Goal: Information Seeking & Learning: Find specific fact

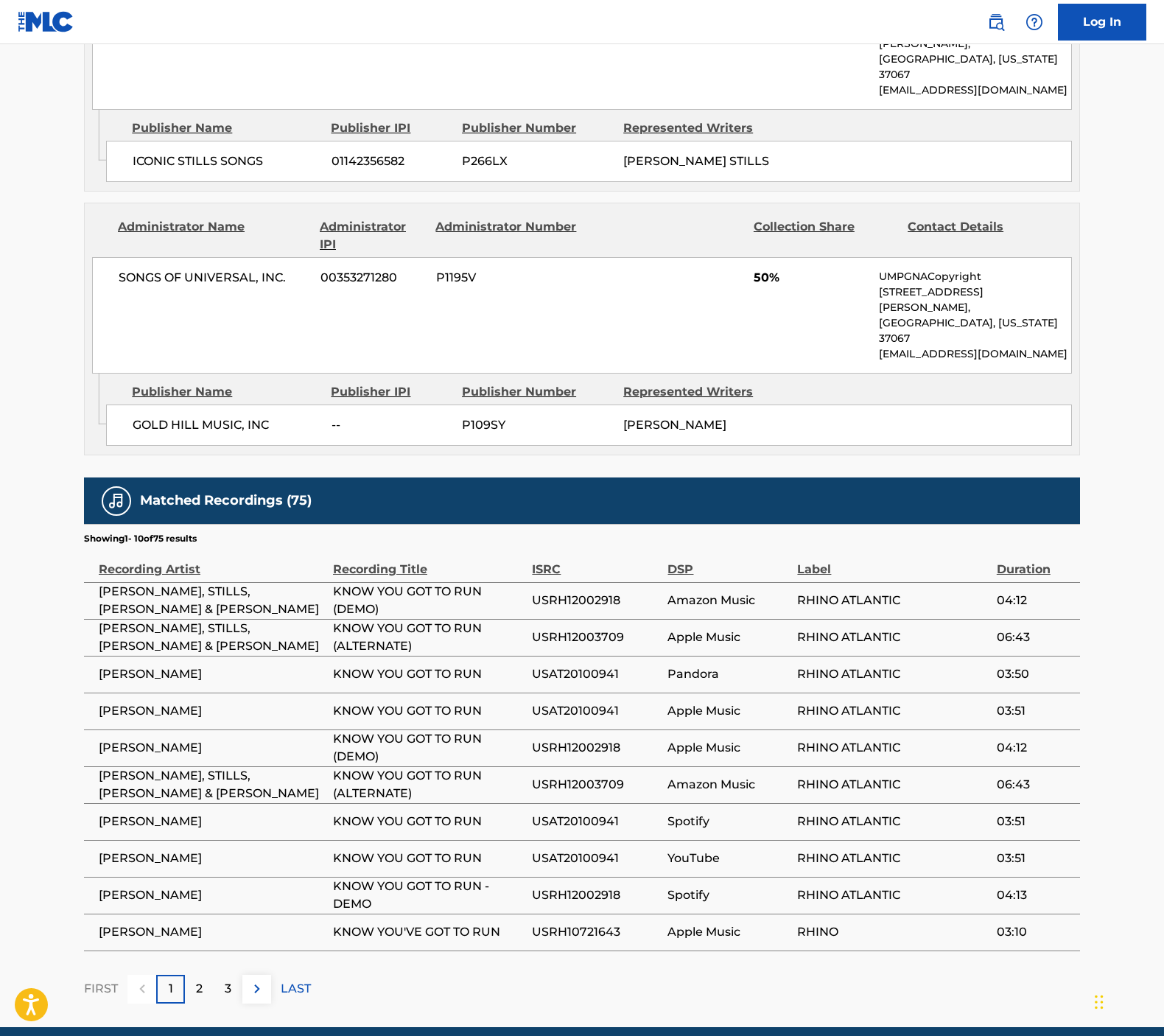
click at [194, 975] on div "2" at bounding box center [199, 989] width 28 height 28
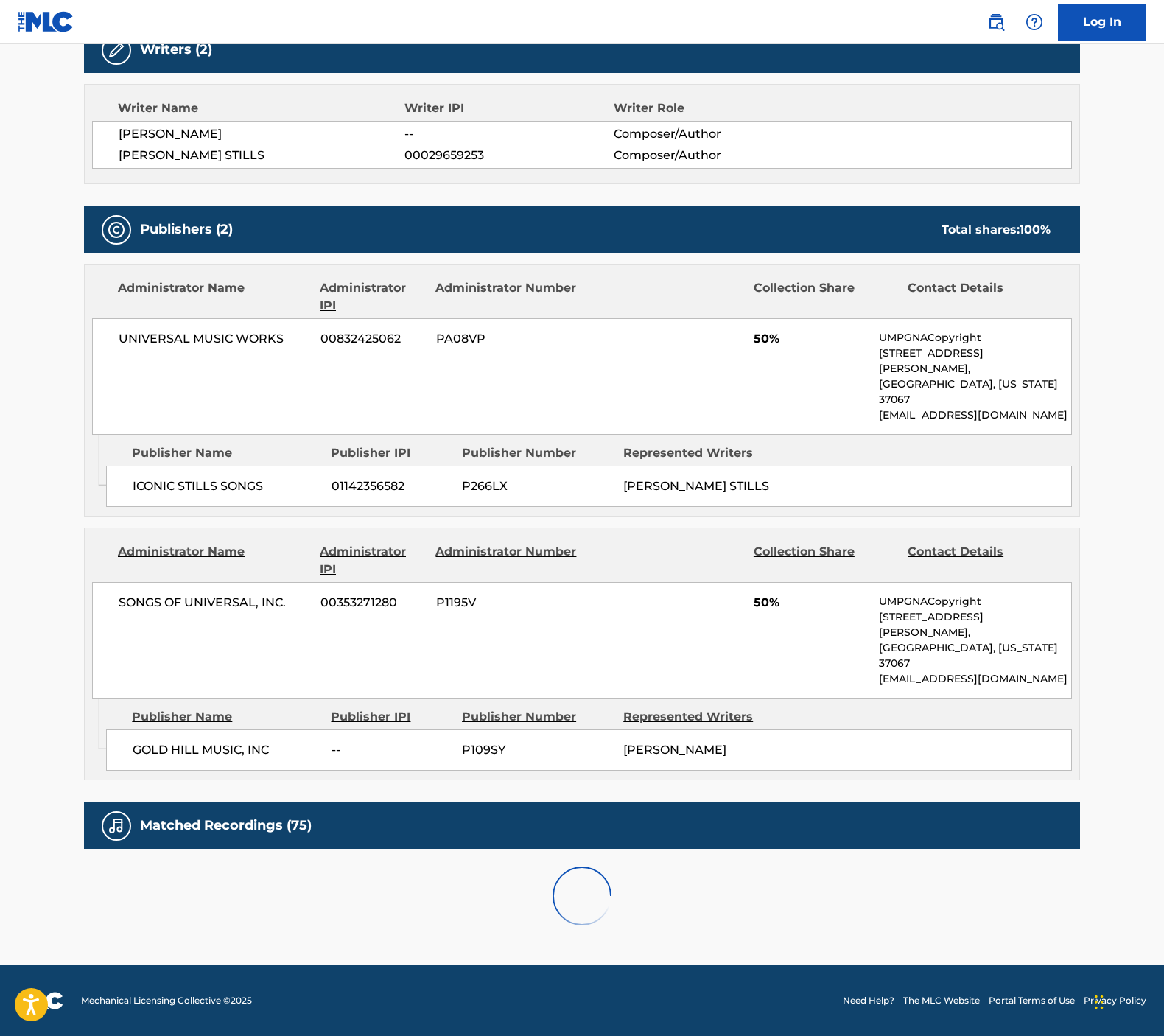
scroll to position [430, 0]
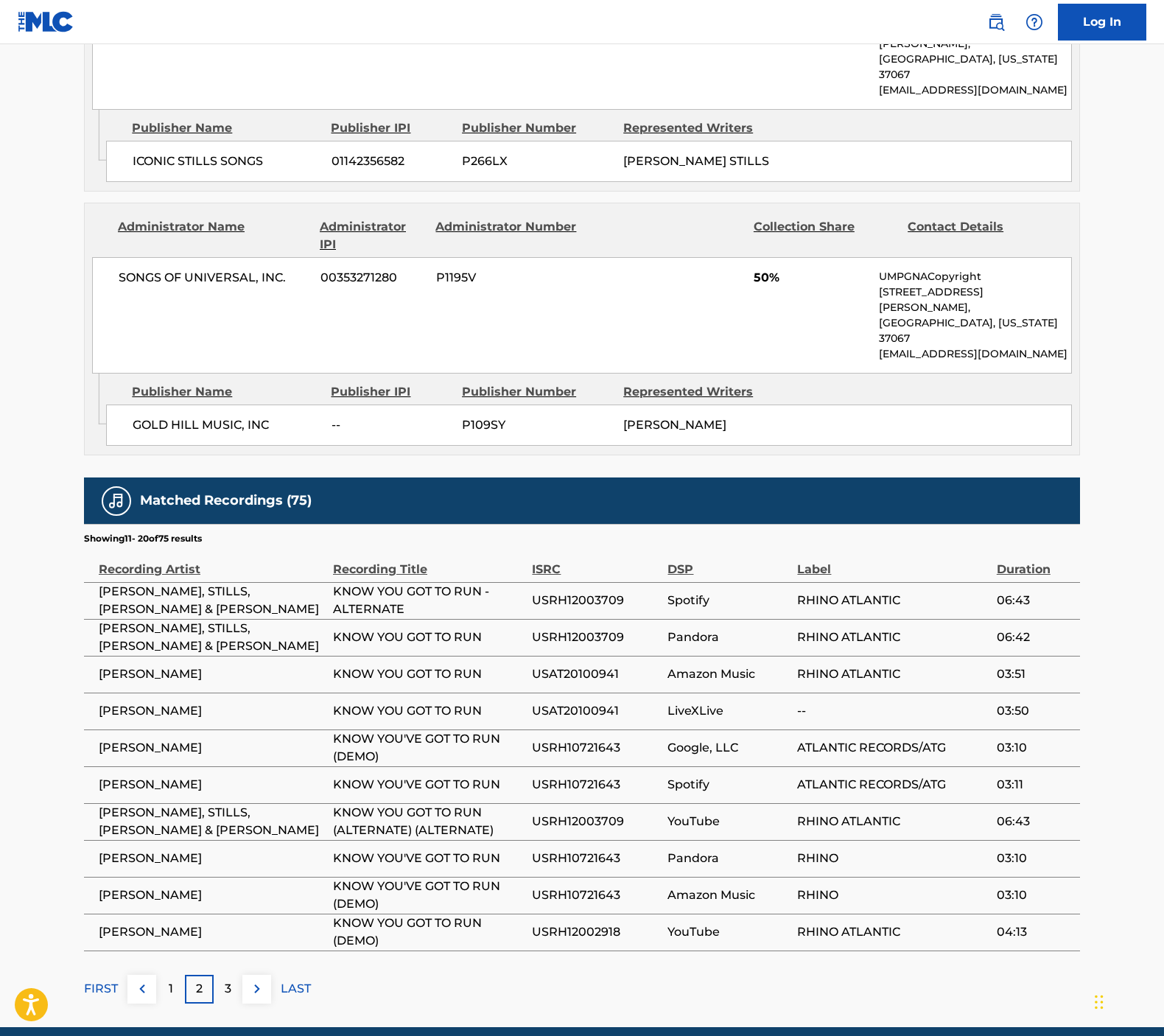
click at [236, 975] on div "3" at bounding box center [228, 989] width 28 height 28
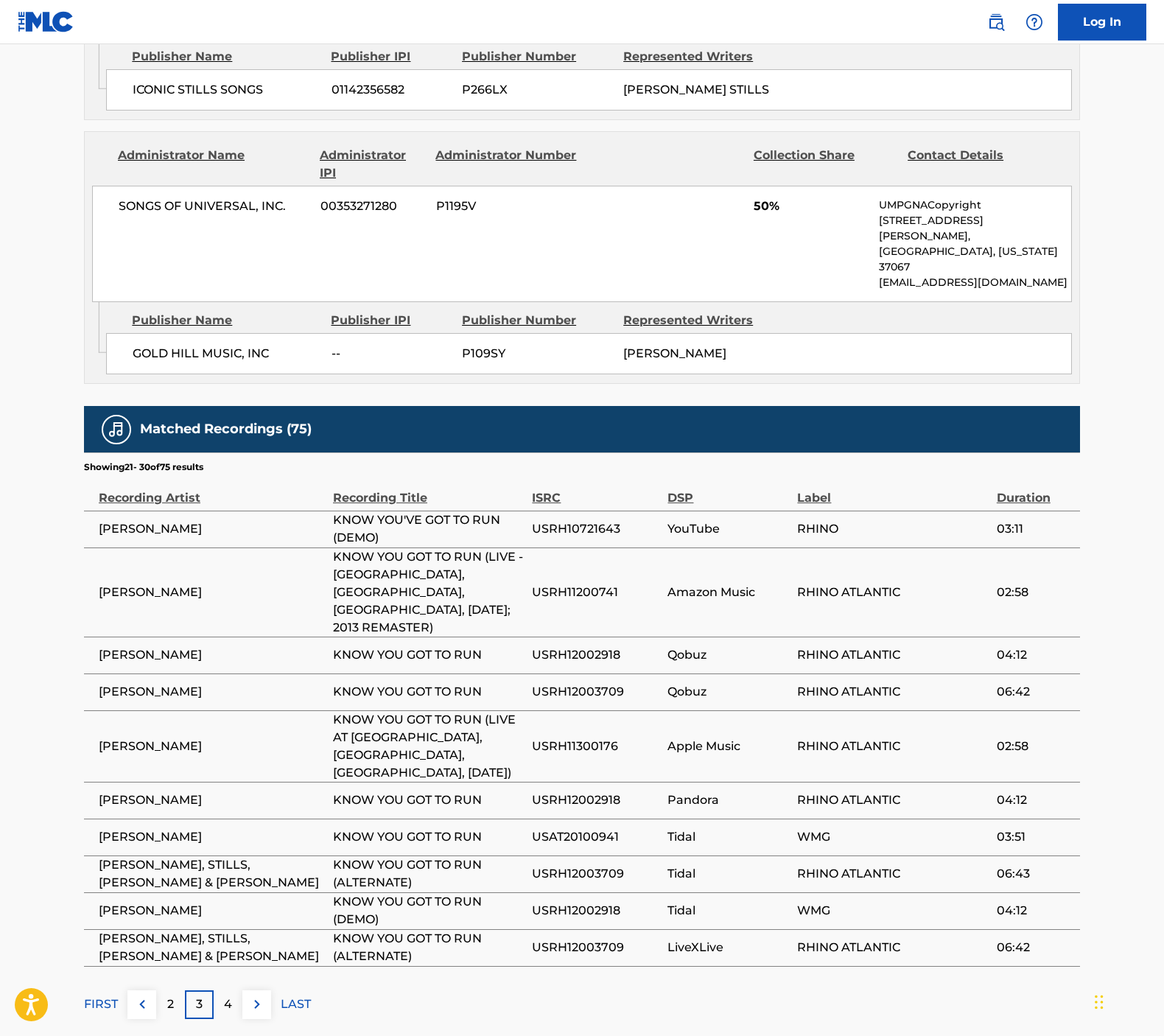
scroll to position [886, 0]
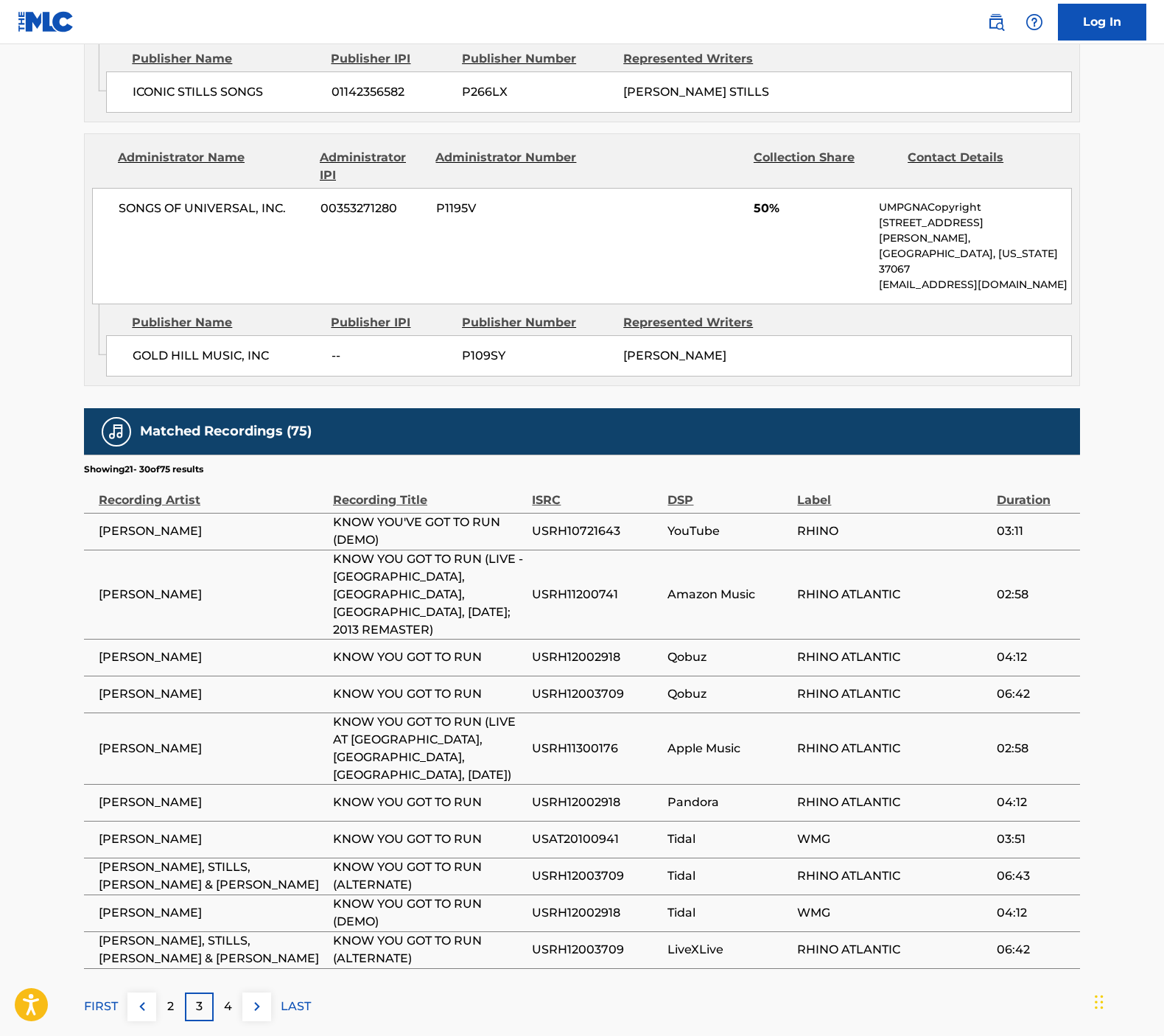
click at [556, 685] on span "USRH12003709" at bounding box center [595, 694] width 128 height 18
copy span "USRH12003709"
click at [230, 997] on p "4" at bounding box center [227, 1006] width 8 height 18
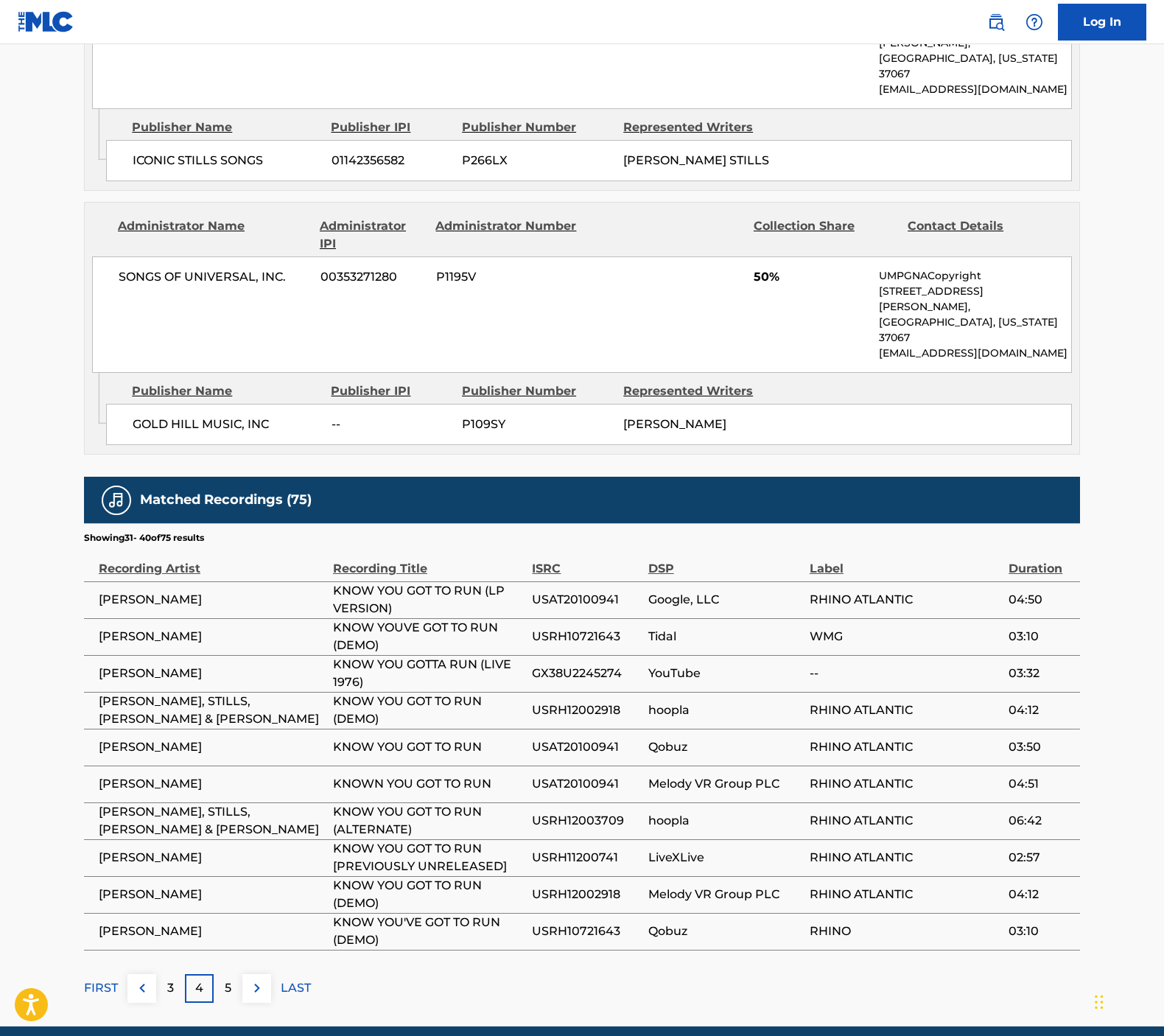
scroll to position [817, 0]
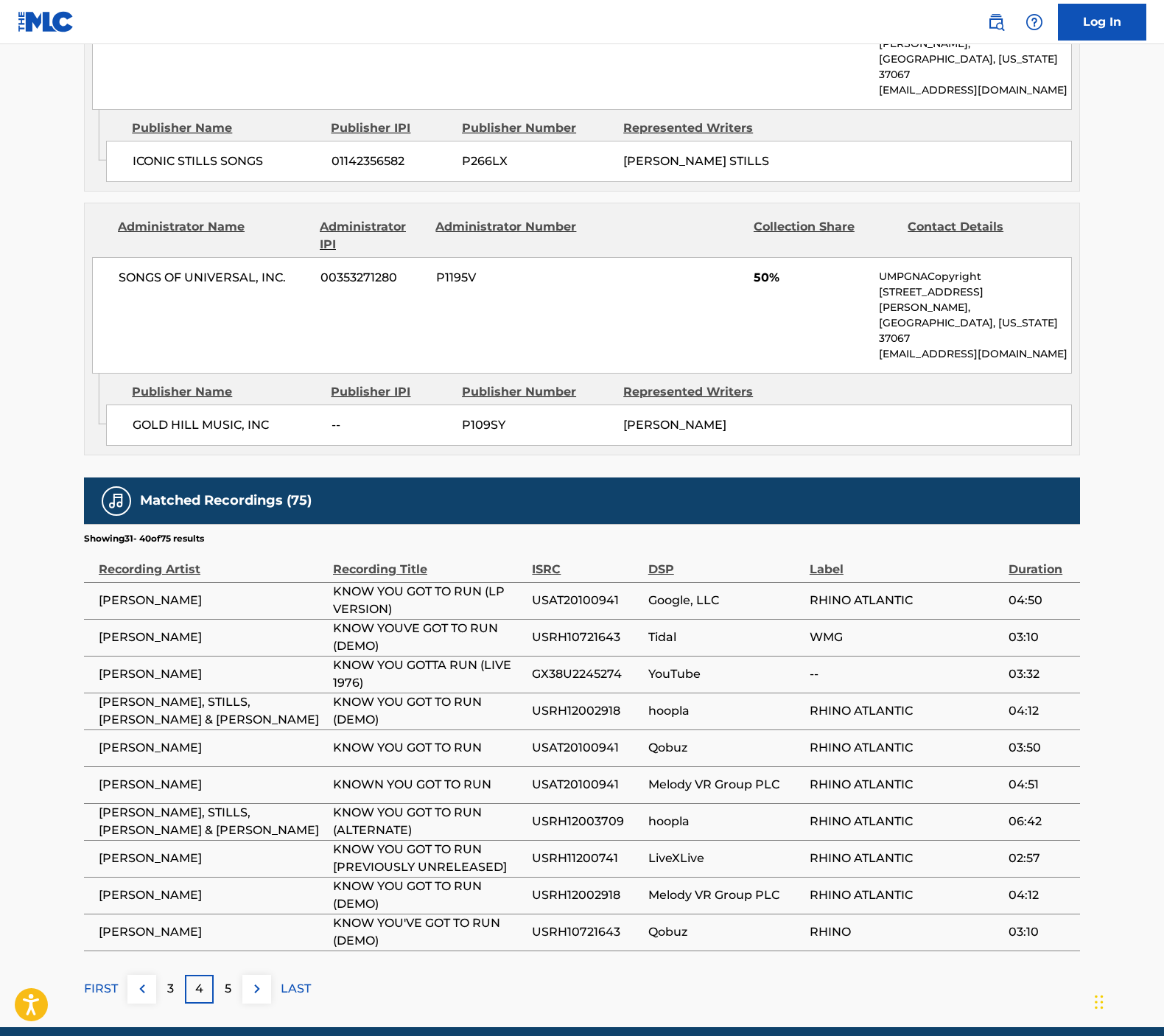
click at [235, 975] on div "5" at bounding box center [228, 989] width 28 height 28
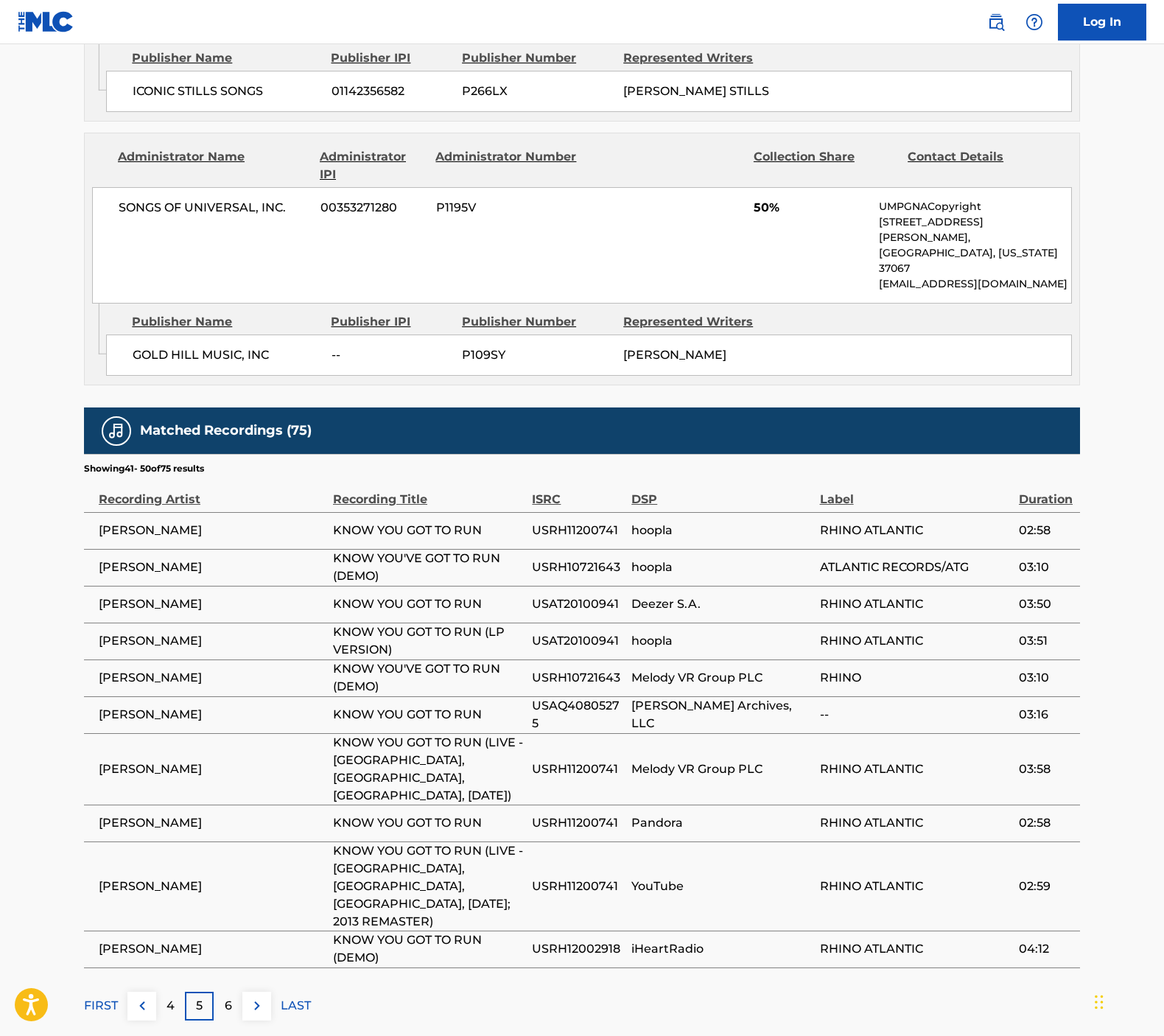
scroll to position [886, 0]
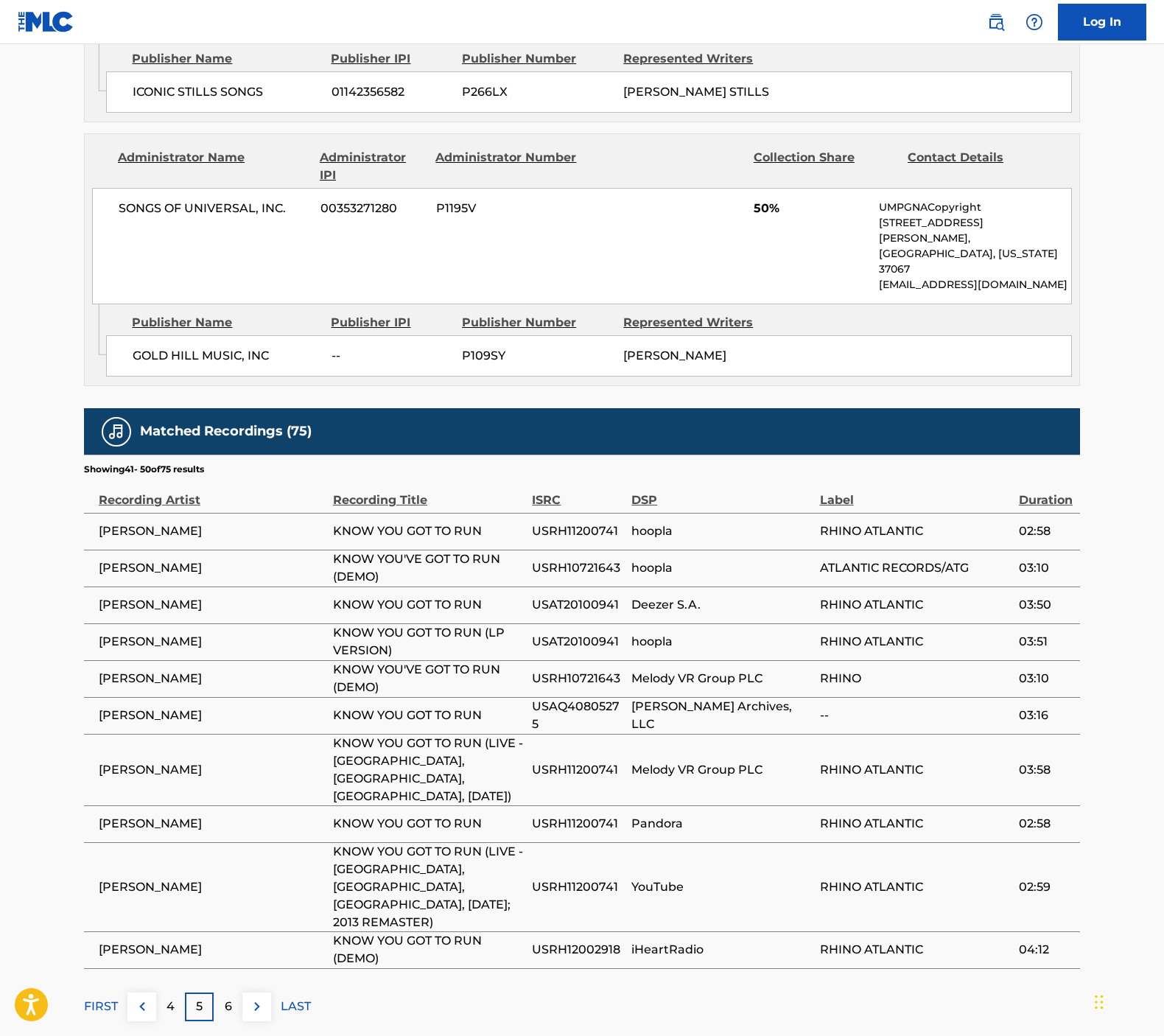
click at [218, 992] on div "6" at bounding box center [228, 1006] width 28 height 28
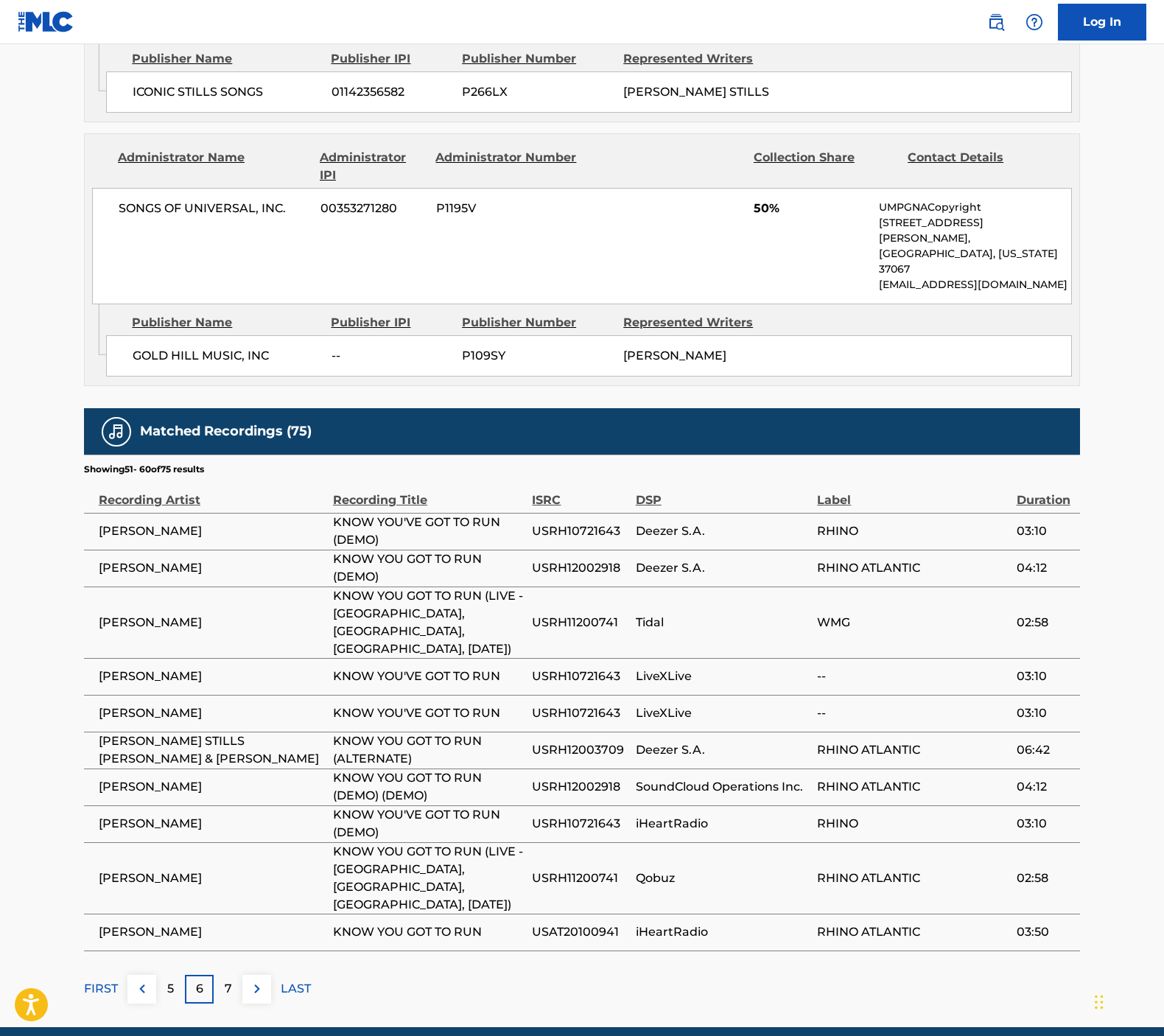
click at [236, 975] on div "7" at bounding box center [228, 989] width 28 height 28
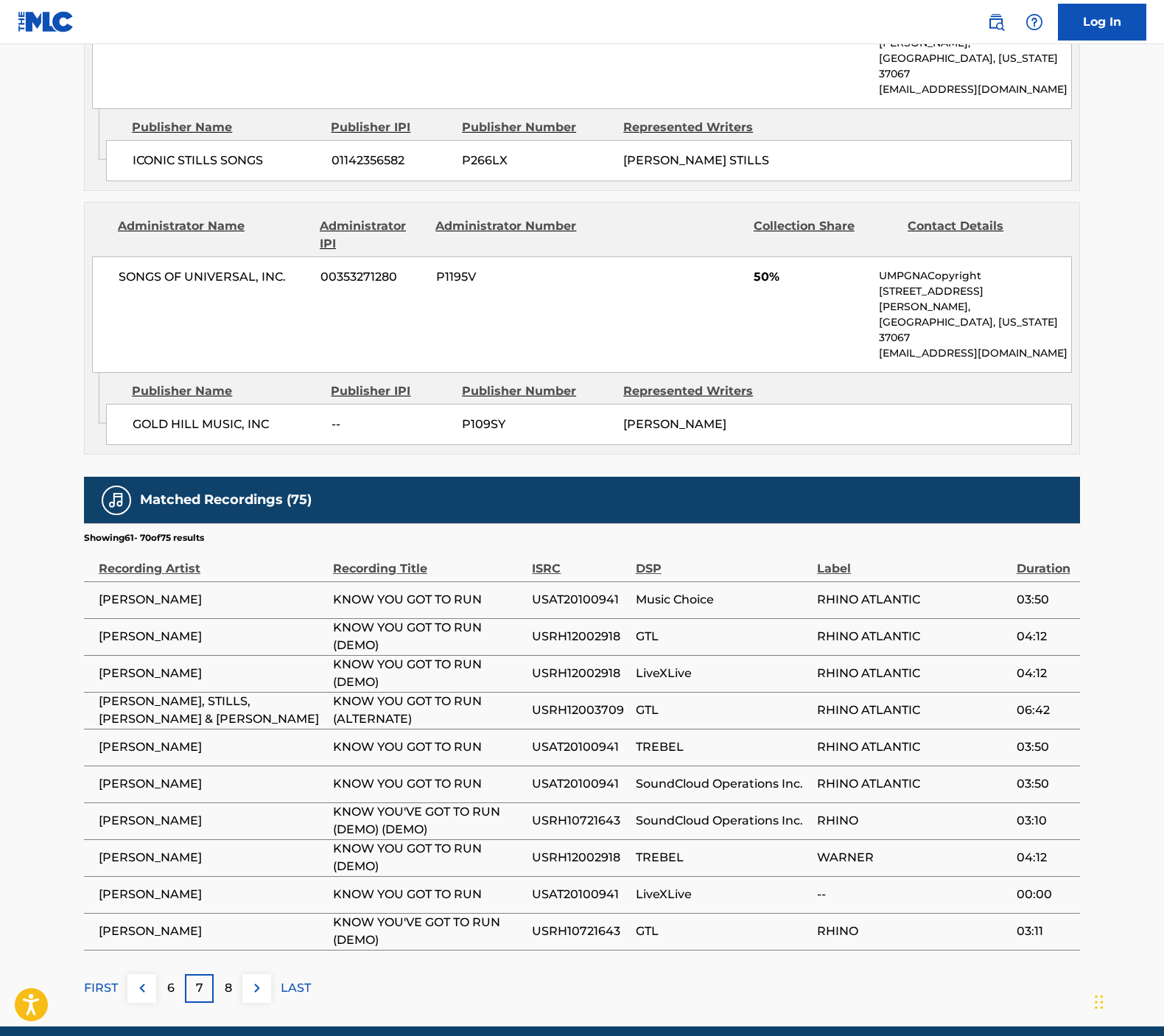
scroll to position [817, 0]
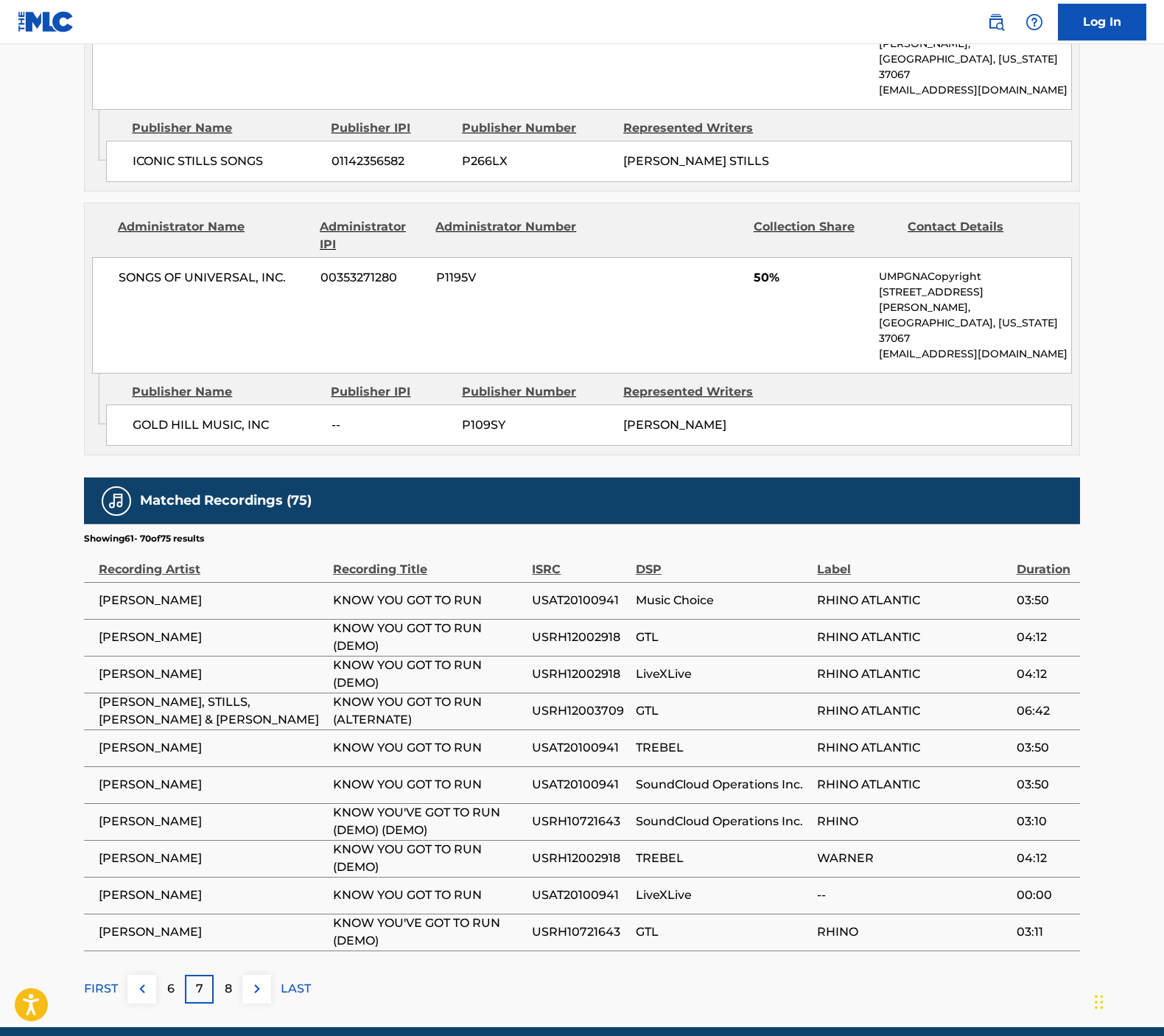
click at [219, 975] on div "8" at bounding box center [228, 989] width 28 height 28
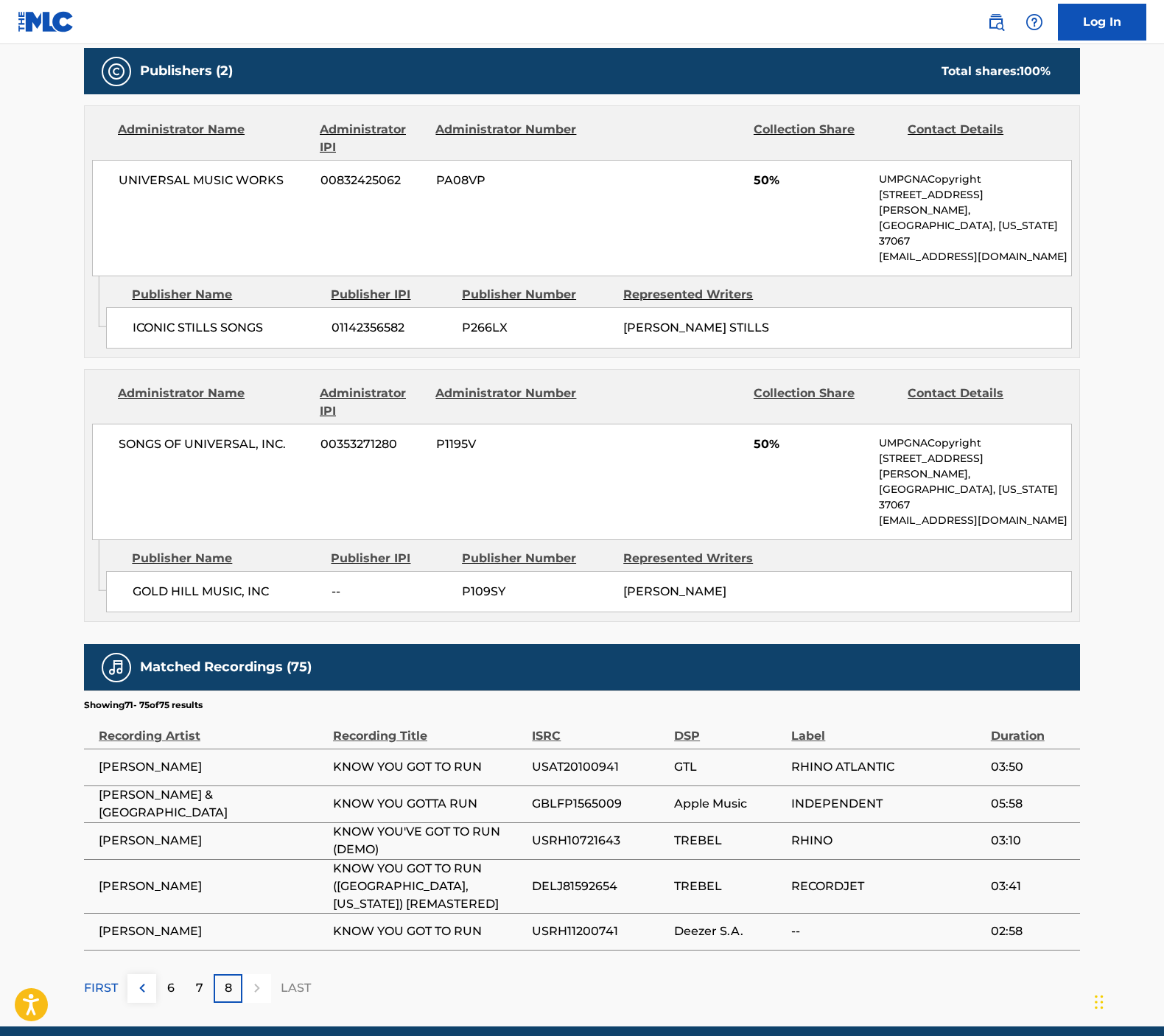
scroll to position [650, 0]
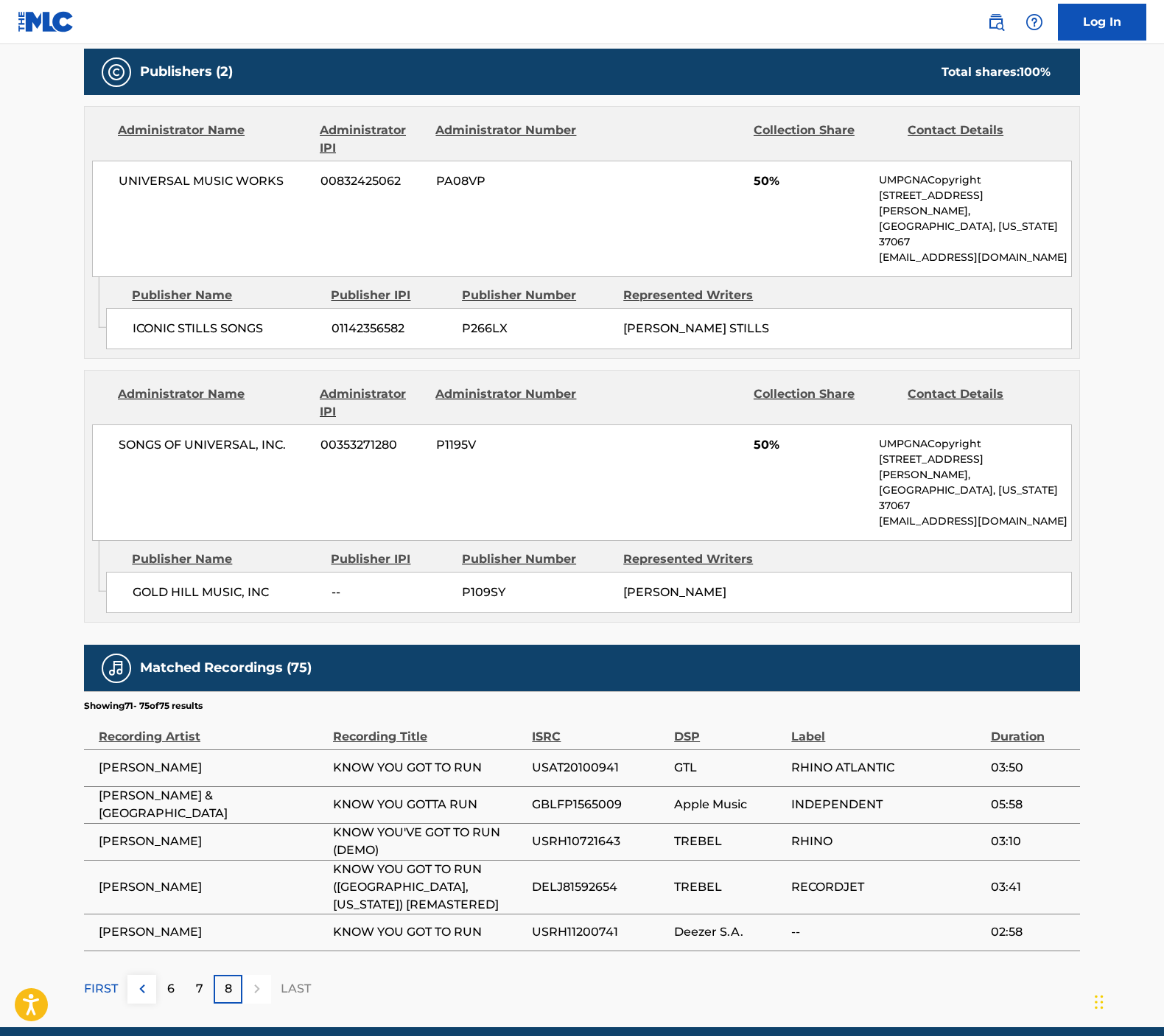
click at [501, 583] on span "P109SY" at bounding box center [536, 592] width 150 height 18
copy span "P109SY"
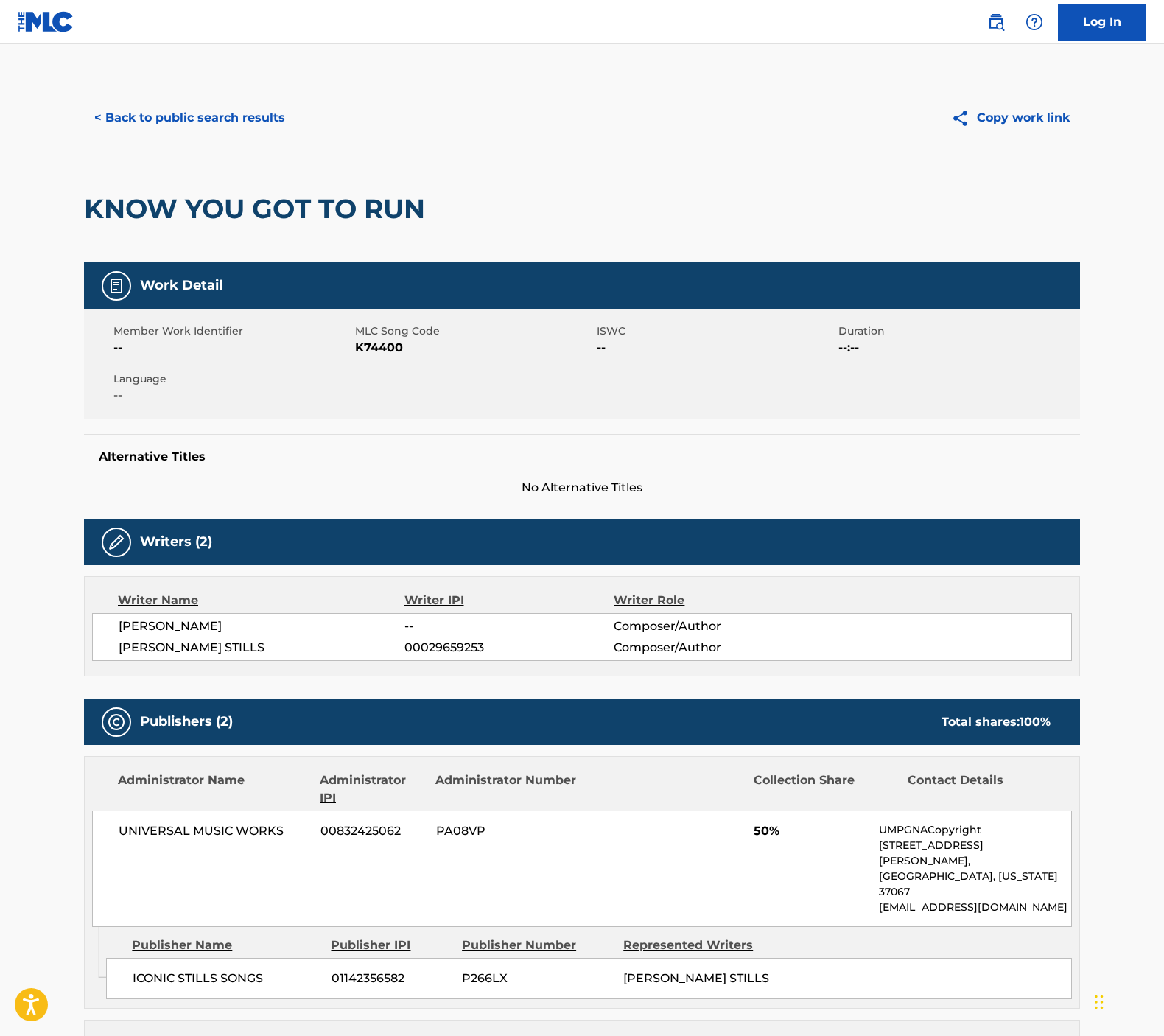
scroll to position [0, 0]
click at [183, 120] on button "< Back to public search results" at bounding box center [189, 117] width 212 height 37
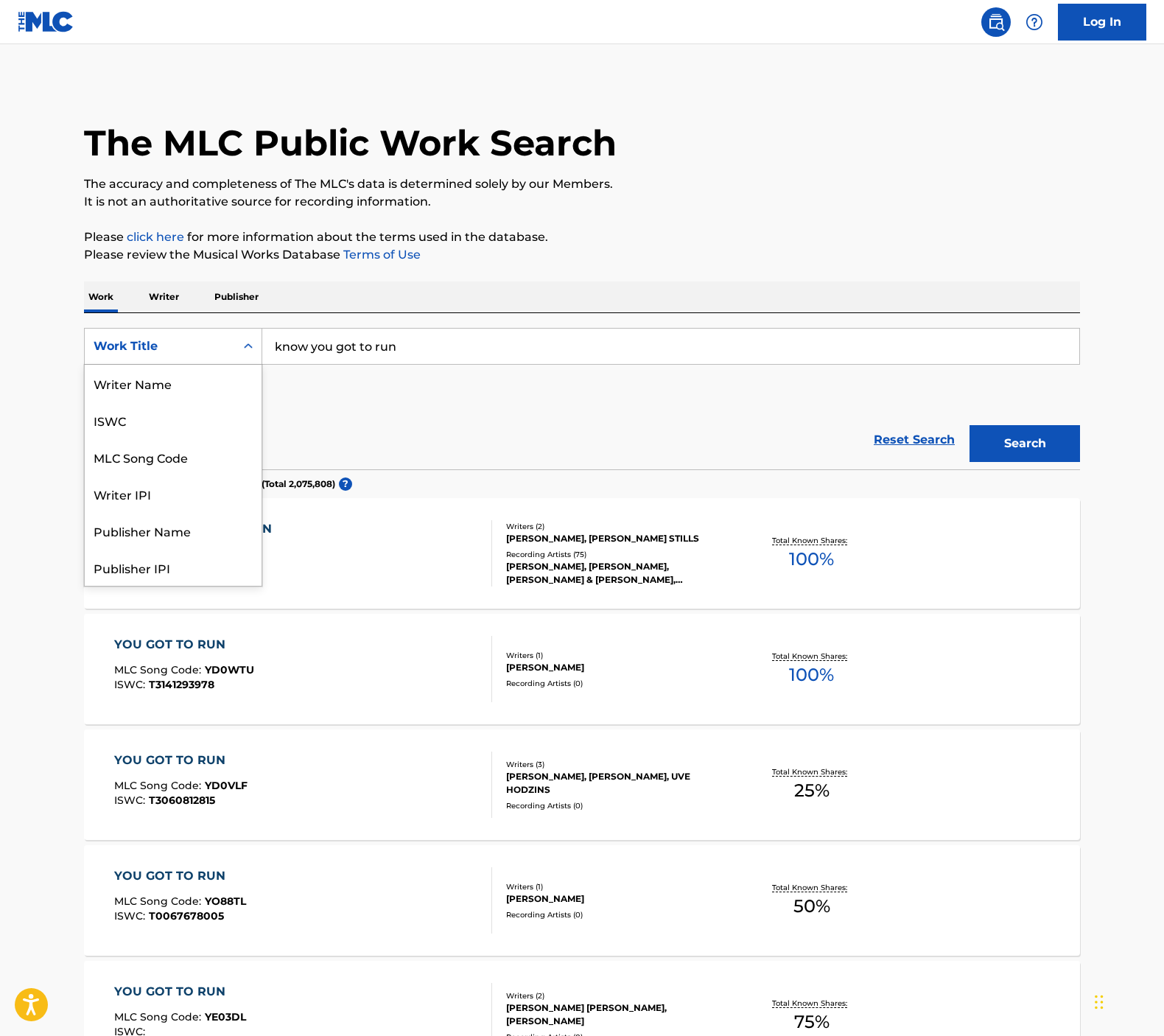
click at [219, 352] on div "Work Title" at bounding box center [159, 346] width 132 height 18
click at [326, 393] on div "SearchWithCriteria5f18062f-9bb6-4997-99ab-bdc383475532 MLC Song Code, 3 of 8. 8…" at bounding box center [581, 369] width 996 height 82
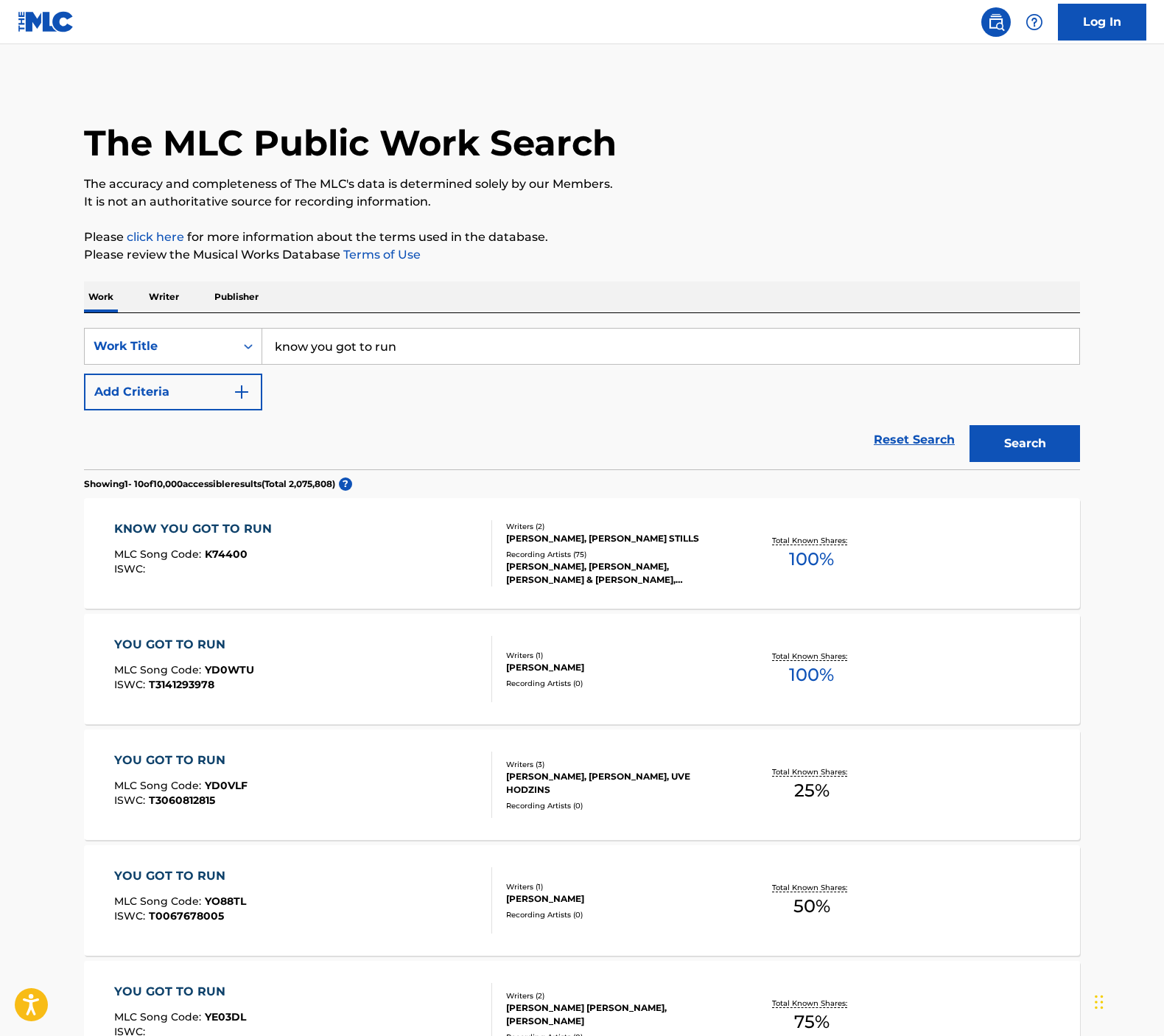
click at [173, 301] on p "Writer" at bounding box center [164, 296] width 39 height 31
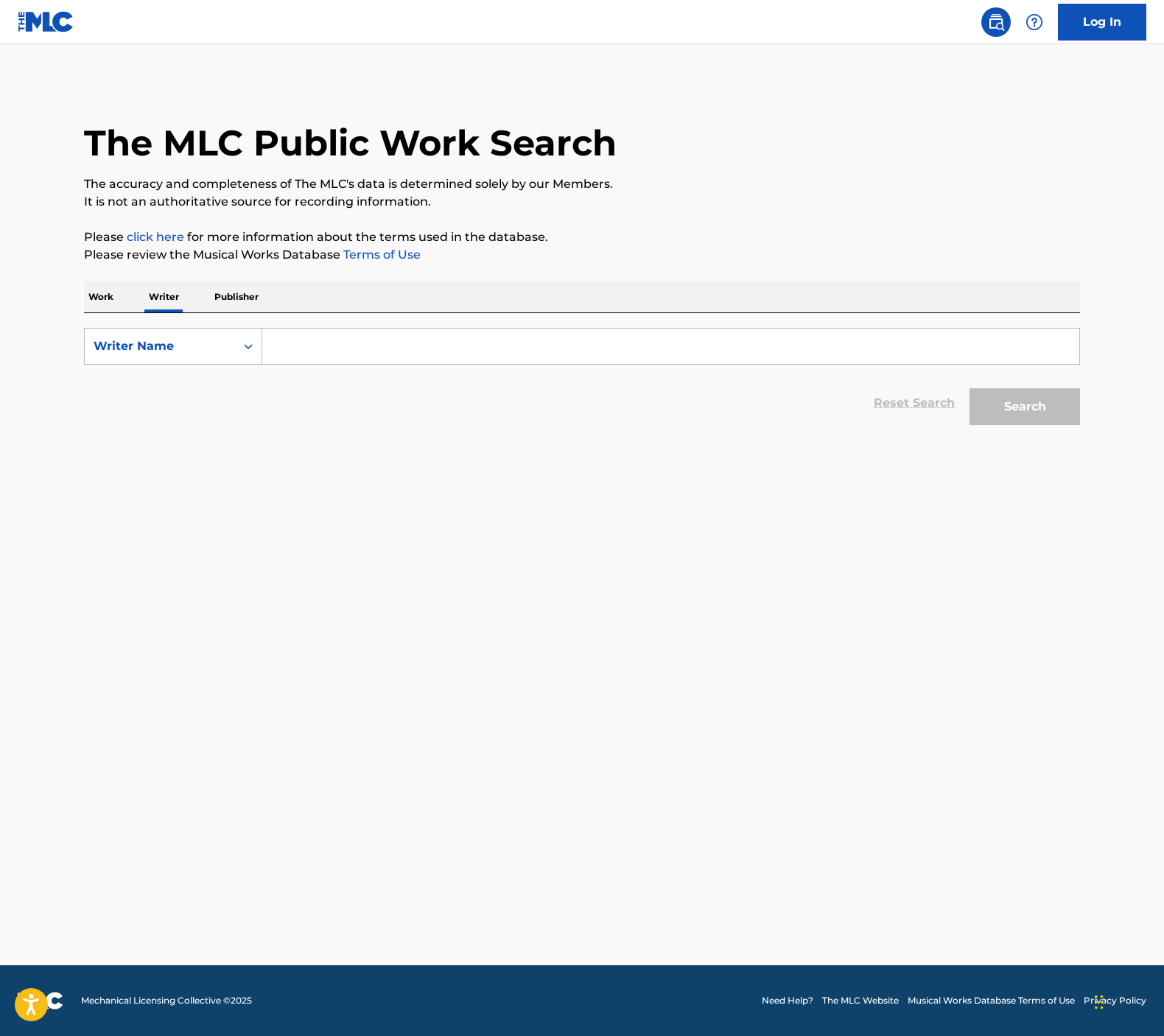
click at [314, 339] on input "Search Form" at bounding box center [671, 346] width 817 height 35
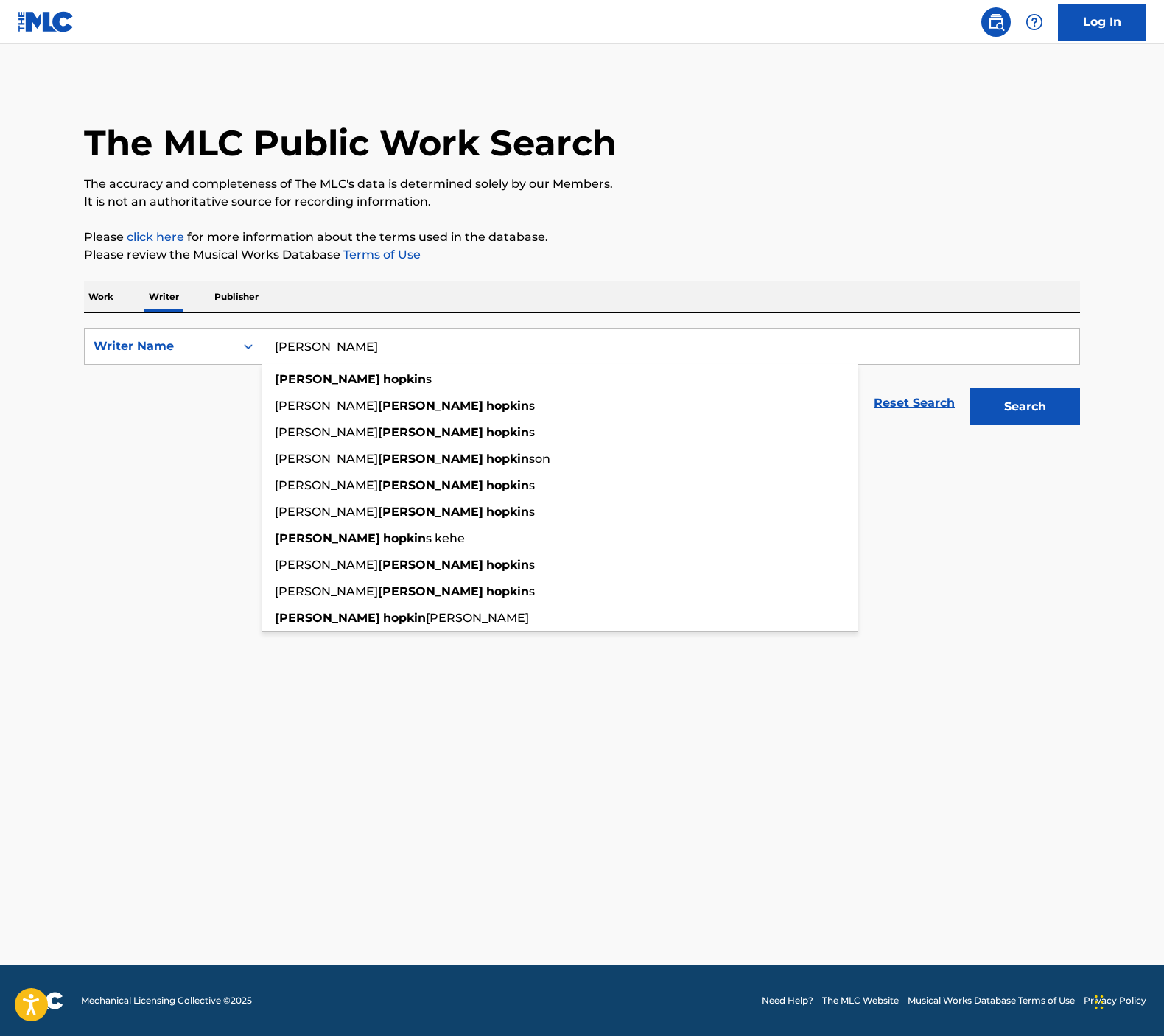
type input "[PERSON_NAME]"
click at [1025, 407] on button "Search" at bounding box center [1025, 406] width 111 height 37
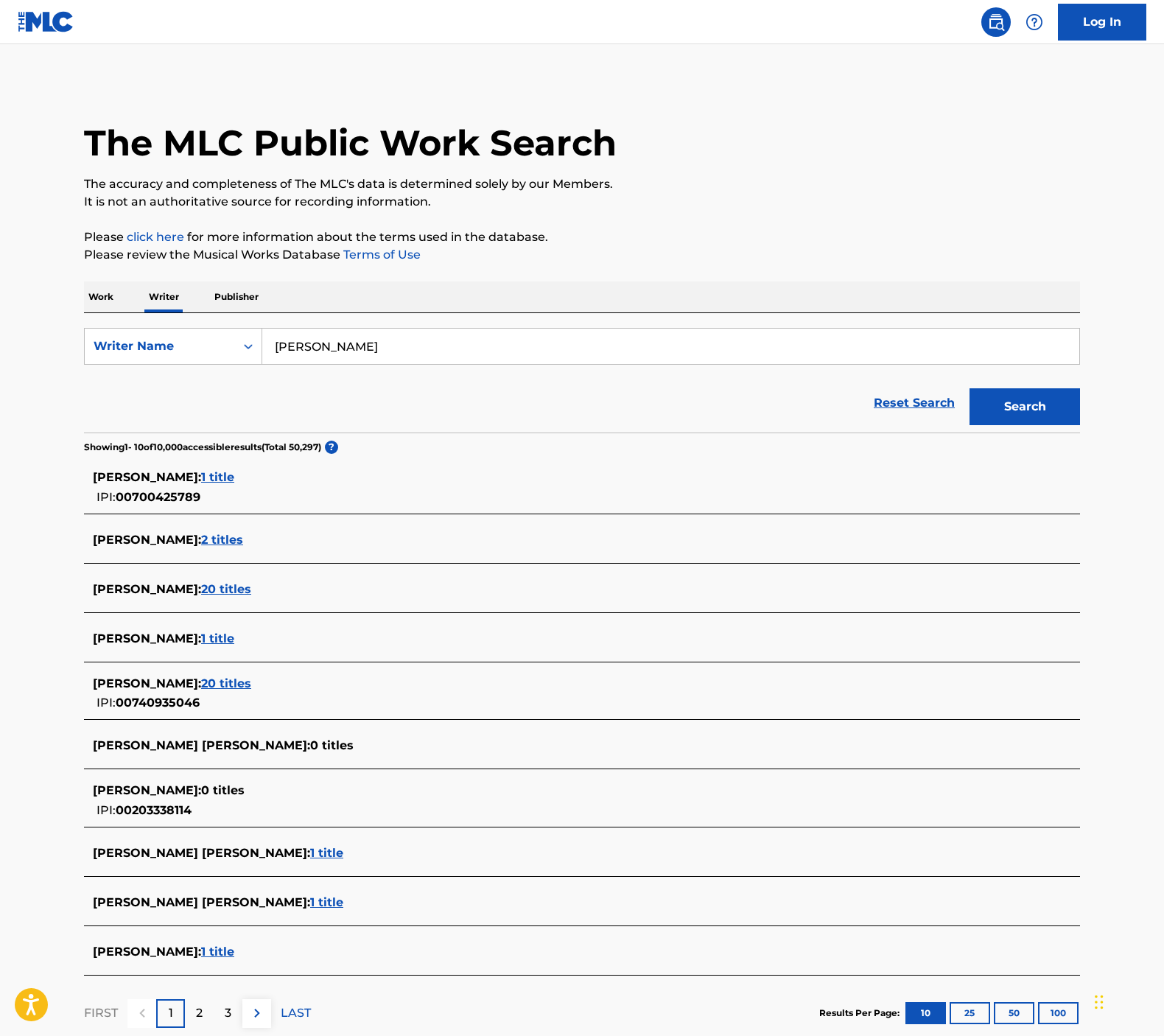
click at [209, 474] on span "1 title" at bounding box center [218, 476] width 33 height 14
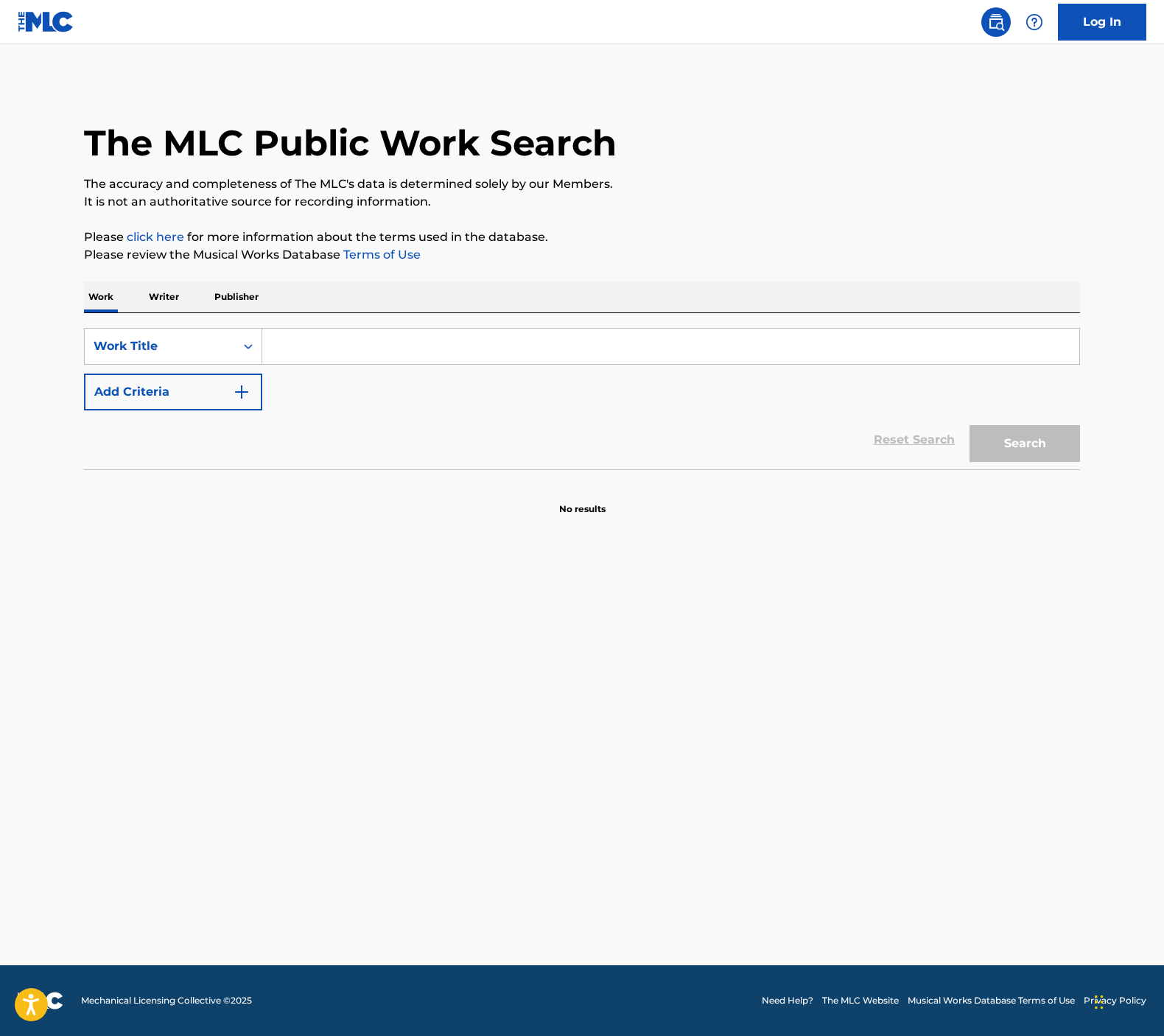
click at [182, 296] on p "Writer" at bounding box center [164, 296] width 39 height 31
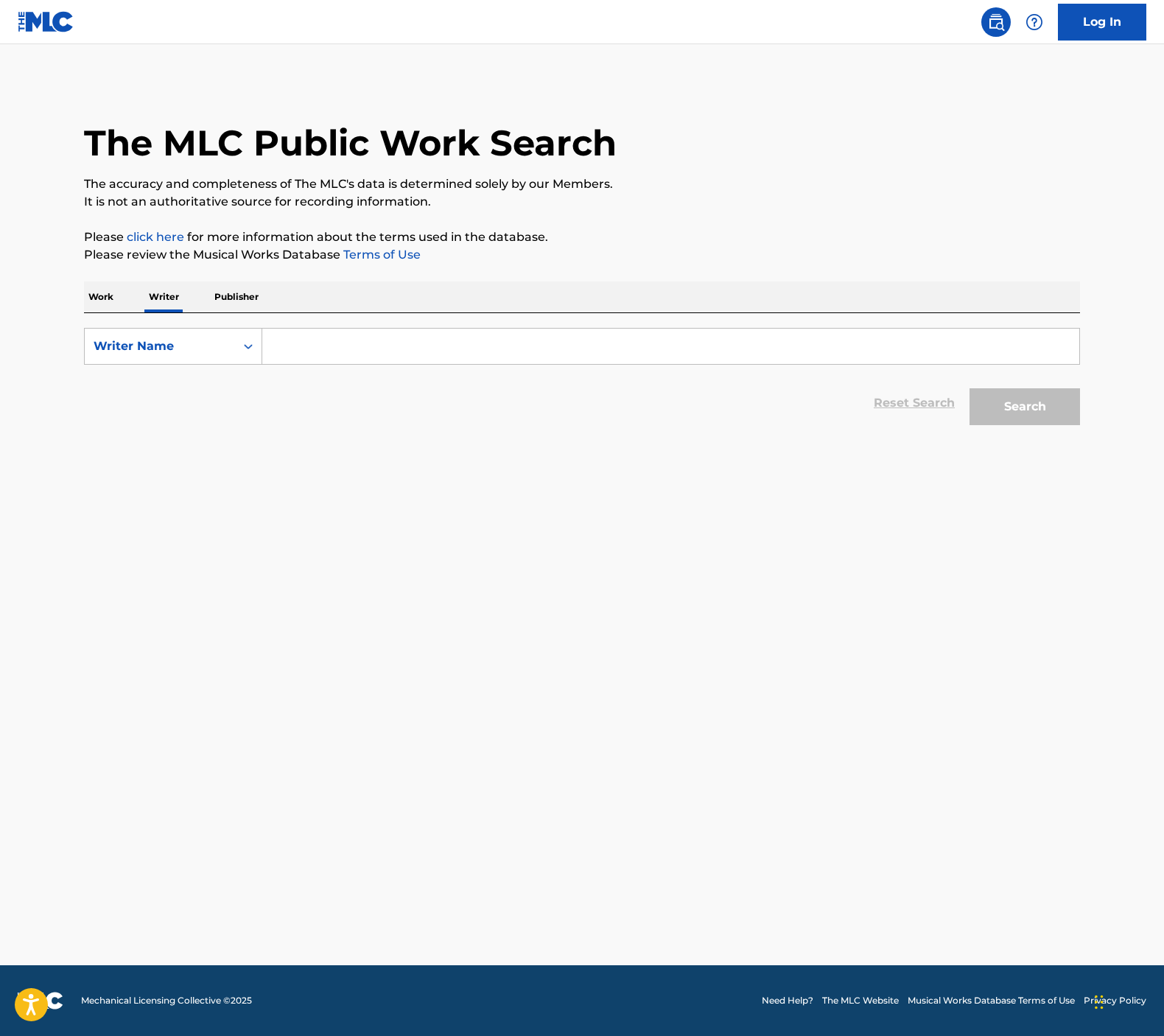
click at [287, 334] on input "Search Form" at bounding box center [671, 346] width 817 height 35
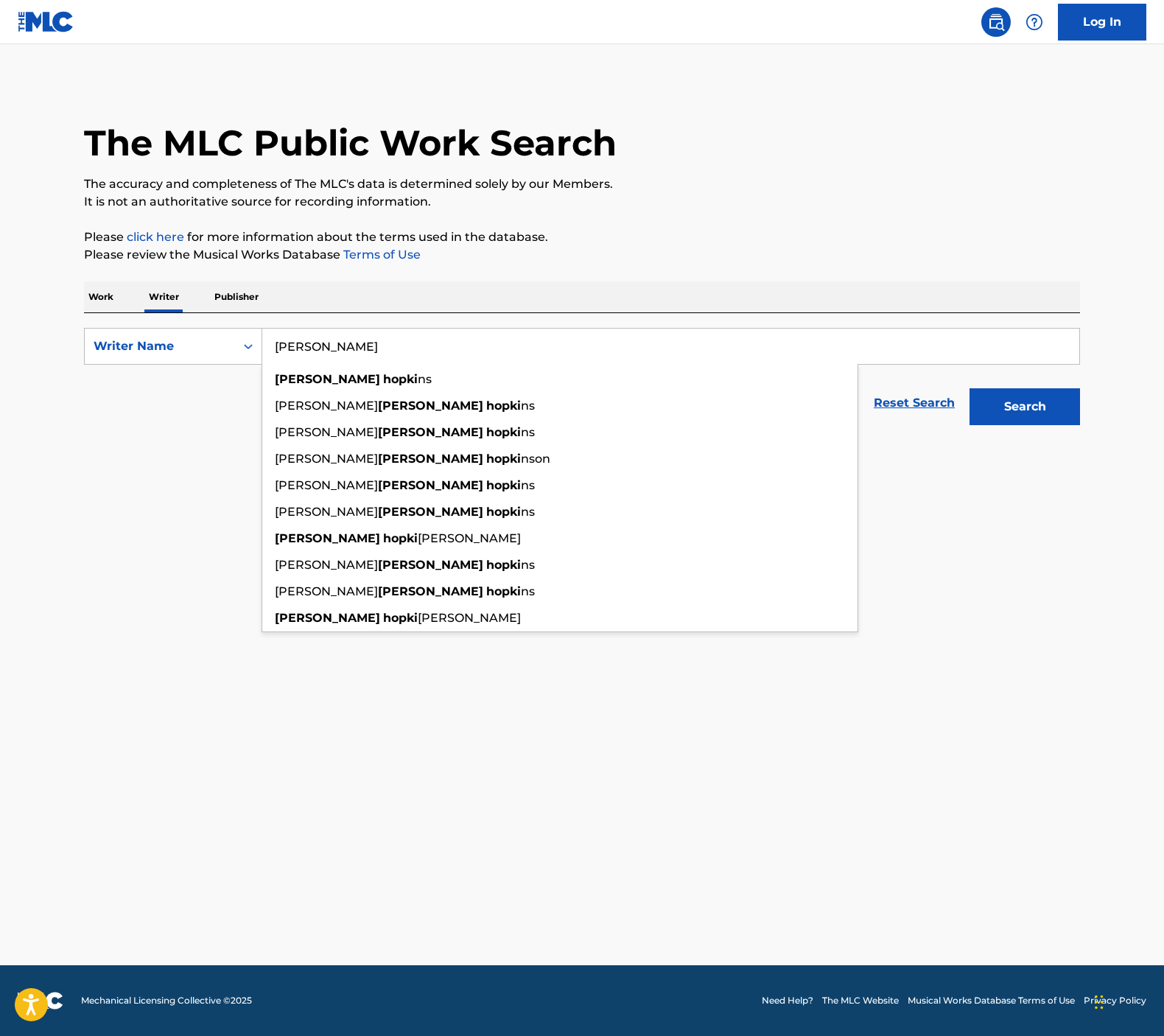
type input "[PERSON_NAME]"
click at [1025, 407] on button "Search" at bounding box center [1025, 406] width 111 height 37
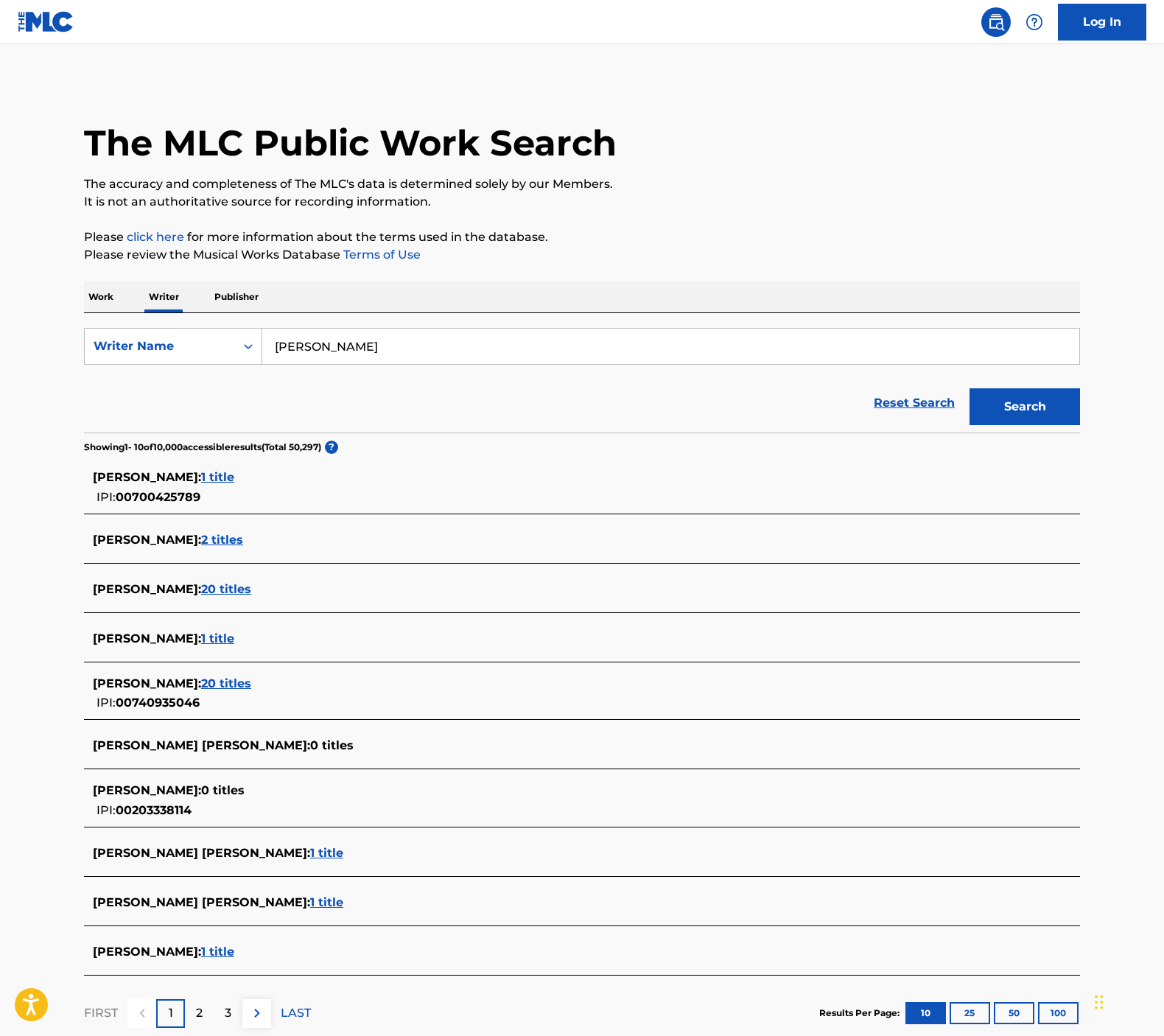
click at [10, 465] on main "The MLC Public Work Search The accuracy and completeness of The MLC's data is d…" at bounding box center [582, 551] width 1164 height 1014
click at [203, 542] on span "2 titles" at bounding box center [222, 539] width 42 height 14
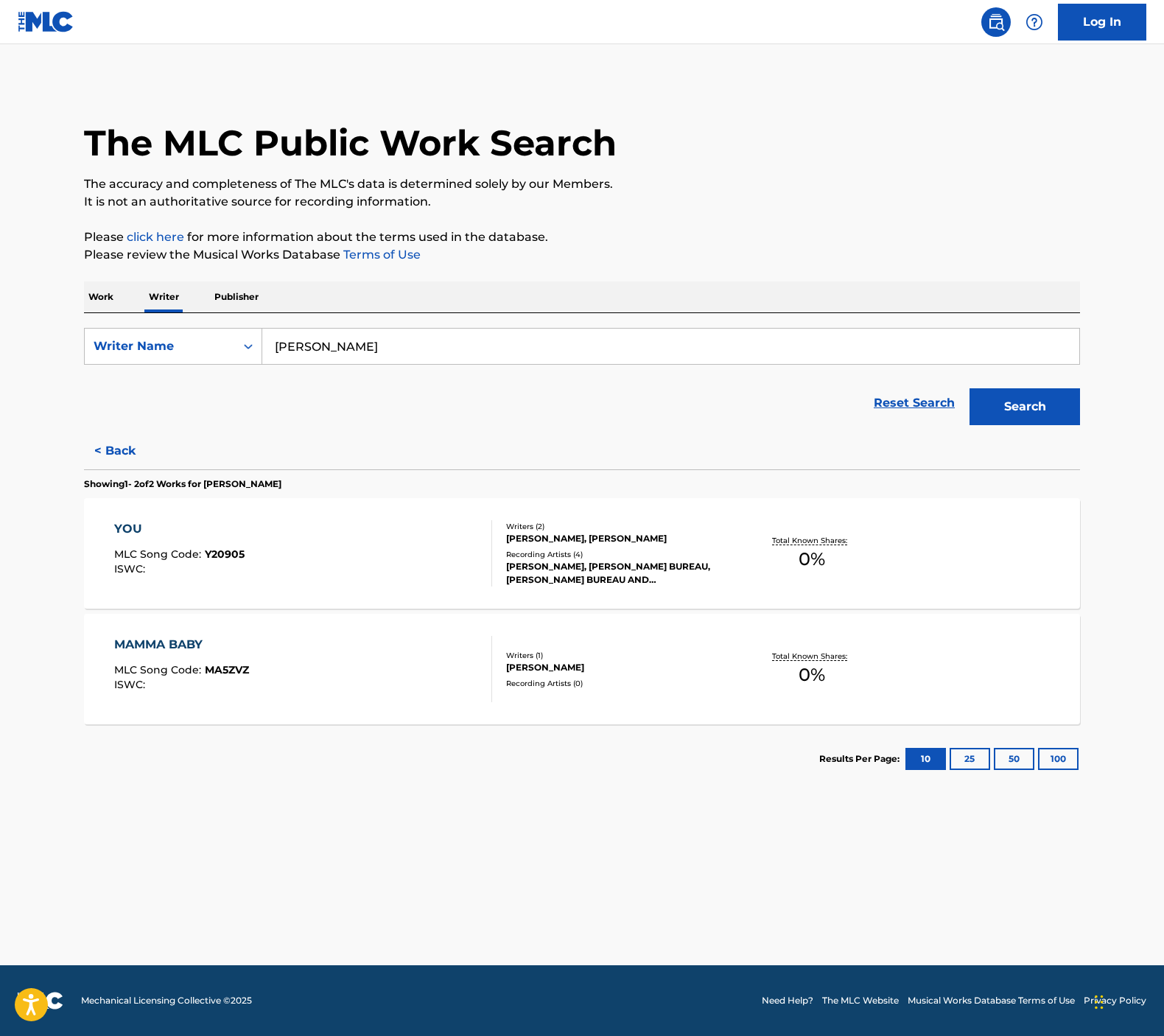
click at [121, 453] on button "< Back" at bounding box center [128, 450] width 88 height 37
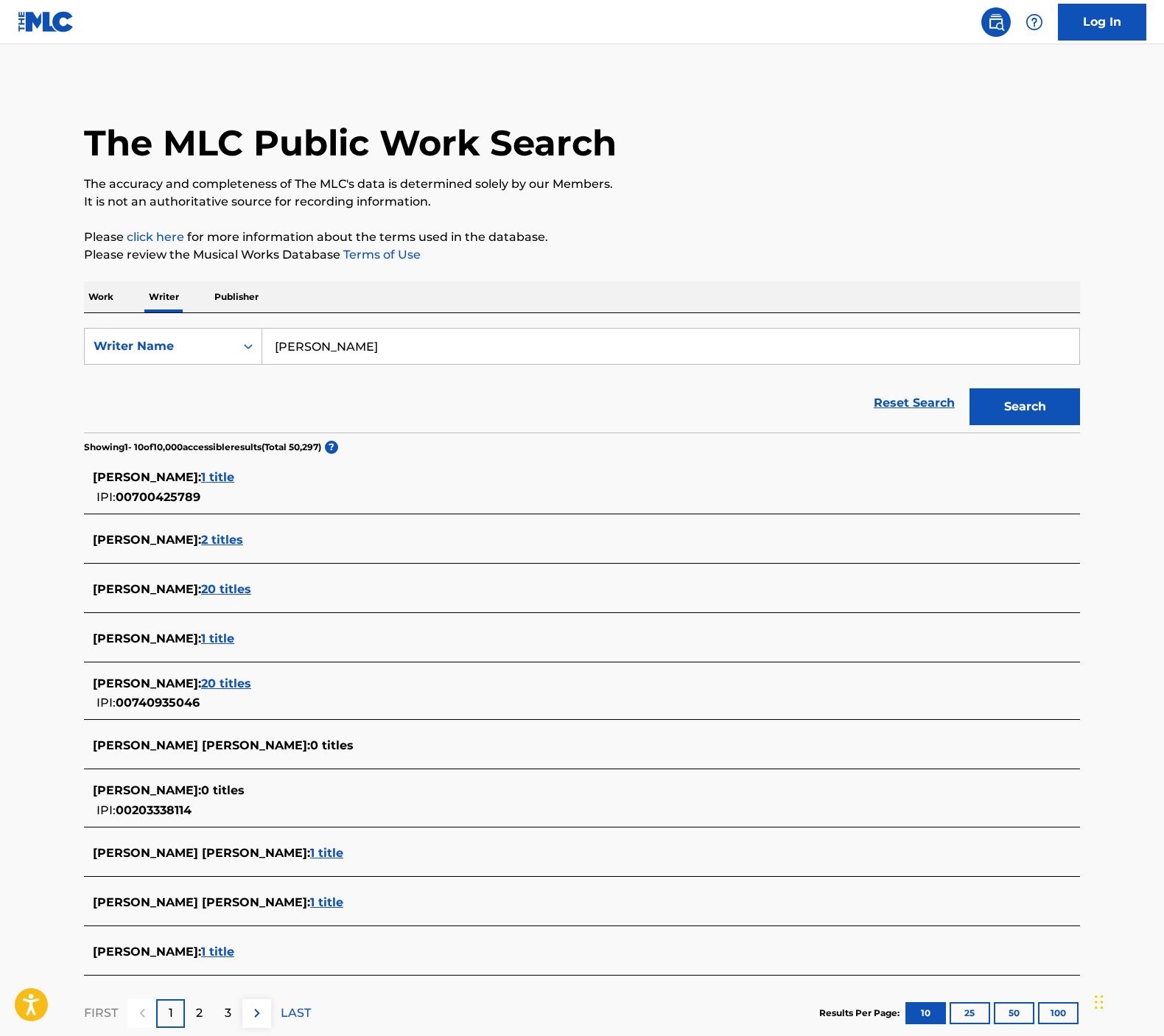
click at [227, 592] on span "20 titles" at bounding box center [226, 589] width 50 height 14
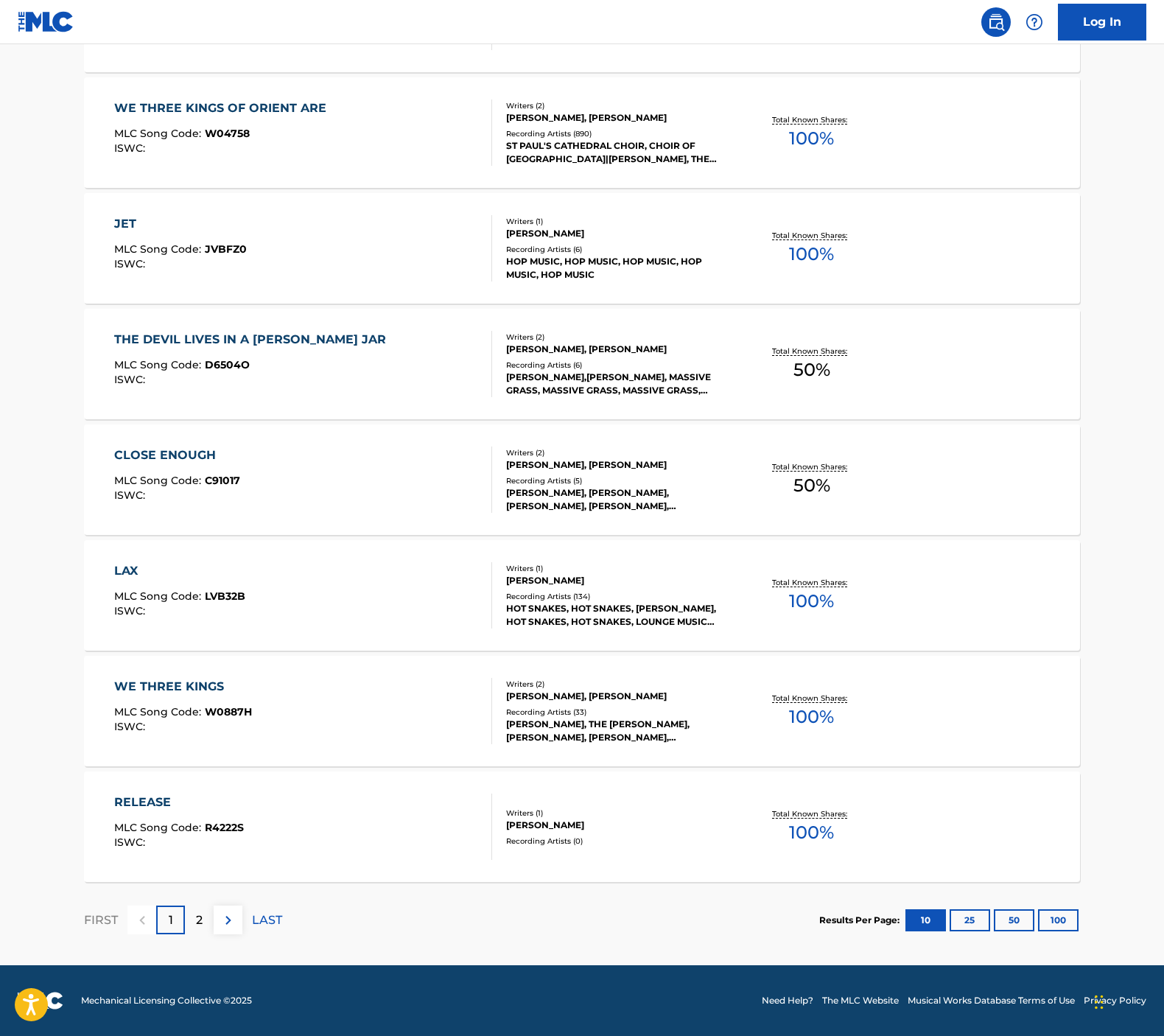
scroll to position [767, 0]
click at [196, 929] on div "2" at bounding box center [199, 919] width 28 height 28
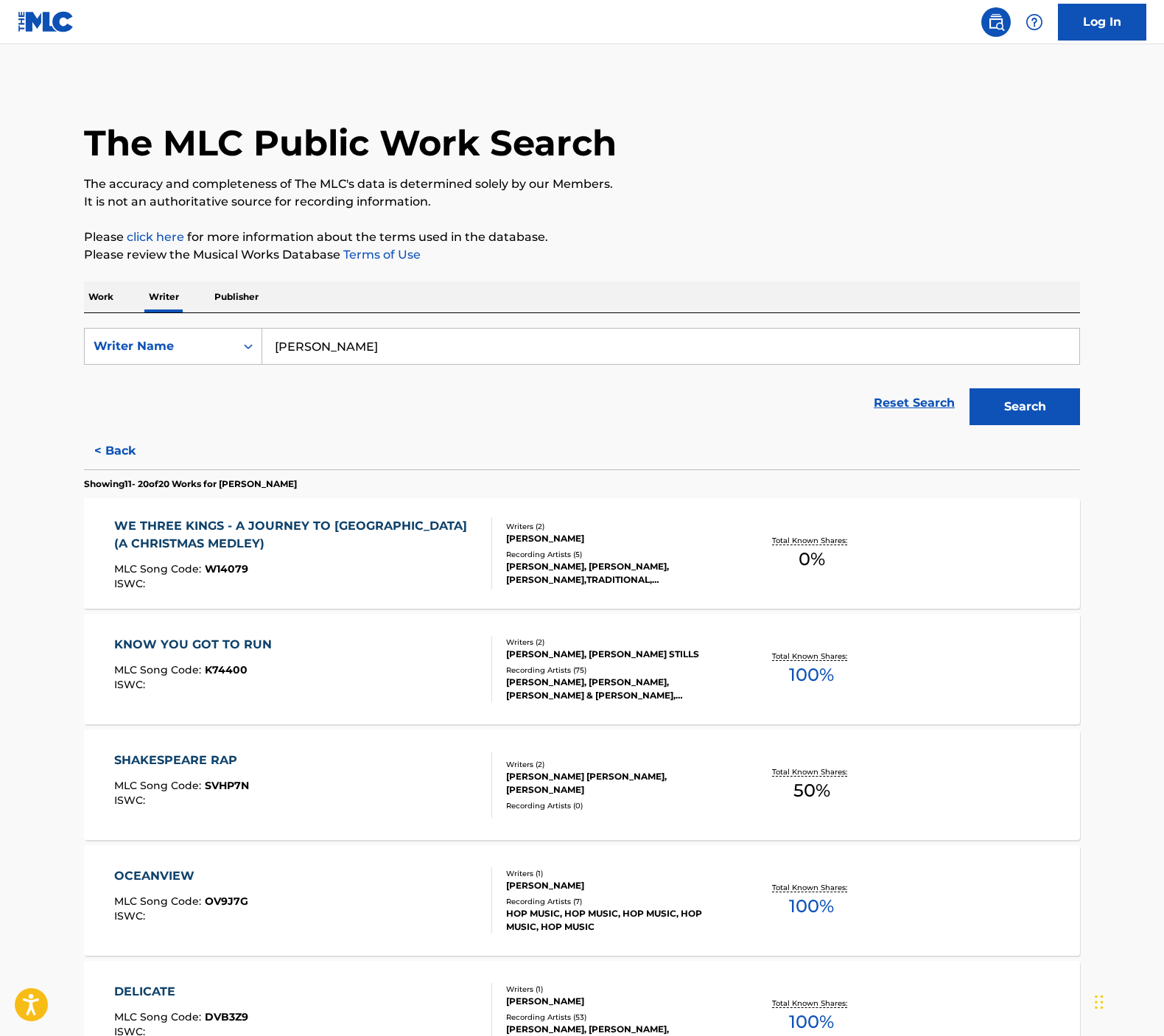
scroll to position [0, 0]
click at [259, 675] on div "MLC Song Code : K74400" at bounding box center [197, 672] width 165 height 15
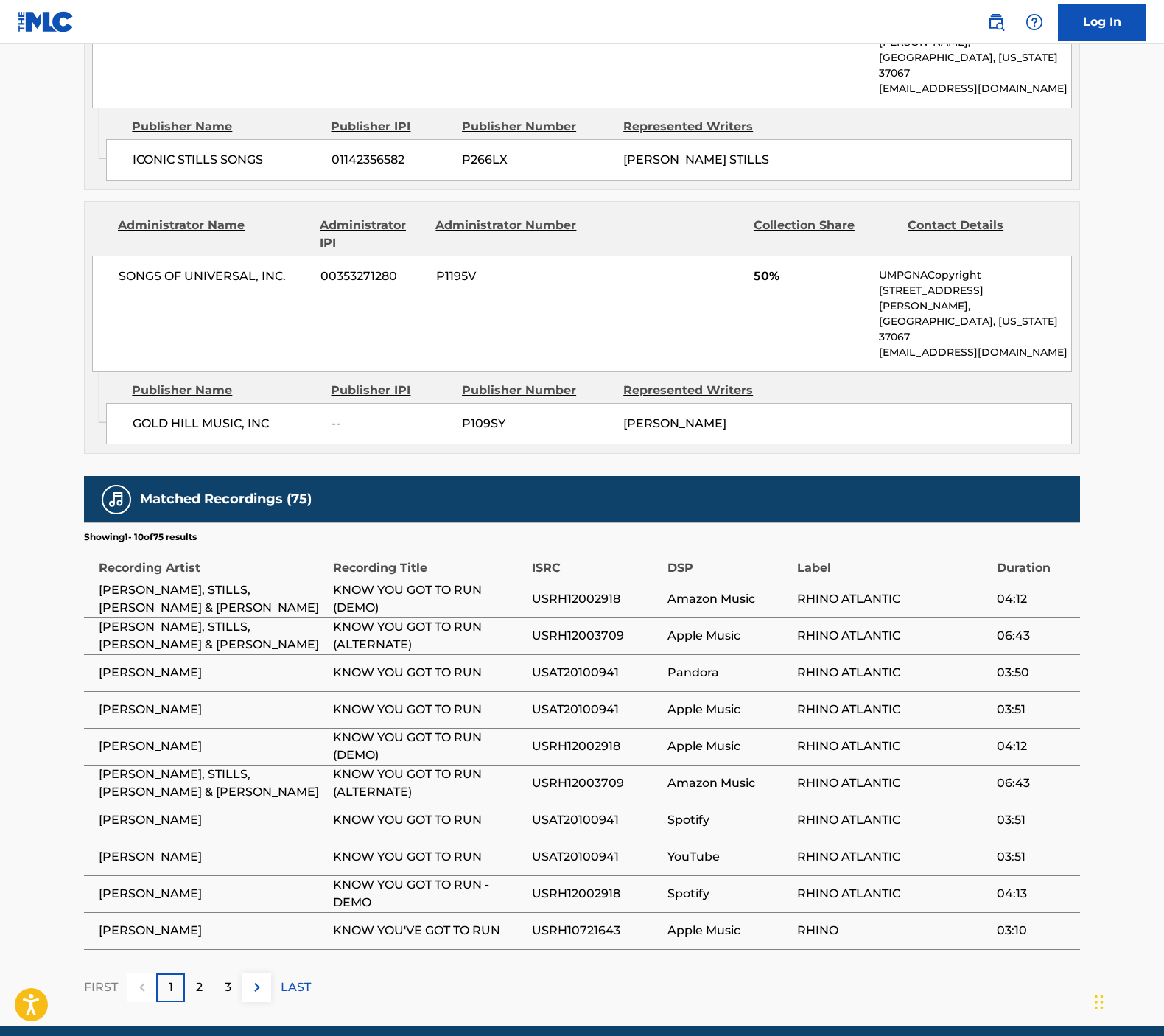
scroll to position [817, 0]
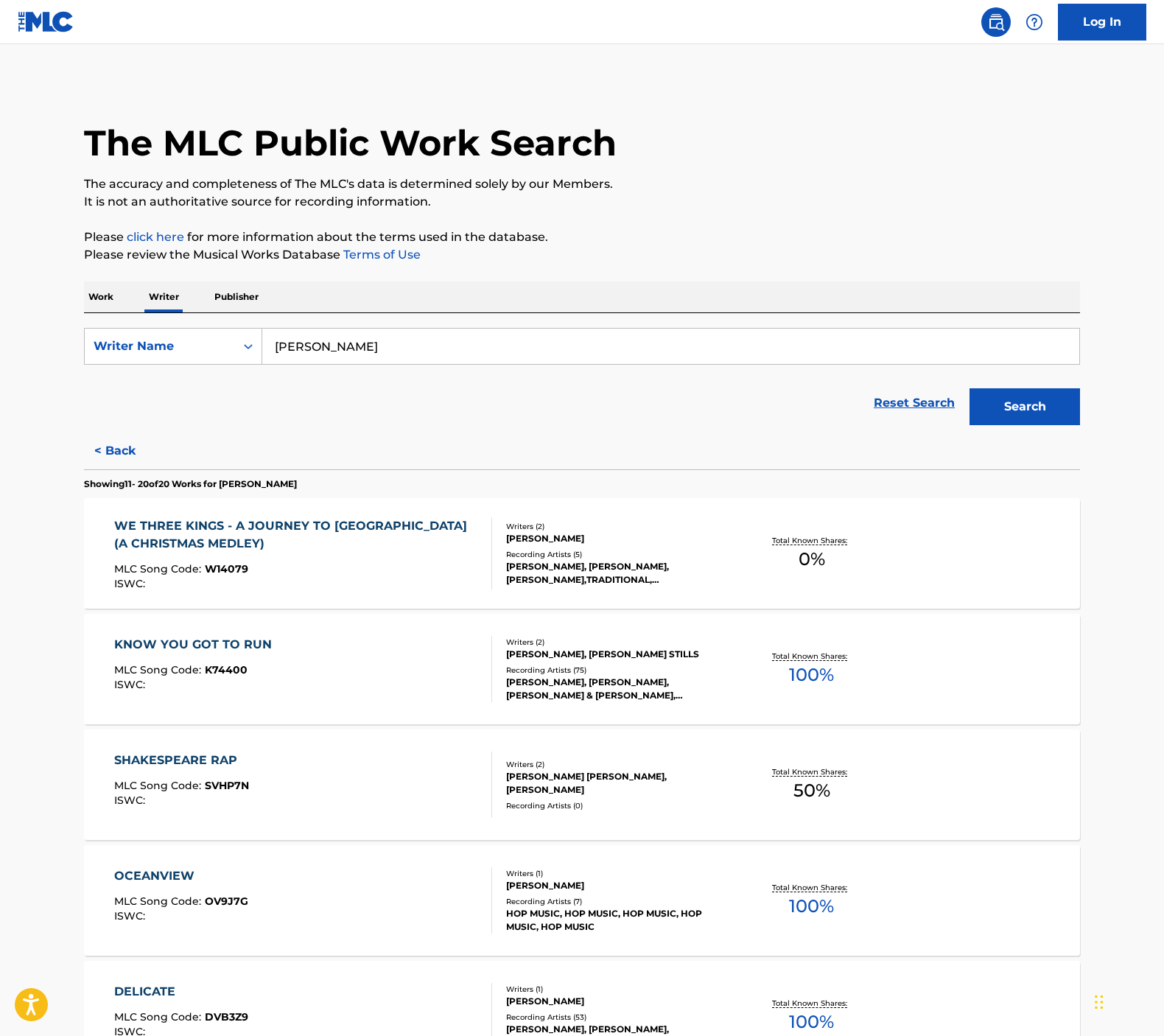
click at [351, 911] on div "OCEANVIEW MLC Song Code : OV9J7G ISWC :" at bounding box center [304, 900] width 379 height 67
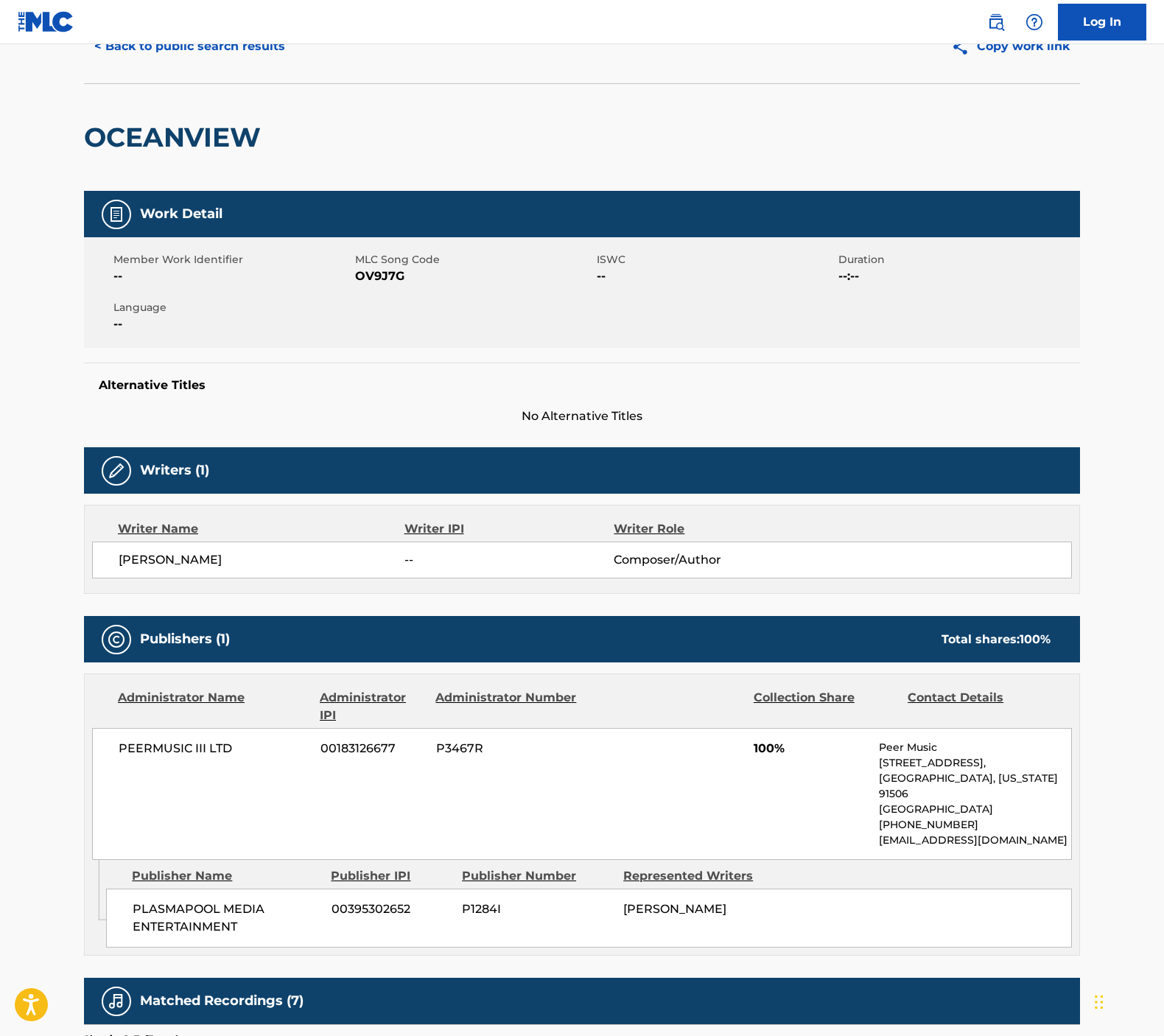
scroll to position [73, 0]
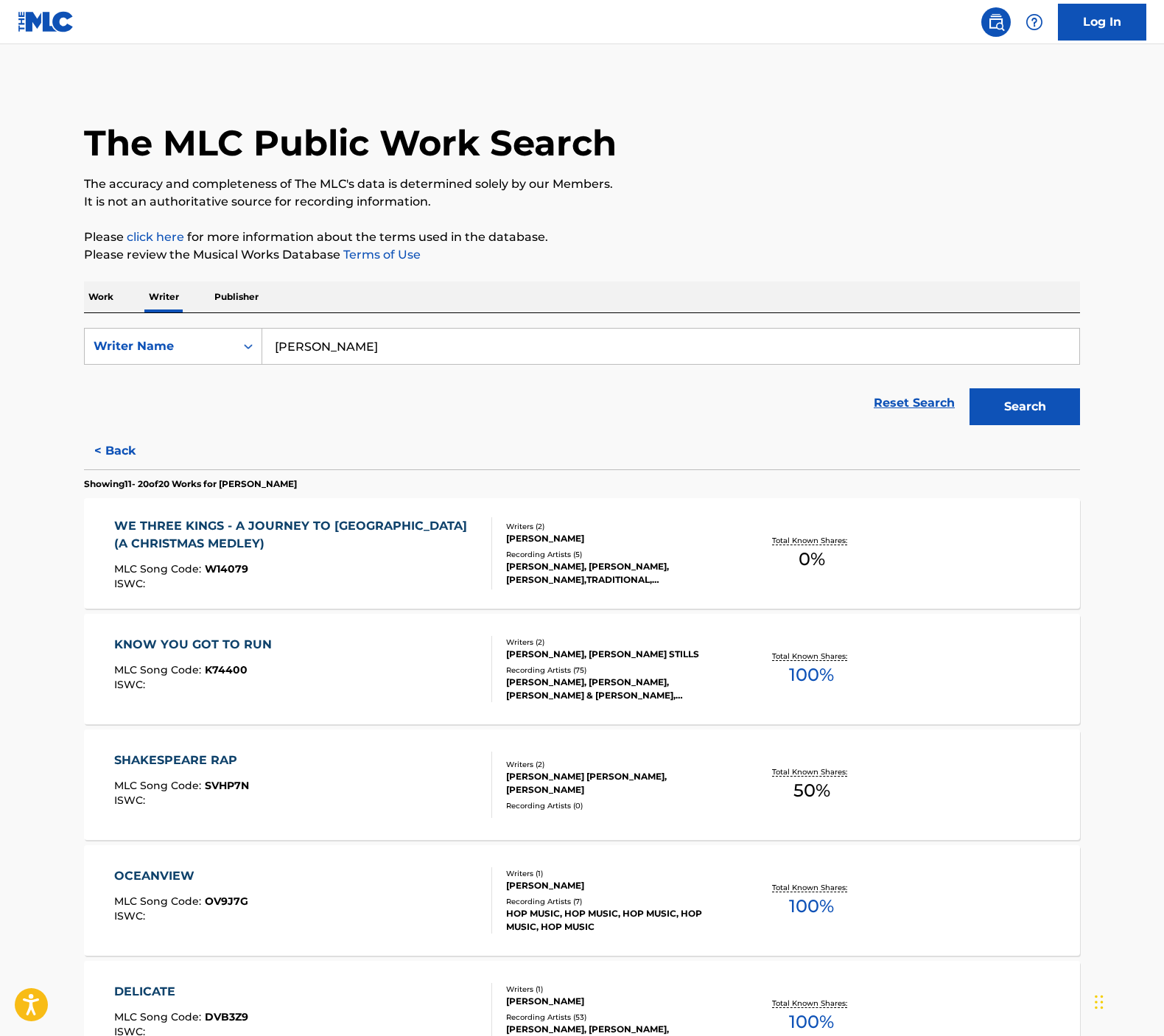
click at [122, 451] on button "< Back" at bounding box center [128, 450] width 88 height 37
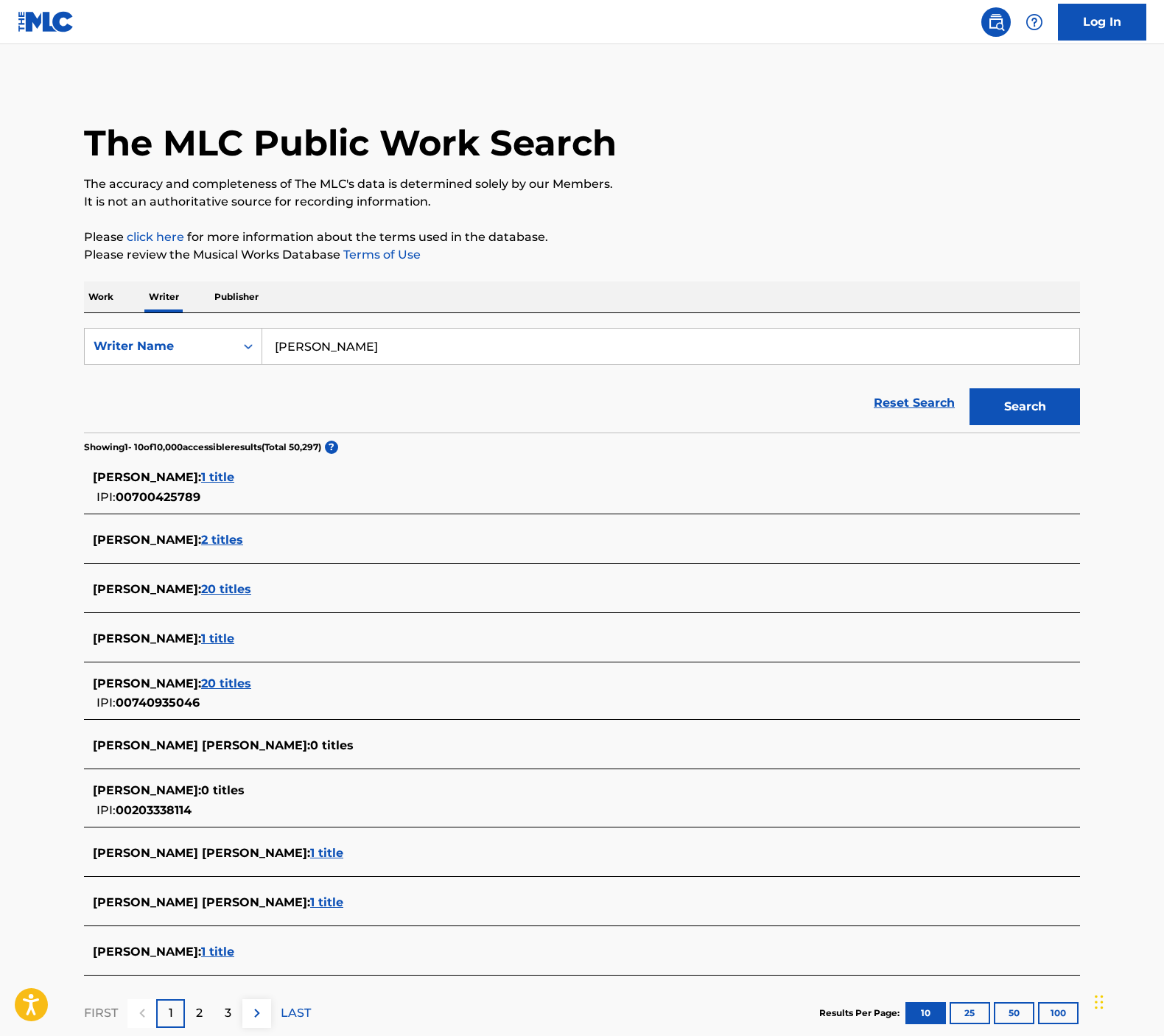
click at [219, 589] on span "20 titles" at bounding box center [226, 589] width 50 height 14
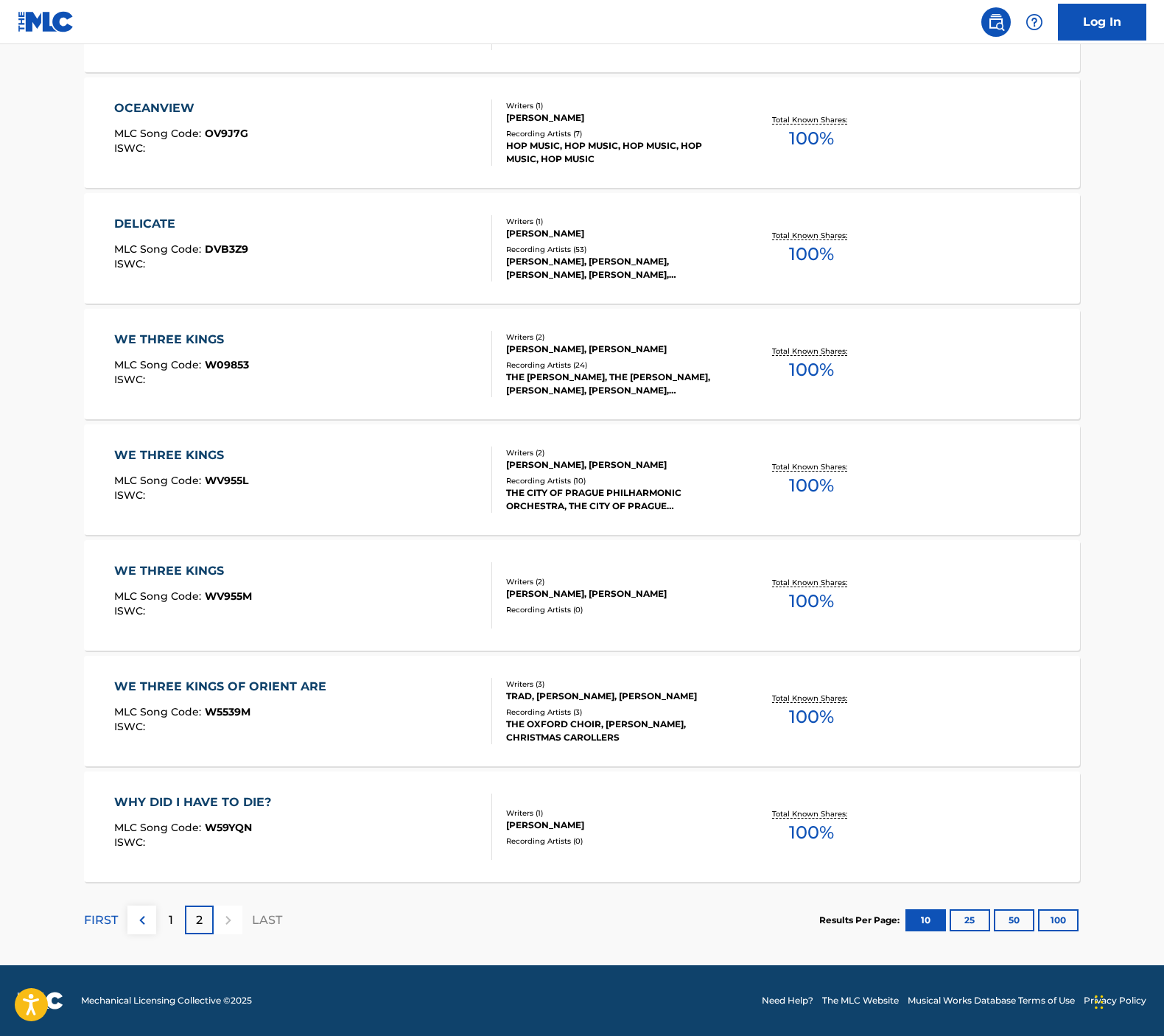
scroll to position [767, 0]
click at [174, 913] on div "1" at bounding box center [171, 919] width 28 height 28
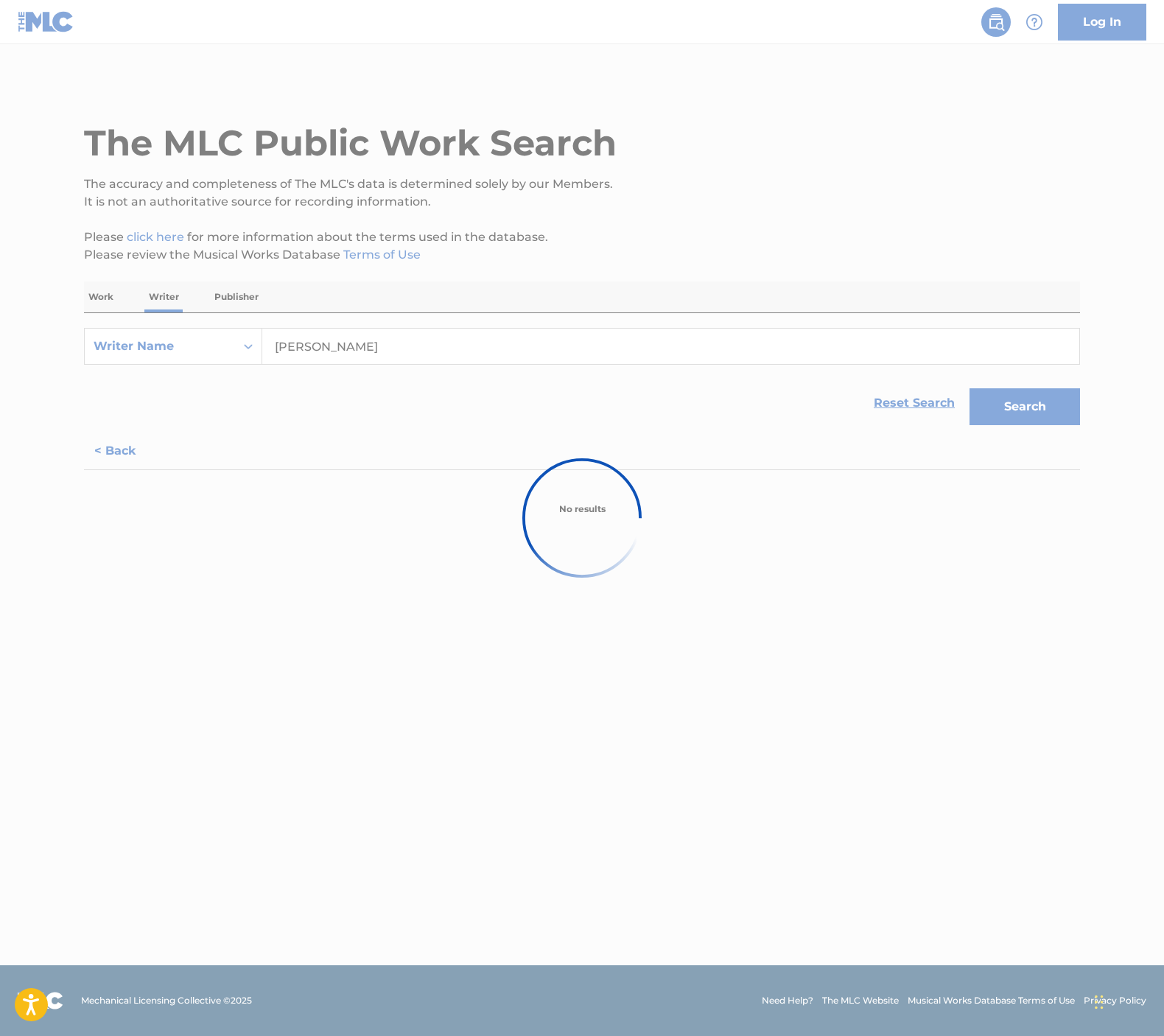
scroll to position [0, 0]
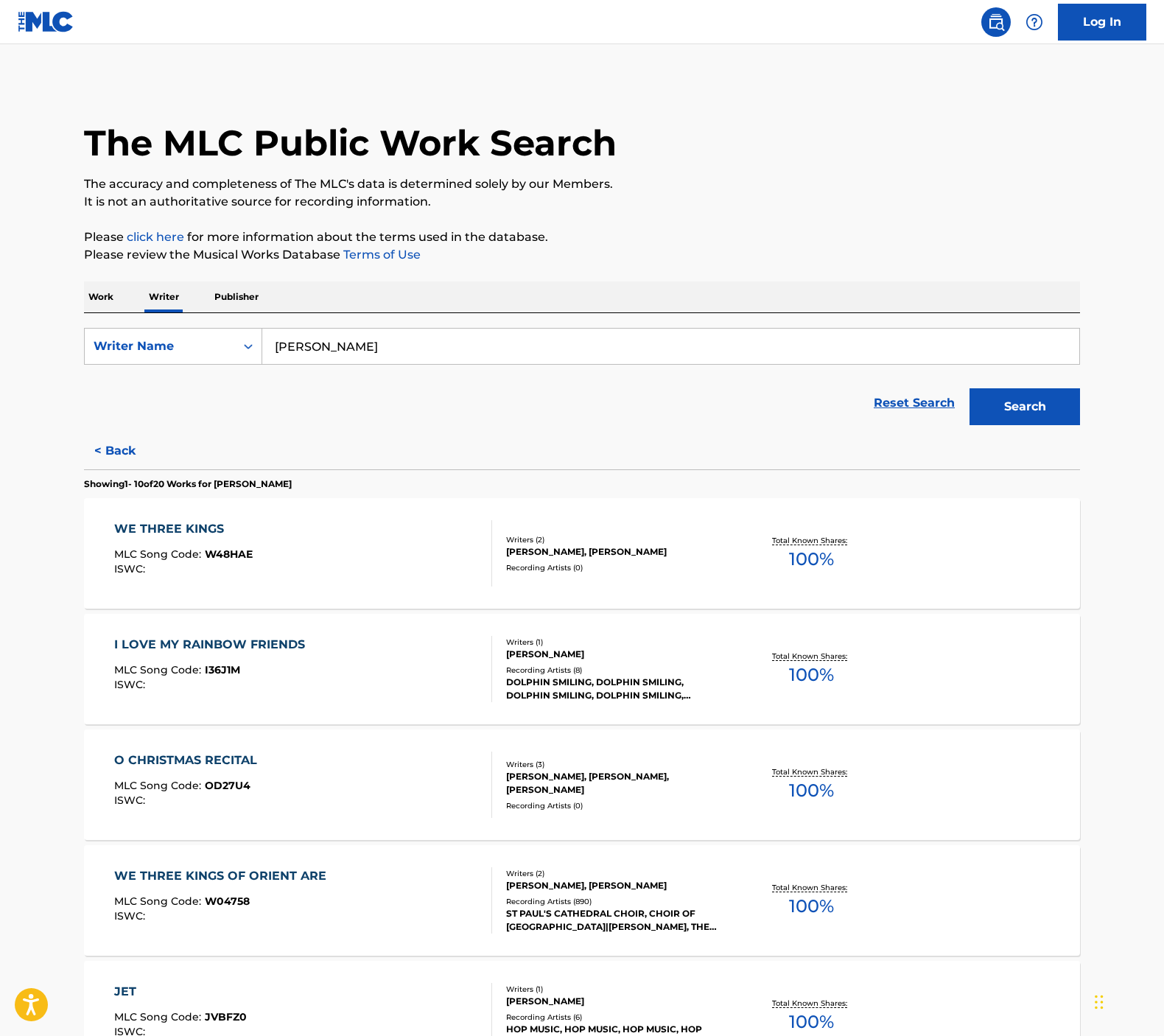
click at [670, 599] on div "WE THREE KINGS MLC Song Code : W48HAE ISWC : Writers ( 2 ) [PERSON_NAME], [PERS…" at bounding box center [581, 554] width 996 height 111
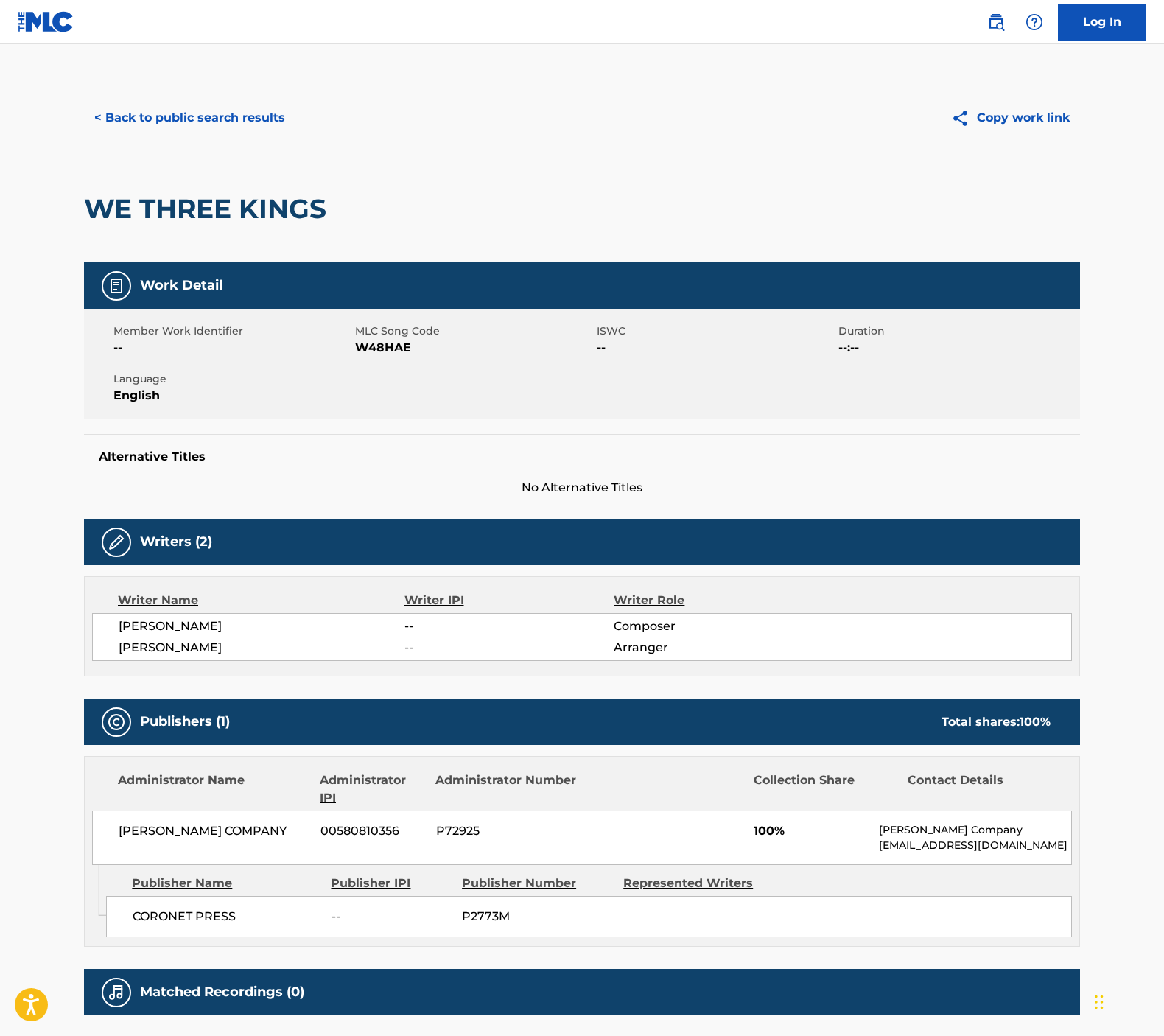
click at [203, 113] on button "< Back to public search results" at bounding box center [189, 117] width 212 height 37
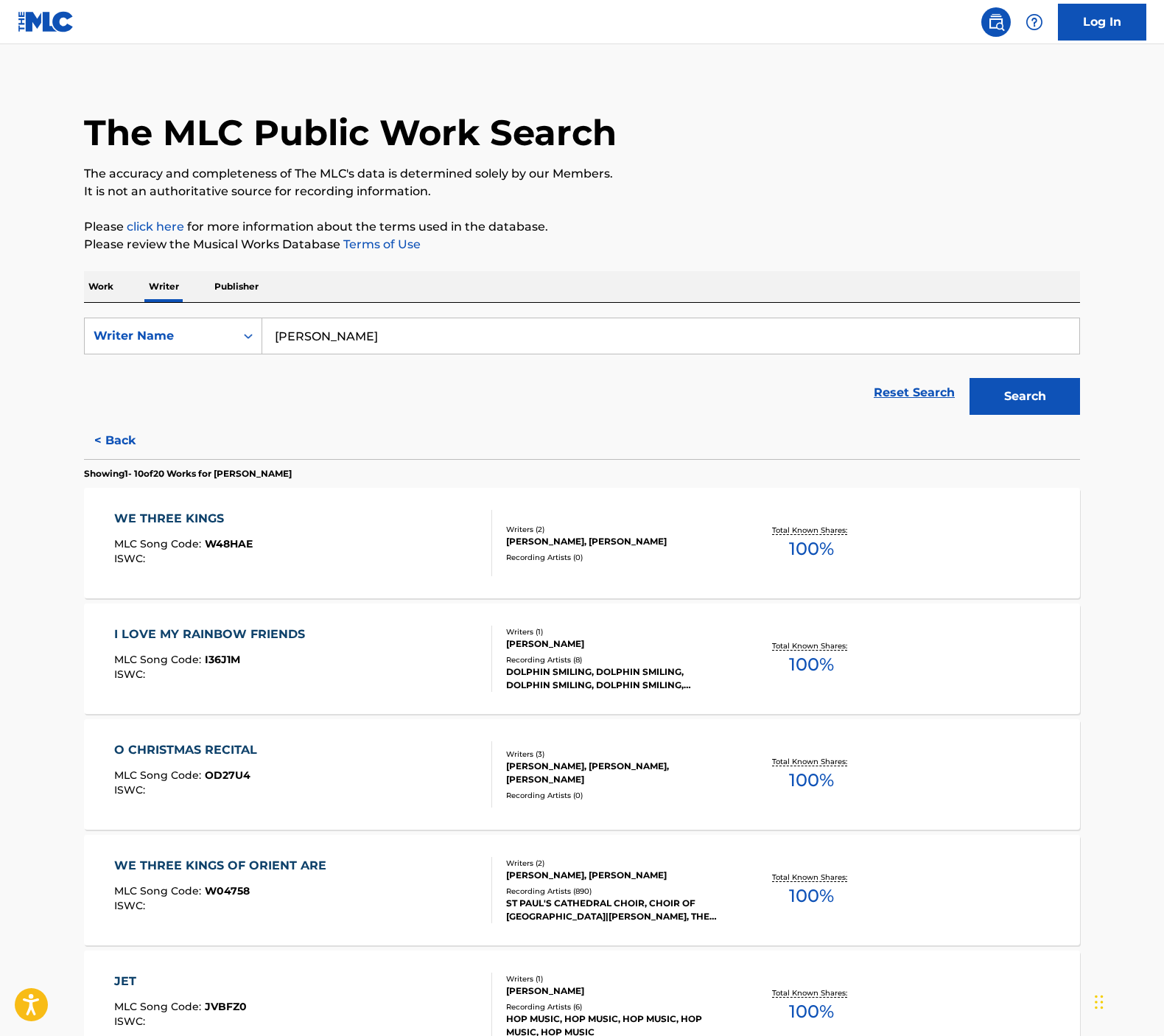
click at [649, 652] on div "Writers ( 1 ) [PERSON_NAME] Recording Artists ( 8 ) DOLPHIN SMILING, DOLPHIN SM…" at bounding box center [610, 659] width 236 height 66
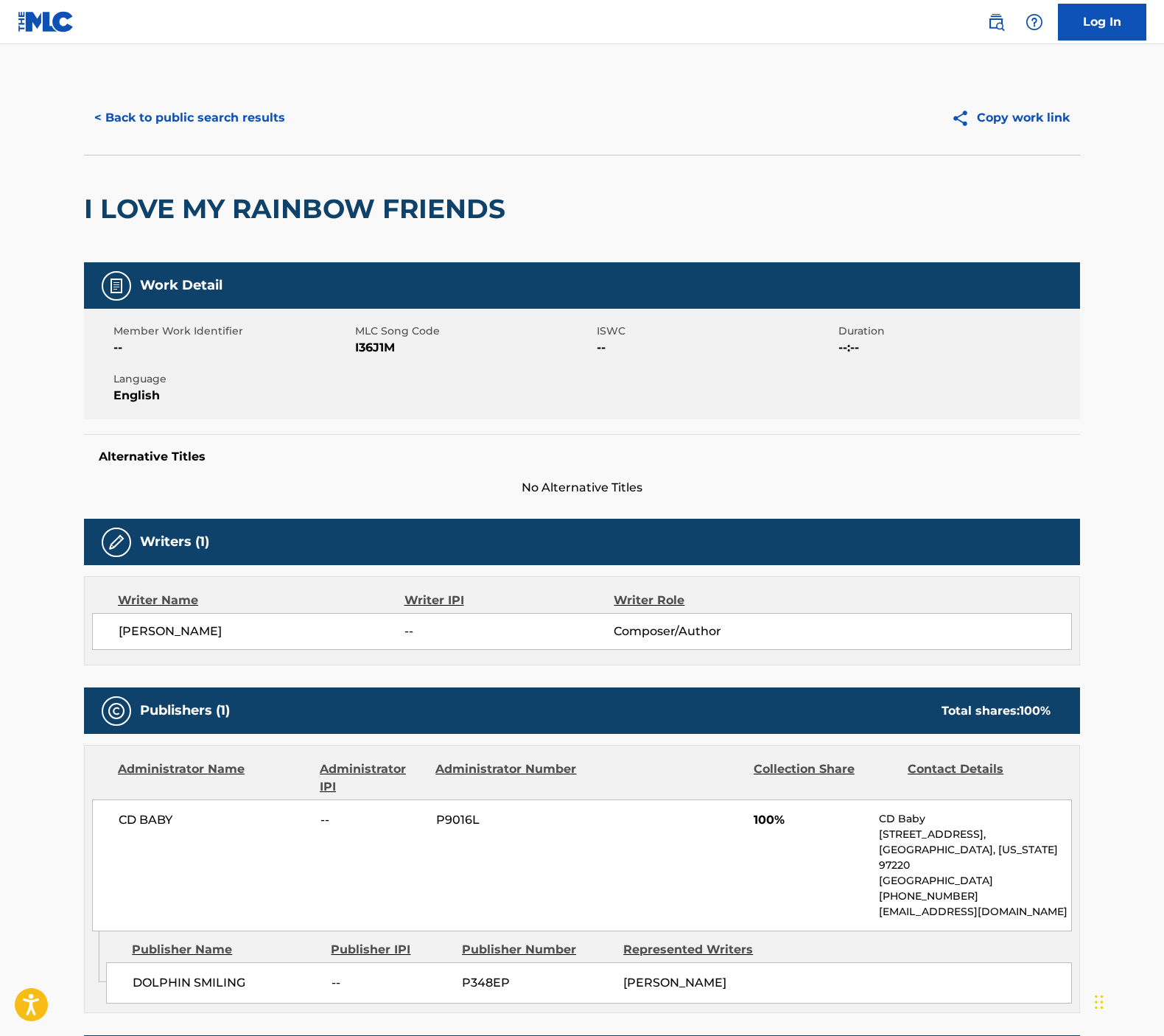
click at [211, 121] on button "< Back to public search results" at bounding box center [189, 117] width 212 height 37
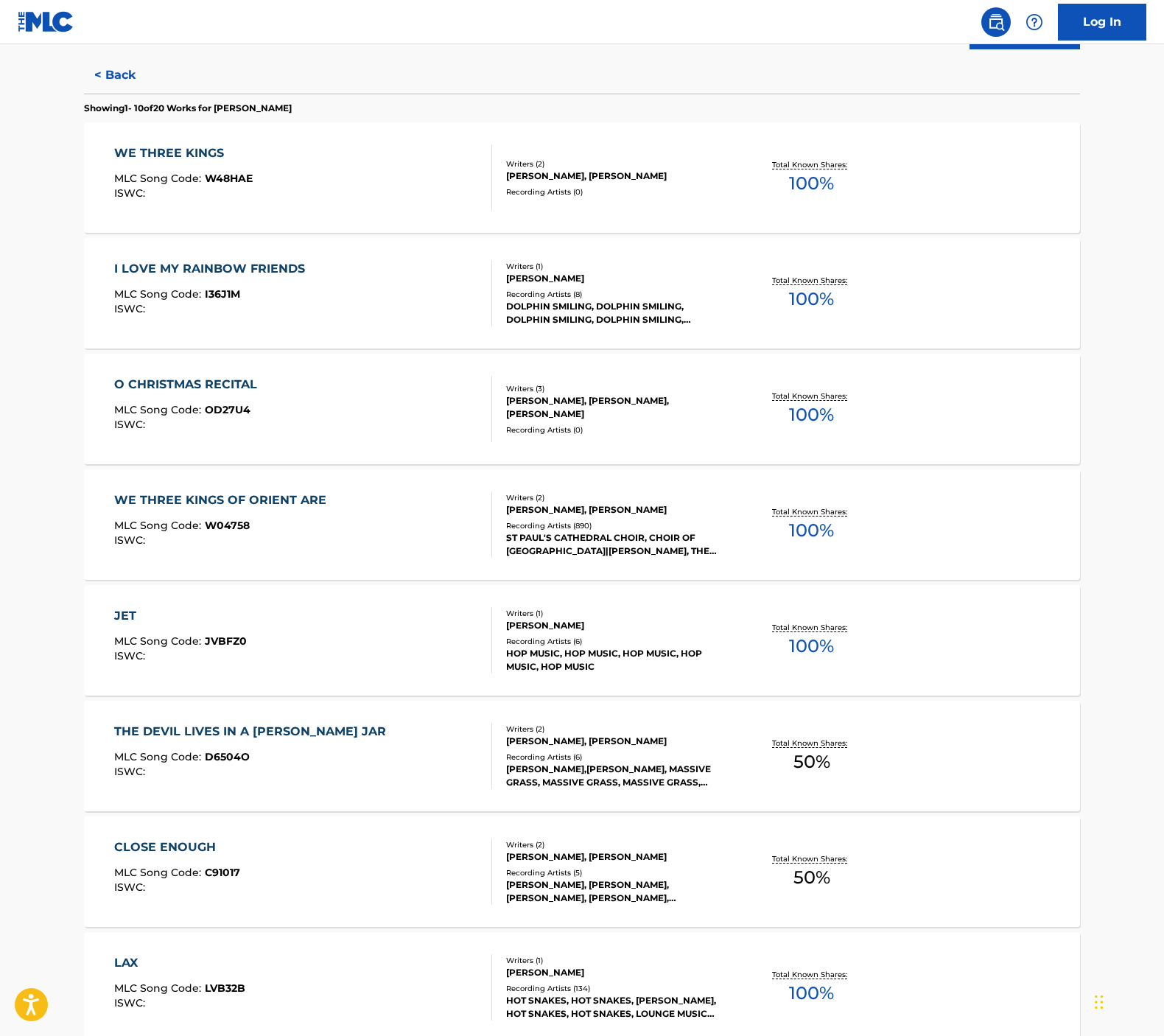
scroll to position [377, 0]
click at [388, 653] on div "JET MLC Song Code : JVBFZ0 ISWC :" at bounding box center [304, 638] width 379 height 67
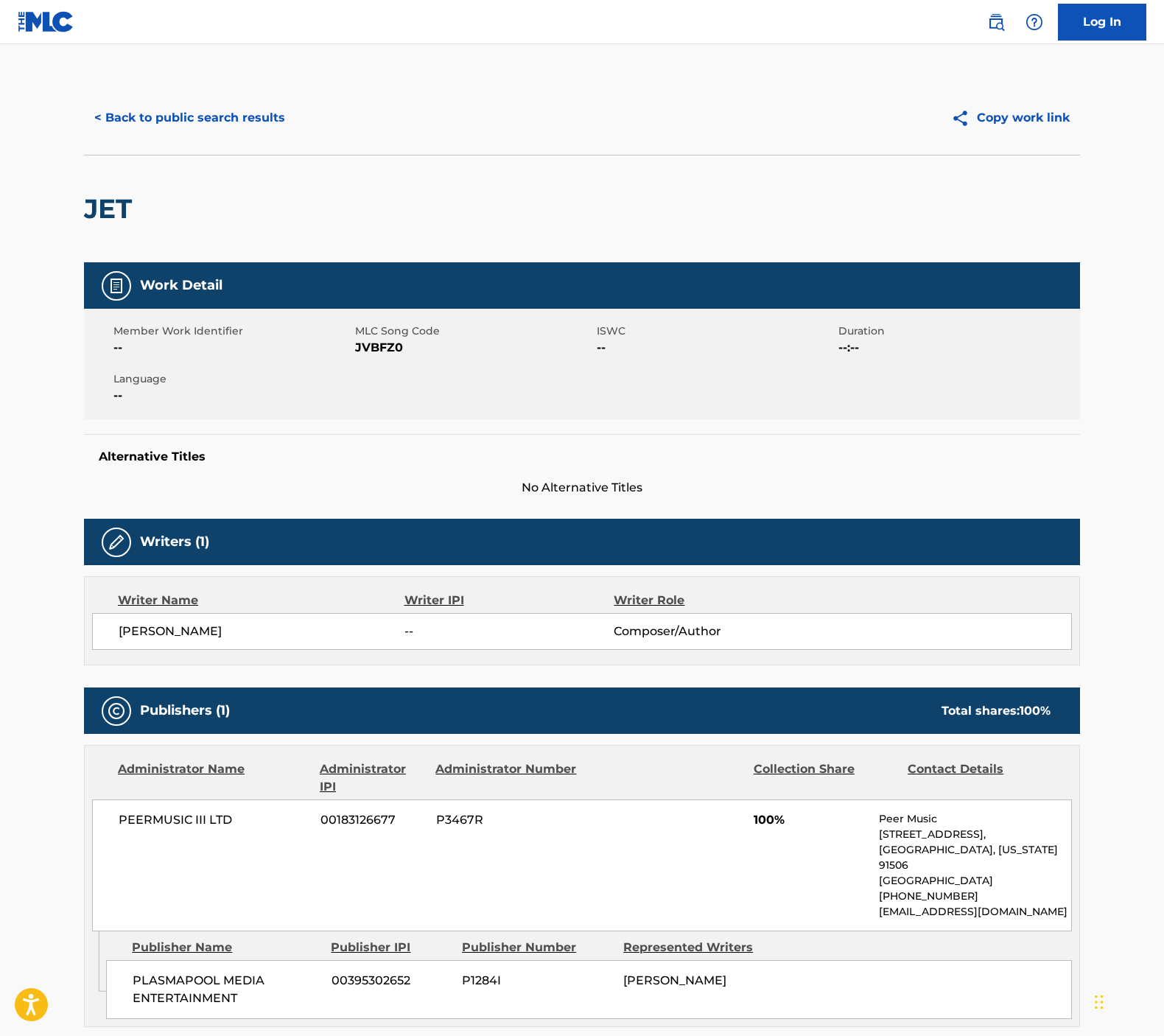
click at [192, 115] on button "< Back to public search results" at bounding box center [189, 117] width 212 height 37
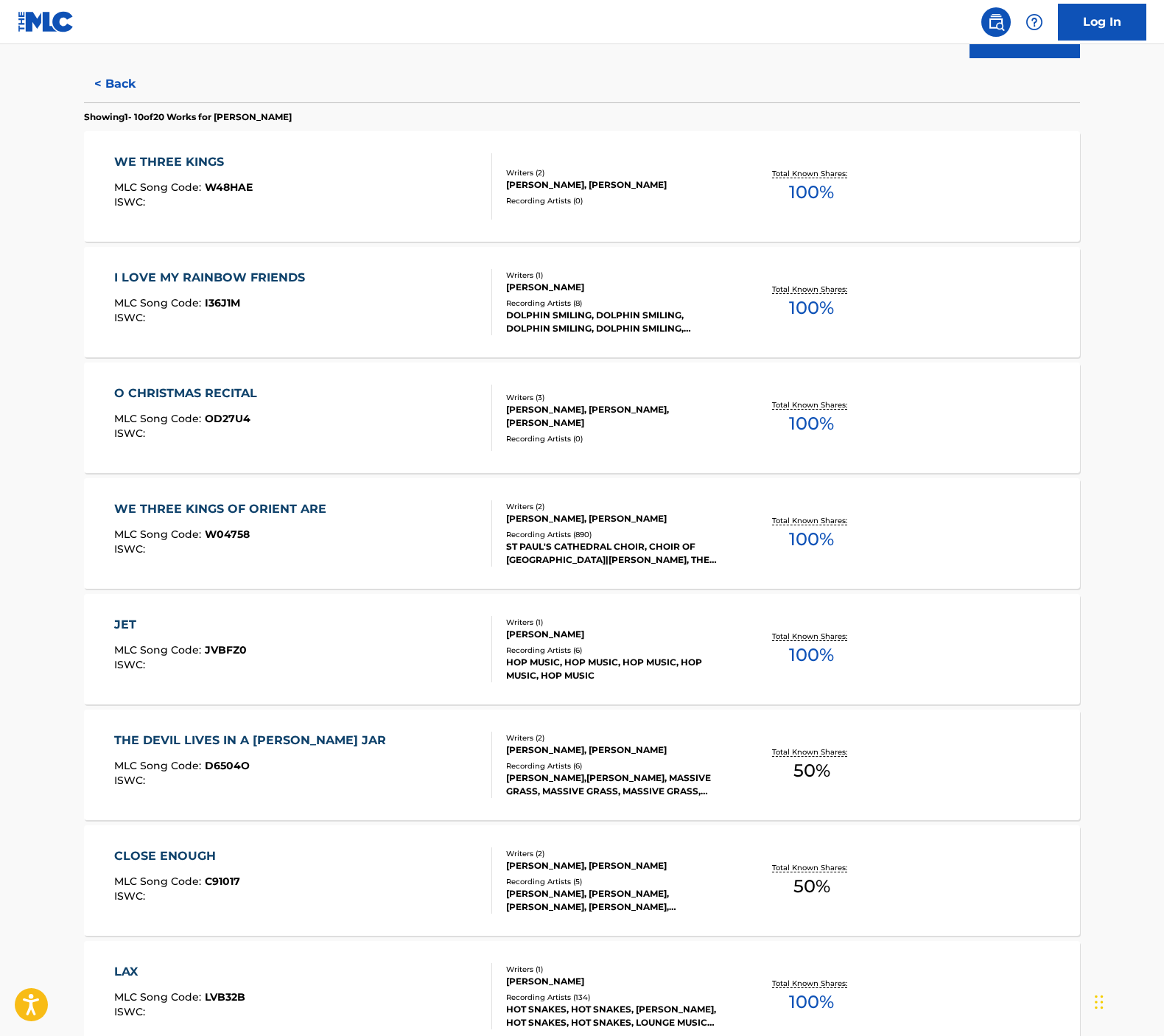
scroll to position [498, 0]
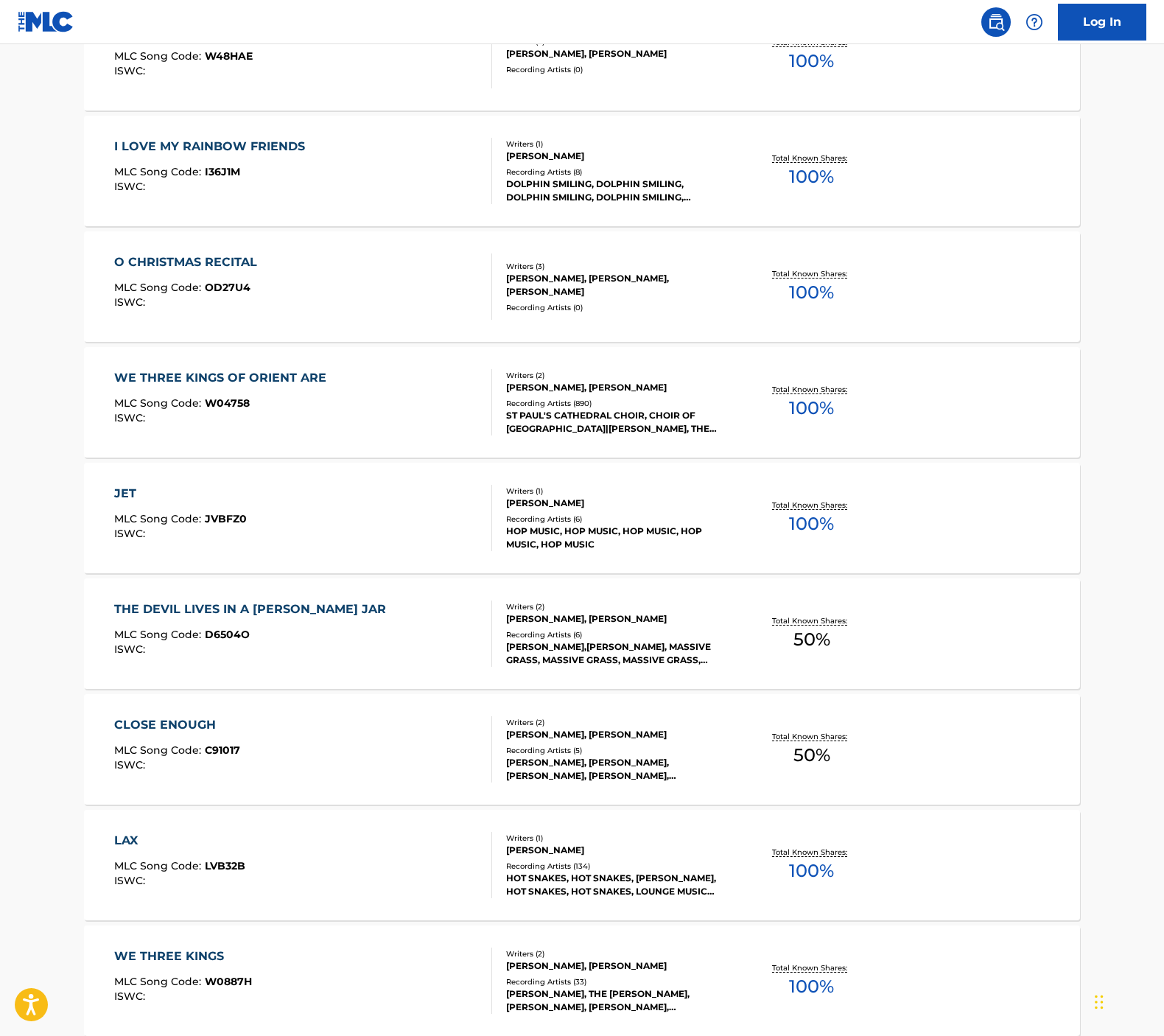
click at [331, 627] on div "THE DEVIL LIVES IN A [PERSON_NAME] JAR MLC Song Code : D6504O ISWC :" at bounding box center [254, 634] width 279 height 67
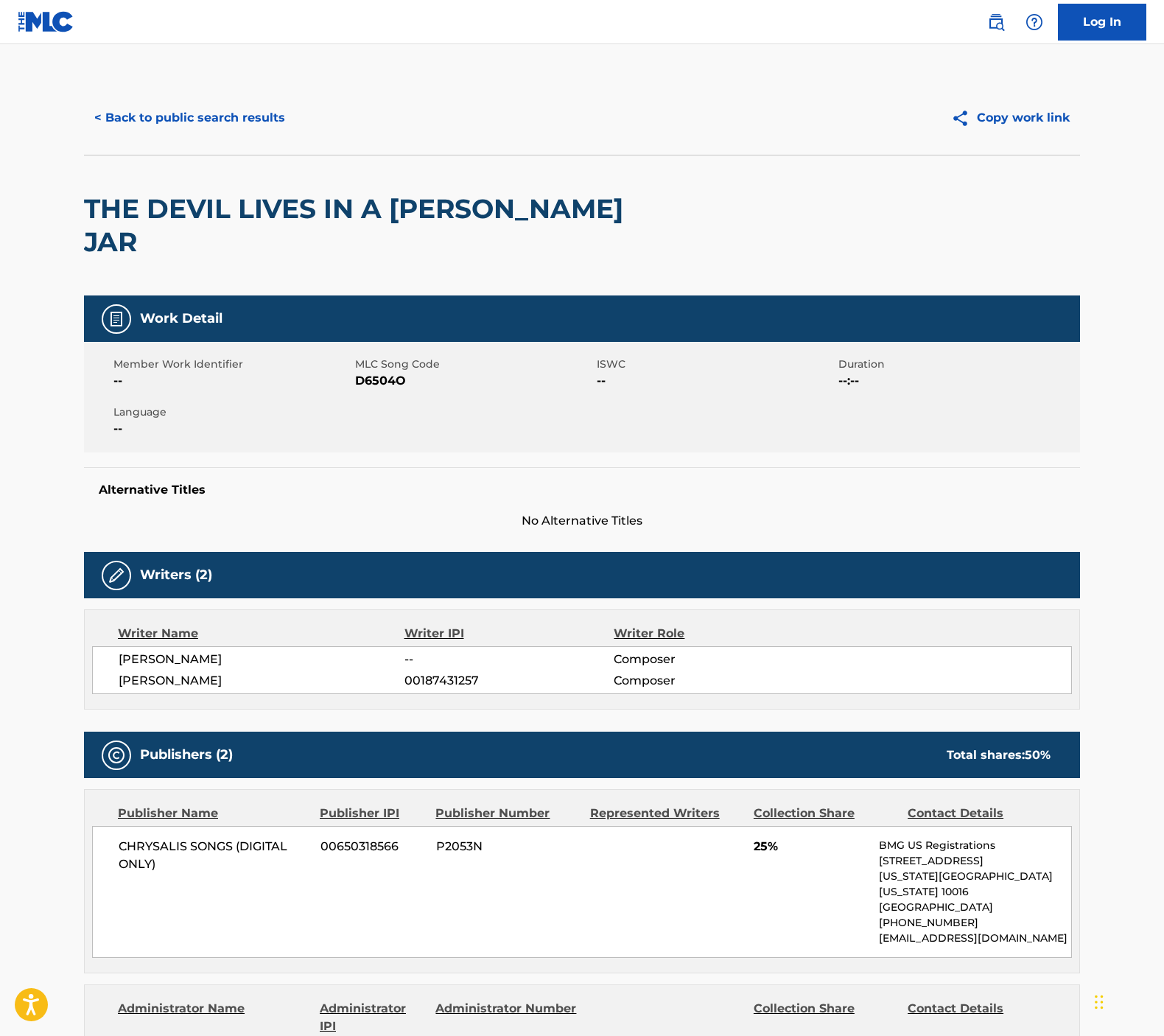
click at [215, 114] on button "< Back to public search results" at bounding box center [189, 117] width 212 height 37
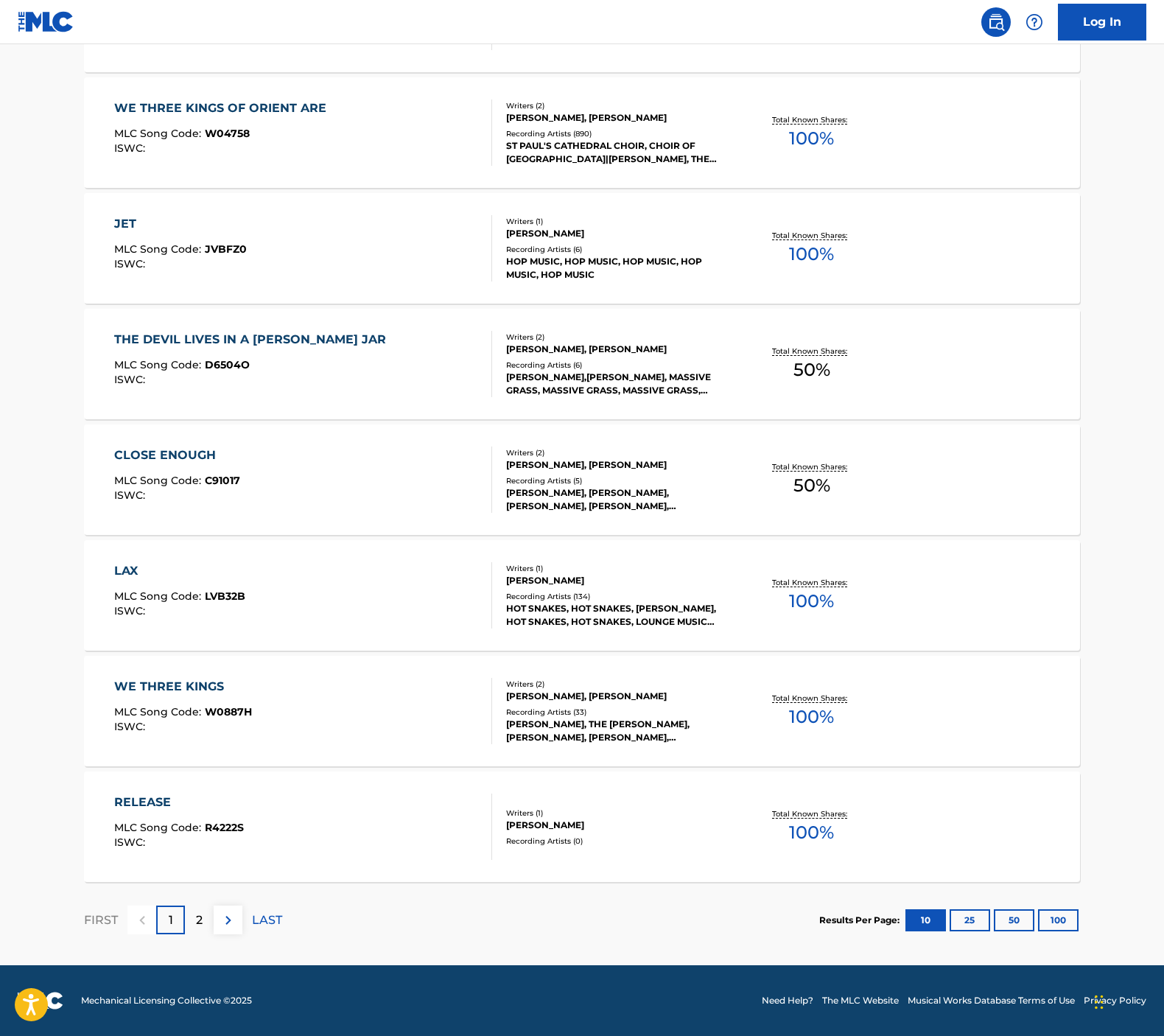
scroll to position [767, 0]
click at [391, 794] on div "RELEASE MLC Song Code : R4222S ISWC :" at bounding box center [304, 827] width 379 height 67
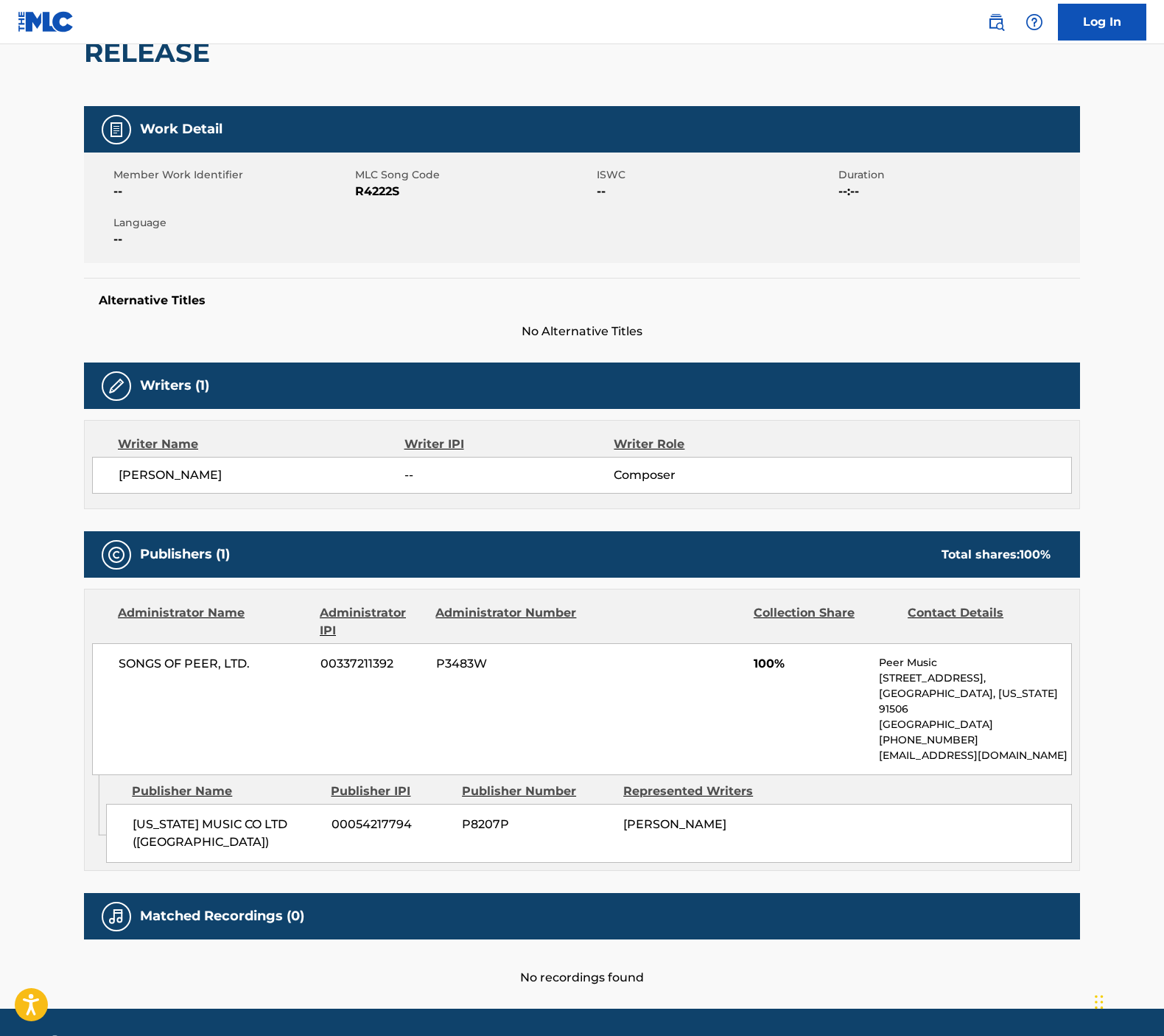
scroll to position [158, 0]
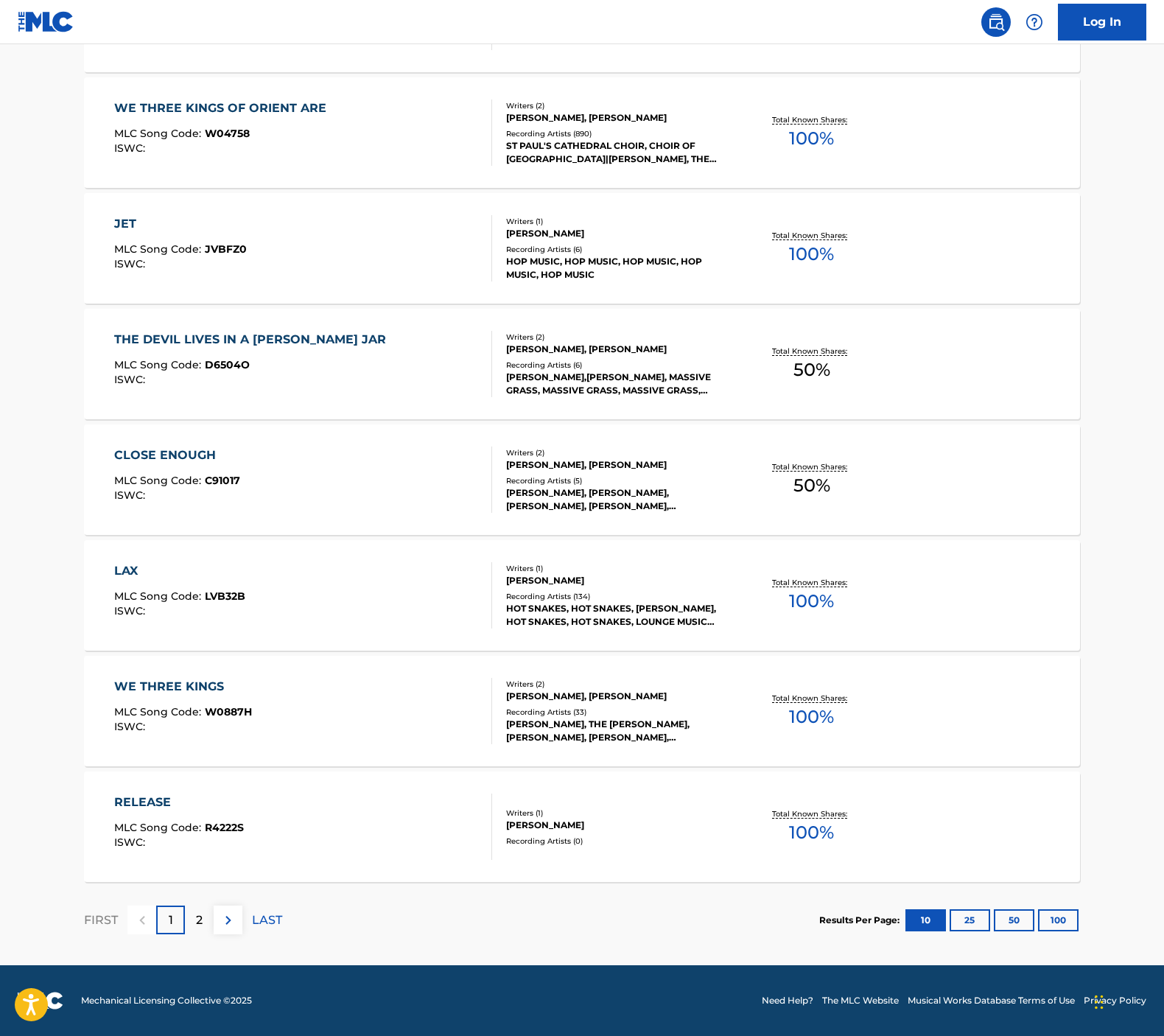
scroll to position [767, 0]
click at [252, 827] on div "RELEASE MLC Song Code : R4222S ISWC :" at bounding box center [304, 827] width 379 height 67
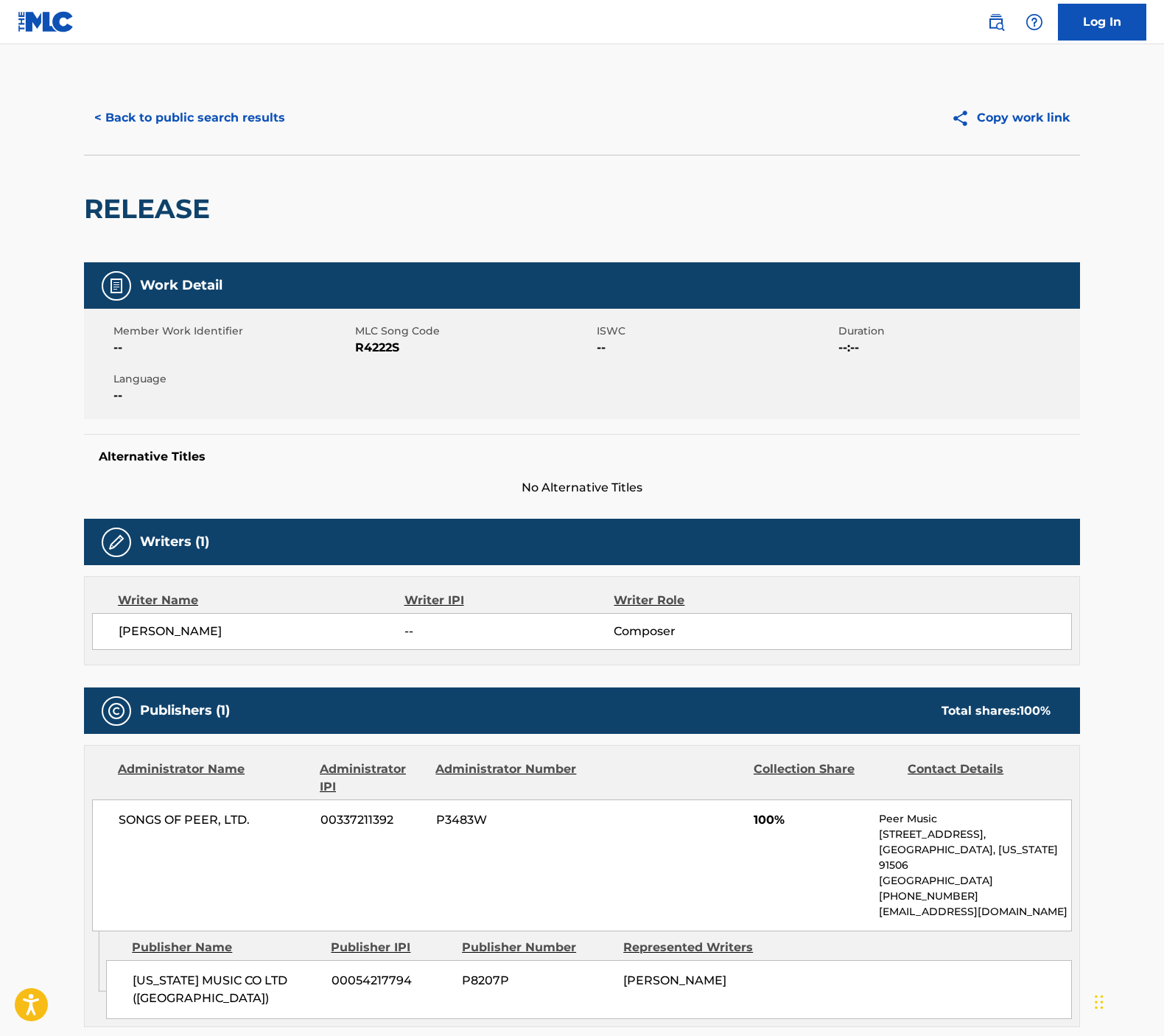
click at [189, 120] on button "< Back to public search results" at bounding box center [189, 117] width 212 height 37
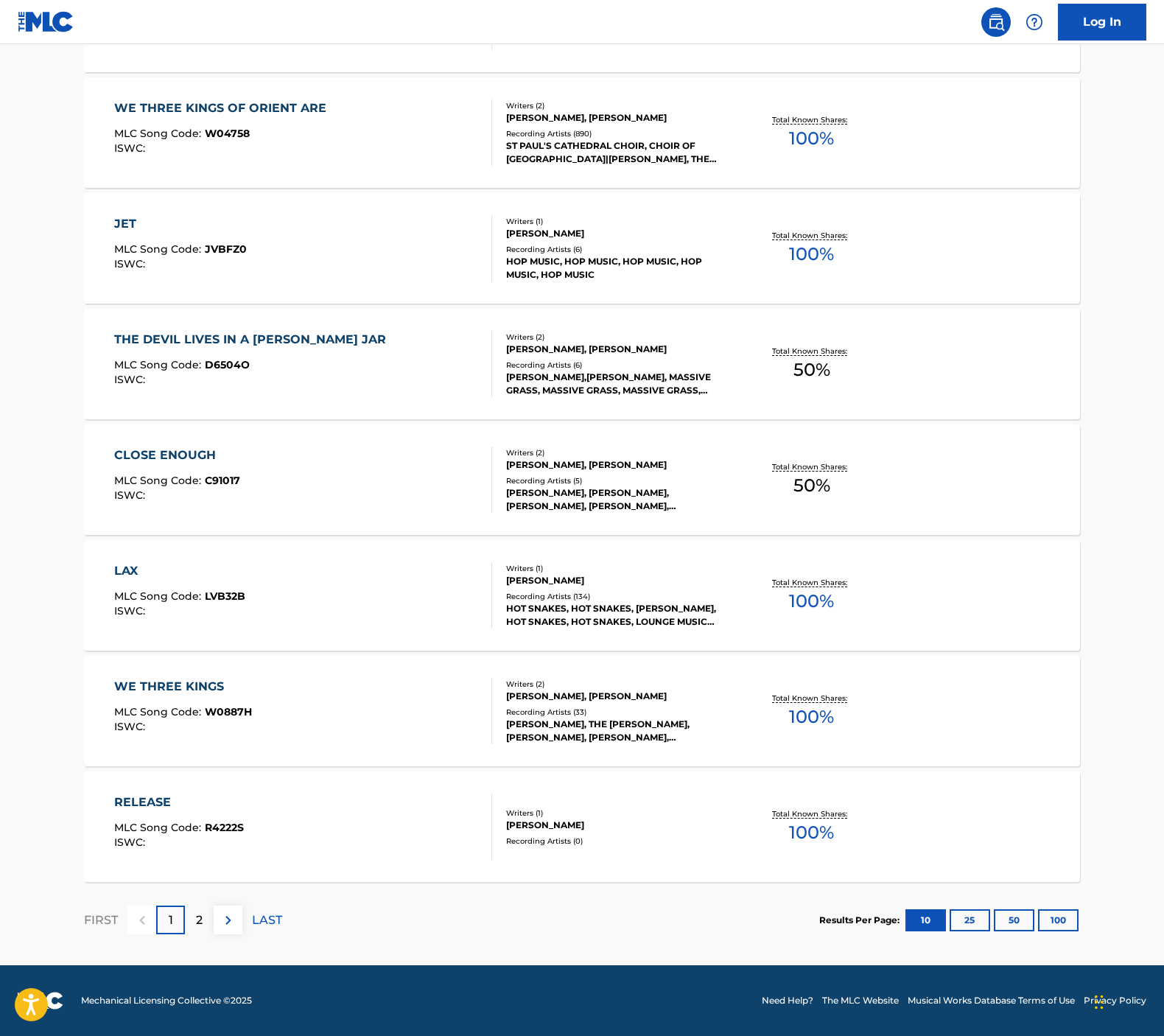
scroll to position [767, 0]
click at [200, 918] on p "2" at bounding box center [199, 920] width 7 height 18
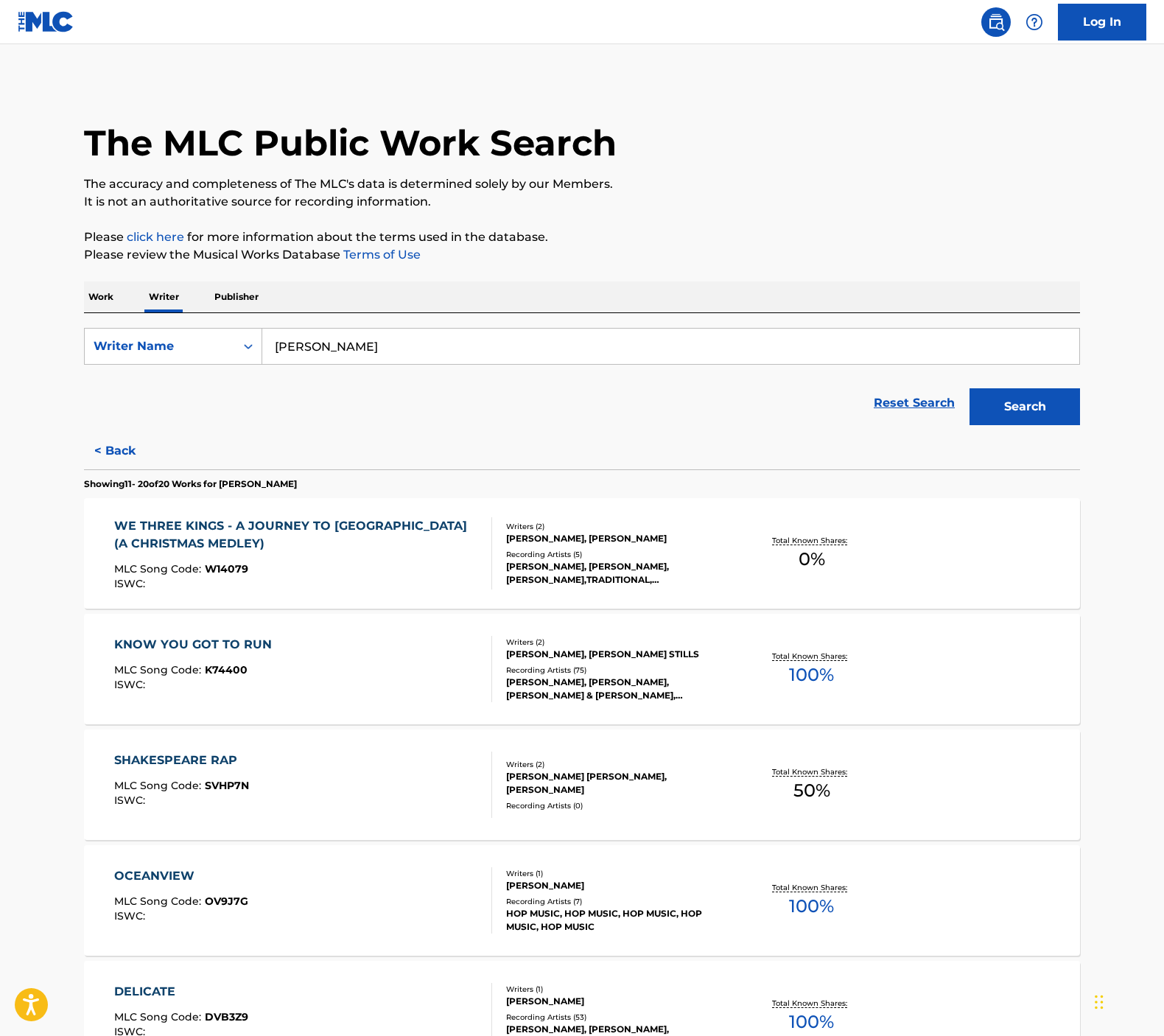
click at [296, 896] on div "OCEANVIEW MLC Song Code : OV9J7G ISWC :" at bounding box center [304, 900] width 379 height 67
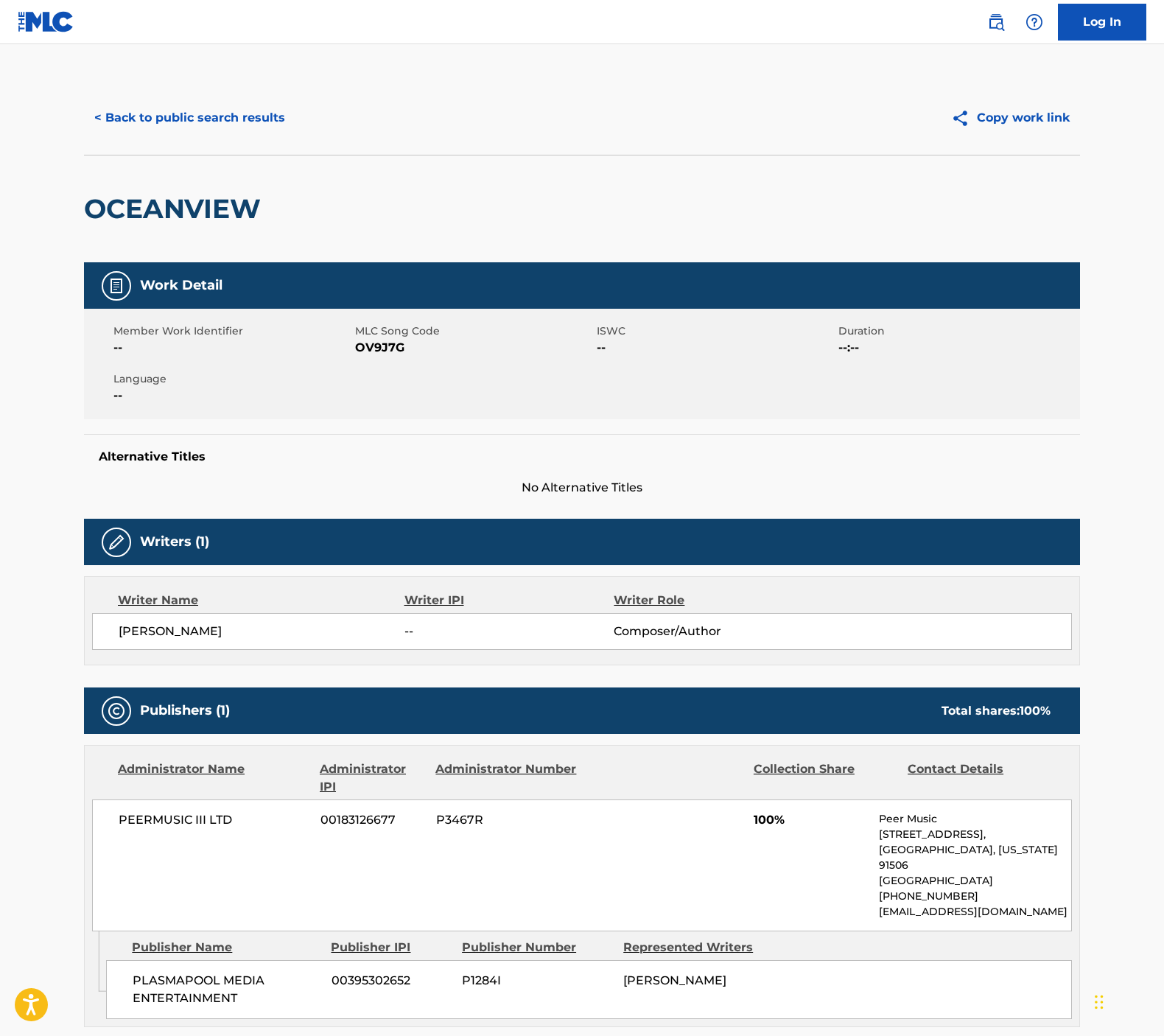
click at [232, 196] on h2 "OCEANVIEW" at bounding box center [176, 209] width 184 height 33
copy h2 "OCEANVIEW"
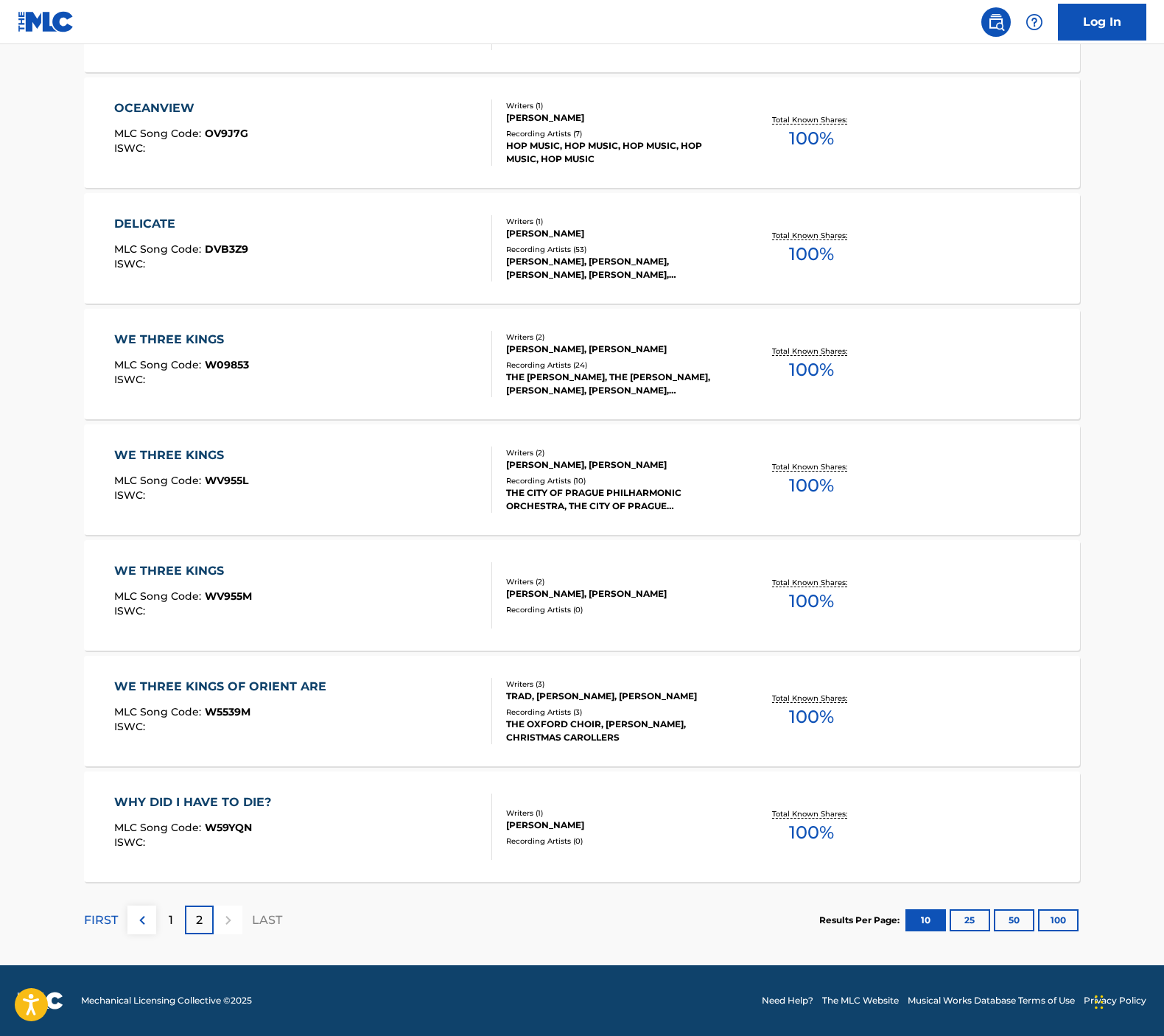
scroll to position [767, 0]
click at [313, 698] on div "WE THREE KINGS OF ORIENT ARE MLC Song Code : W5539M ISWC :" at bounding box center [224, 711] width 219 height 67
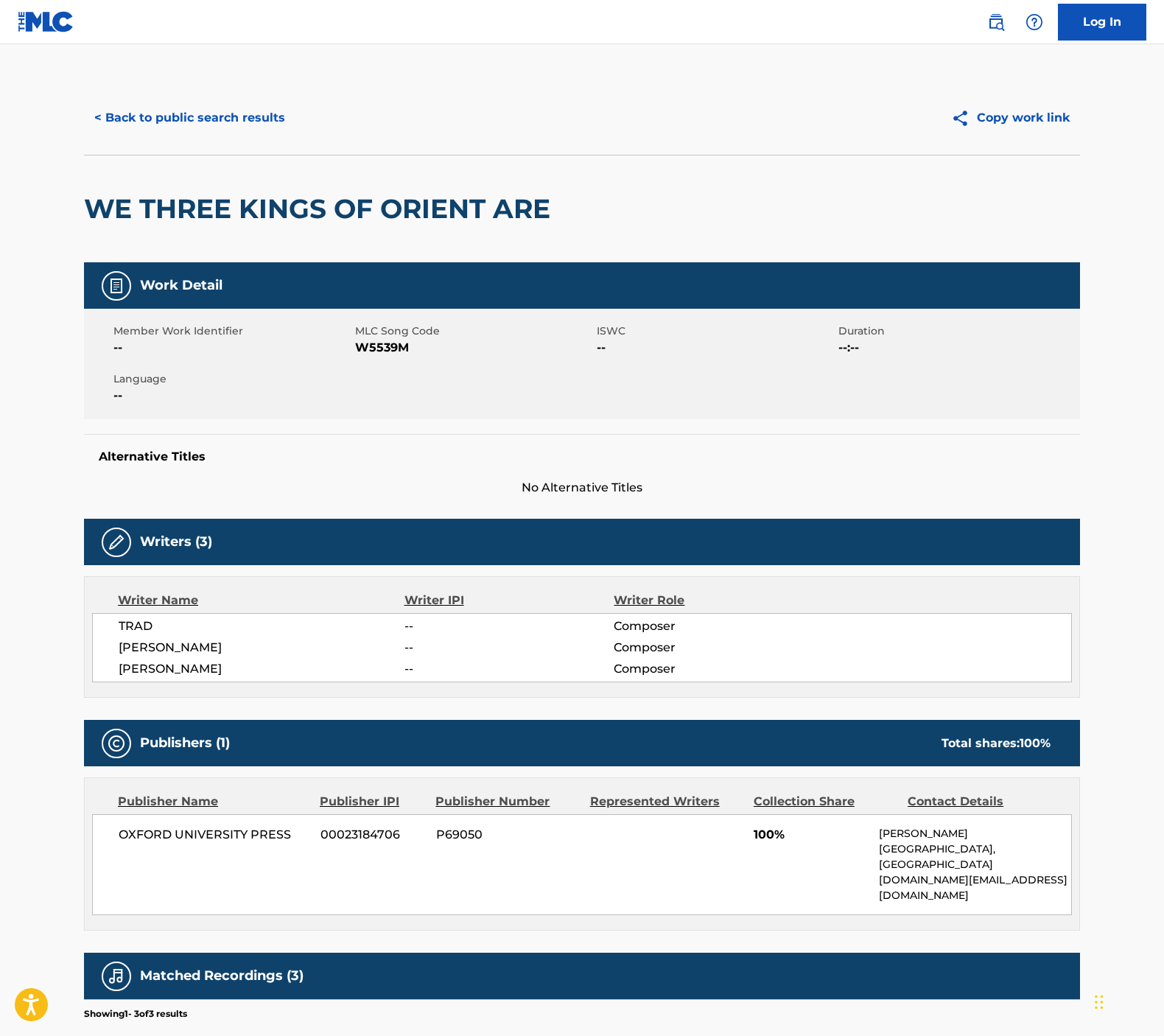
click at [318, 207] on h2 "WE THREE KINGS OF ORIENT ARE" at bounding box center [320, 209] width 474 height 33
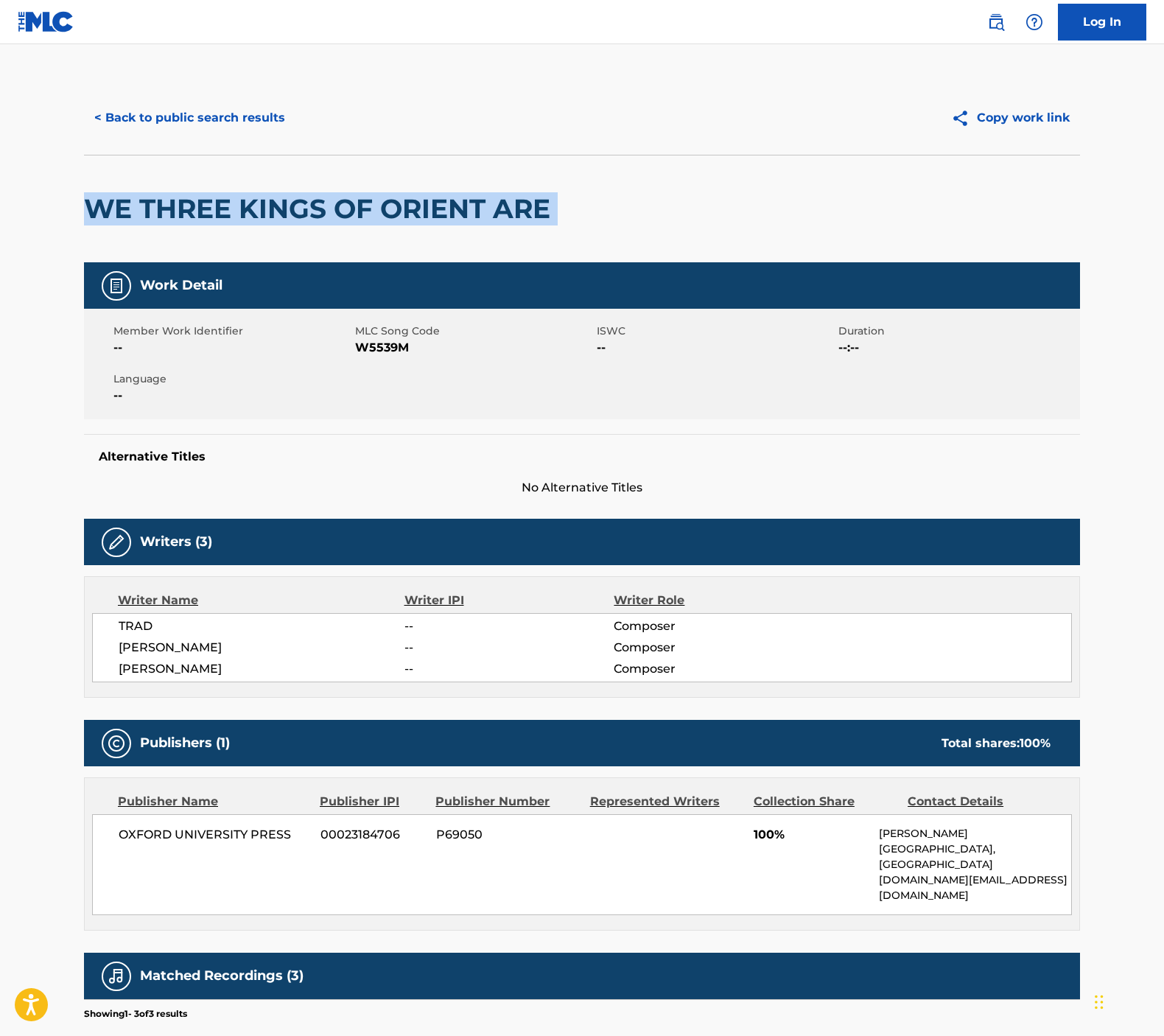
click at [318, 207] on h2 "WE THREE KINGS OF ORIENT ARE" at bounding box center [320, 209] width 474 height 33
copy div "WE THREE KINGS OF ORIENT ARE"
click at [200, 122] on button "< Back to public search results" at bounding box center [189, 117] width 212 height 37
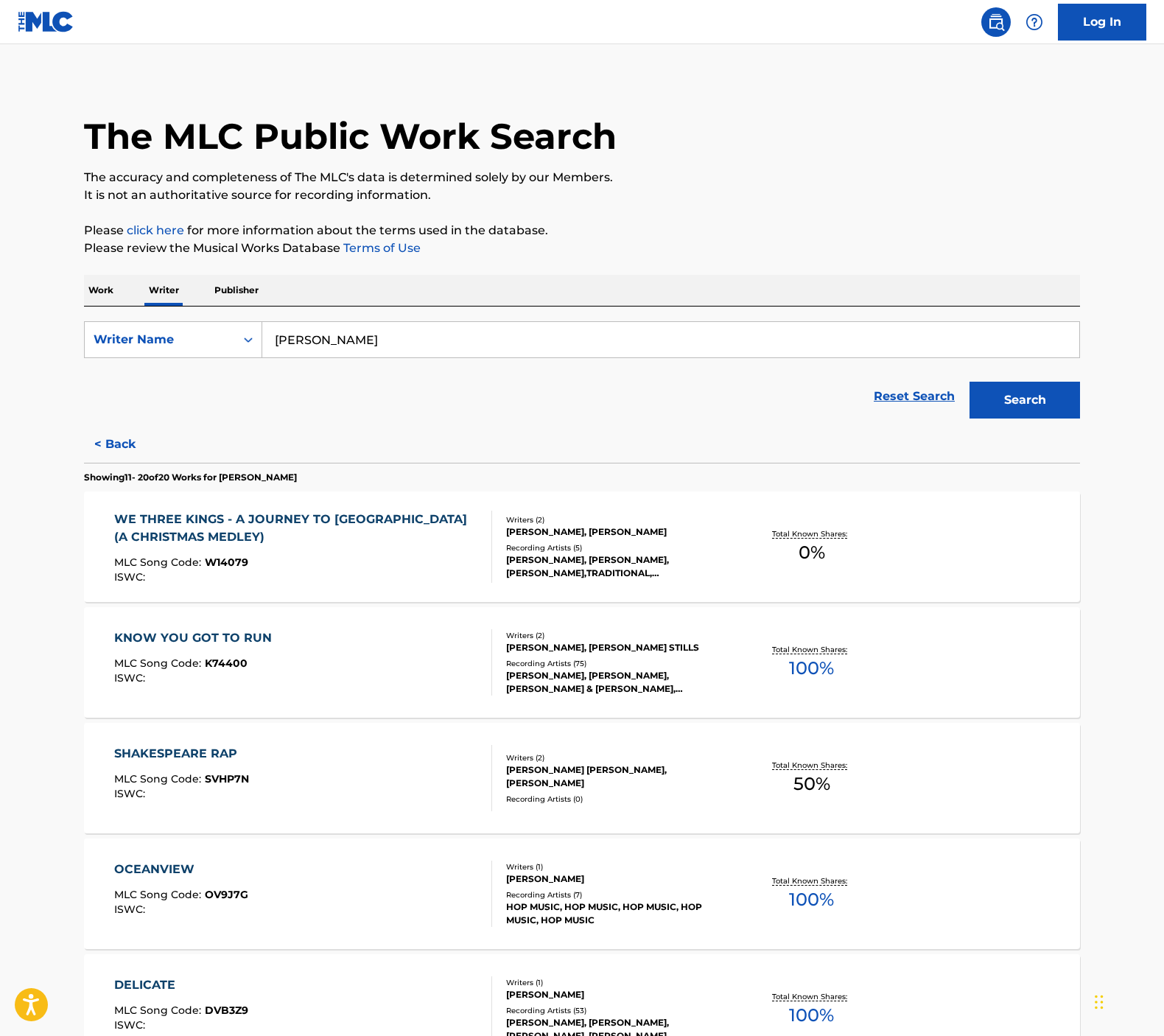
scroll to position [7, 0]
click at [571, 592] on div "WE THREE KINGS - A JOURNEY TO [GEOGRAPHIC_DATA] (A CHRISTMAS MEDLEY) MLC Song C…" at bounding box center [581, 546] width 996 height 111
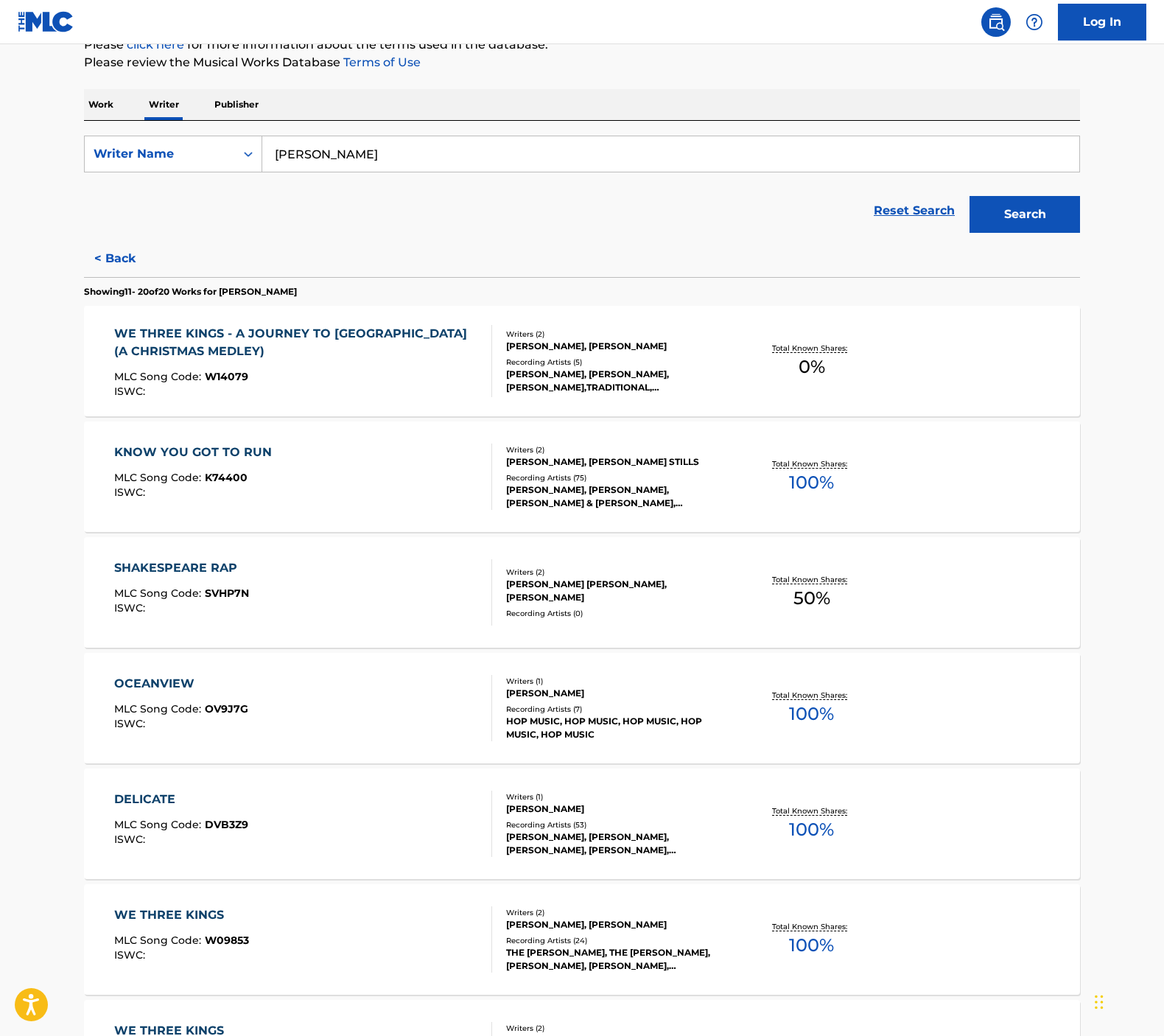
scroll to position [306, 0]
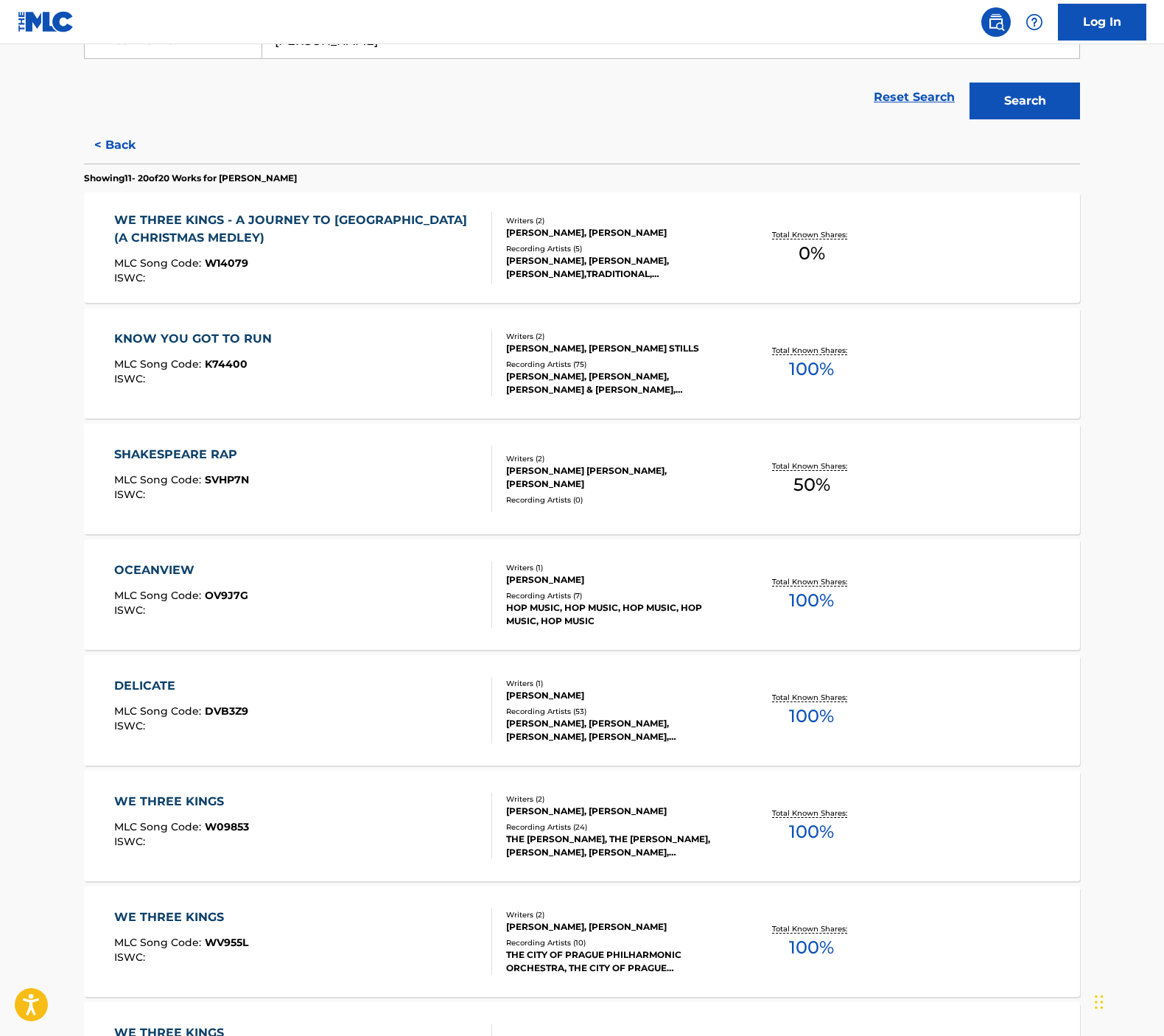
click at [408, 680] on div "DELICATE MLC Song Code : DVB3Z9 ISWC :" at bounding box center [304, 710] width 379 height 67
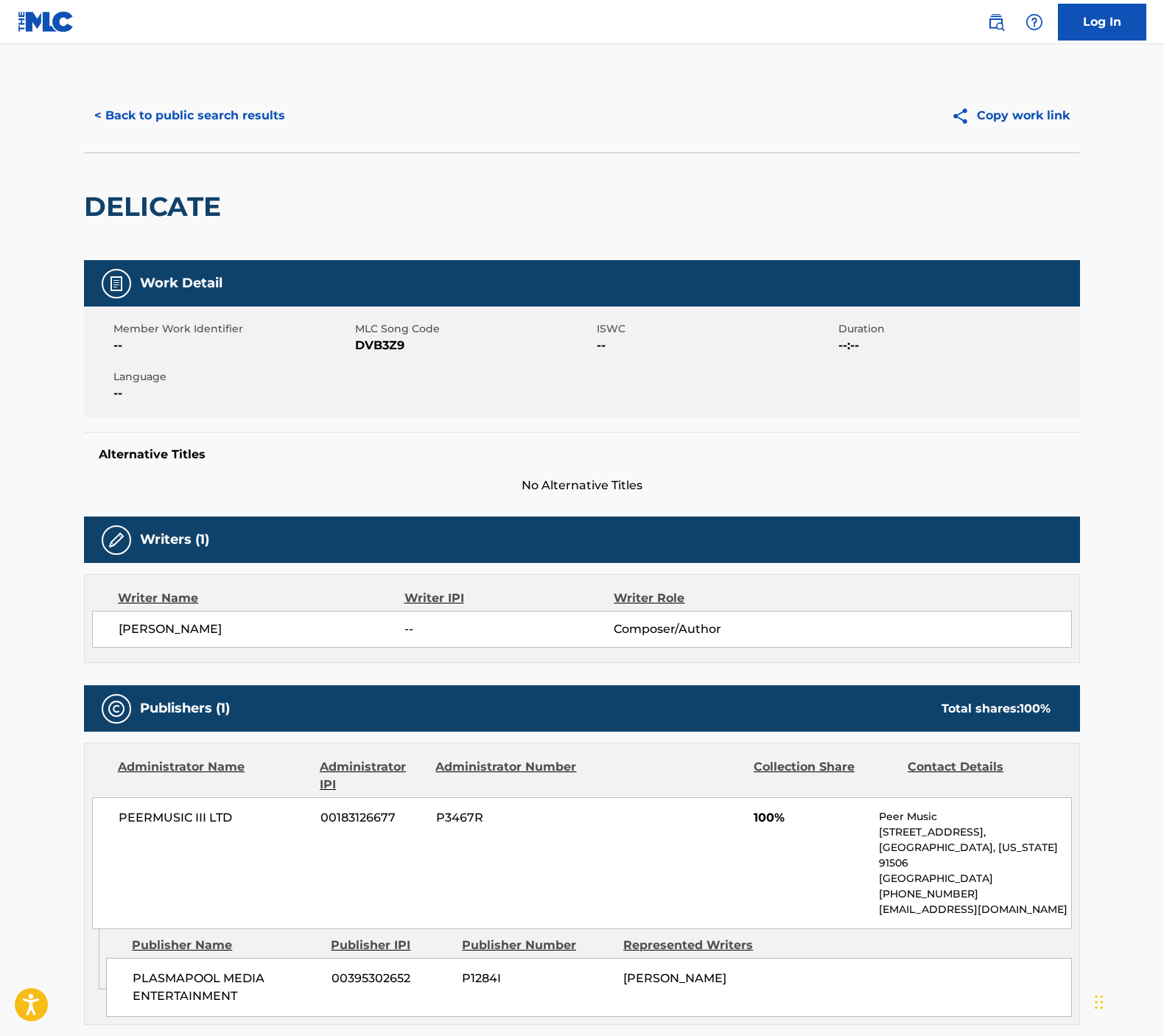
scroll to position [1, 0]
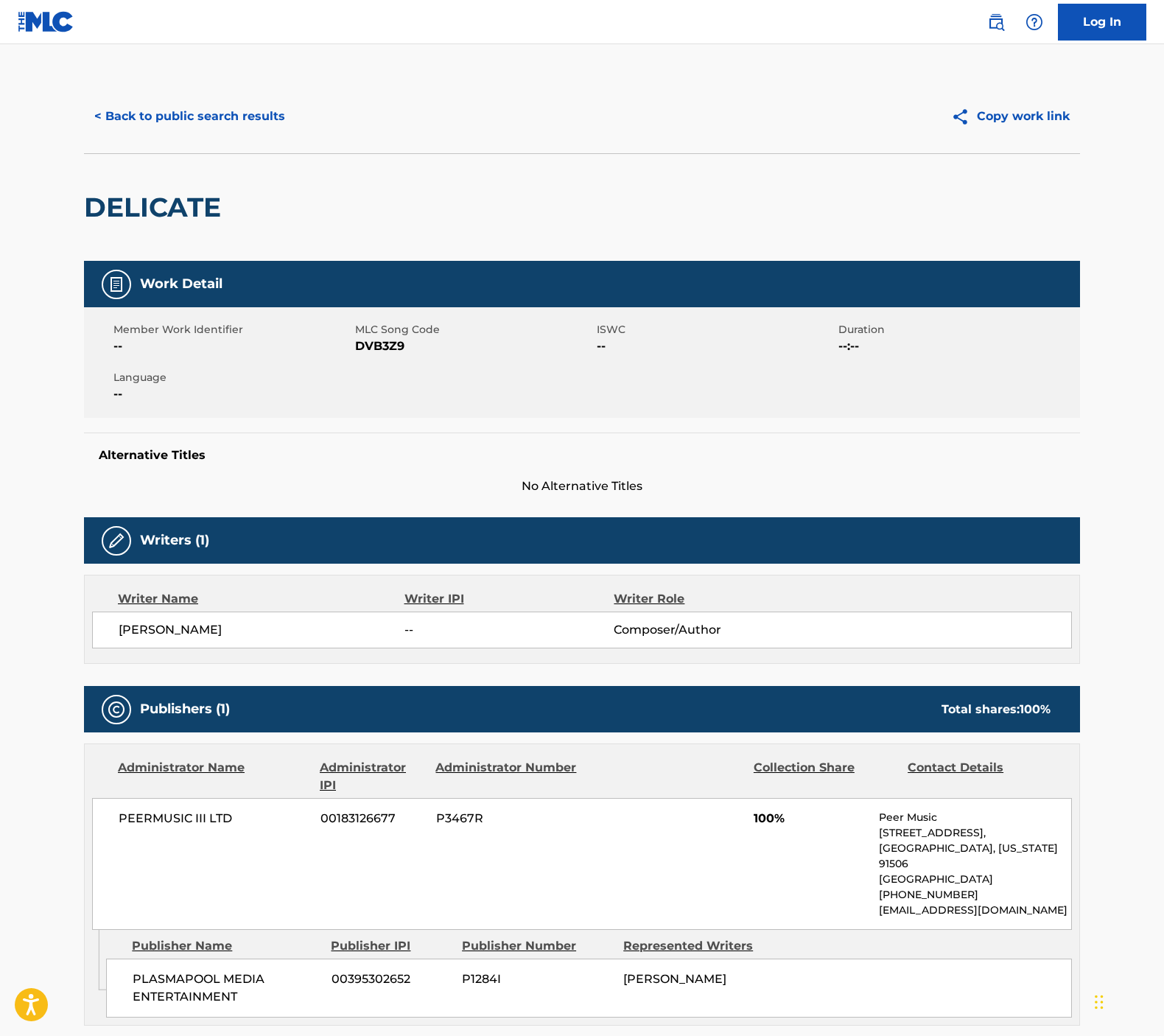
click at [129, 186] on div "DELICATE" at bounding box center [156, 207] width 144 height 107
copy h2 "DELICATE"
drag, startPoint x: 156, startPoint y: 81, endPoint x: 161, endPoint y: 104, distance: 23.5
click at [156, 84] on div "< Back to public search results Copy work link" at bounding box center [581, 116] width 996 height 73
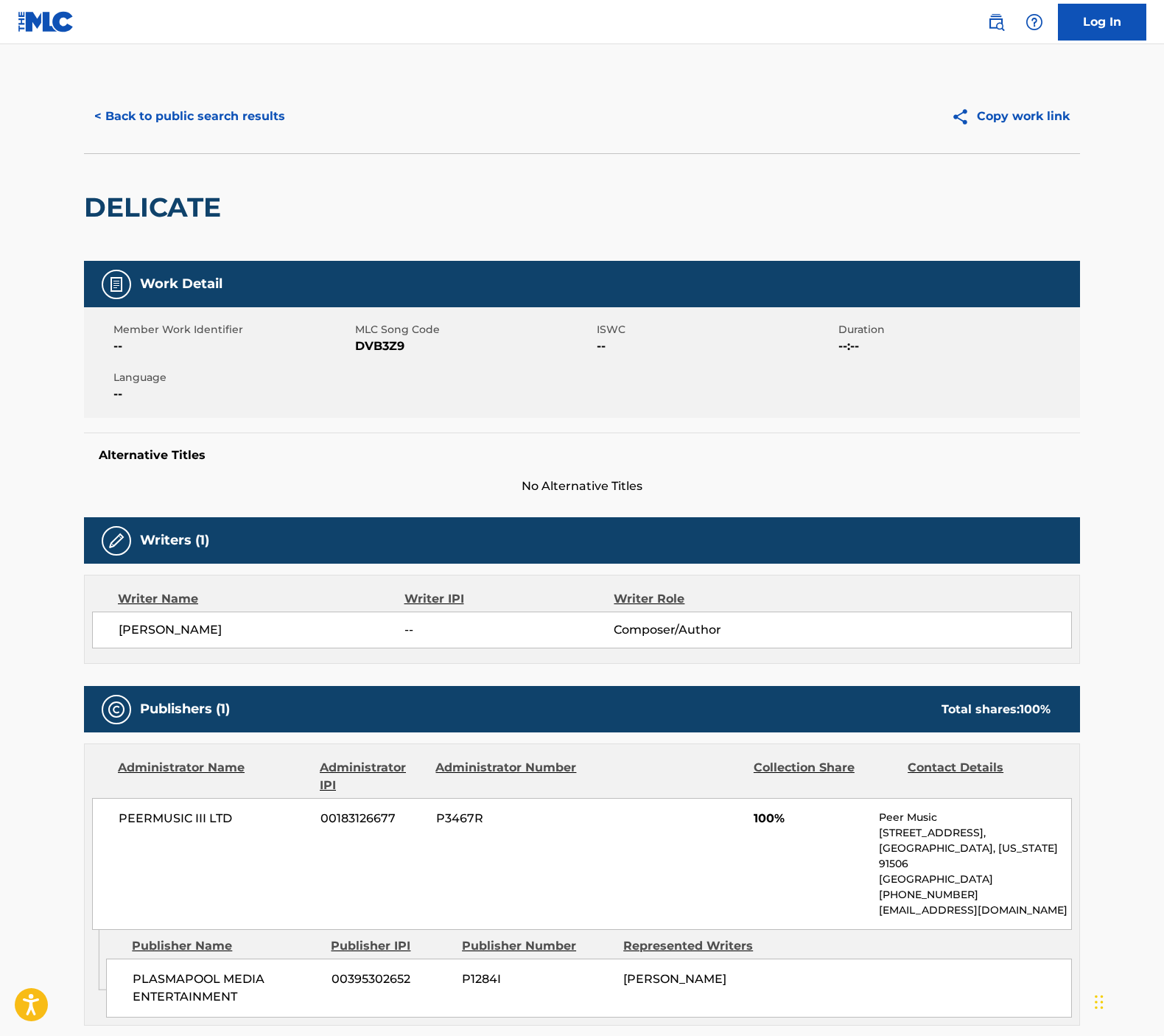
click at [160, 107] on button "< Back to public search results" at bounding box center [189, 116] width 212 height 37
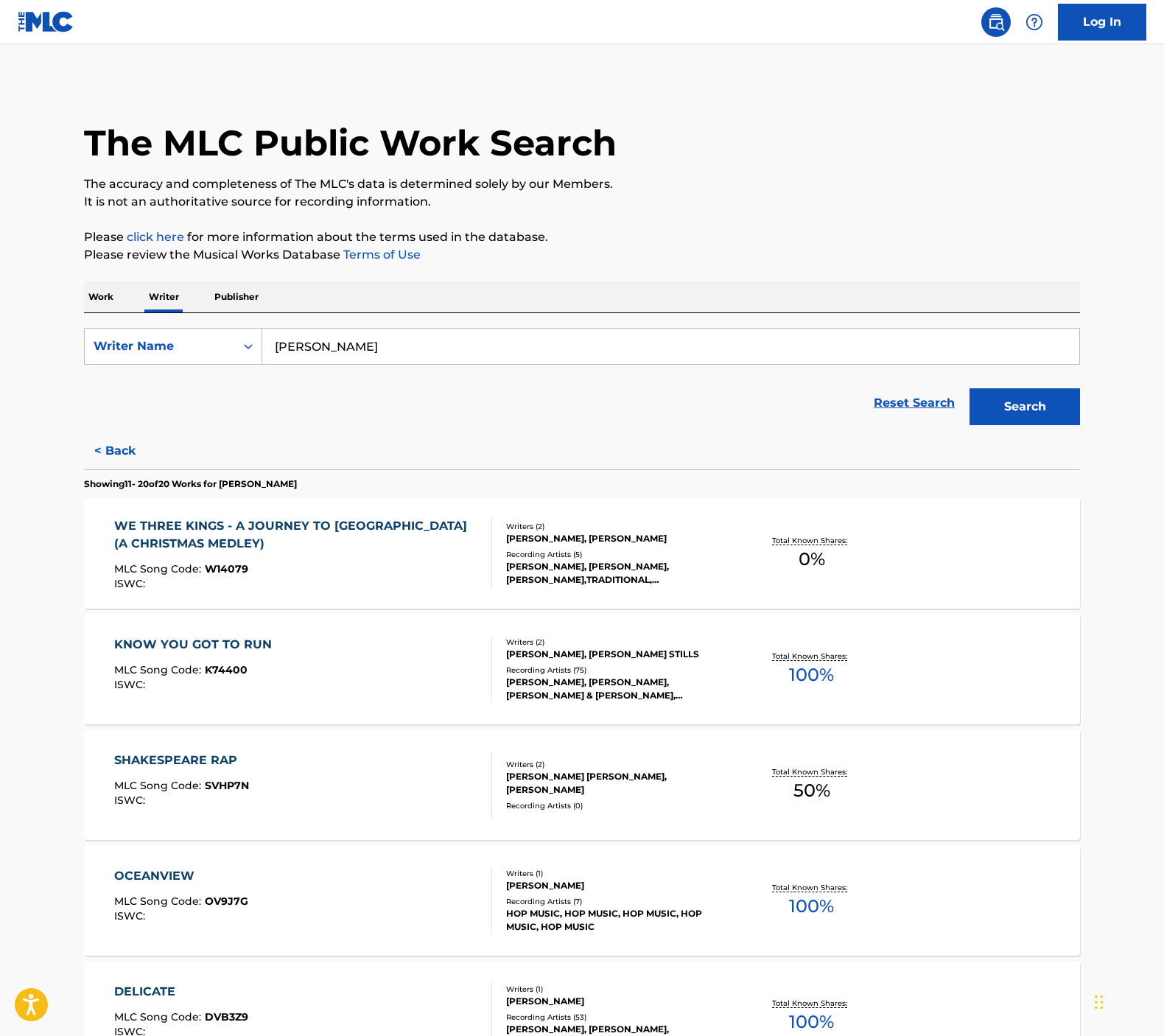
drag, startPoint x: 105, startPoint y: 301, endPoint x: 145, endPoint y: 311, distance: 41.2
click at [105, 301] on p "Work" at bounding box center [100, 296] width 34 height 31
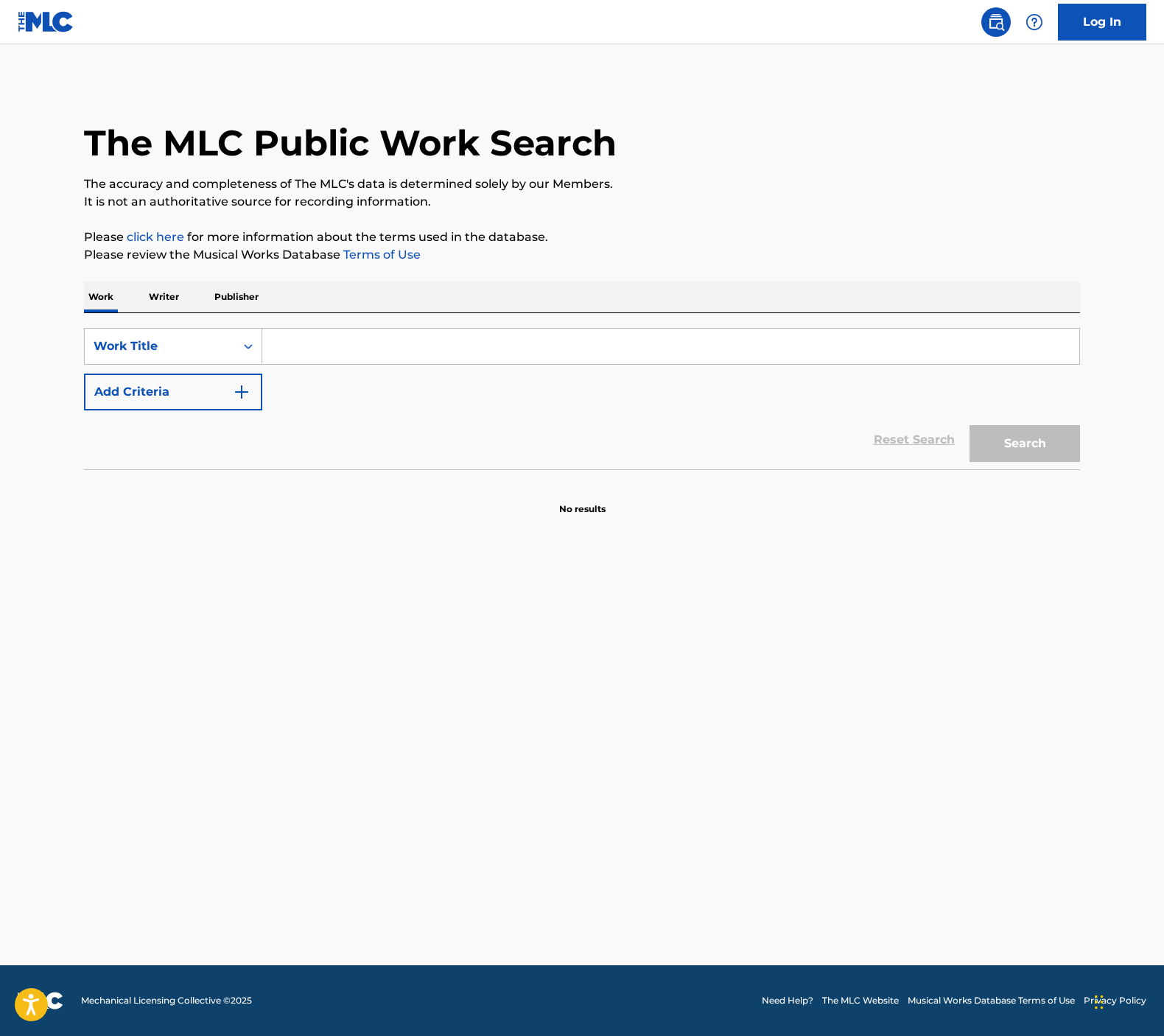
click at [385, 353] on input "Search Form" at bounding box center [671, 346] width 817 height 35
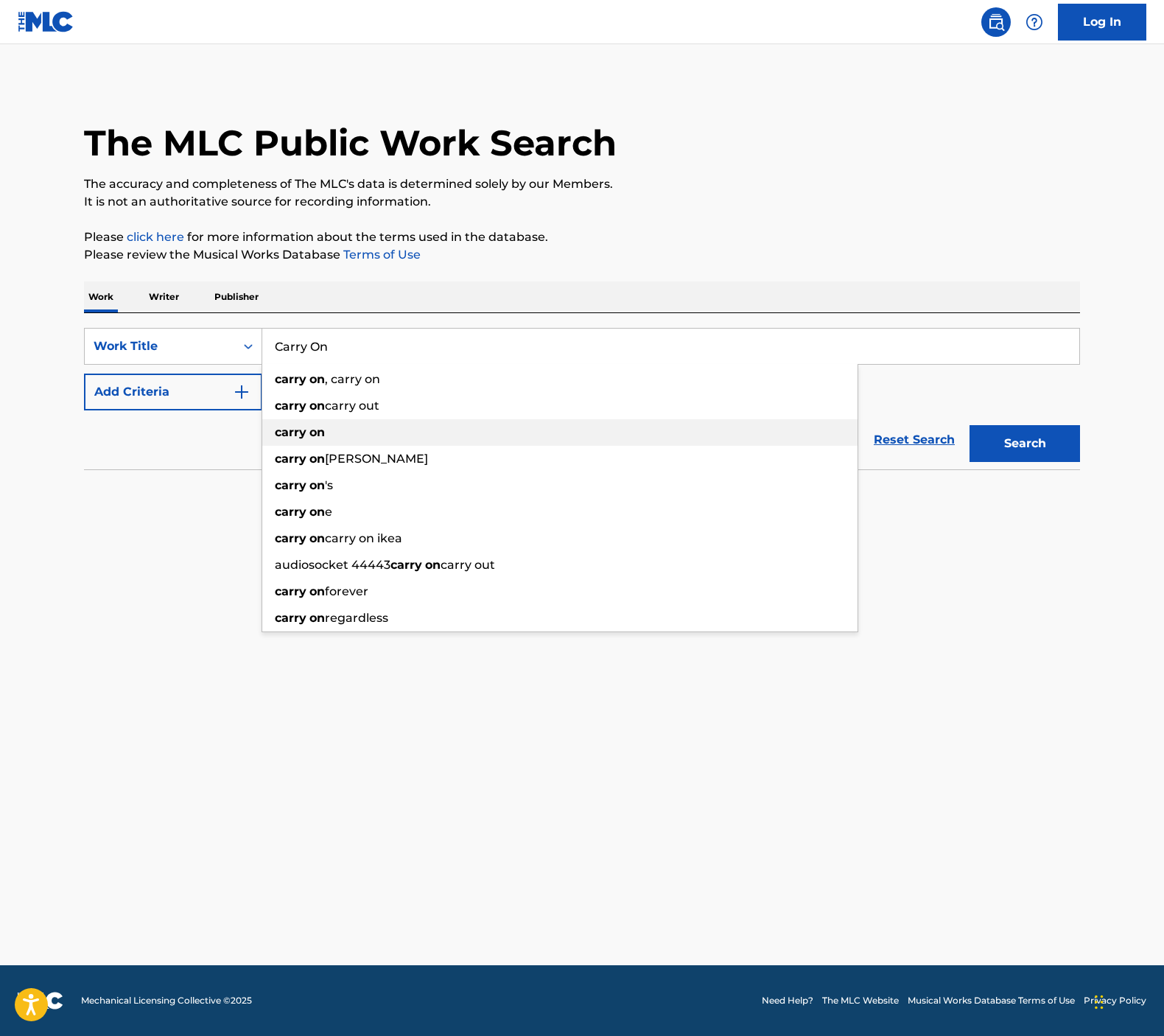
click at [435, 423] on div "carry on" at bounding box center [560, 432] width 595 height 26
type input "carry on"
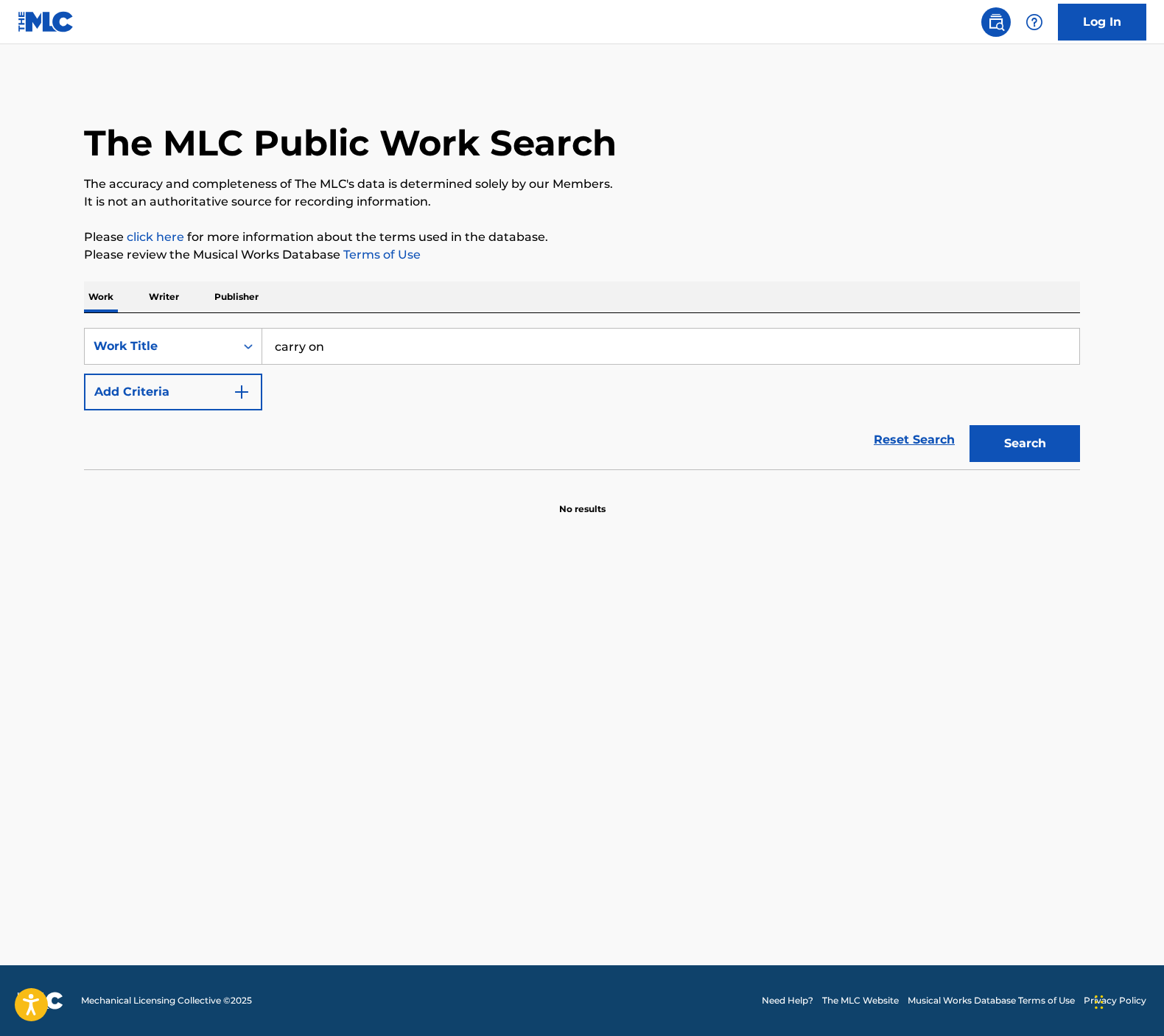
click at [1027, 469] on section at bounding box center [581, 473] width 996 height 8
click at [1021, 454] on button "Search" at bounding box center [1025, 443] width 111 height 37
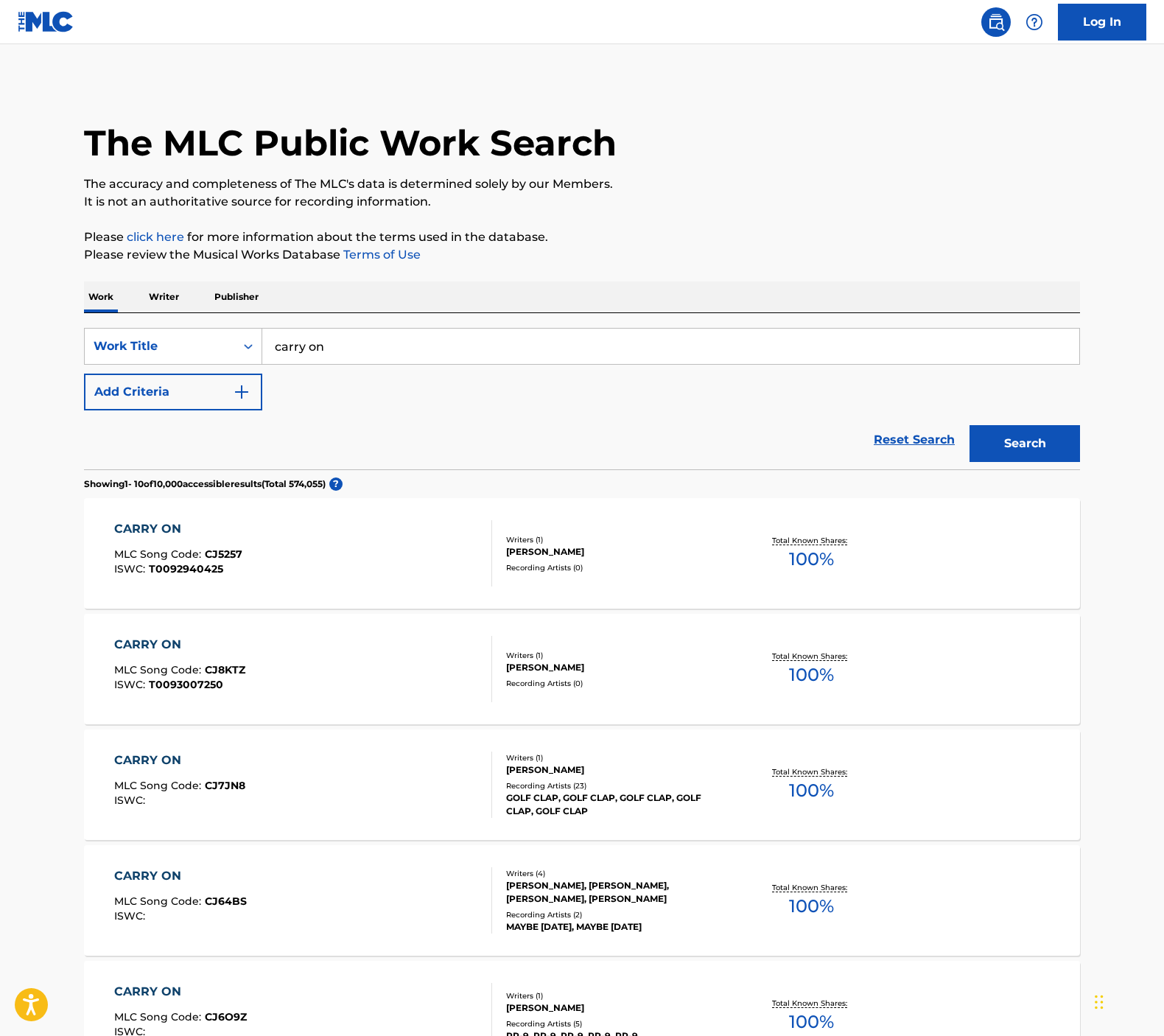
click at [215, 396] on button "Add Criteria" at bounding box center [173, 391] width 178 height 37
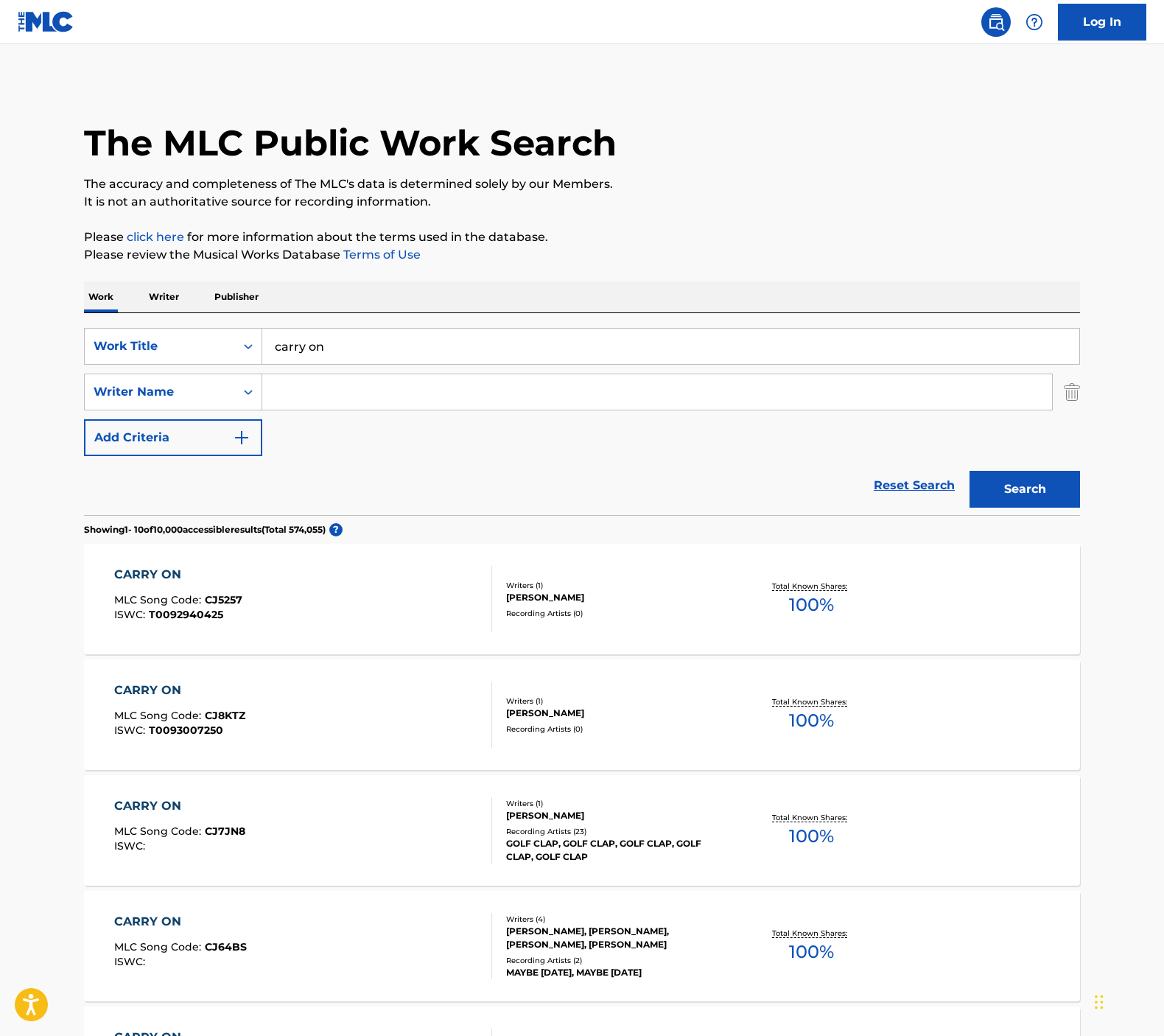
click at [359, 399] on input "Search Form" at bounding box center [658, 391] width 790 height 35
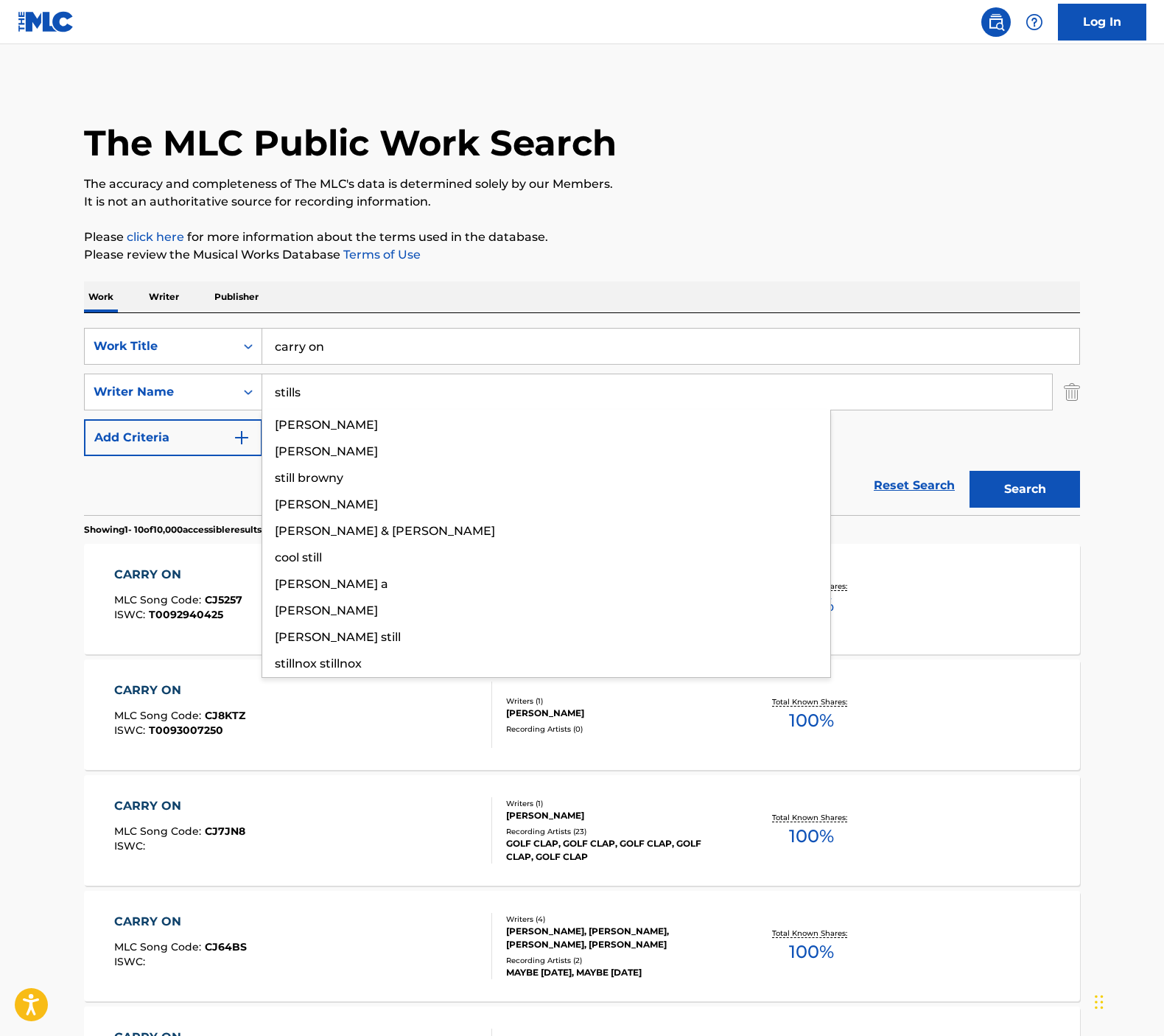
type input "stills"
click at [1025, 489] on button "Search" at bounding box center [1025, 488] width 111 height 37
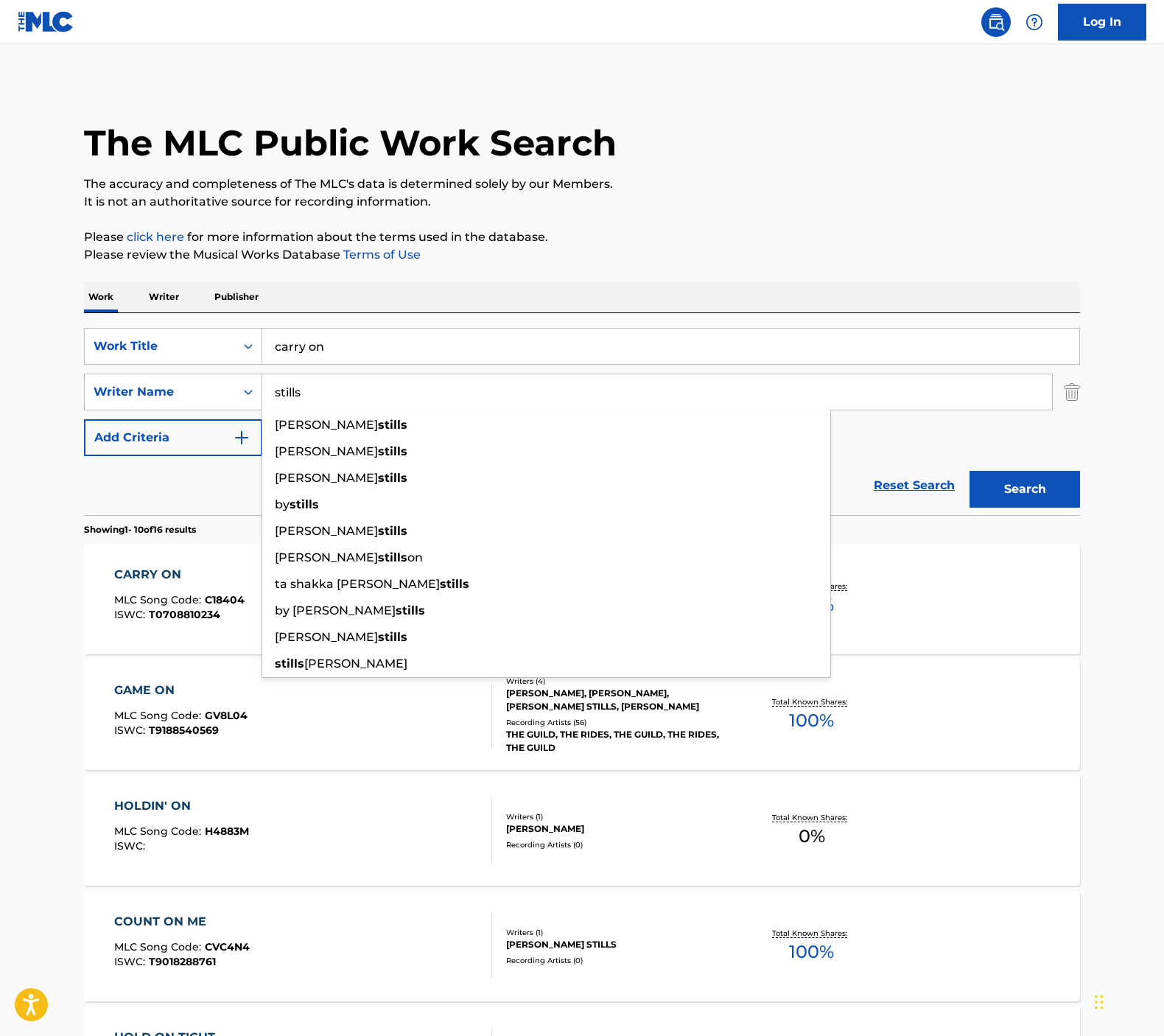
click at [168, 500] on div "Reset Search Search" at bounding box center [581, 485] width 996 height 59
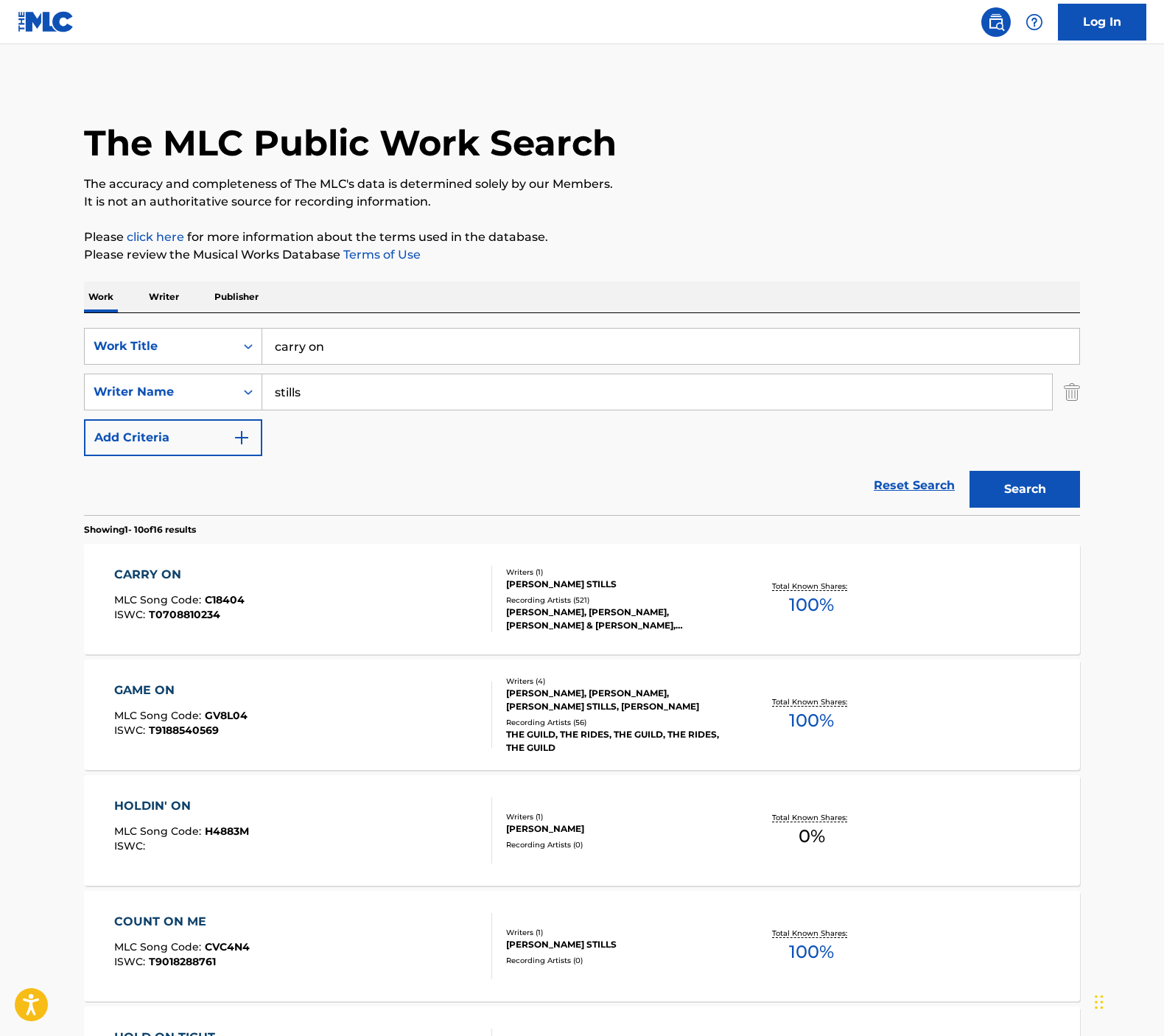
click at [382, 574] on div "CARRY ON MLC Song Code : C18404 ISWC : T0708810234" at bounding box center [304, 598] width 379 height 67
click at [352, 404] on input "stills" at bounding box center [658, 391] width 790 height 35
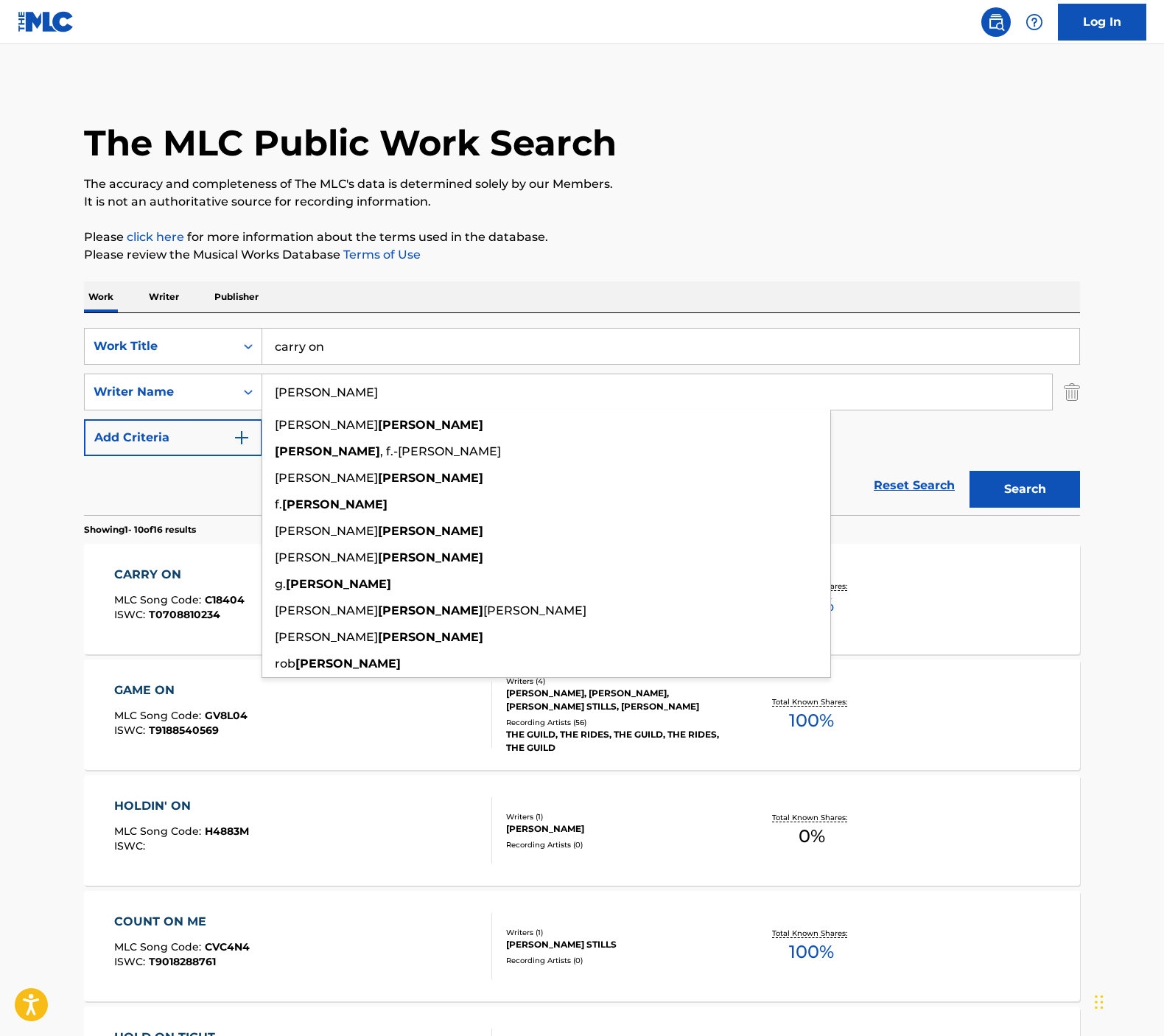
click at [1025, 489] on button "Search" at bounding box center [1025, 488] width 111 height 37
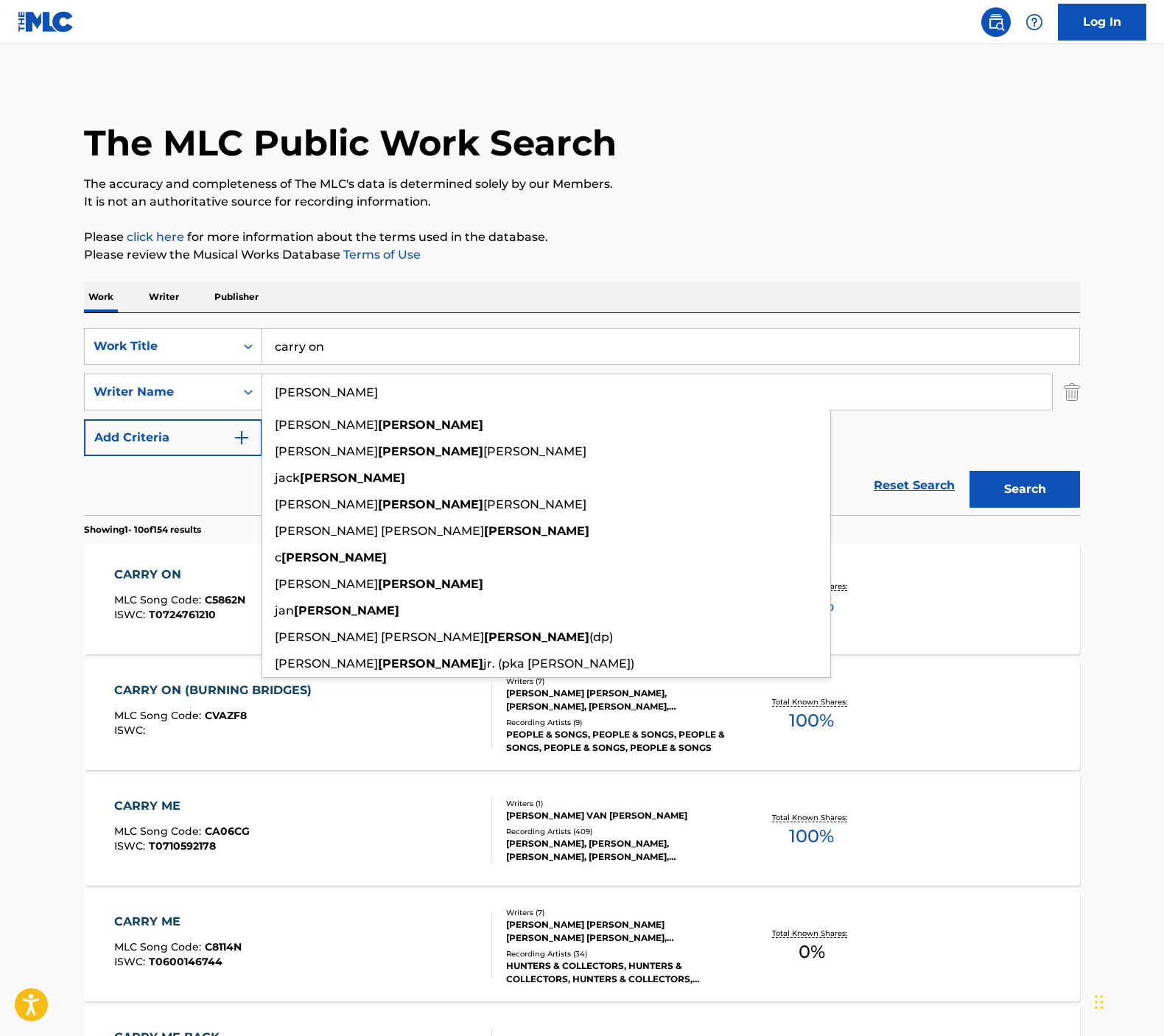
type input "[PERSON_NAME]"
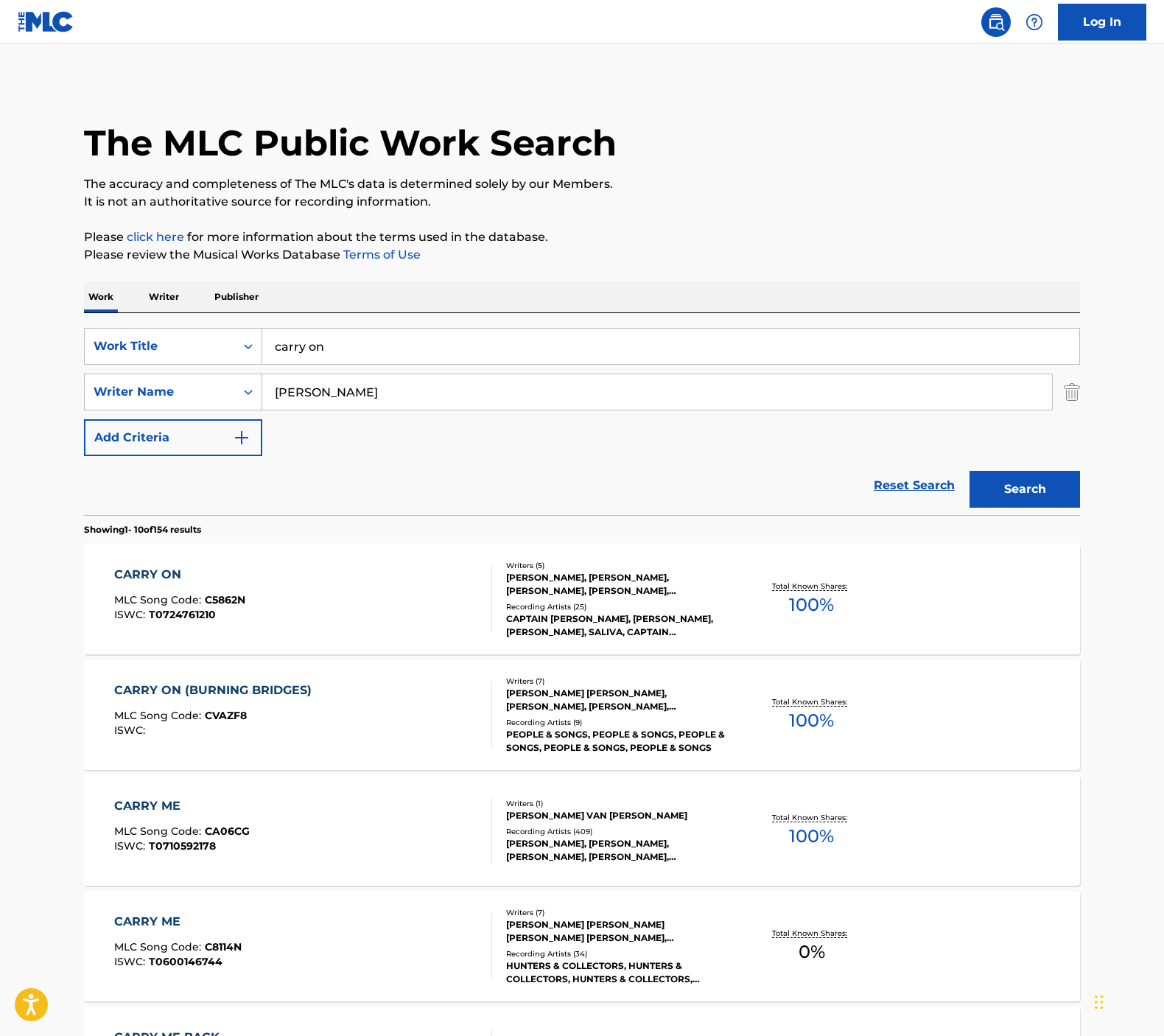
click at [40, 715] on main "The MLC Public Work Search The accuracy and completeness of The MLC's data is d…" at bounding box center [582, 911] width 1164 height 1734
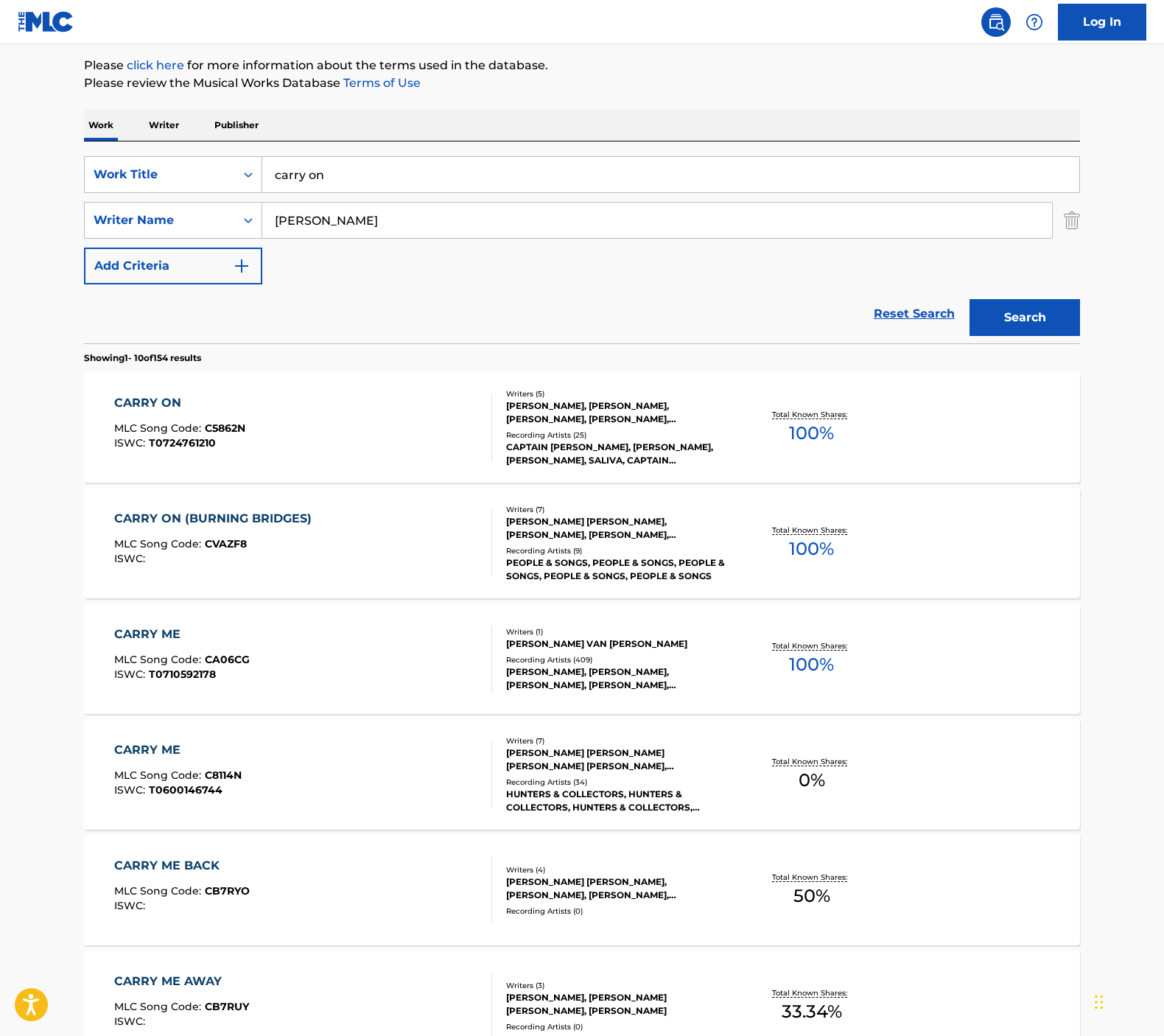
scroll to position [180, 0]
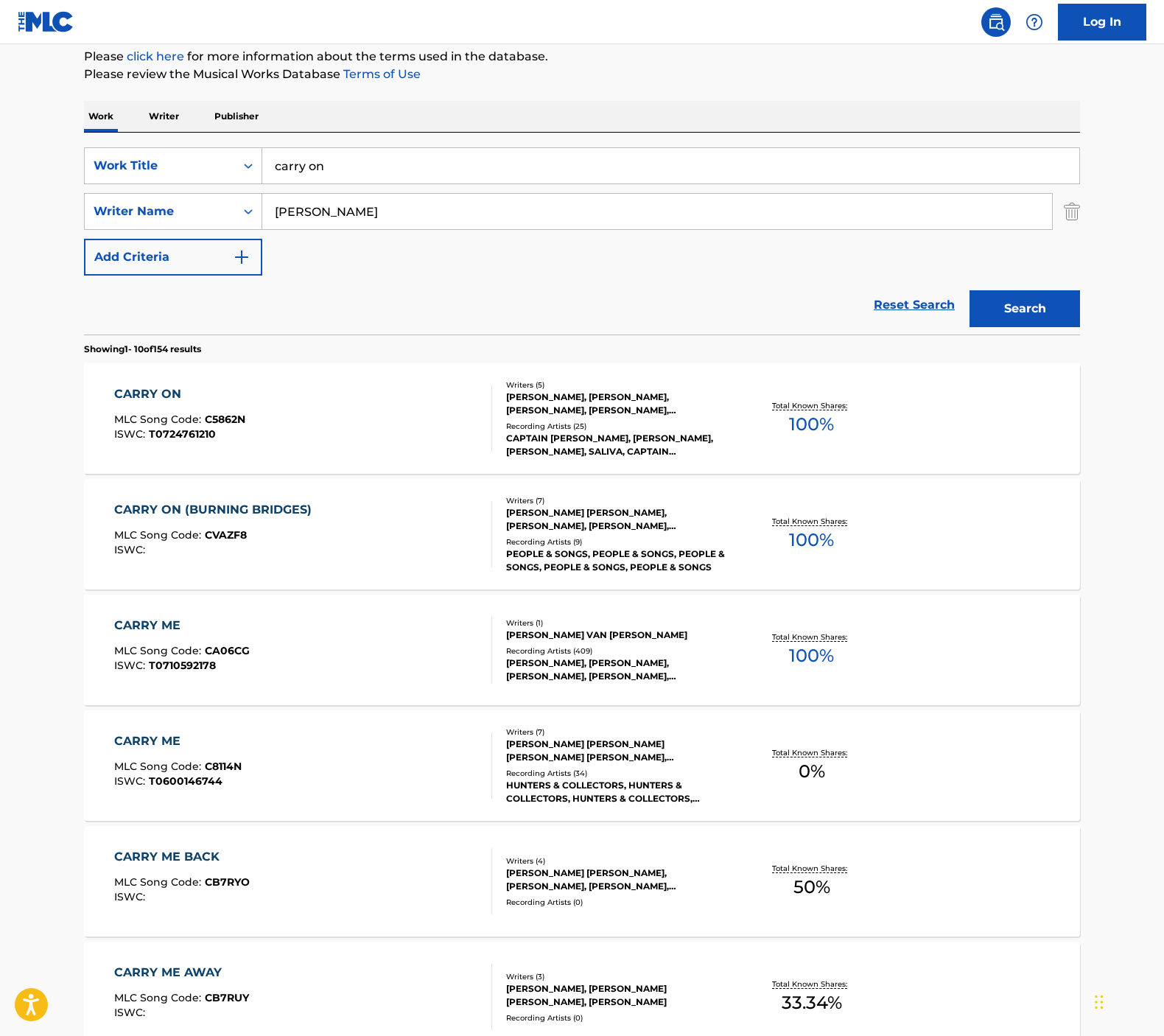
click at [521, 171] on input "carry on" at bounding box center [671, 165] width 817 height 35
type input "love the one your with demo"
click at [506, 223] on input "[PERSON_NAME]" at bounding box center [658, 211] width 790 height 35
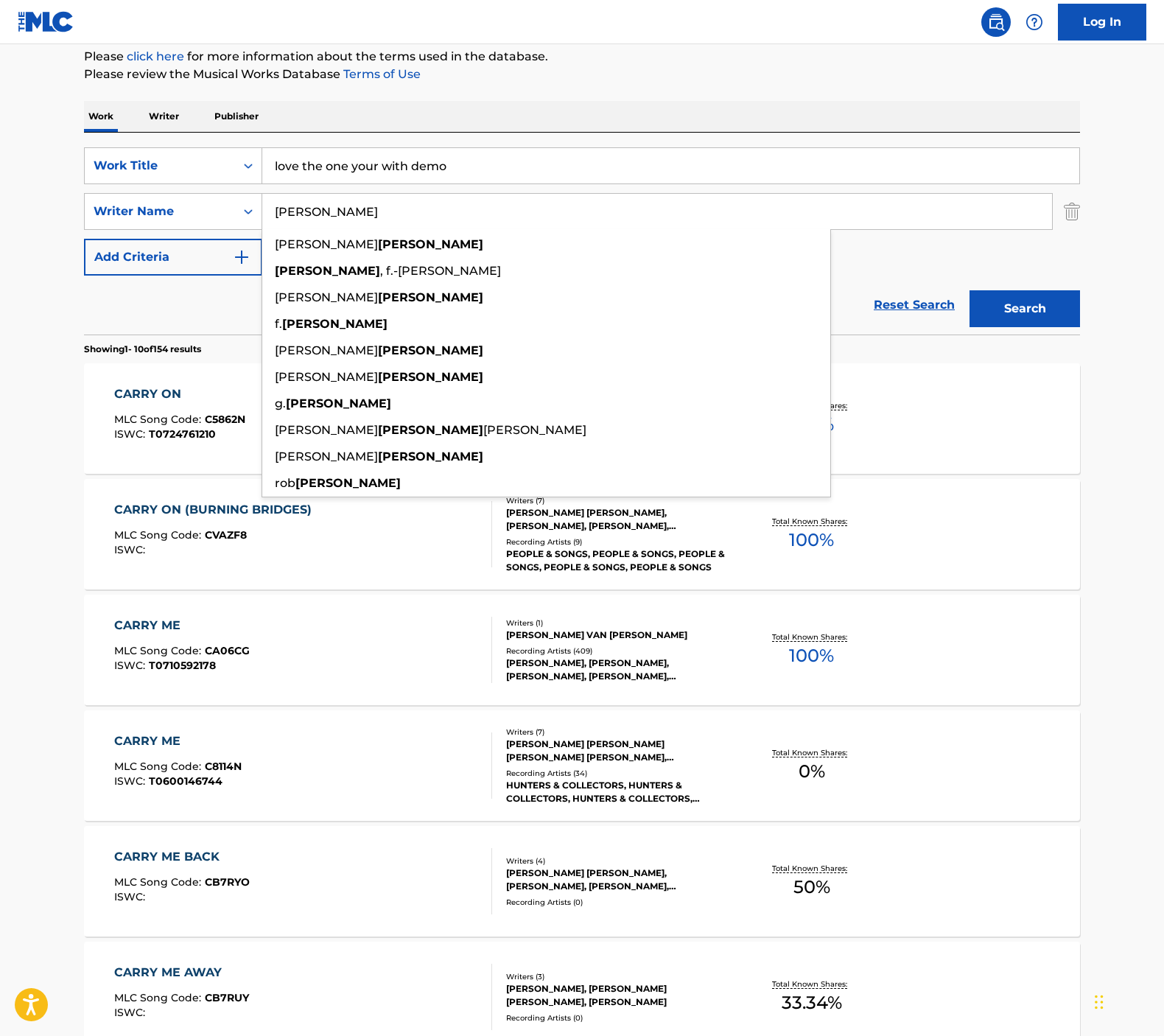
click at [506, 223] on input "[PERSON_NAME]" at bounding box center [658, 211] width 790 height 35
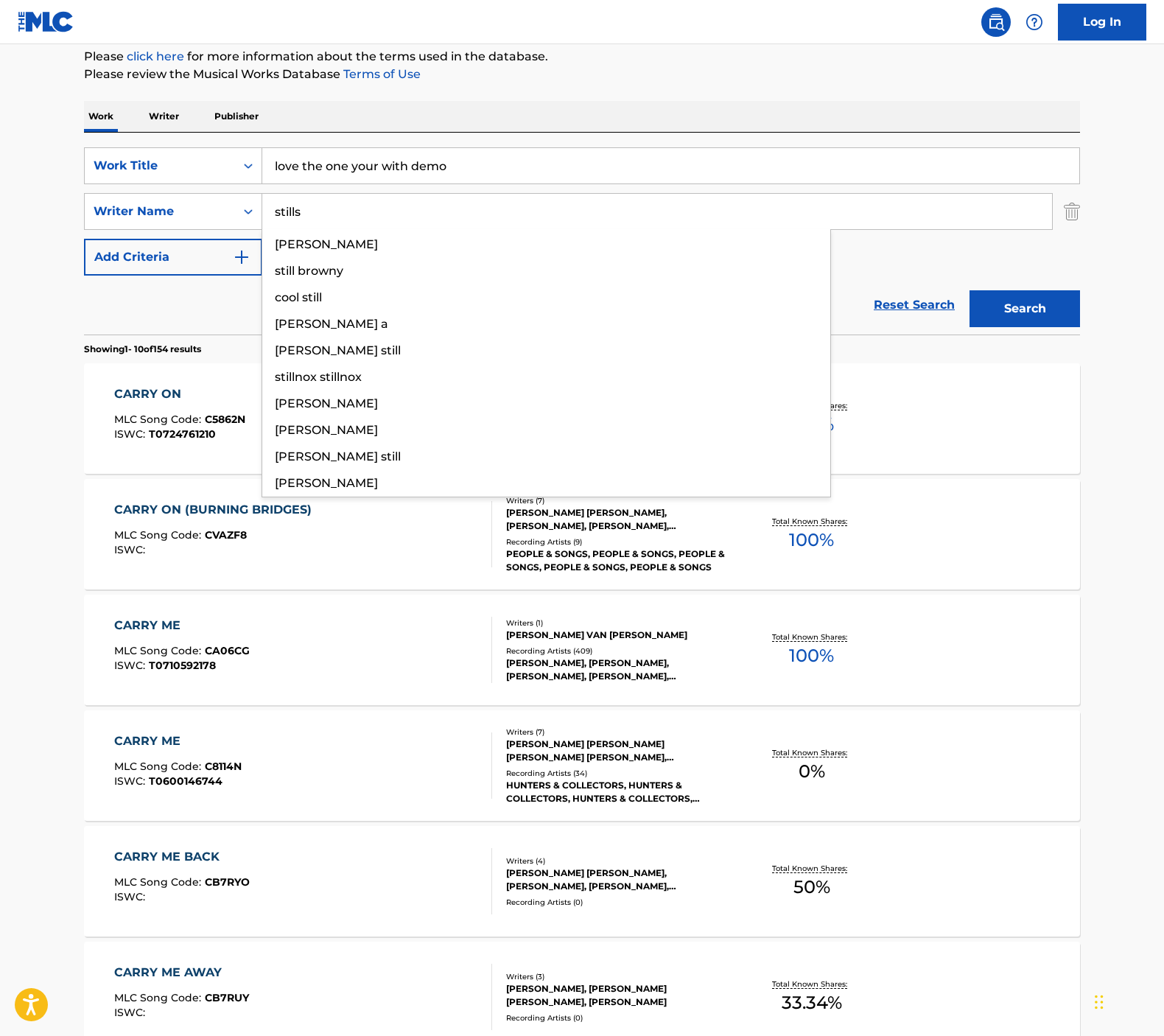
type input "stills"
click at [1025, 309] on button "Search" at bounding box center [1025, 308] width 111 height 37
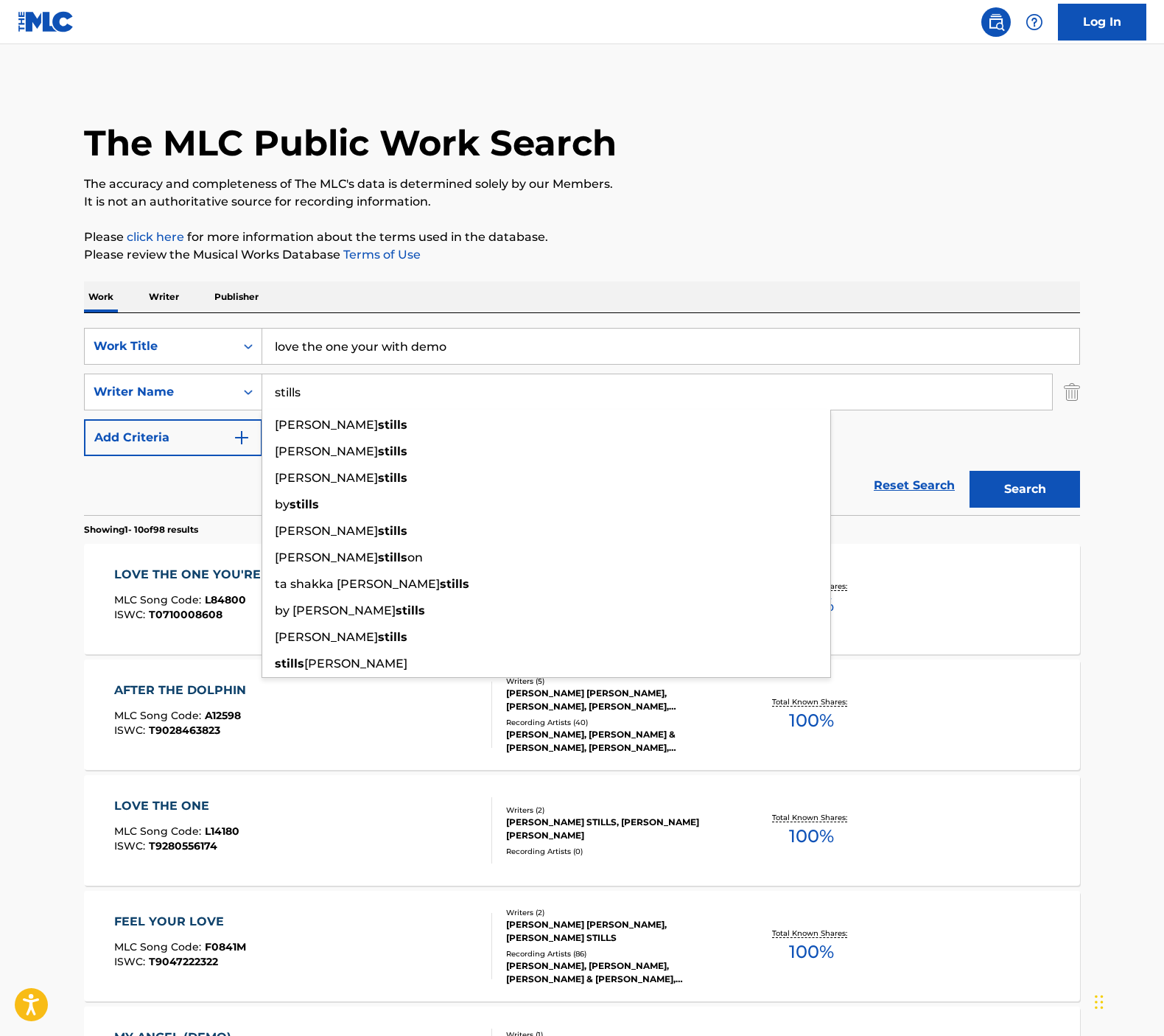
click at [59, 562] on main "The MLC Public Work Search The accuracy and completeness of The MLC's data is d…" at bounding box center [582, 911] width 1164 height 1734
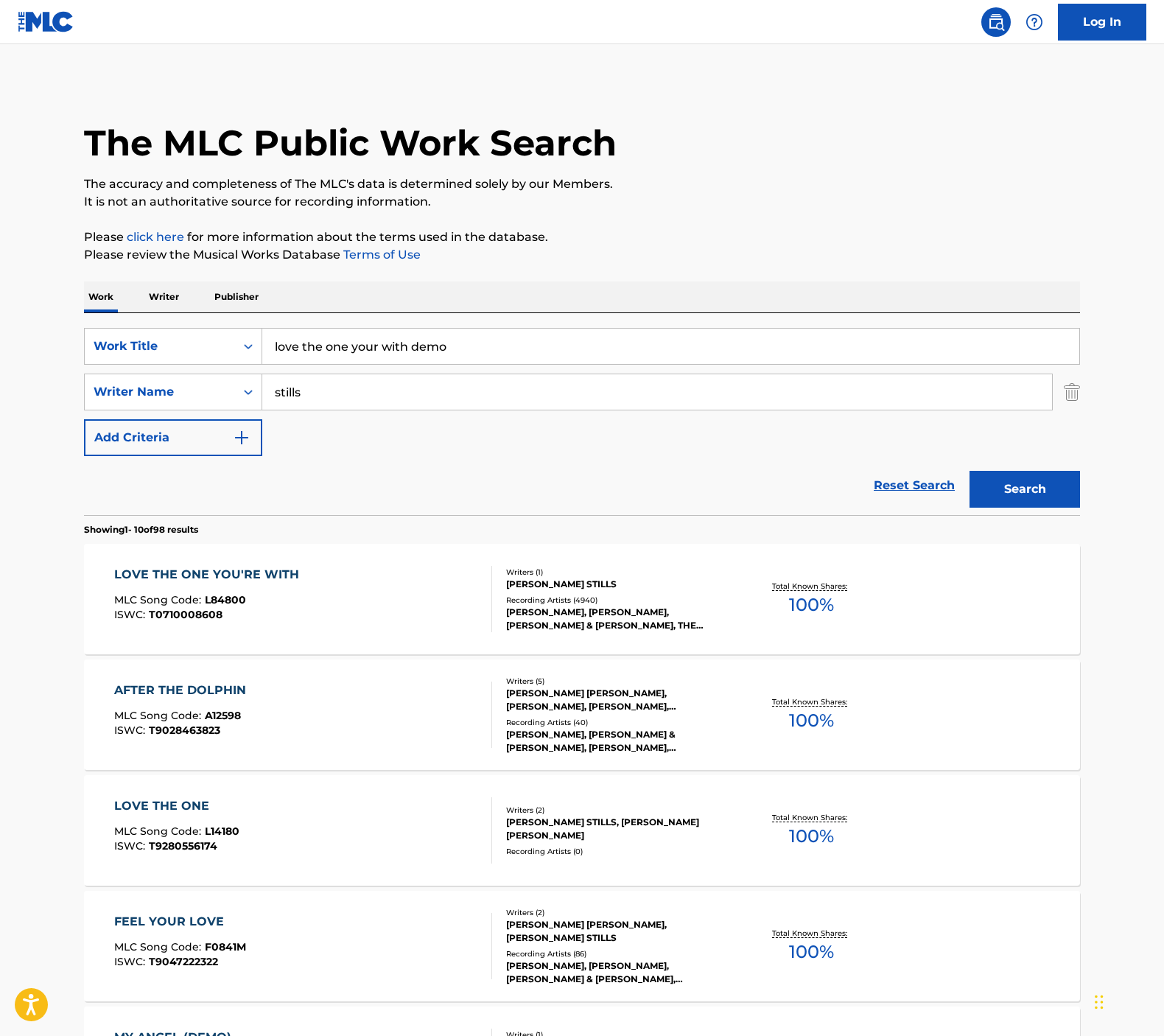
click at [226, 587] on div "LOVE THE ONE YOU'RE WITH MLC Song Code : L84800 ISWC : T0710008608" at bounding box center [210, 598] width 192 height 67
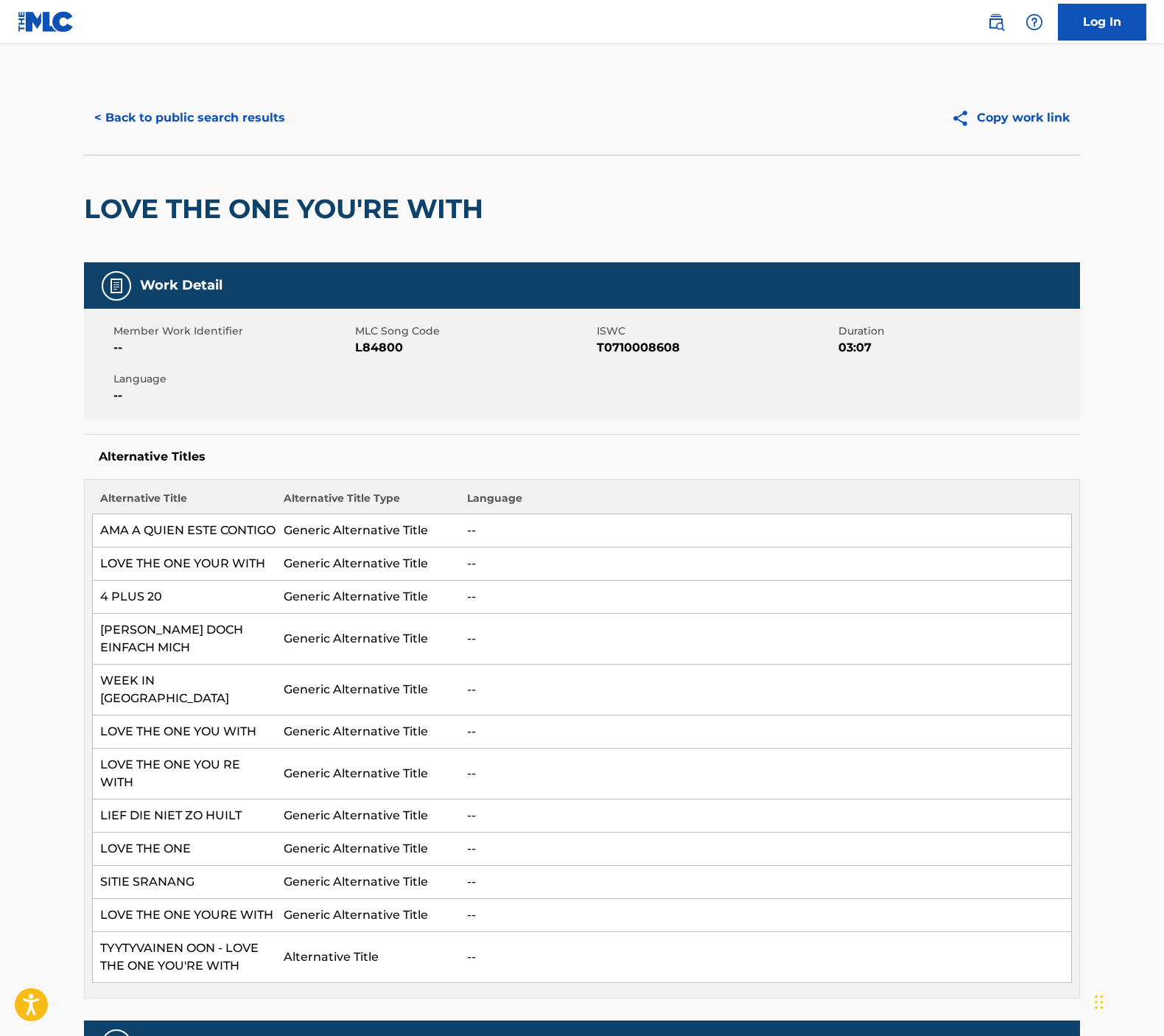
click at [206, 119] on button "< Back to public search results" at bounding box center [189, 117] width 212 height 37
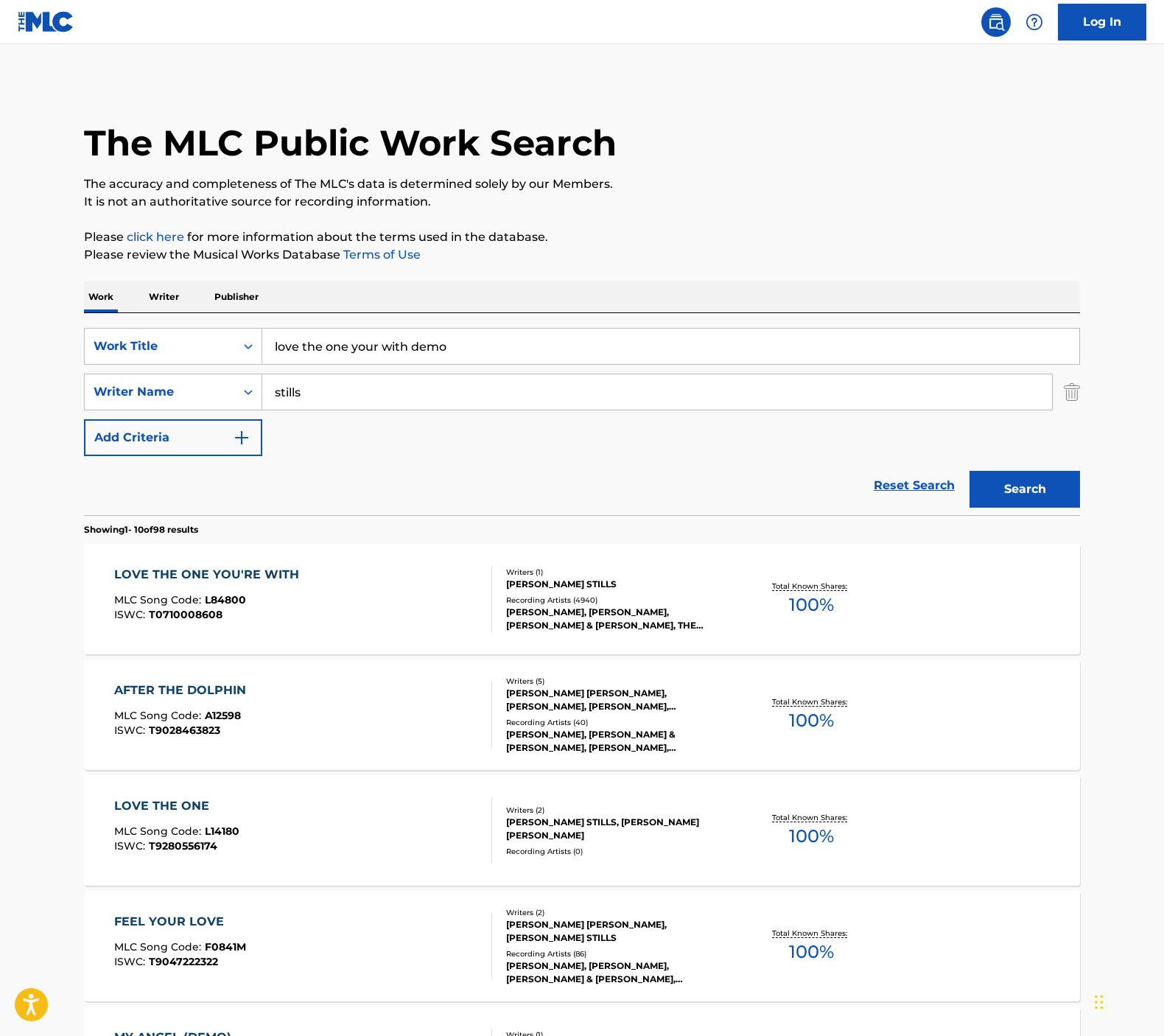
click at [415, 344] on input "love the one your with demo" at bounding box center [671, 346] width 817 height 35
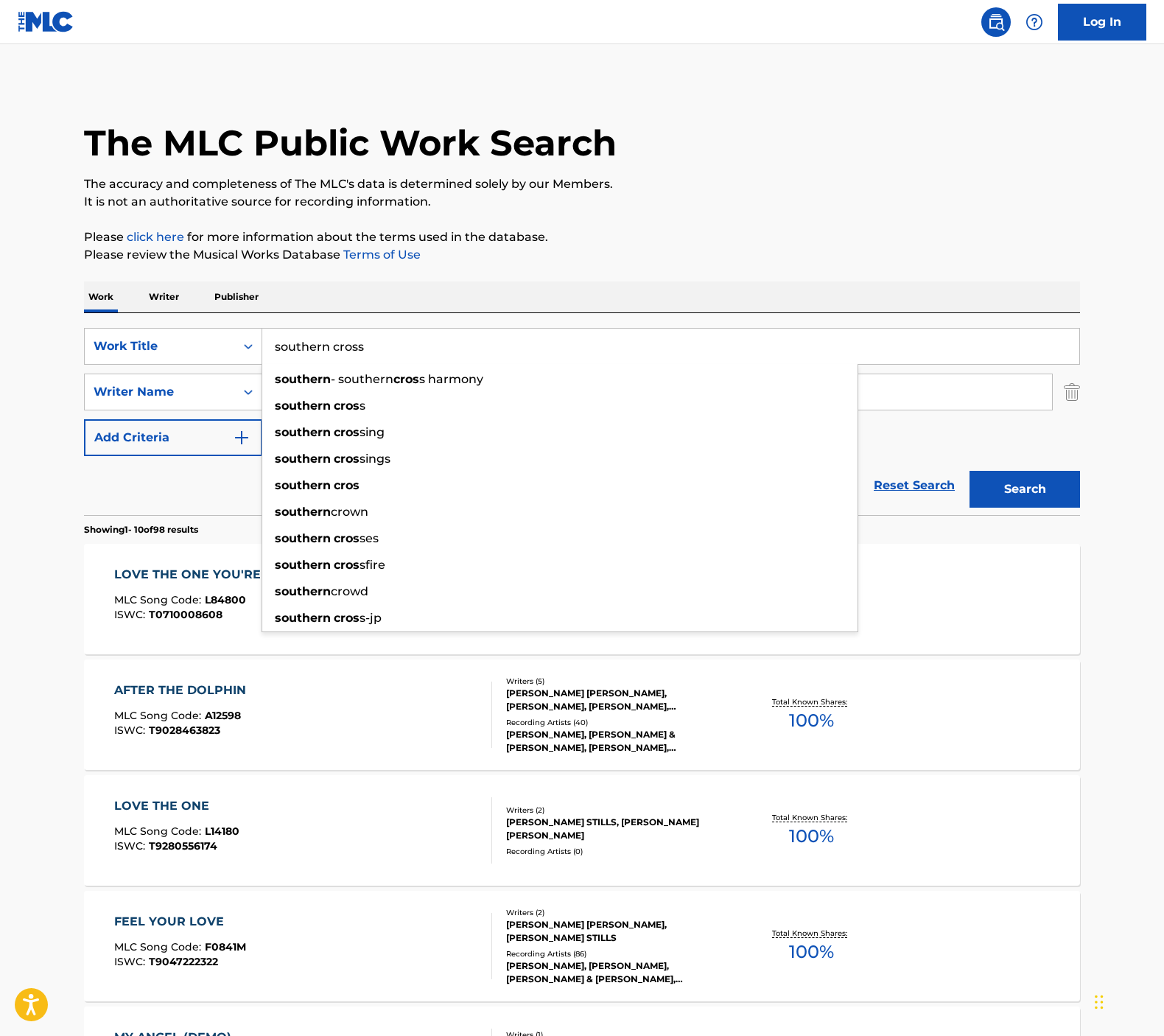
type input "southern cross"
click at [1025, 489] on button "Search" at bounding box center [1025, 488] width 111 height 37
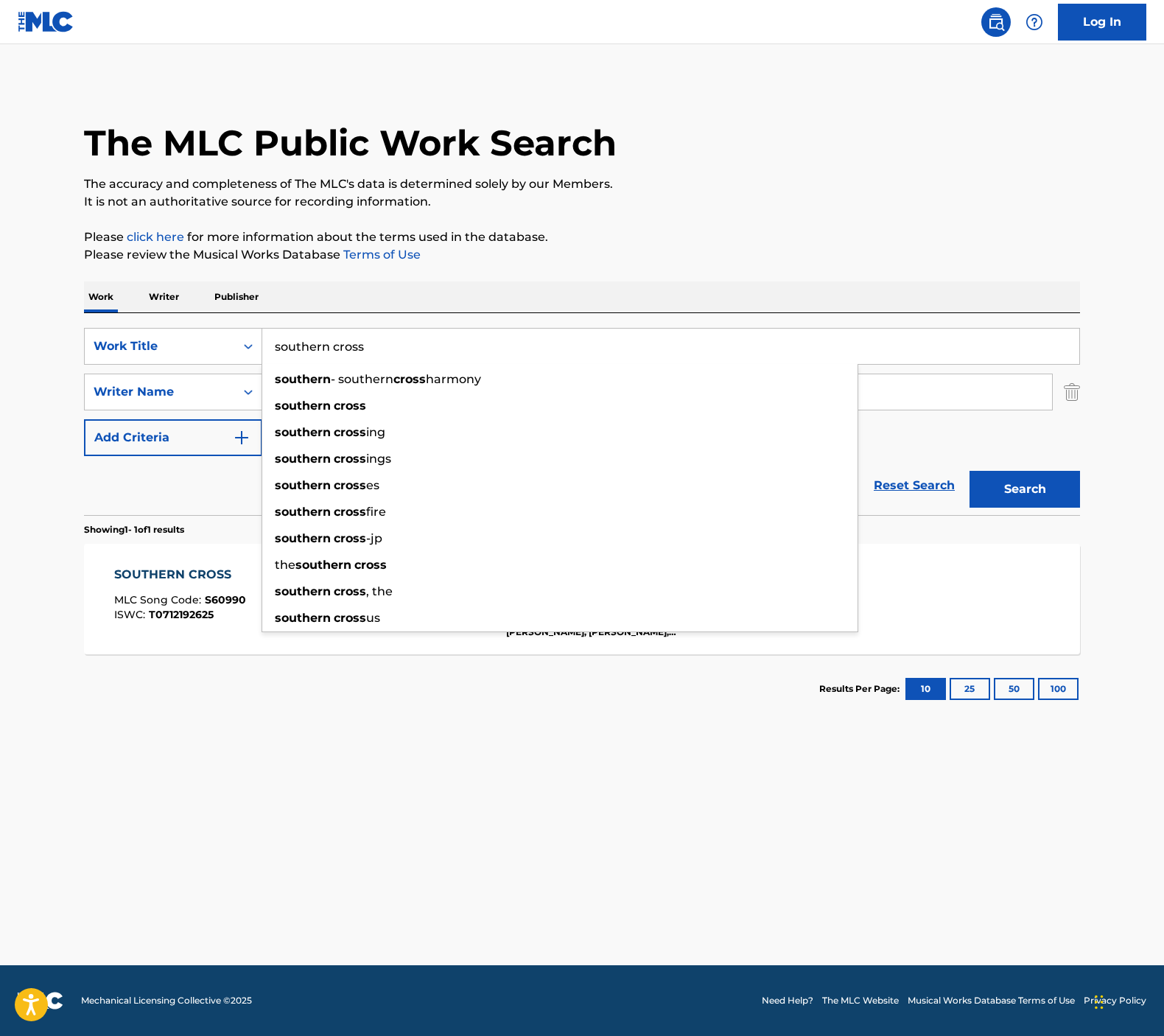
drag, startPoint x: 368, startPoint y: 797, endPoint x: 353, endPoint y: 767, distance: 33.5
click at [368, 795] on main "The MLC Public Work Search The accuracy and completeness of The MLC's data is d…" at bounding box center [582, 504] width 1164 height 921
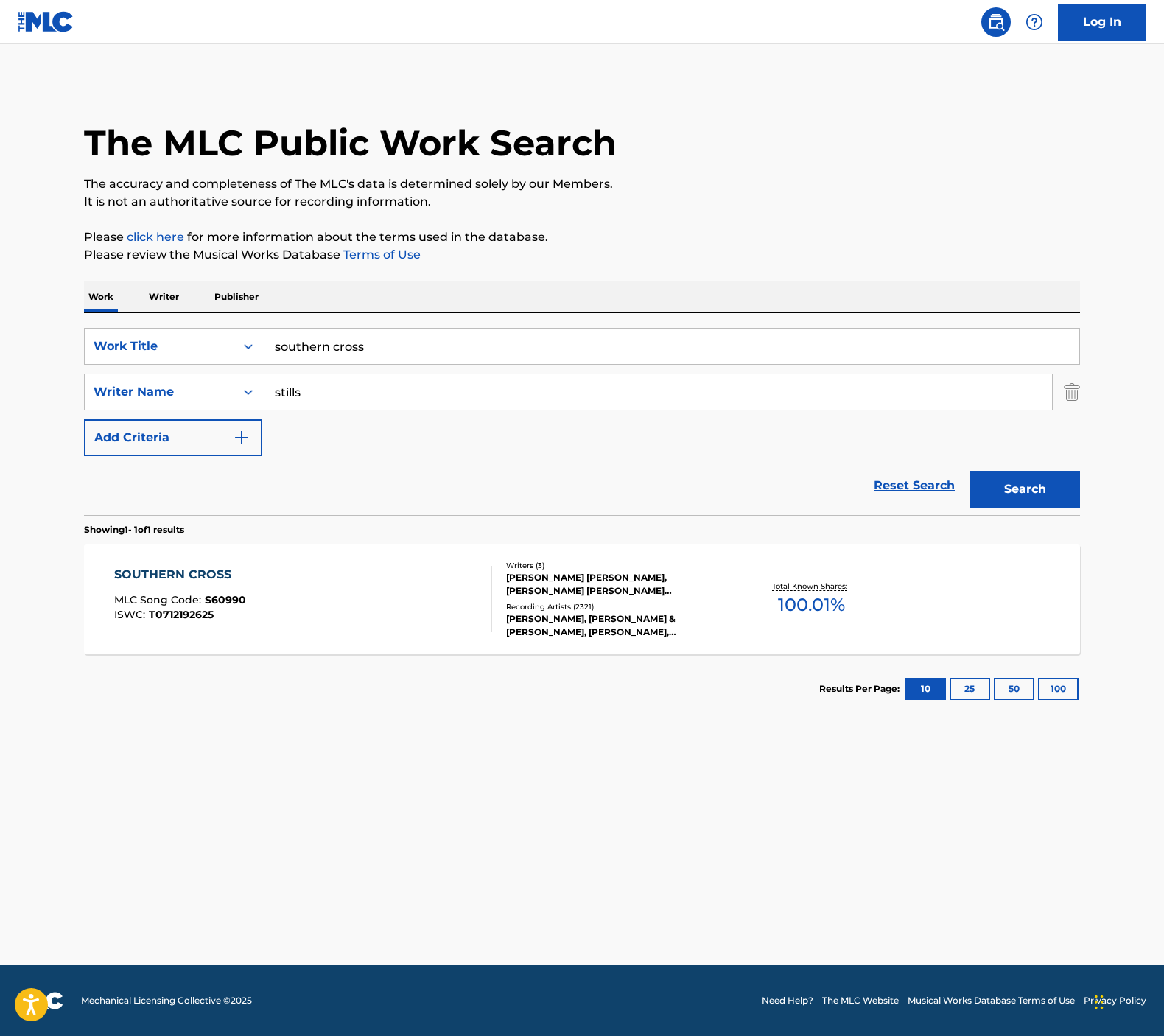
click at [349, 630] on div "SOUTHERN CROSS MLC Song Code : S60990 ISWC : T0712192625" at bounding box center [304, 598] width 379 height 67
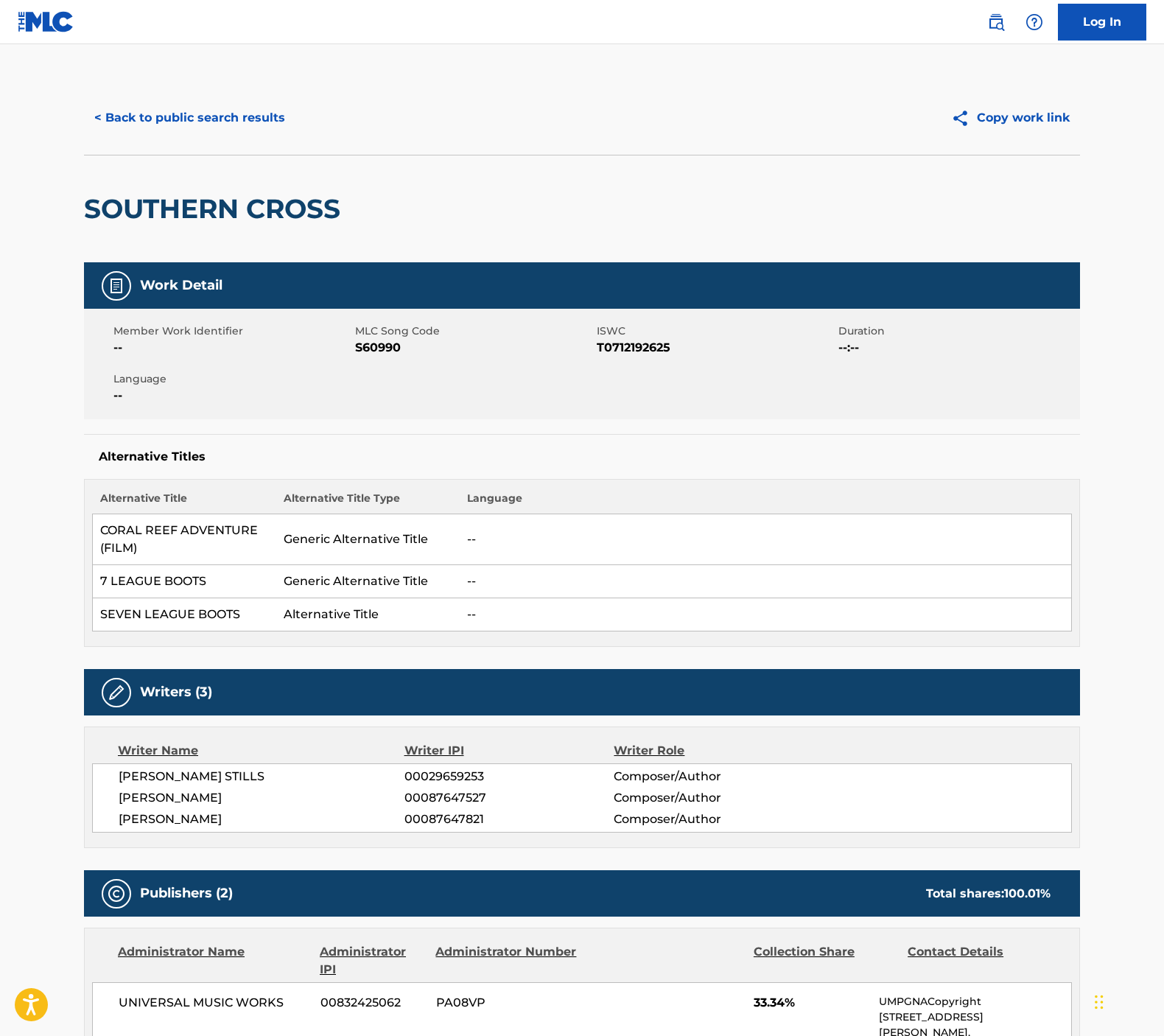
click at [165, 118] on button "< Back to public search results" at bounding box center [189, 117] width 212 height 37
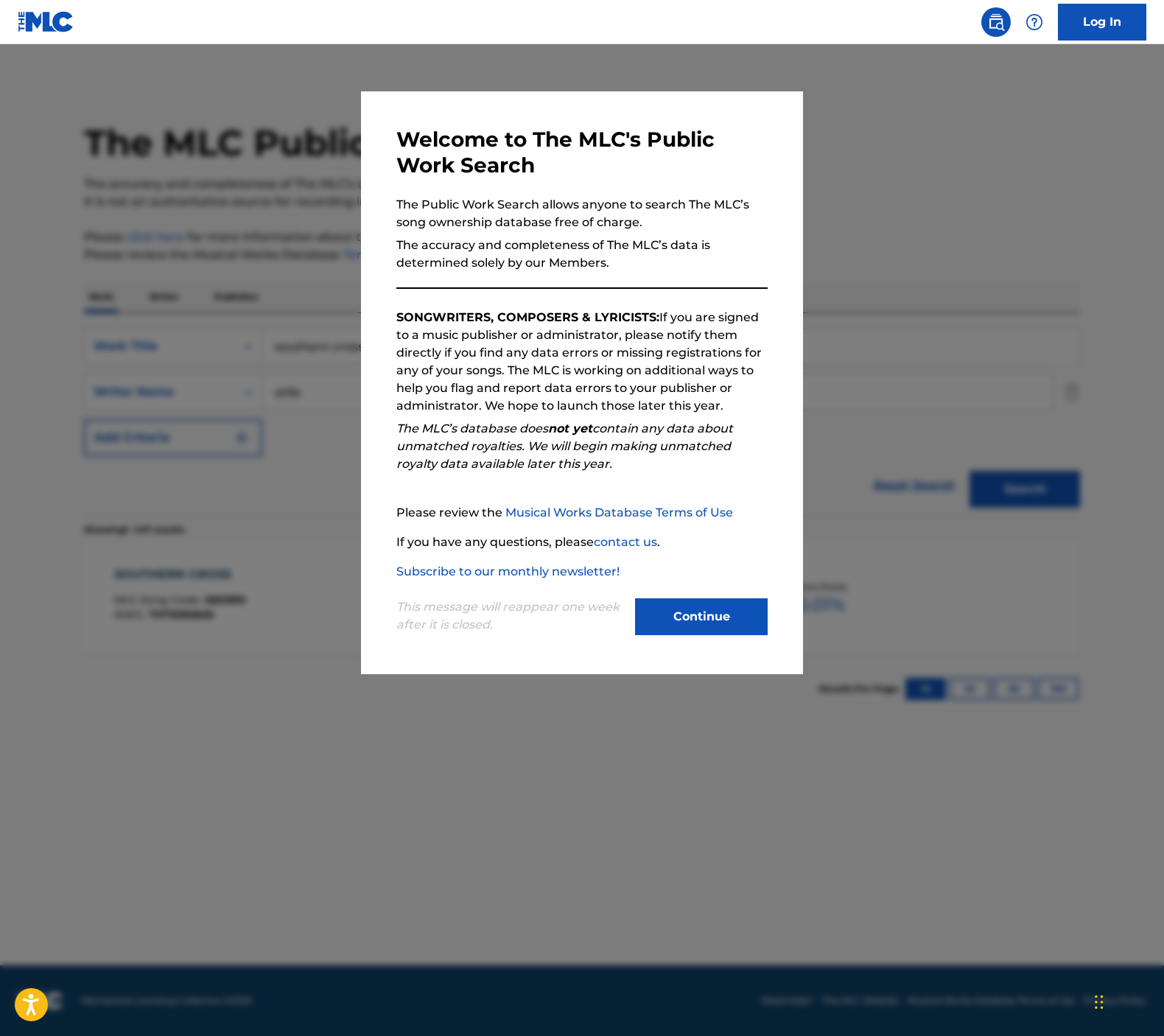
click at [675, 605] on button "Continue" at bounding box center [701, 616] width 132 height 37
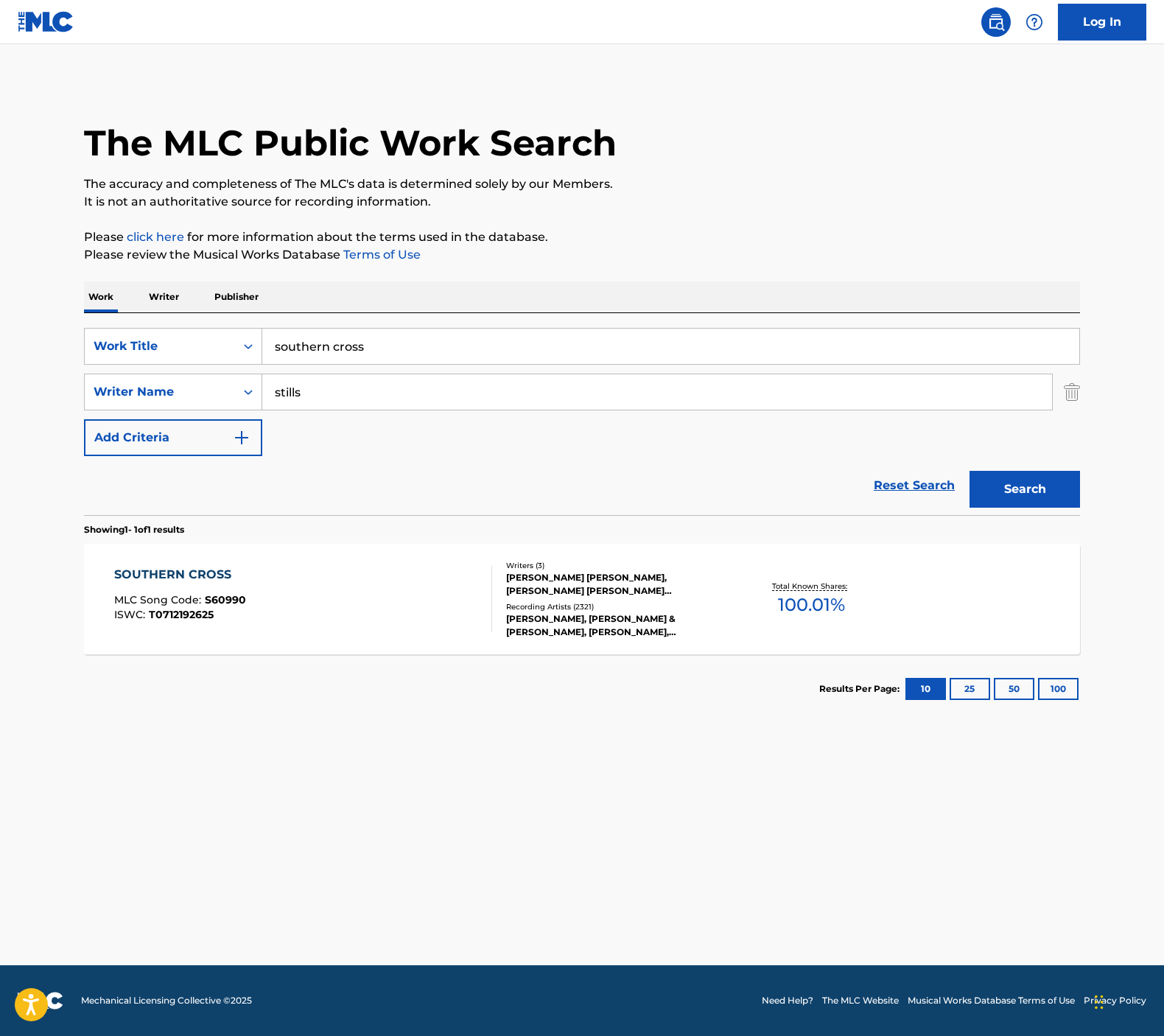
click at [407, 379] on input "stills" at bounding box center [658, 391] width 790 height 35
click at [402, 340] on input "southern cross" at bounding box center [671, 346] width 817 height 35
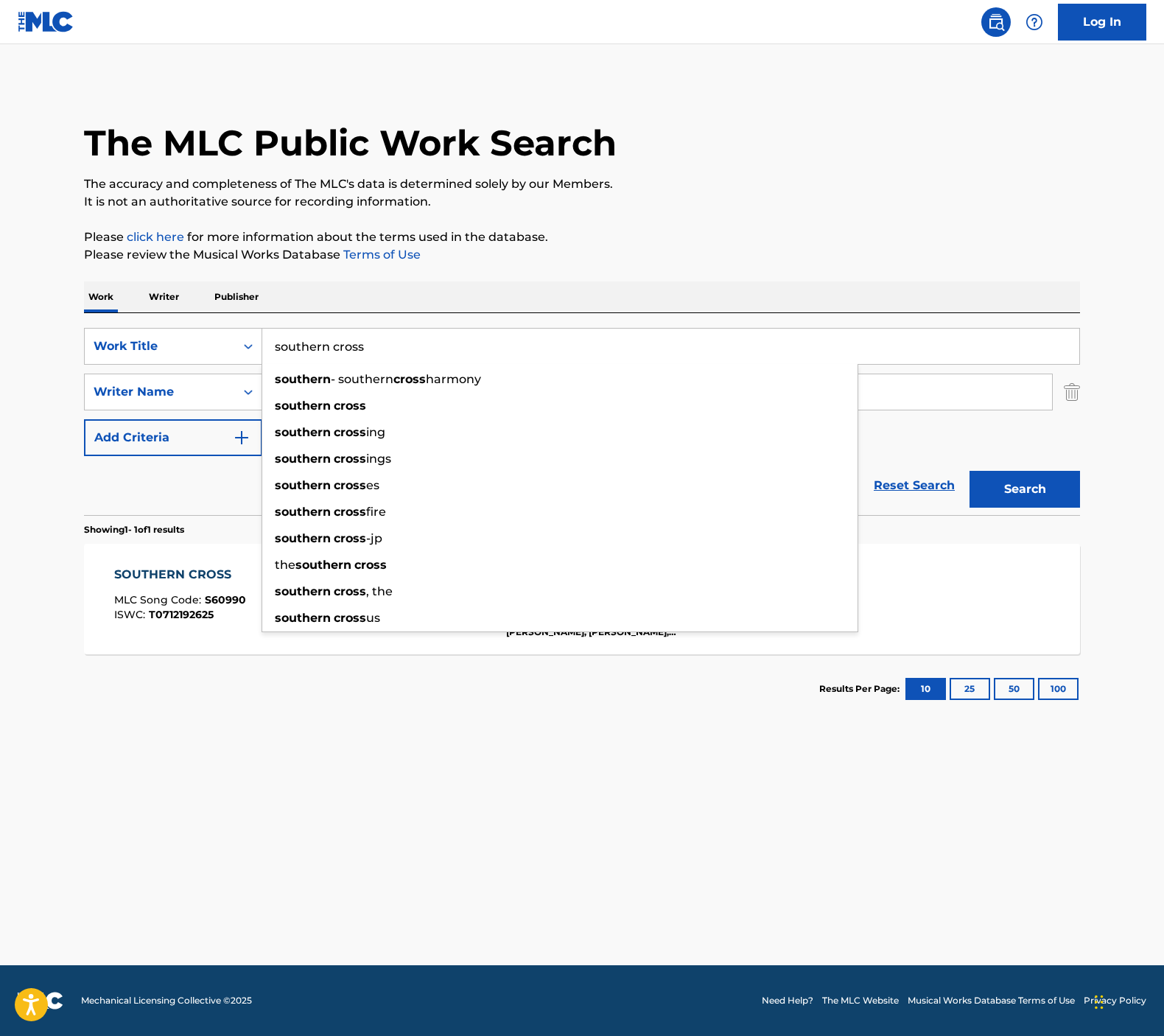
click at [402, 340] on input "southern cross" at bounding box center [671, 346] width 817 height 35
paste input "Eight Miles High"
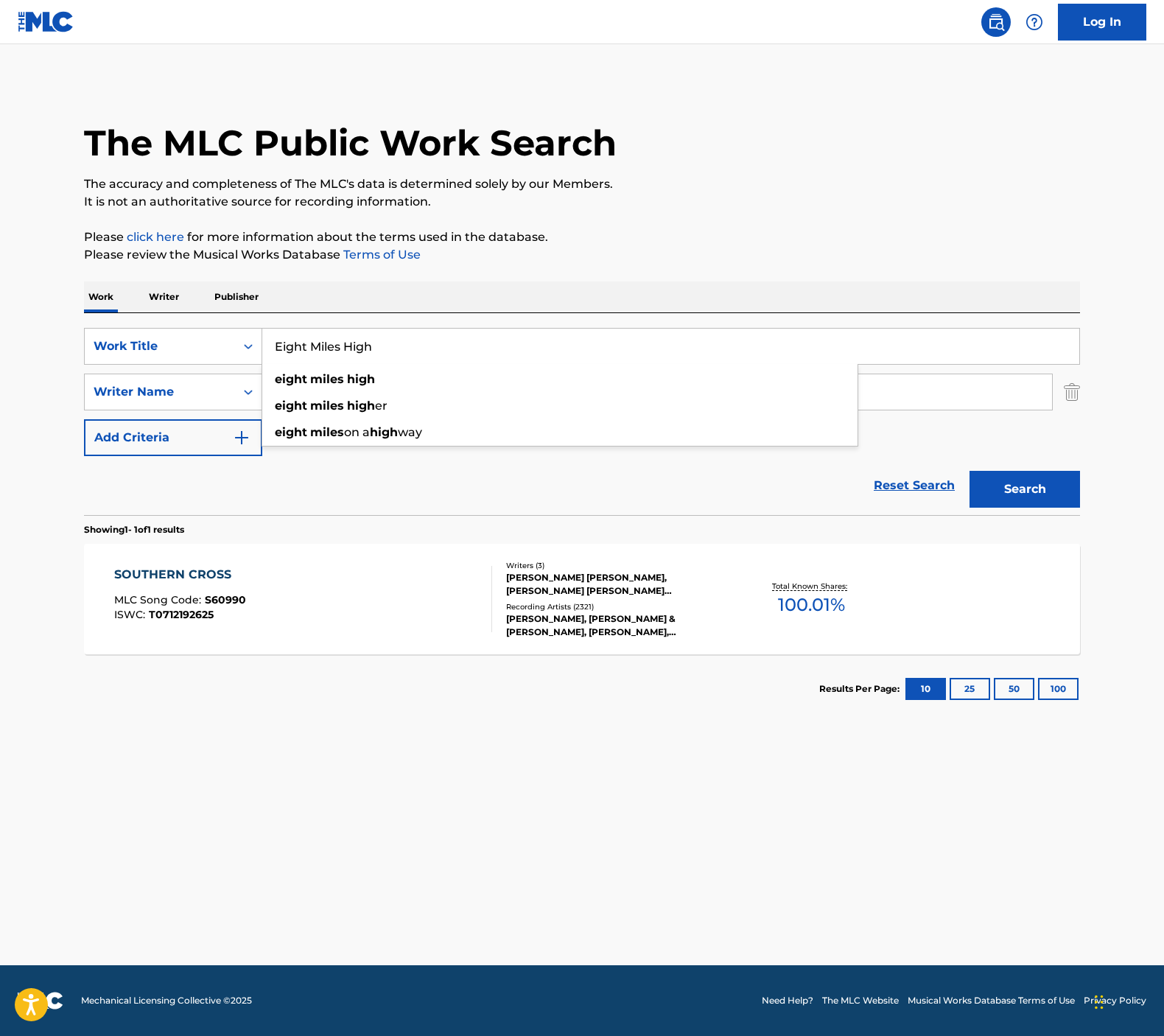
type input "Eight Miles High"
click at [1025, 489] on button "Search" at bounding box center [1025, 488] width 111 height 37
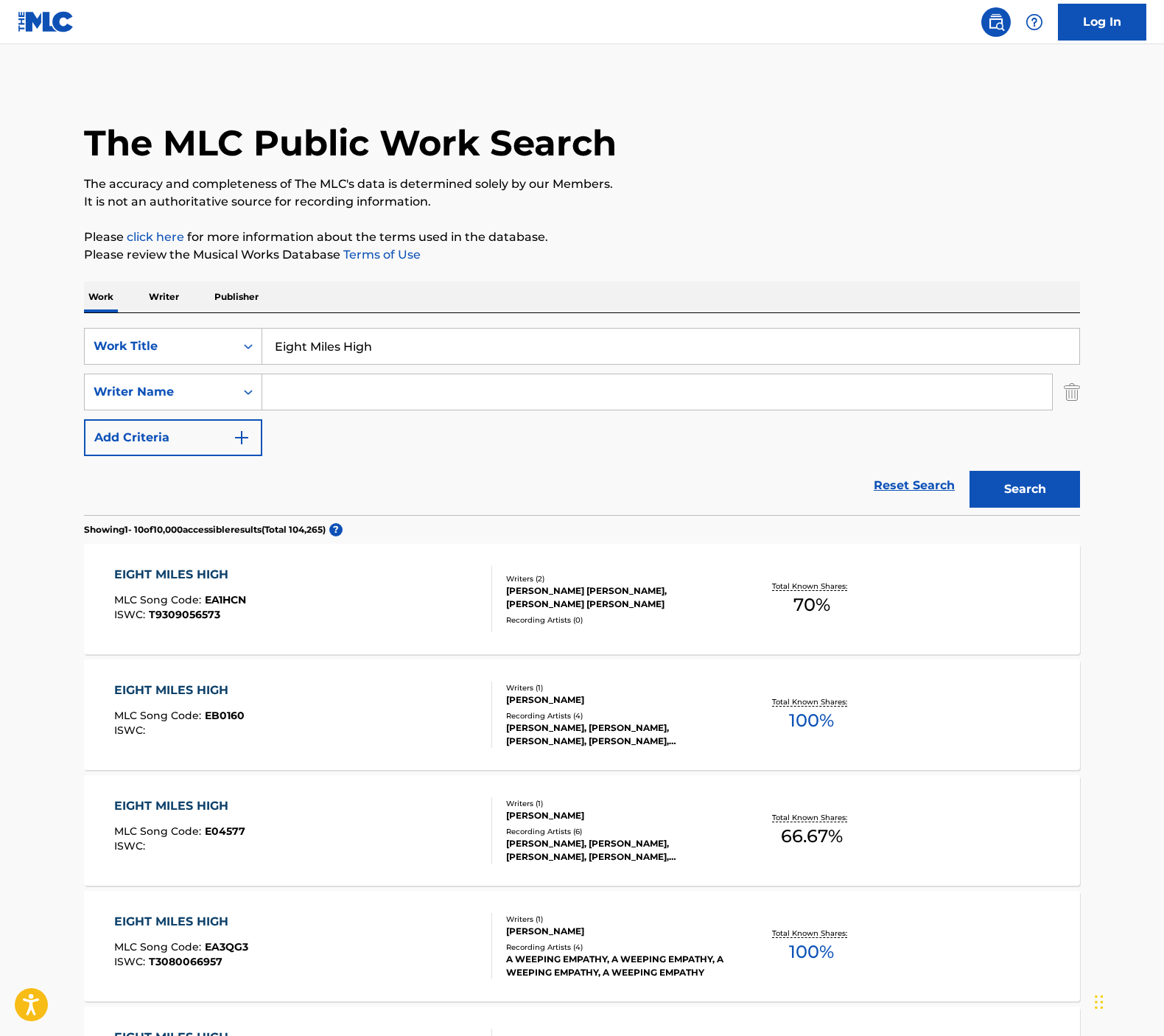
click at [410, 381] on input "Search Form" at bounding box center [658, 391] width 790 height 35
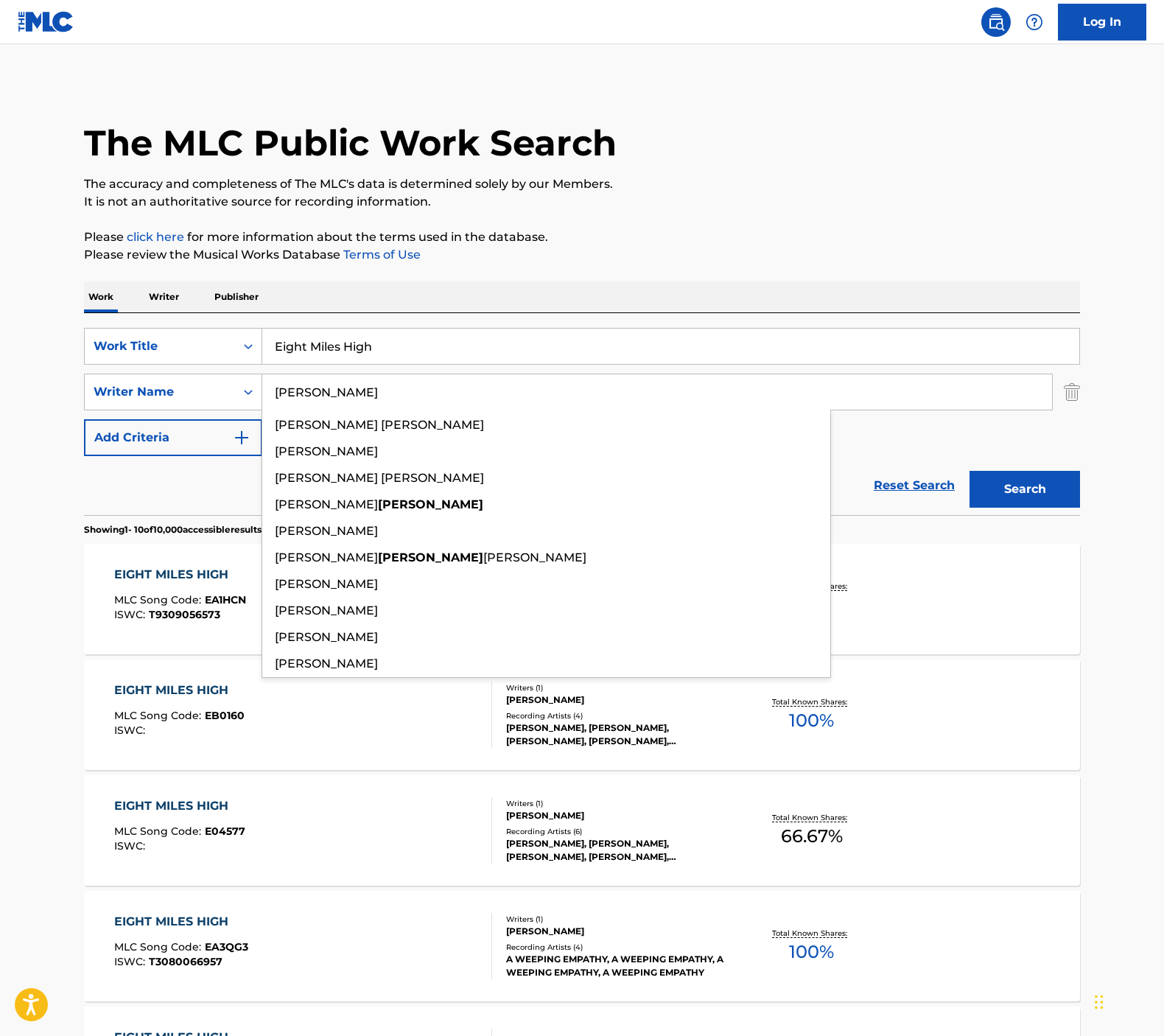
type input "[PERSON_NAME]"
click at [1025, 489] on button "Search" at bounding box center [1025, 488] width 111 height 37
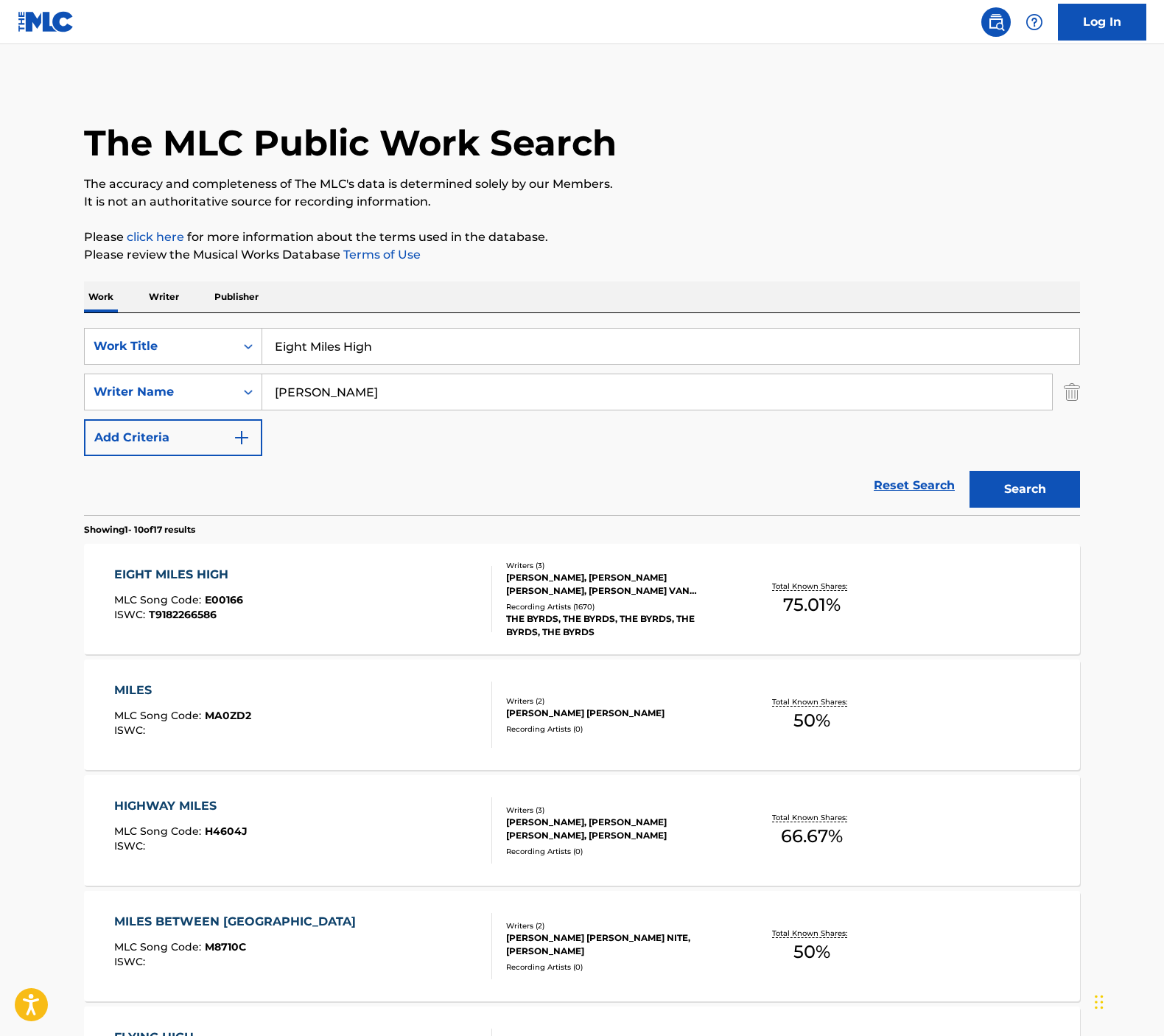
click at [343, 577] on div "EIGHT MILES HIGH MLC Song Code : E00166 ISWC : T9182266586" at bounding box center [304, 598] width 379 height 67
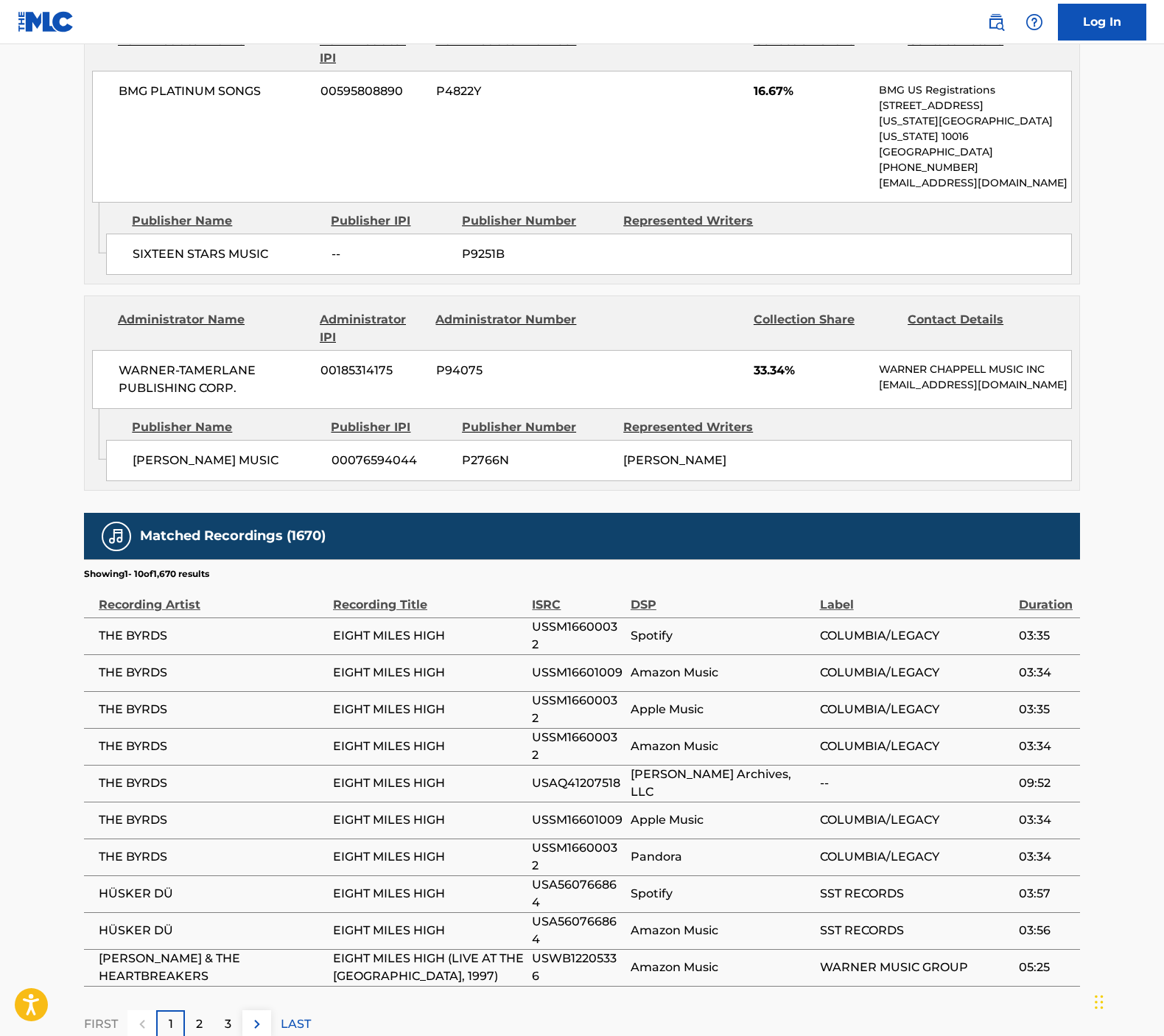
scroll to position [948, 0]
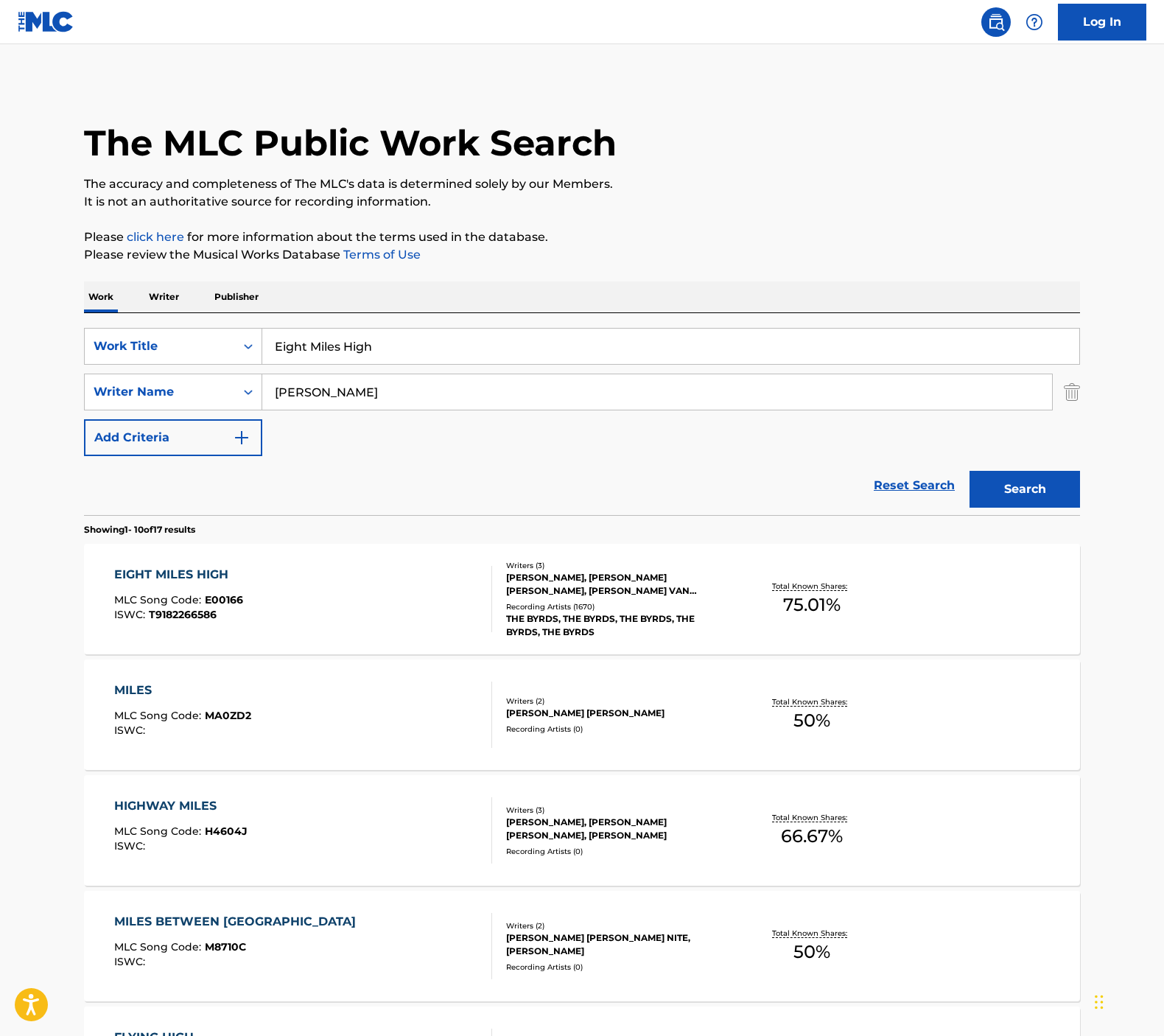
click at [400, 353] on input "Eight Miles High" at bounding box center [671, 346] width 817 height 35
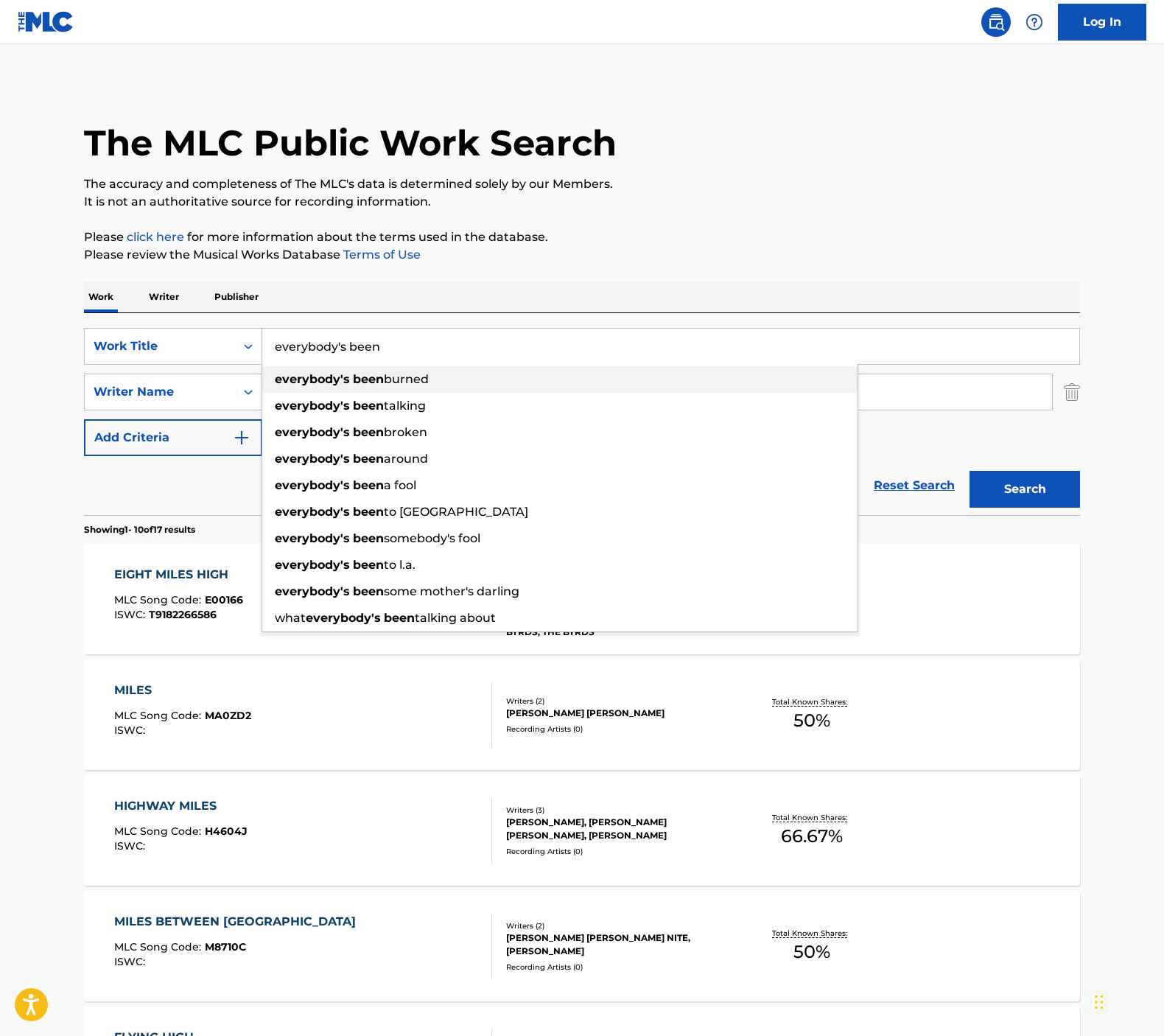
type input "everybody's been burned"
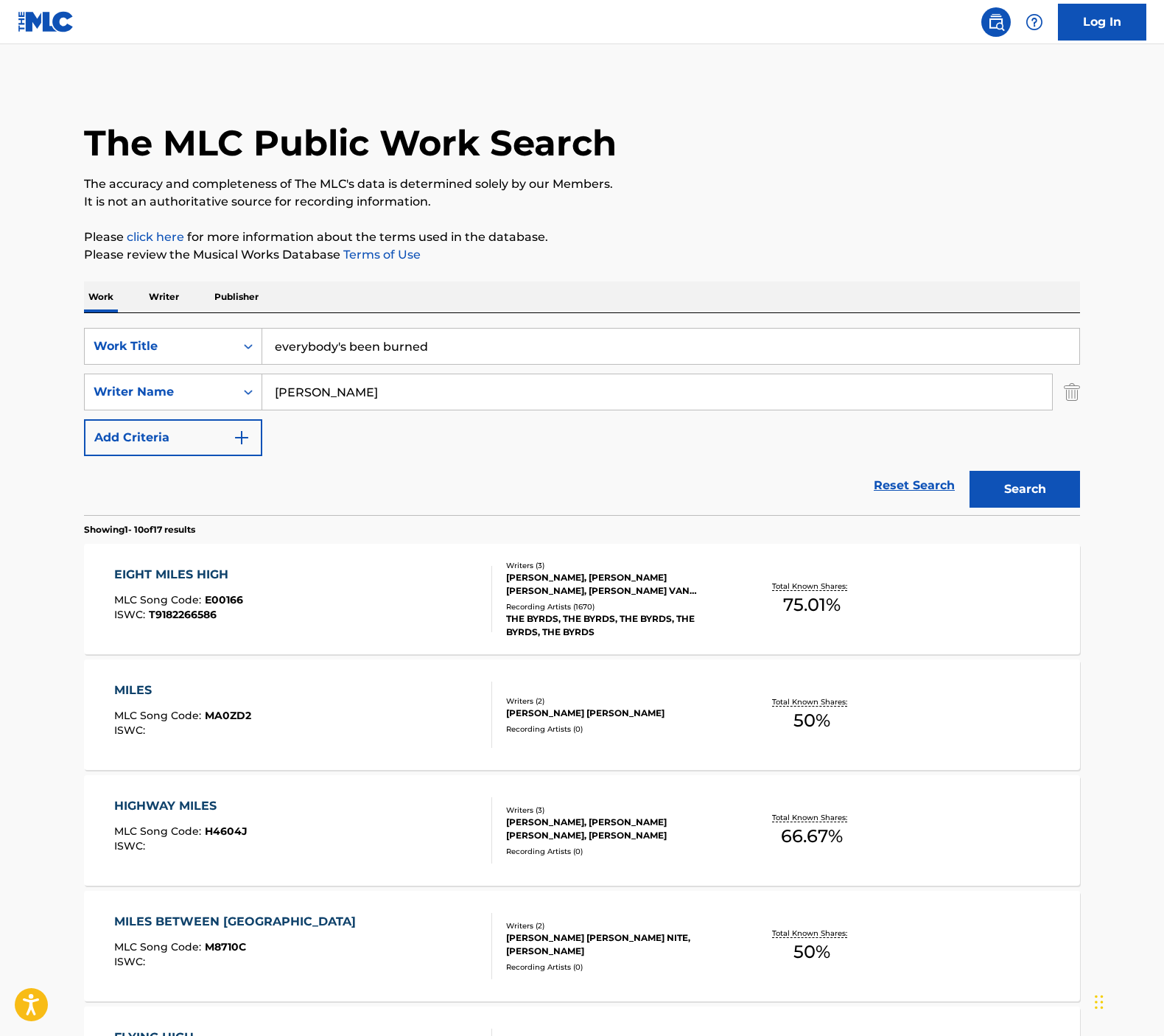
click at [1041, 499] on button "Search" at bounding box center [1025, 488] width 111 height 37
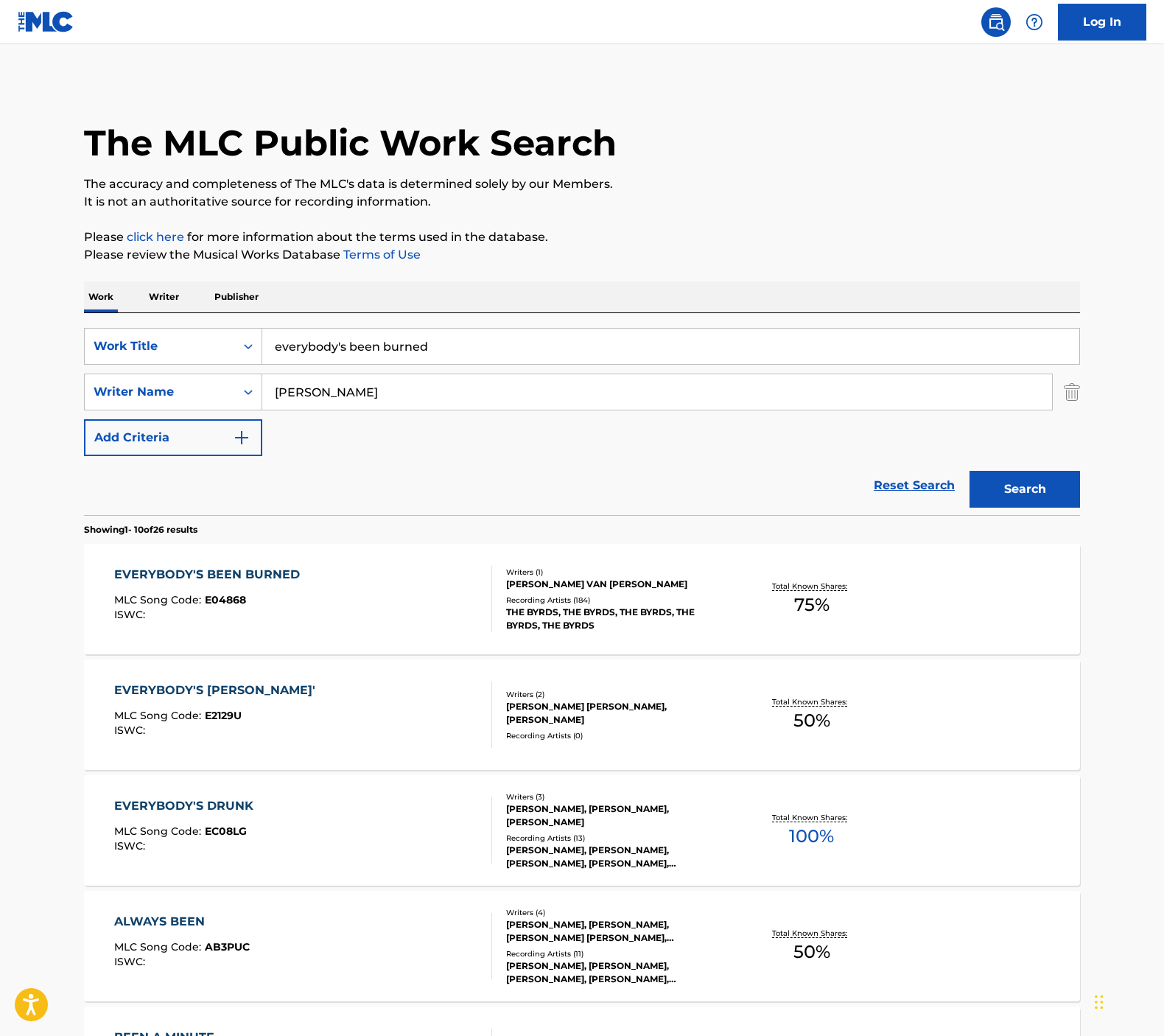
click at [389, 601] on div "EVERYBODY'S BEEN BURNED MLC Song Code : E04868 ISWC :" at bounding box center [304, 598] width 379 height 67
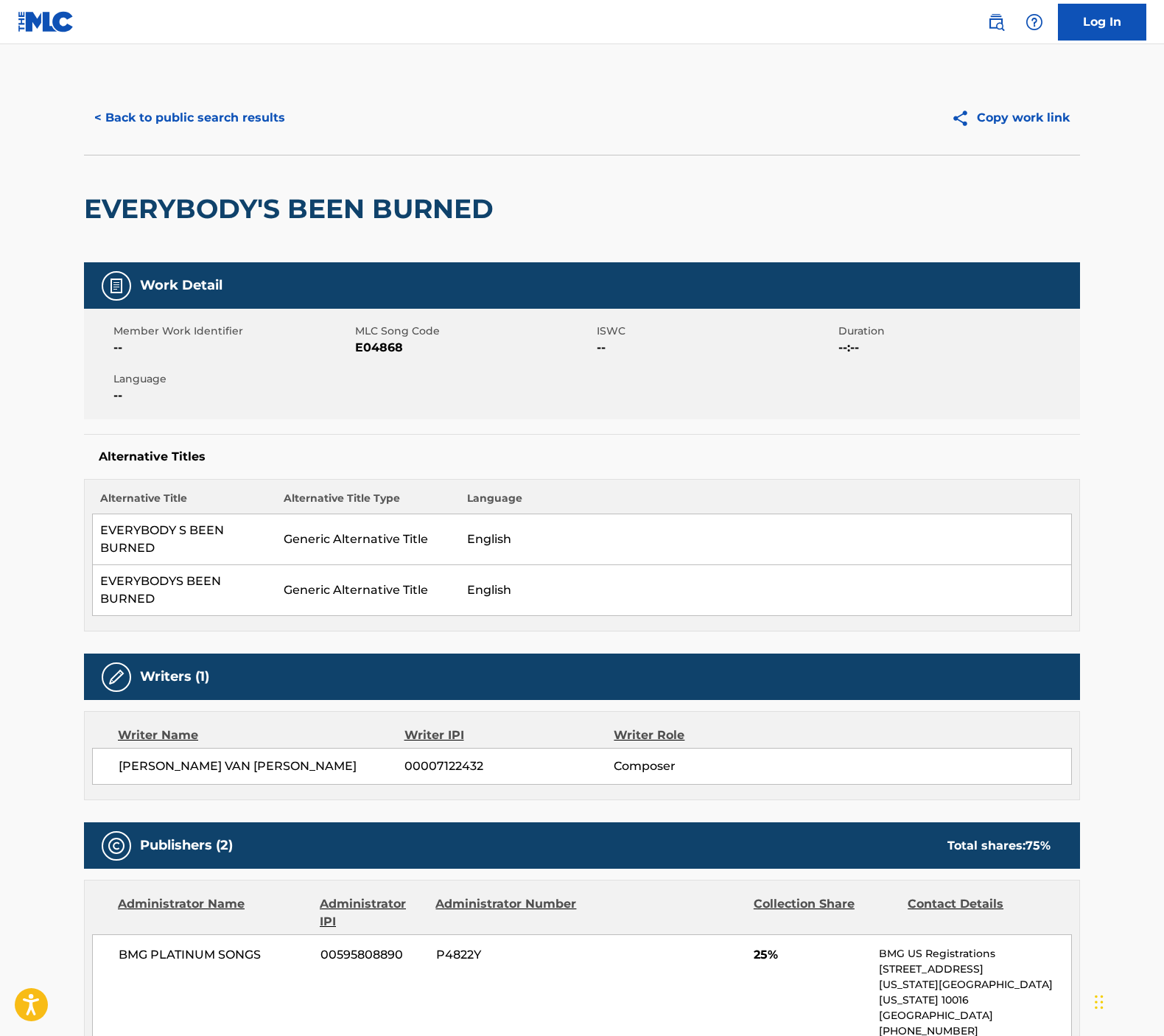
click at [123, 119] on button "< Back to public search results" at bounding box center [189, 117] width 212 height 37
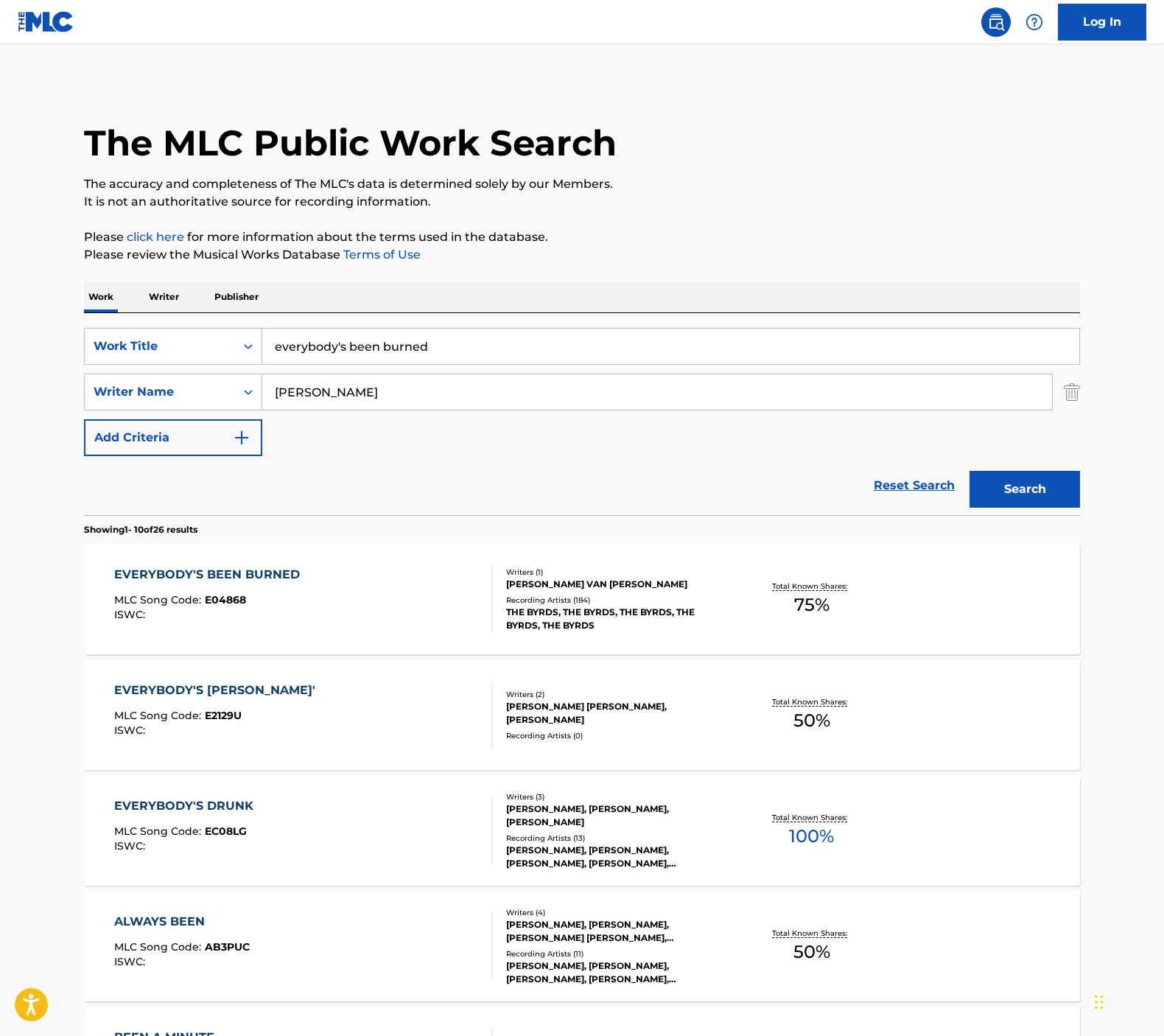
click at [325, 383] on input "[PERSON_NAME]" at bounding box center [658, 391] width 790 height 35
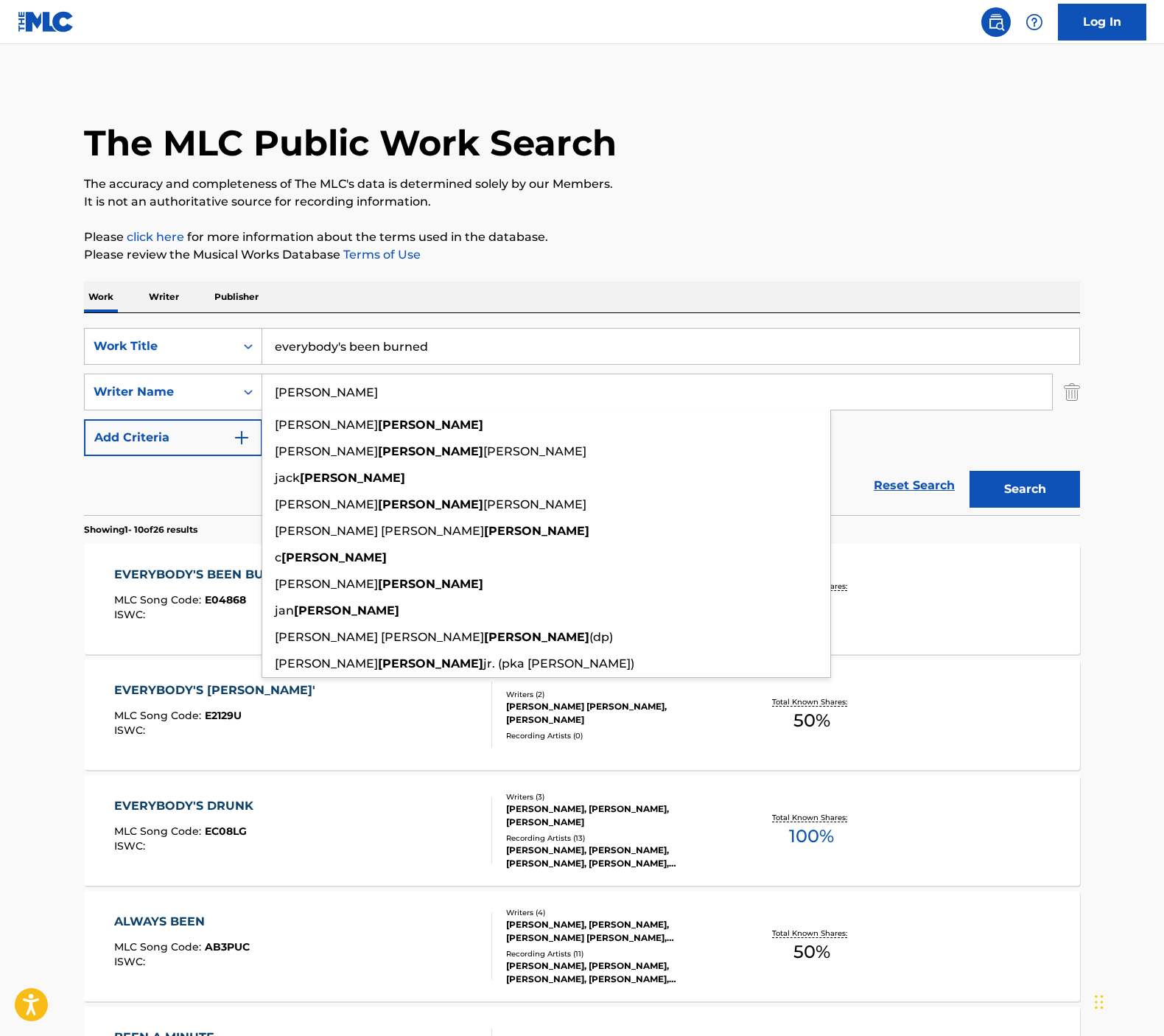
click at [337, 334] on input "everybody's been burned" at bounding box center [671, 346] width 817 height 35
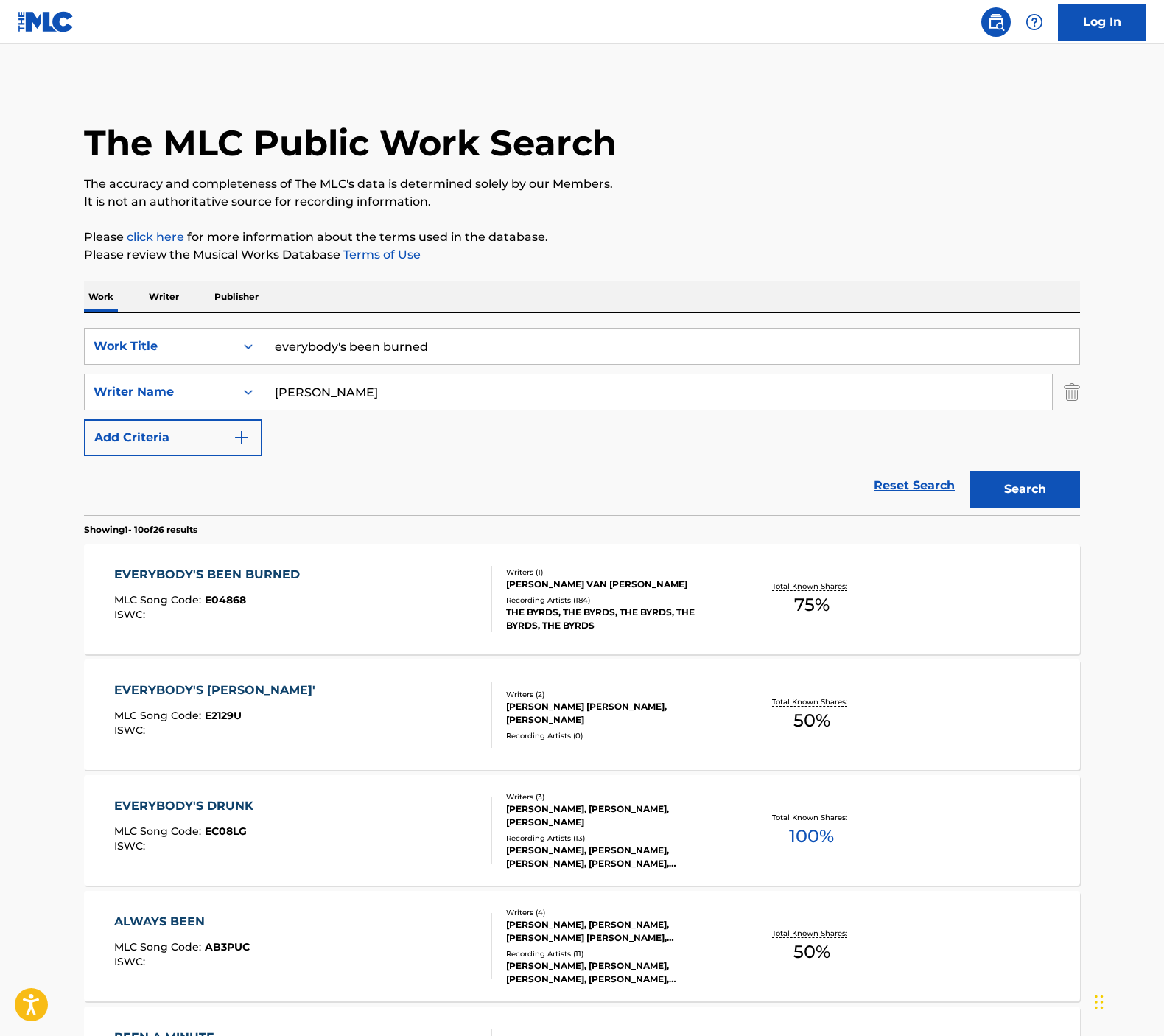
click at [337, 334] on input "everybody's been burned" at bounding box center [671, 346] width 817 height 35
click at [411, 358] on input "everybody's been burned" at bounding box center [671, 346] width 817 height 35
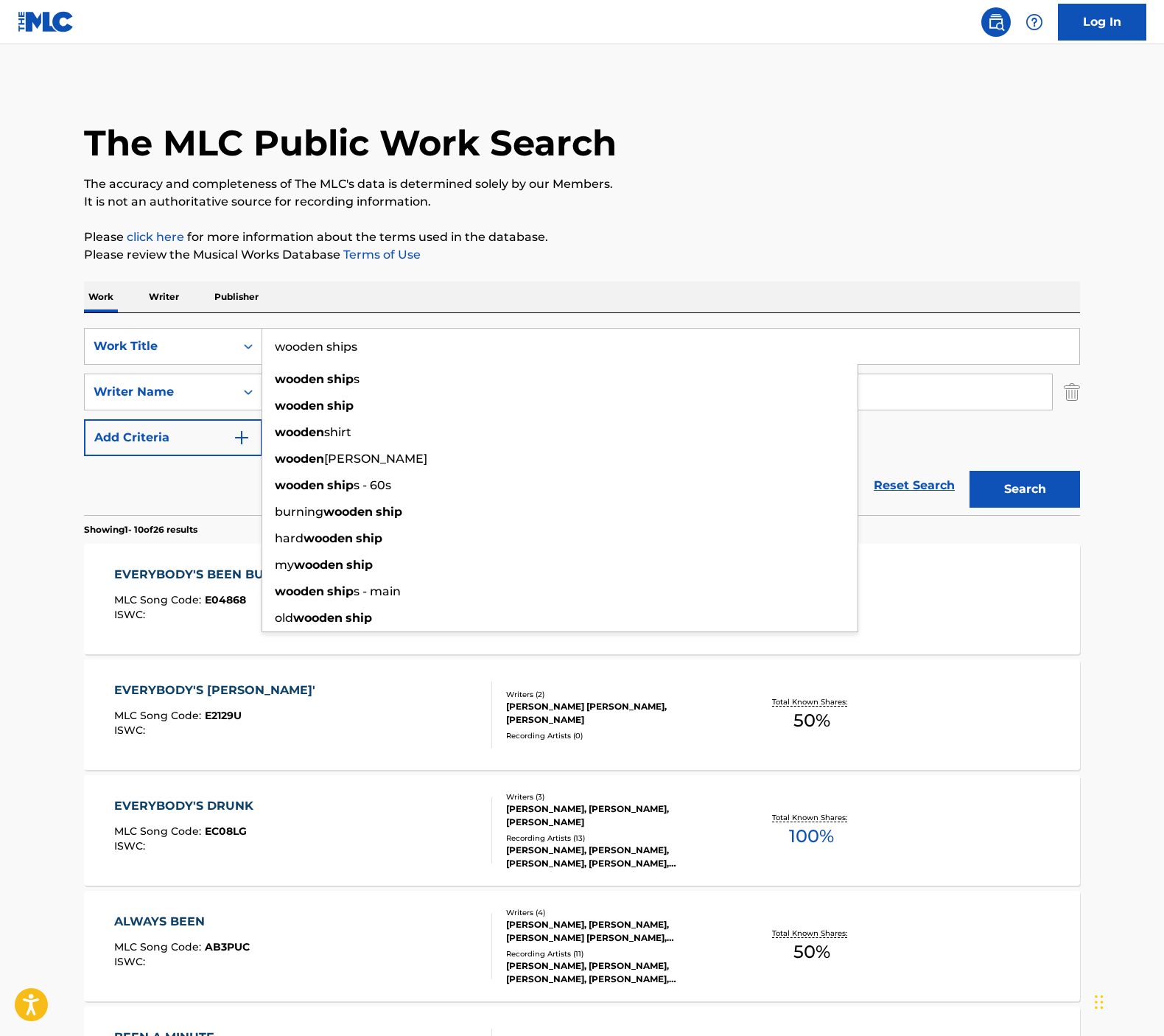
type input "wooden ships"
click at [1025, 489] on button "Search" at bounding box center [1025, 488] width 111 height 37
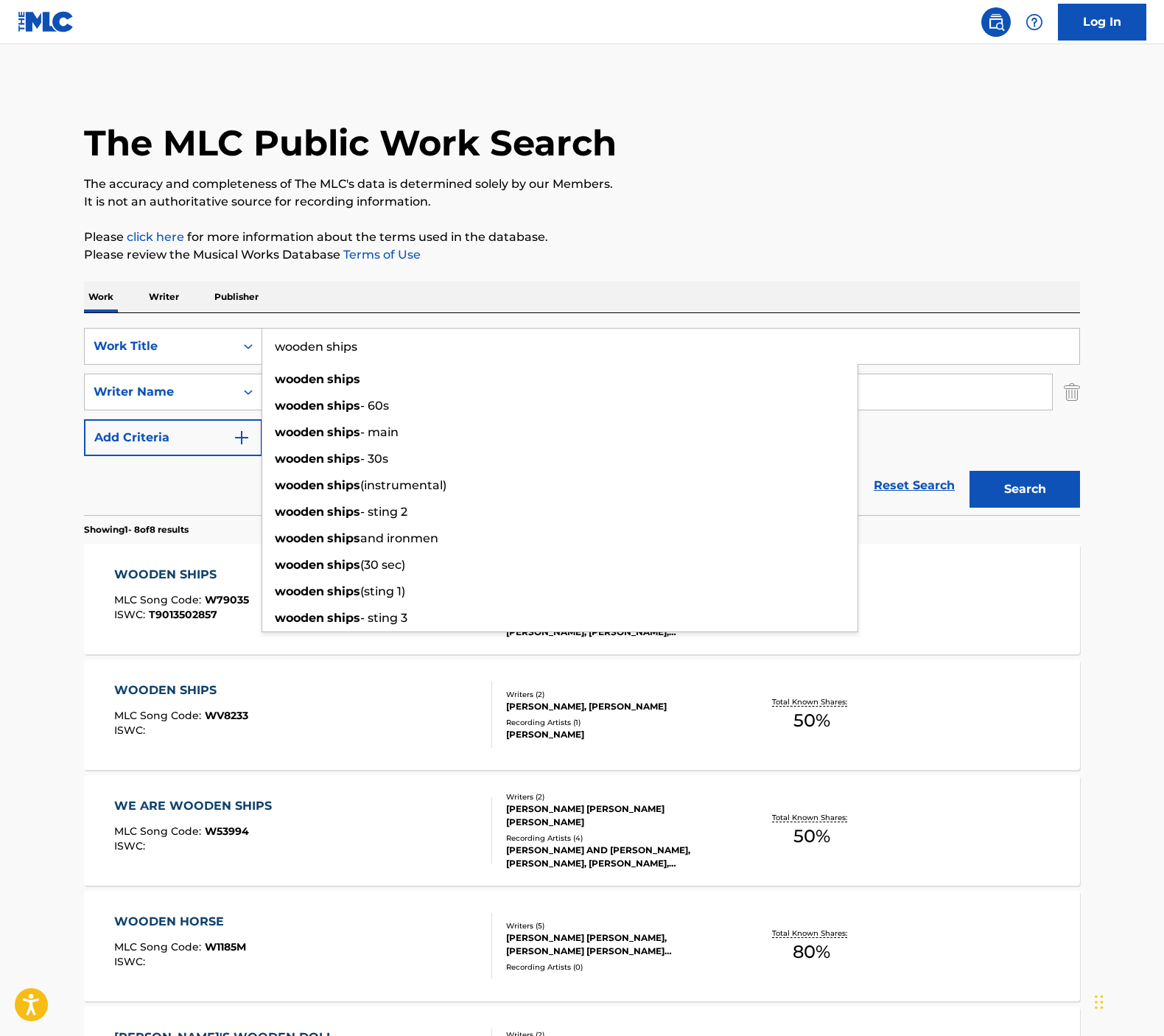
click at [1118, 500] on main "The MLC Public Work Search The accuracy and completeness of The MLC's data is d…" at bounding box center [582, 792] width 1164 height 1496
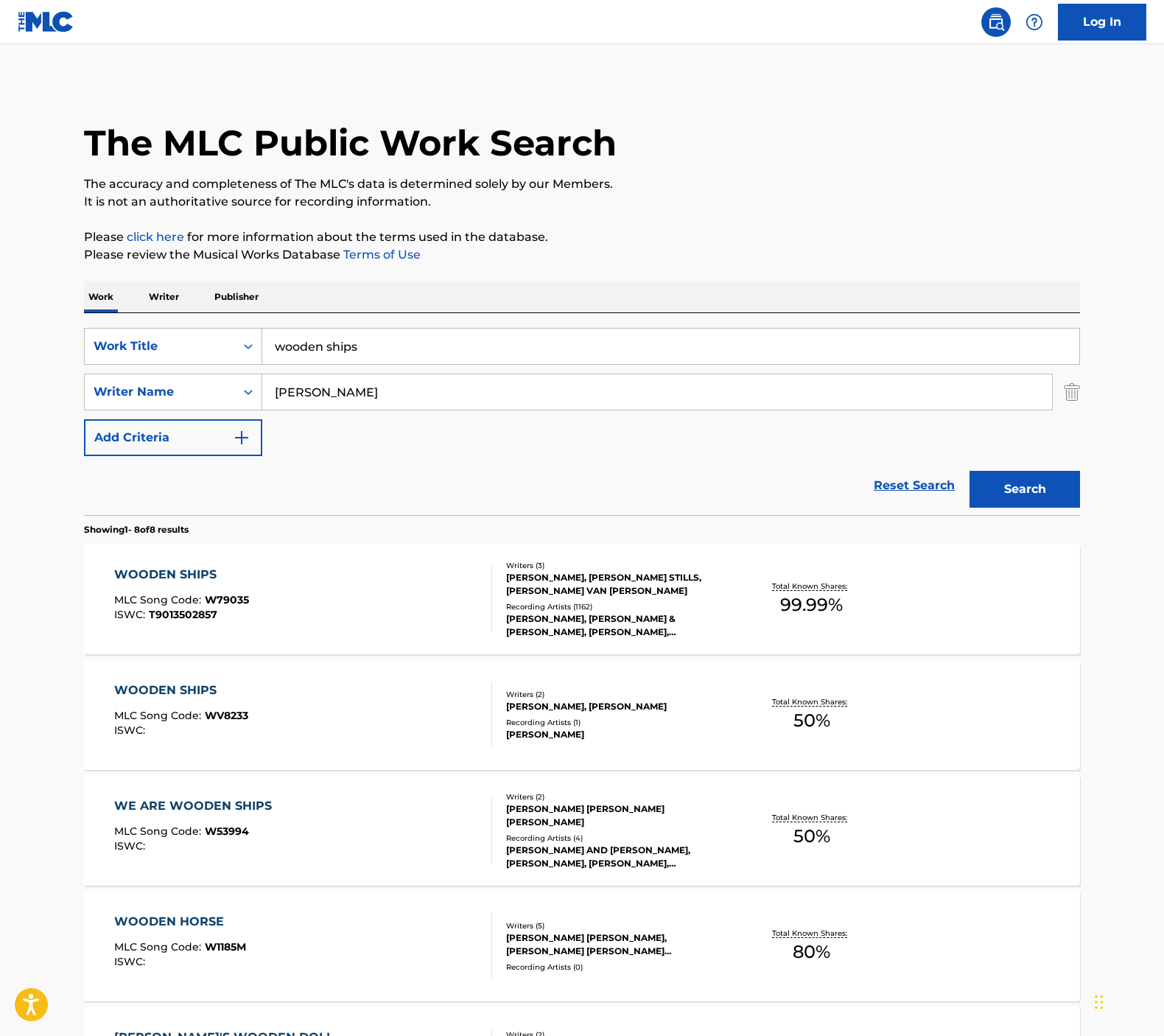
click at [355, 593] on div "WOODEN SHIPS MLC Song Code : W79035 ISWC : T9013502857" at bounding box center [304, 598] width 379 height 67
click at [325, 357] on input "wooden ships" at bounding box center [671, 346] width 817 height 35
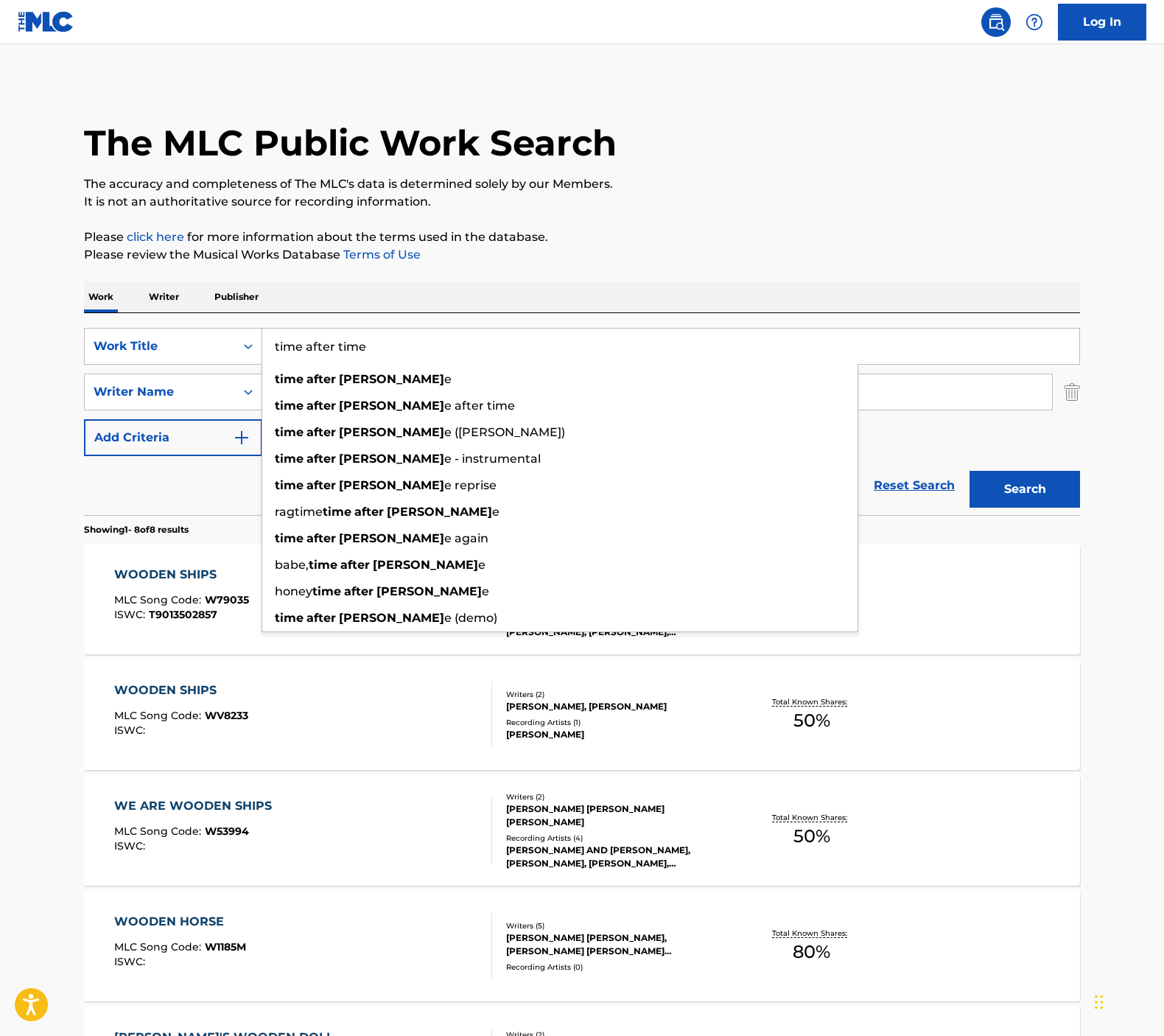
type input "time after time"
click at [1025, 489] on button "Search" at bounding box center [1025, 488] width 111 height 37
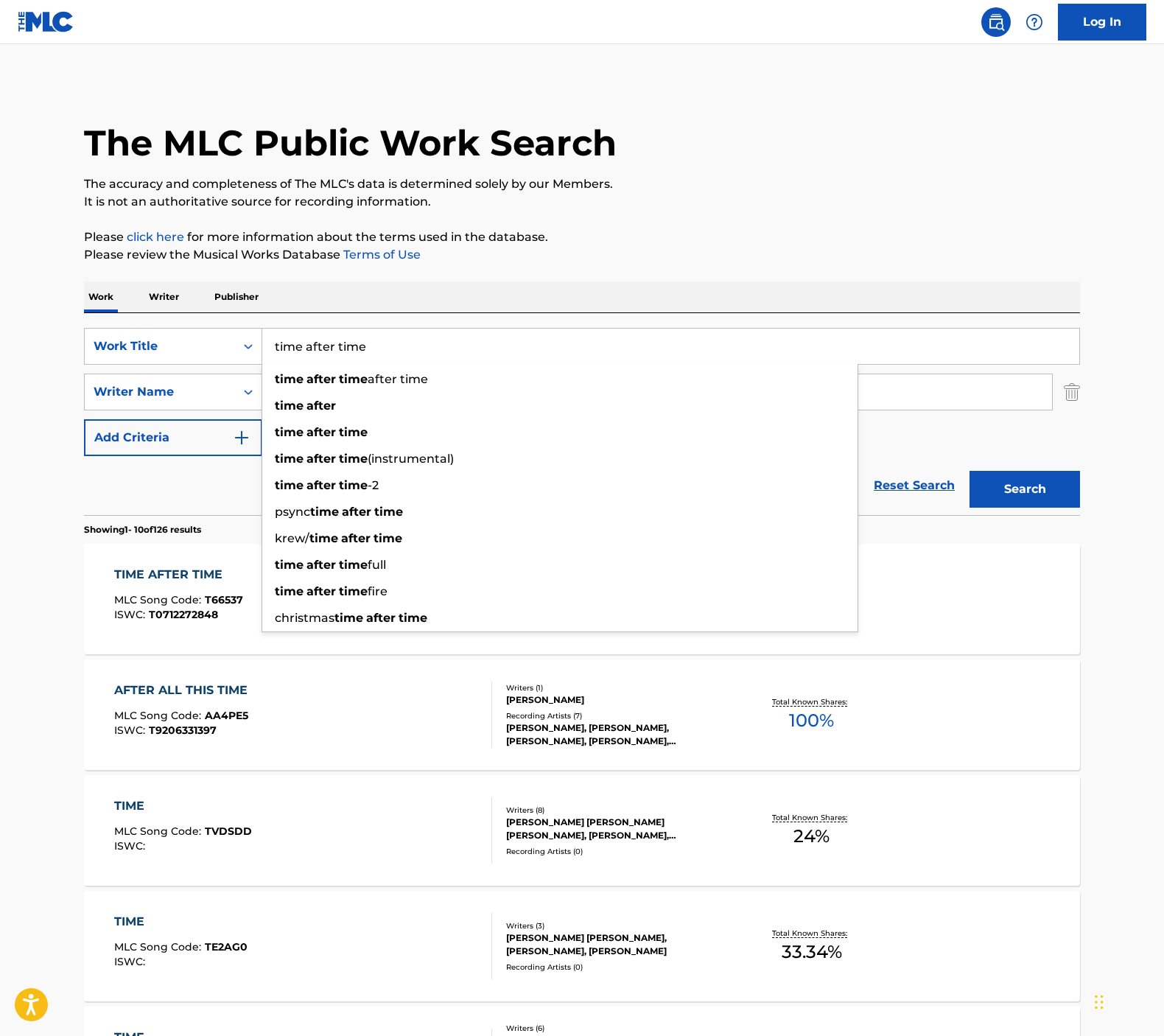
drag, startPoint x: 31, startPoint y: 542, endPoint x: 165, endPoint y: 562, distance: 135.5
click at [40, 542] on main "The MLC Public Work Search The accuracy and completeness of The MLC's data is d…" at bounding box center [582, 911] width 1164 height 1734
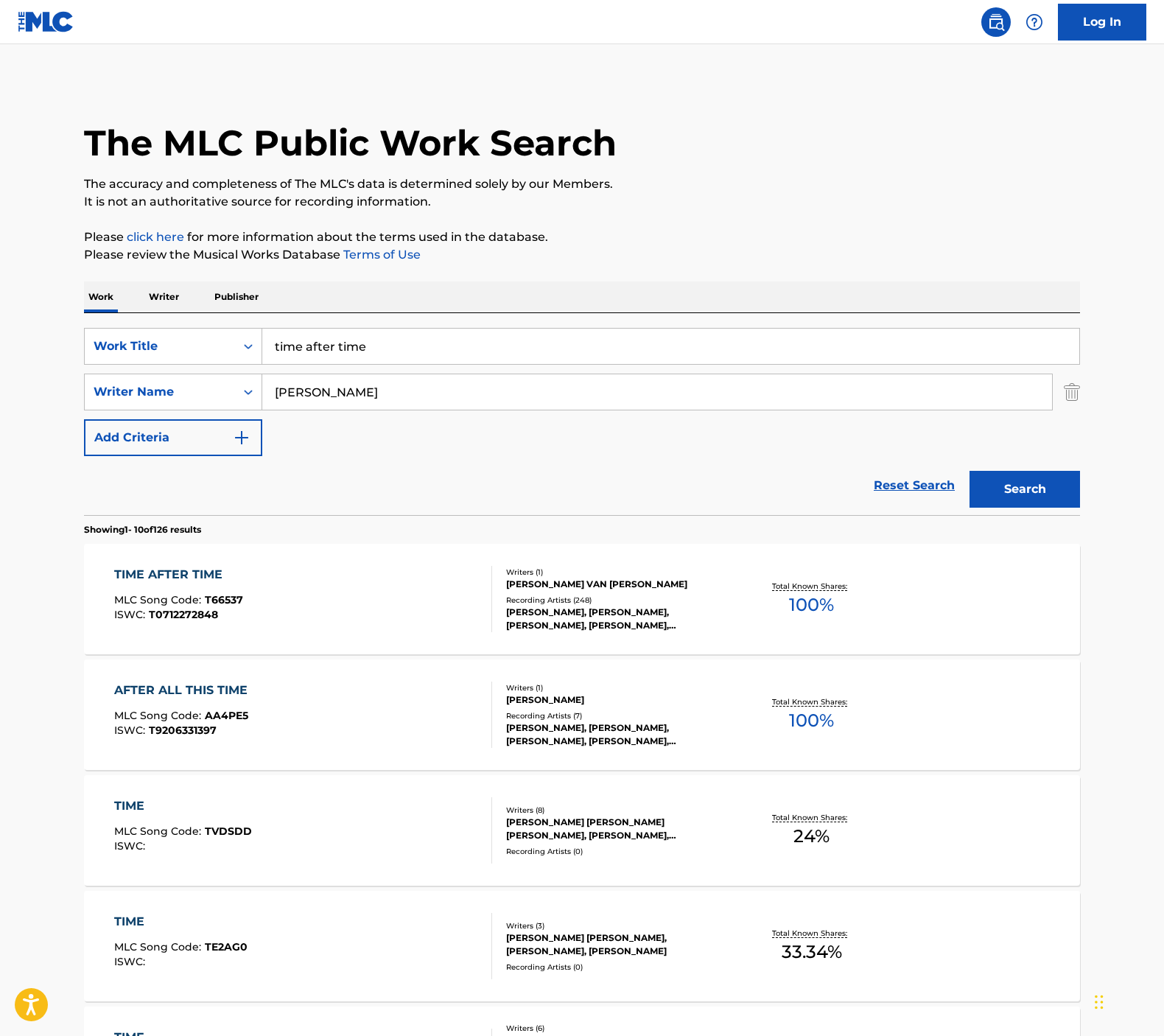
click at [356, 584] on div "TIME AFTER TIME MLC Song Code : T66537 ISWC : T0712272848" at bounding box center [304, 598] width 379 height 67
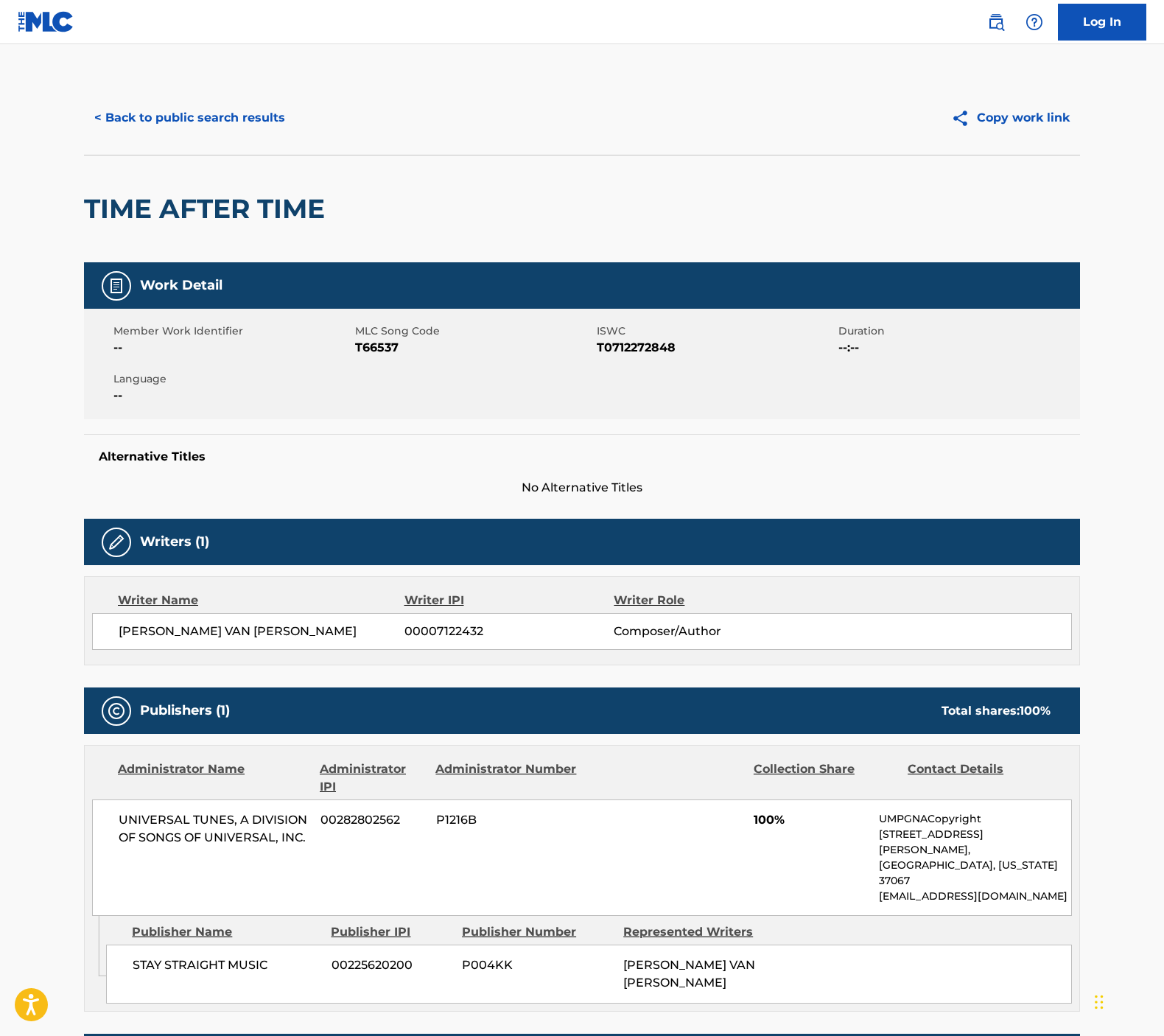
click at [135, 108] on button "< Back to public search results" at bounding box center [189, 117] width 212 height 37
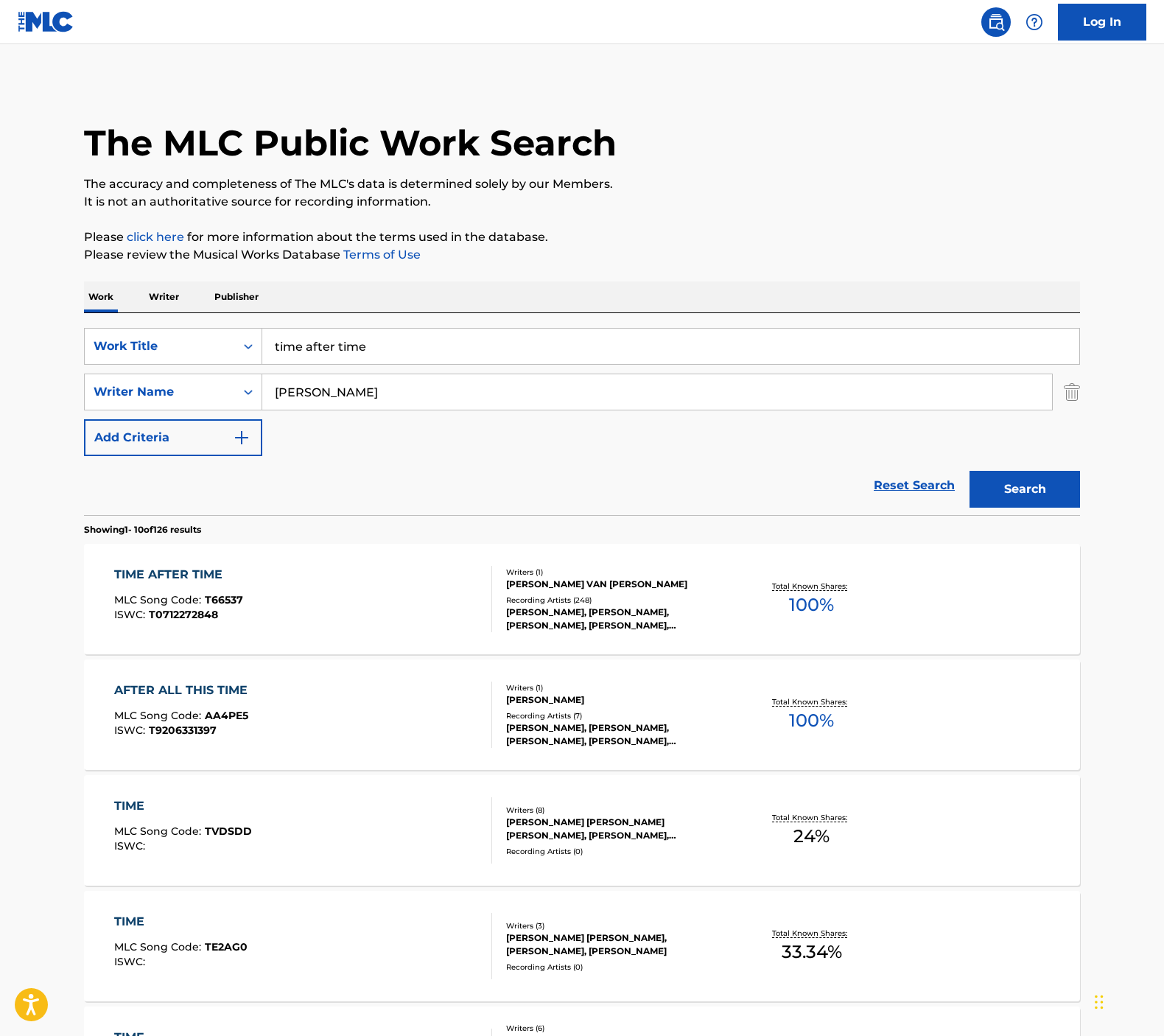
scroll to position [1, 0]
click at [432, 332] on input "time after time" at bounding box center [671, 345] width 817 height 35
click at [432, 333] on input "time after time" at bounding box center [671, 345] width 817 height 35
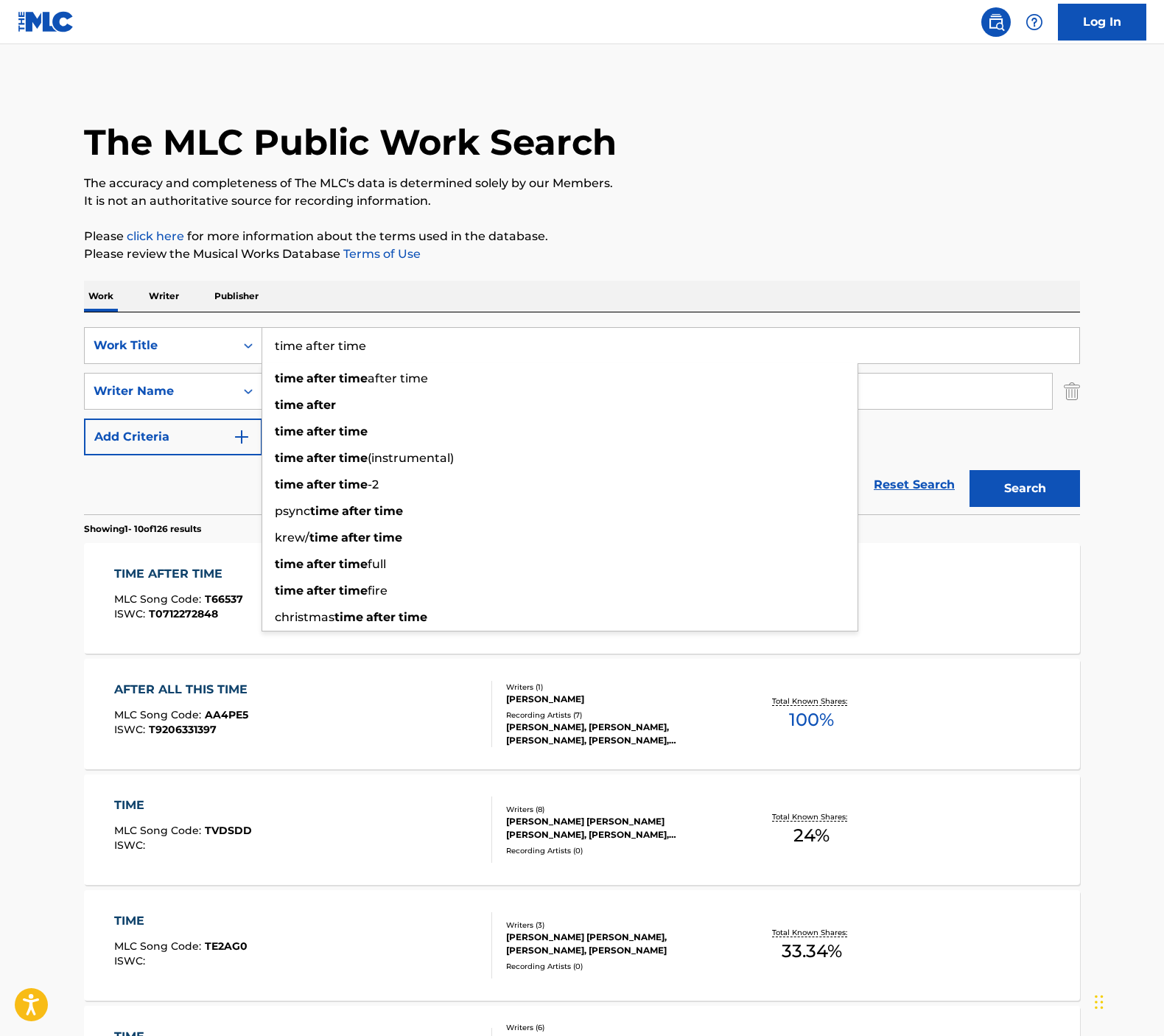
paste input ""Guinnevere ""
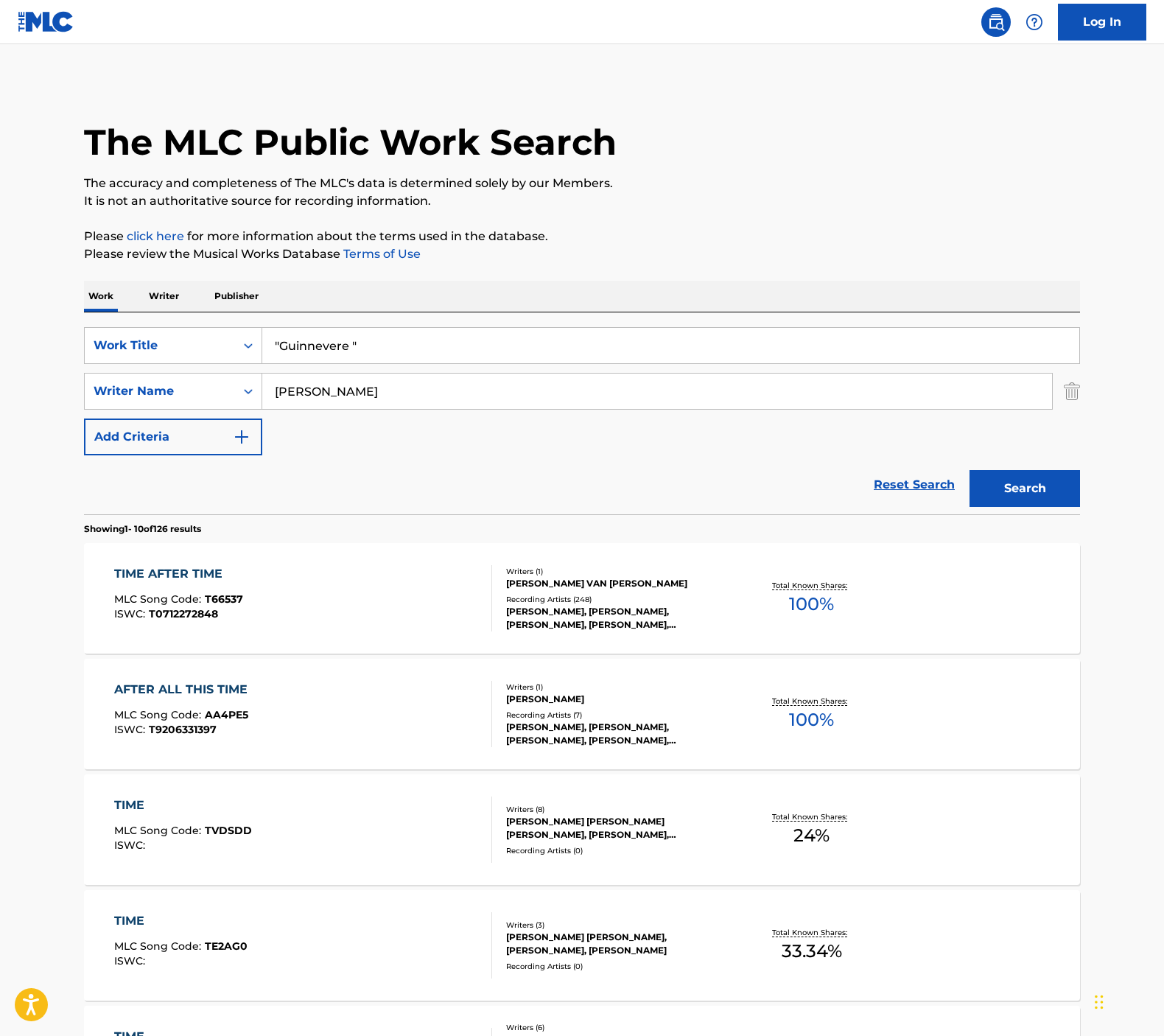
type input ""Guinnevere ""
drag, startPoint x: 1063, startPoint y: 509, endPoint x: 1054, endPoint y: 506, distance: 9.5
click at [1062, 509] on div "Search" at bounding box center [1021, 485] width 118 height 59
click at [1044, 499] on button "Search" at bounding box center [1025, 488] width 111 height 37
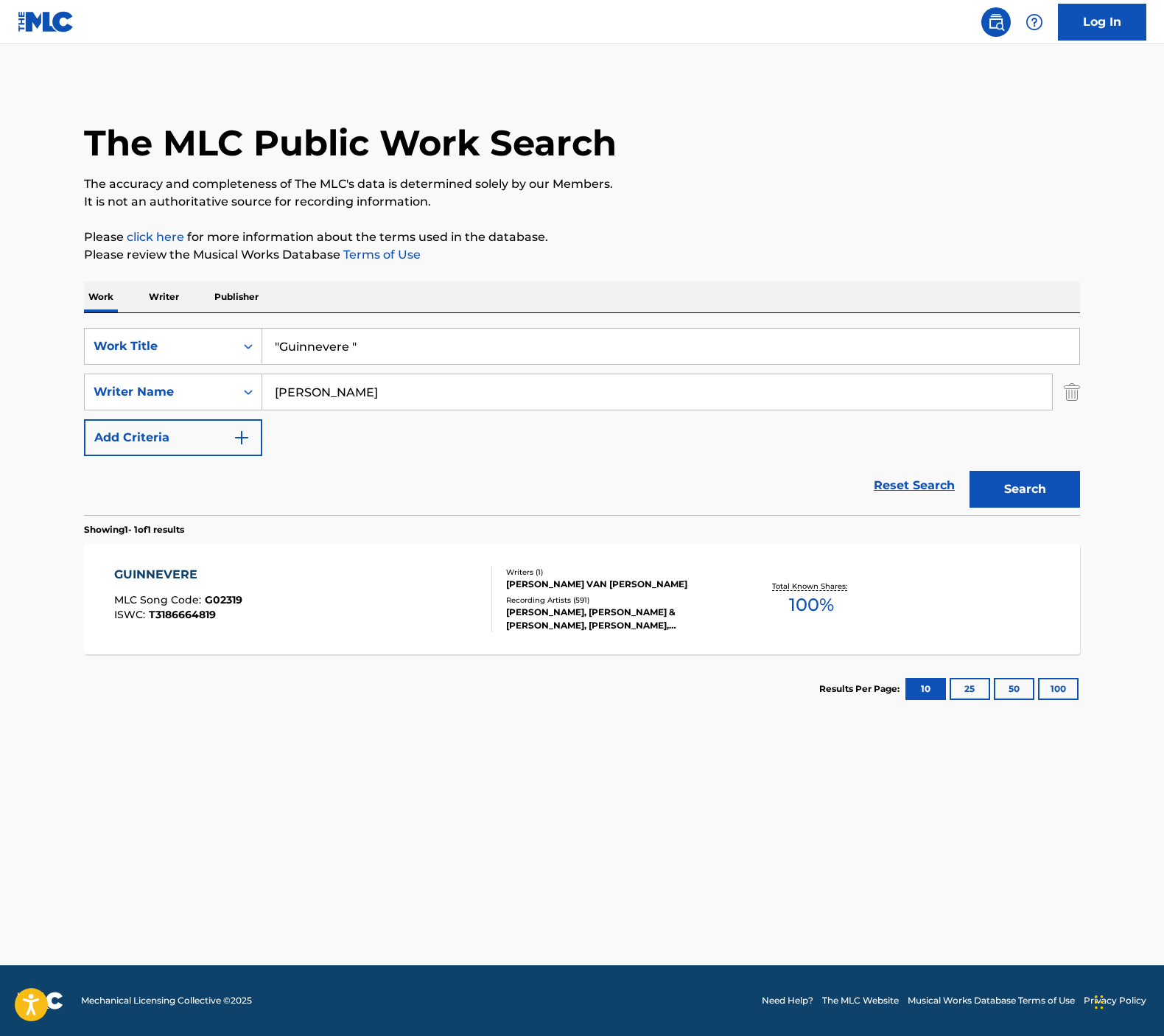
click at [443, 578] on div "GUINNEVERE MLC Song Code : G02319 ISWC : T3186664819" at bounding box center [304, 598] width 379 height 67
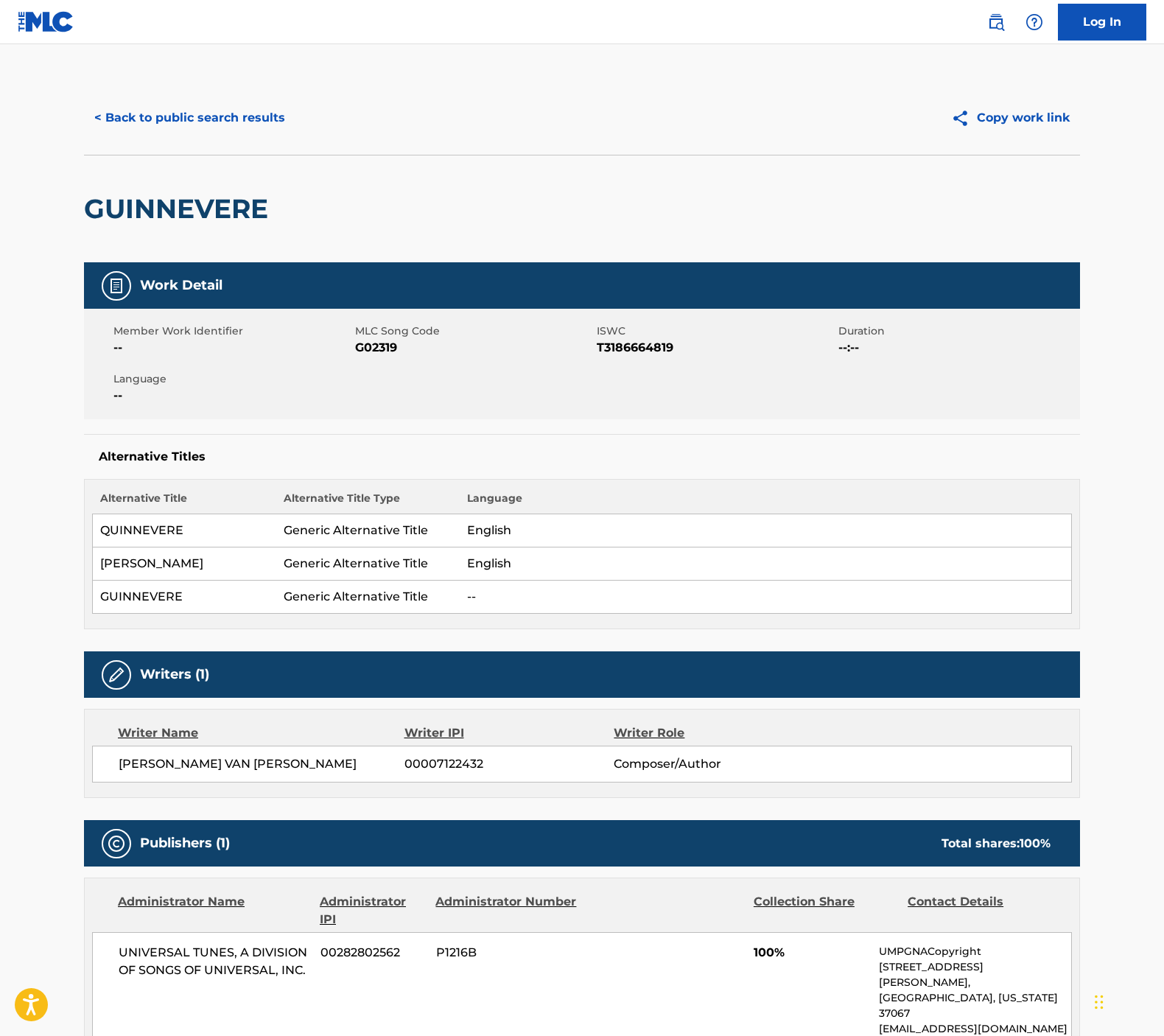
click at [211, 207] on h2 "GUINNEVERE" at bounding box center [180, 209] width 192 height 33
copy h2 "GUINNEVERE"
click at [132, 117] on button "< Back to public search results" at bounding box center [189, 117] width 212 height 37
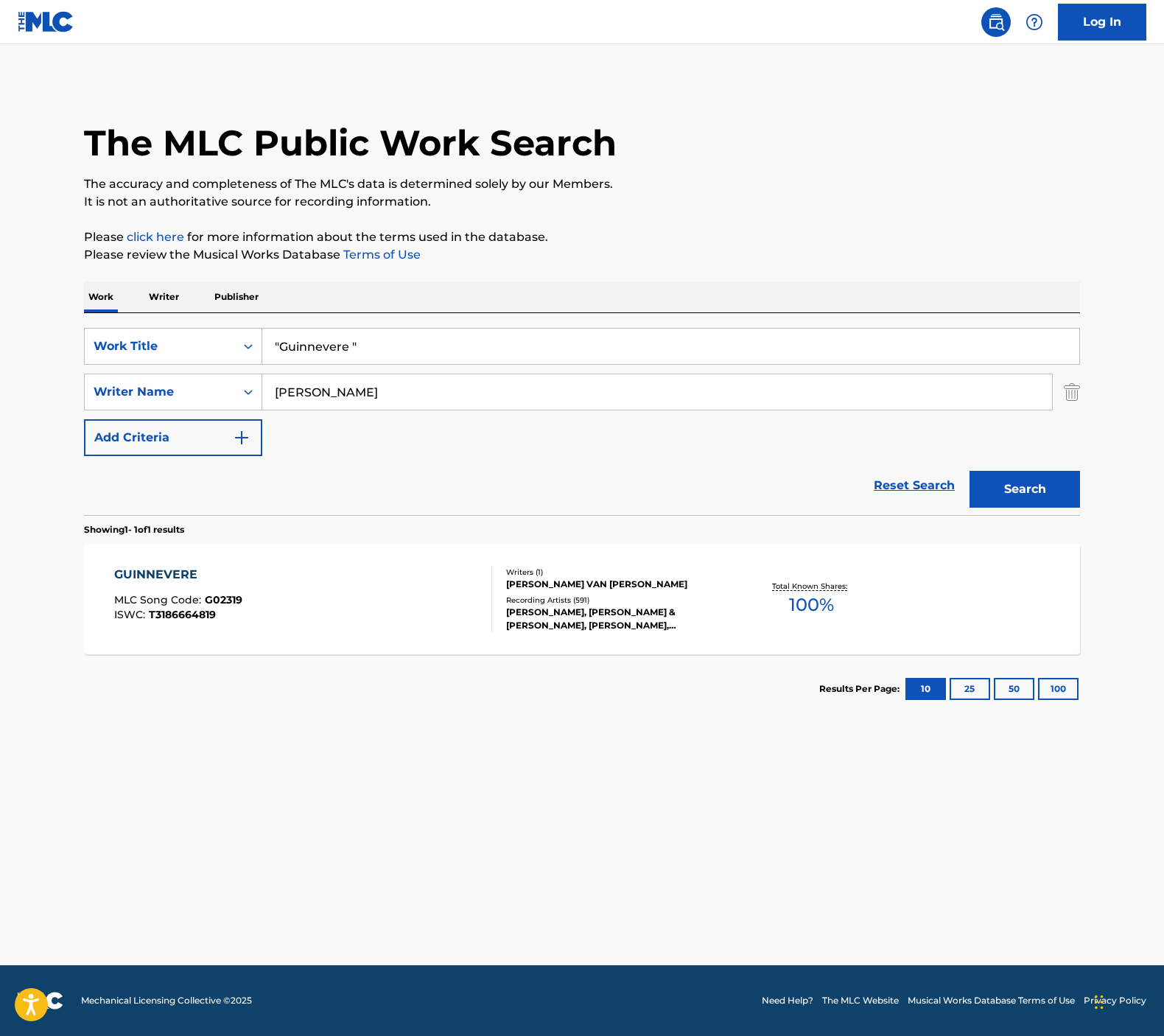
drag, startPoint x: 430, startPoint y: 346, endPoint x: 67, endPoint y: 310, distance: 364.8
click at [67, 310] on div "The MLC Public Work Search The accuracy and completeness of The MLC's data is d…" at bounding box center [582, 402] width 1032 height 643
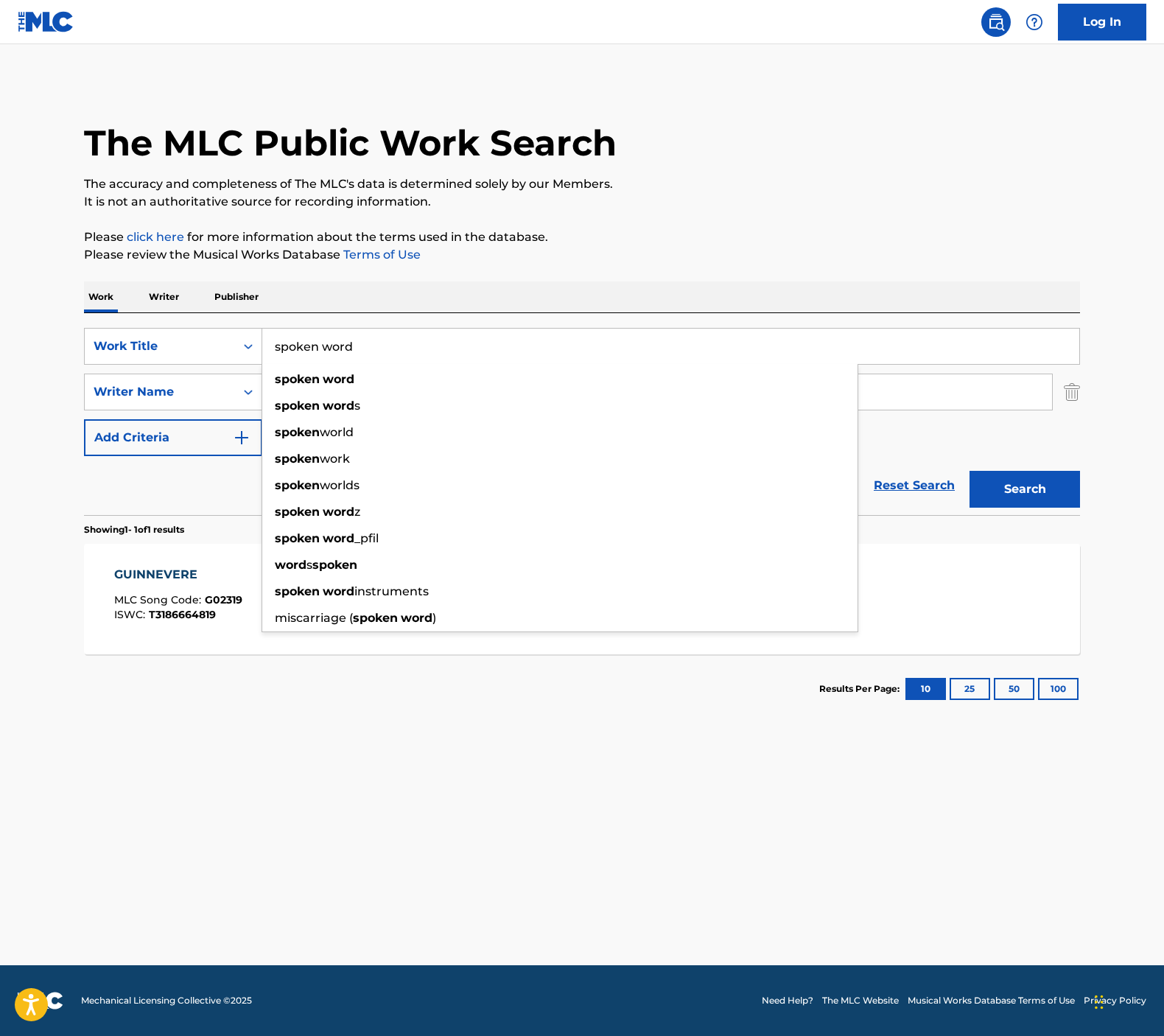
click at [1025, 489] on button "Search" at bounding box center [1025, 488] width 111 height 37
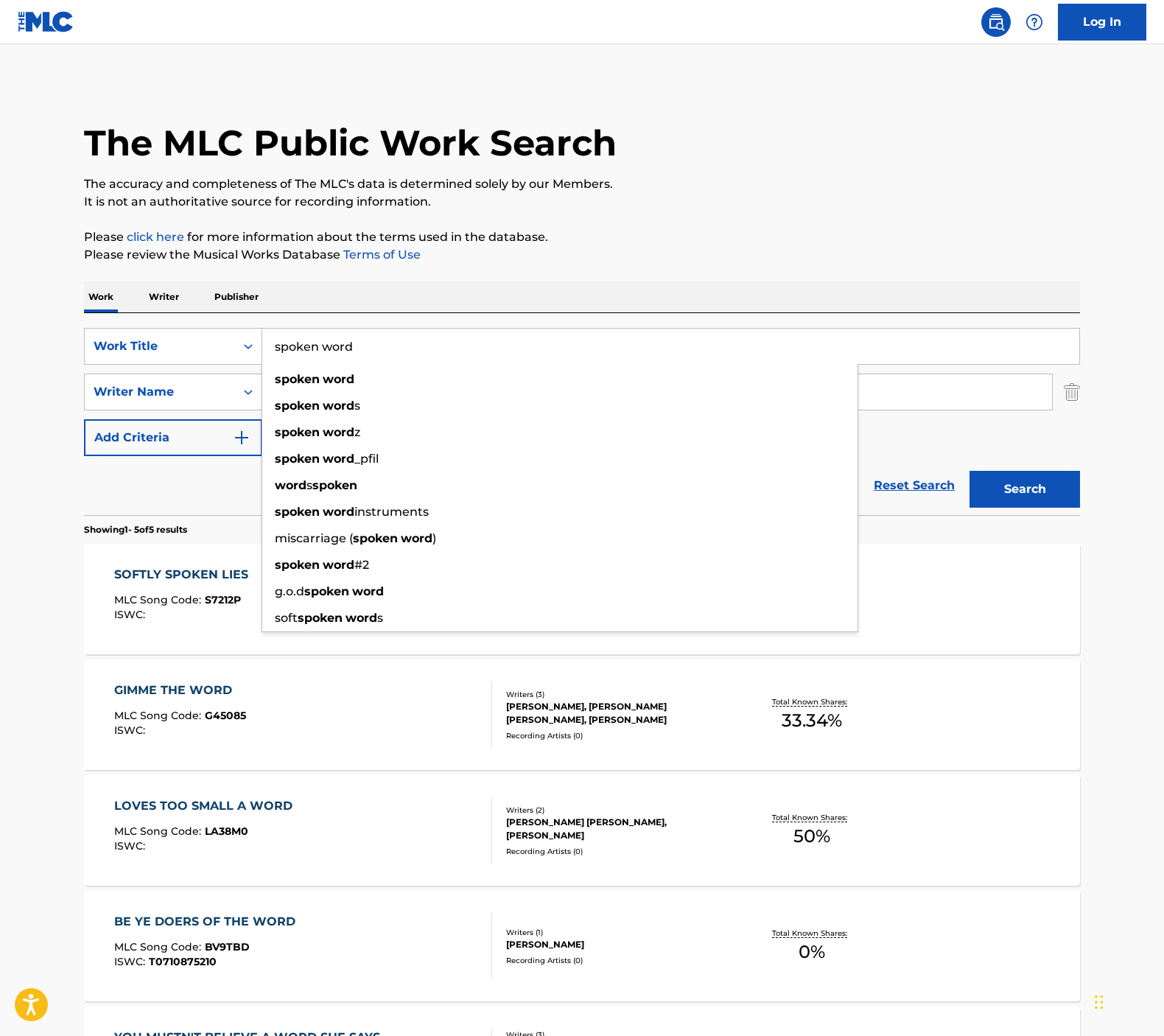
click at [3, 551] on main "The MLC Public Work Search The accuracy and completeness of The MLC's data is d…" at bounding box center [582, 619] width 1164 height 1149
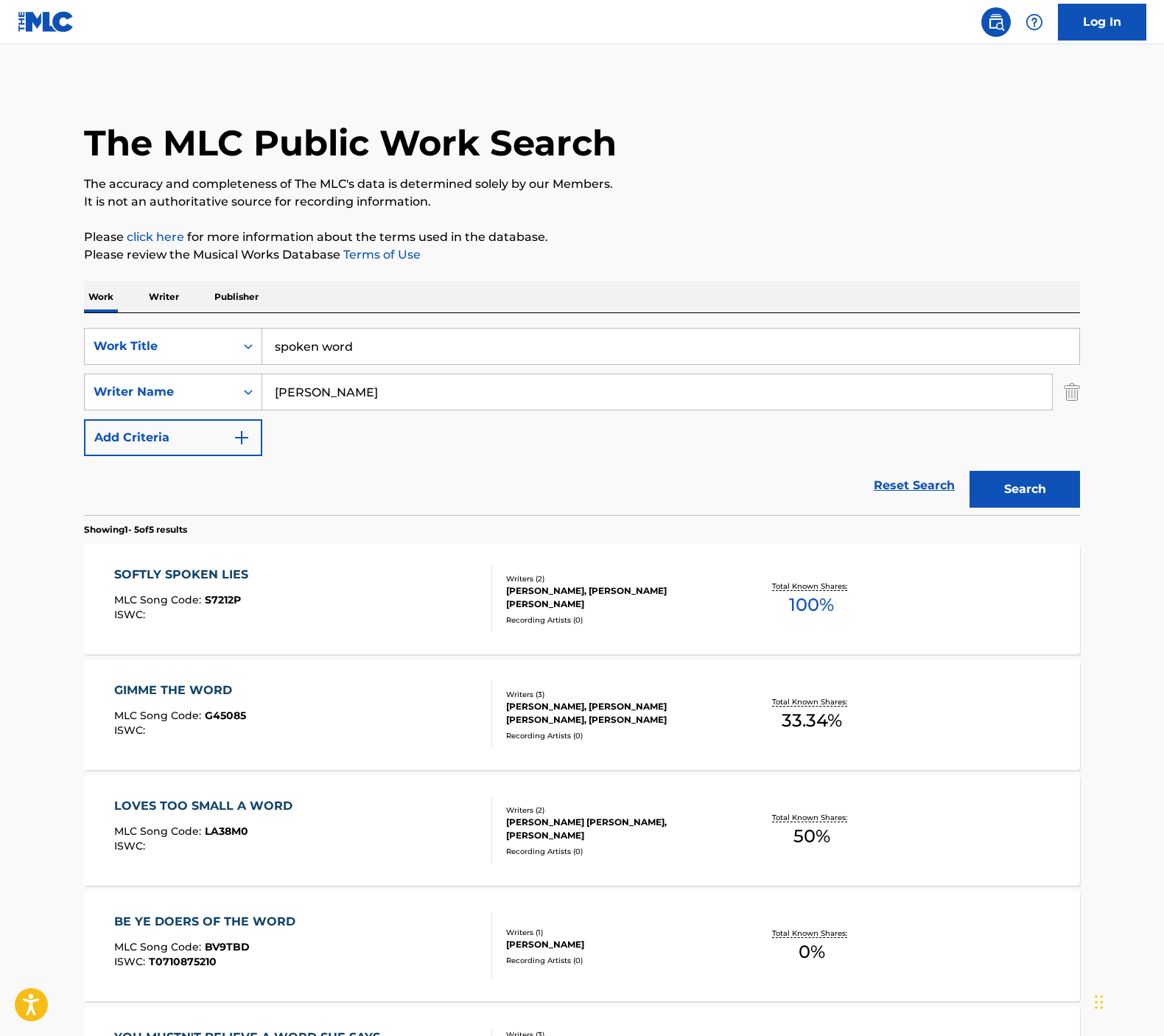
scroll to position [82, 0]
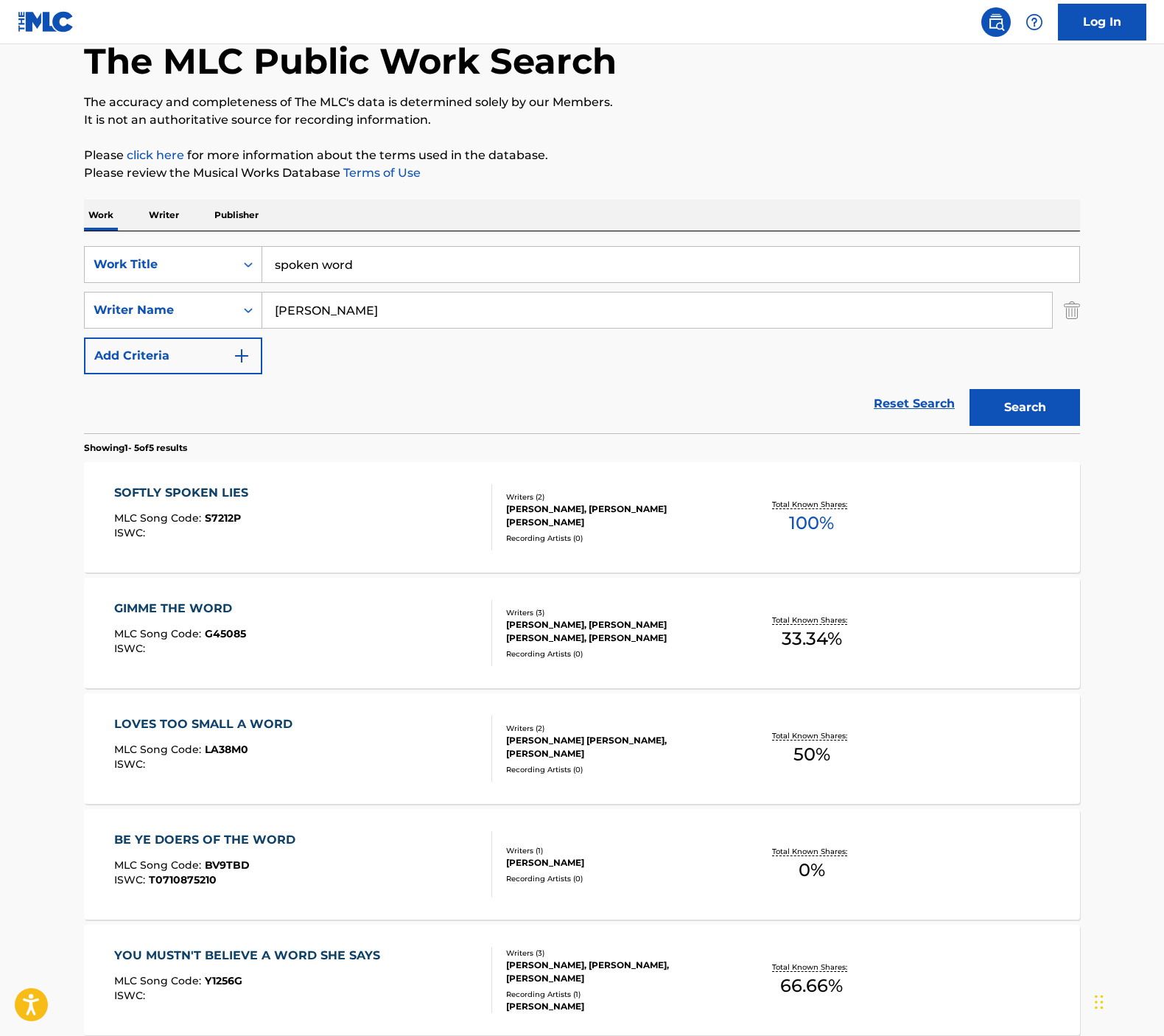
click at [346, 260] on input "spoken word" at bounding box center [671, 264] width 817 height 35
type input "shadow captain"
click at [1025, 408] on button "Search" at bounding box center [1025, 407] width 111 height 37
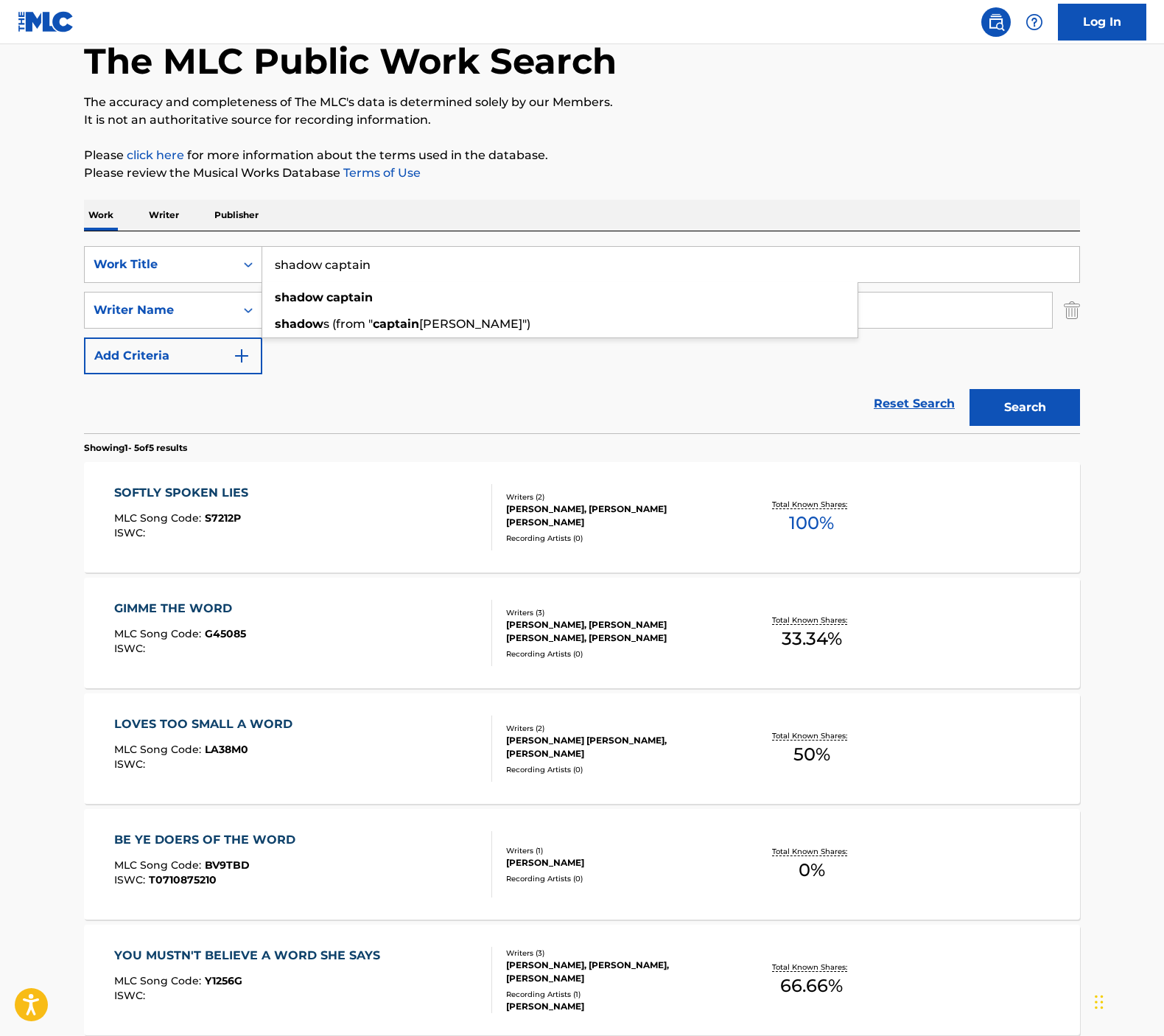
scroll to position [0, 0]
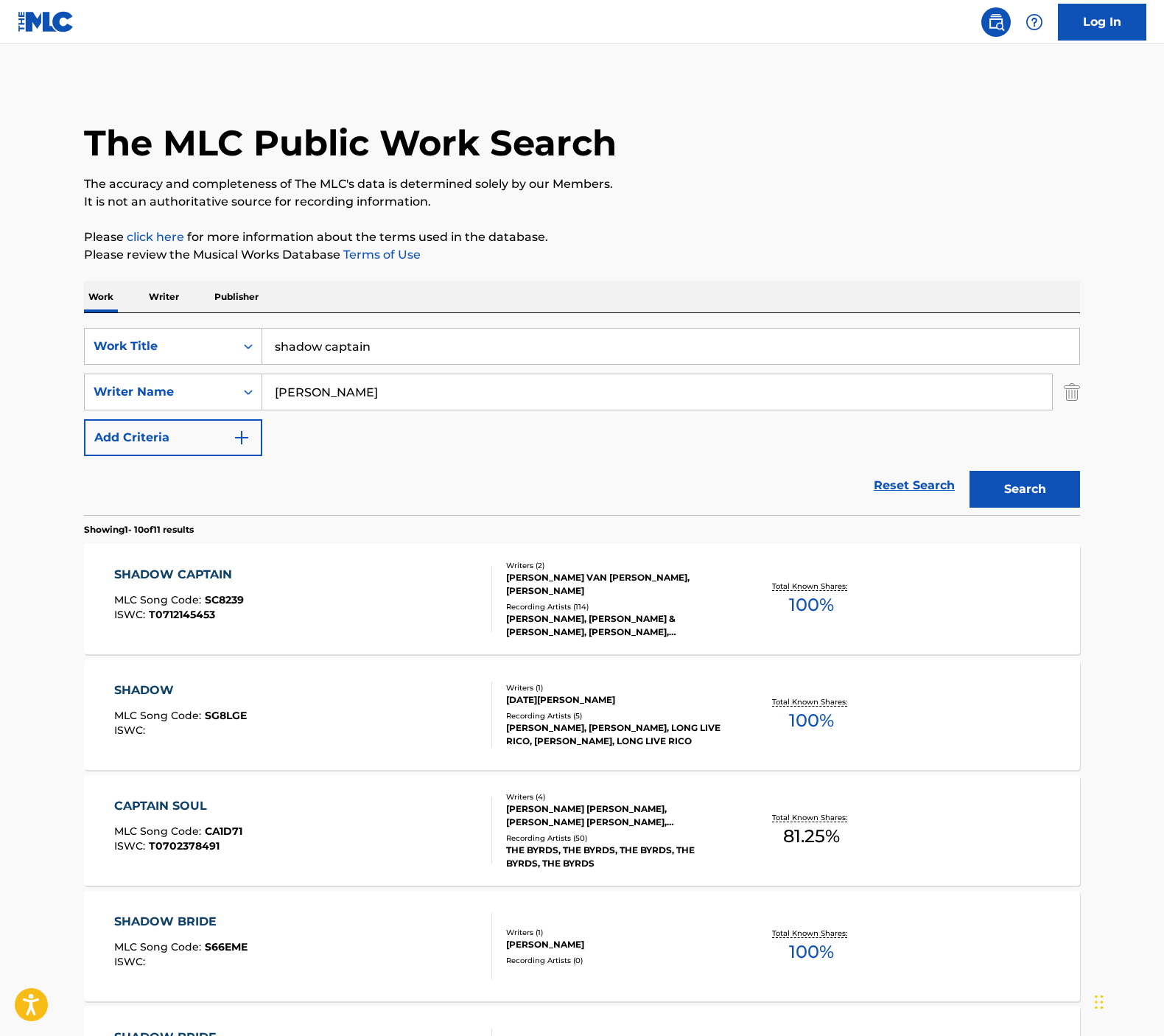
click at [275, 602] on div "SHADOW CAPTAIN MLC Song Code : SC8239 ISWC : T0712145453" at bounding box center [304, 598] width 379 height 67
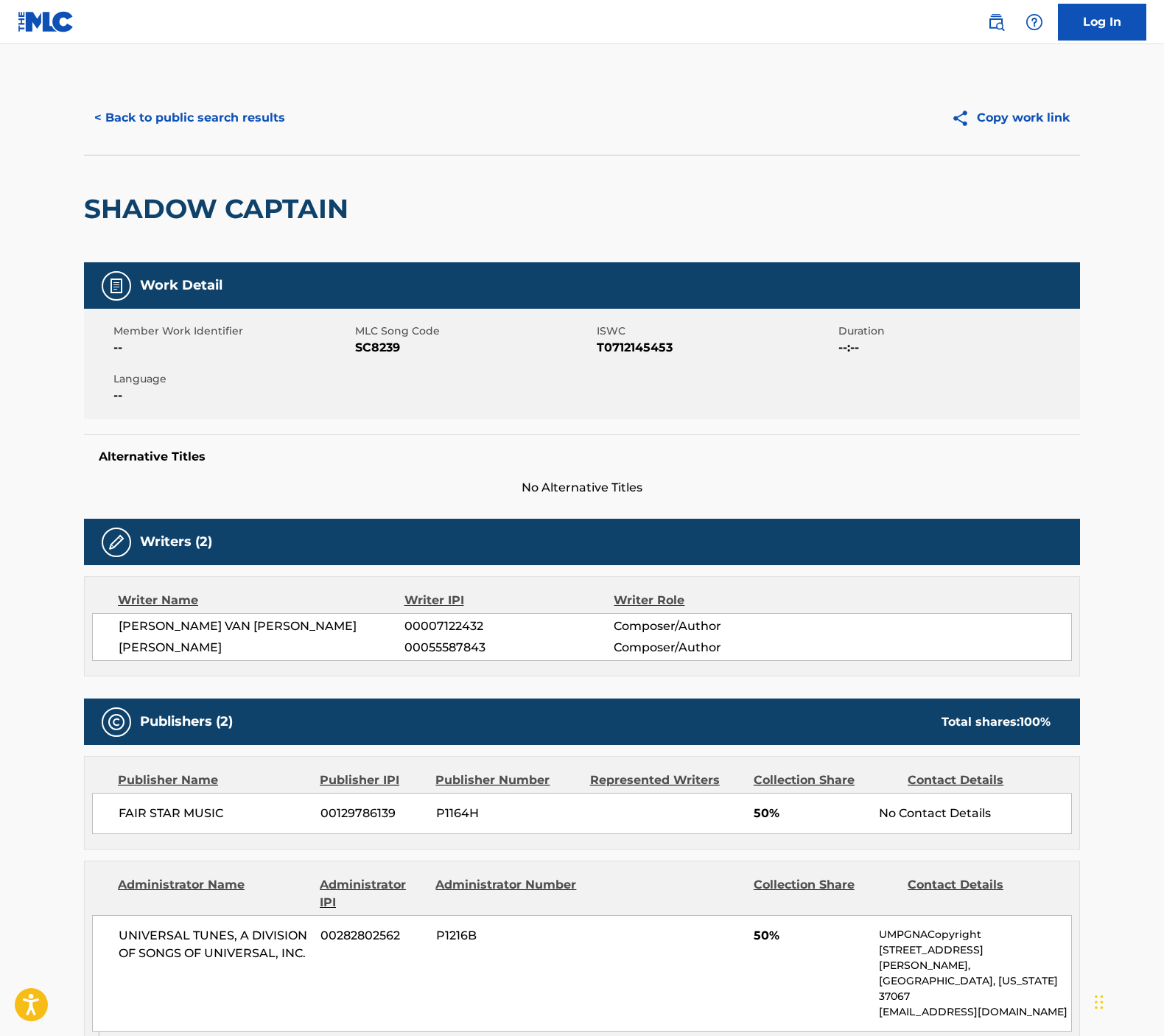
click at [187, 116] on button "< Back to public search results" at bounding box center [189, 117] width 212 height 37
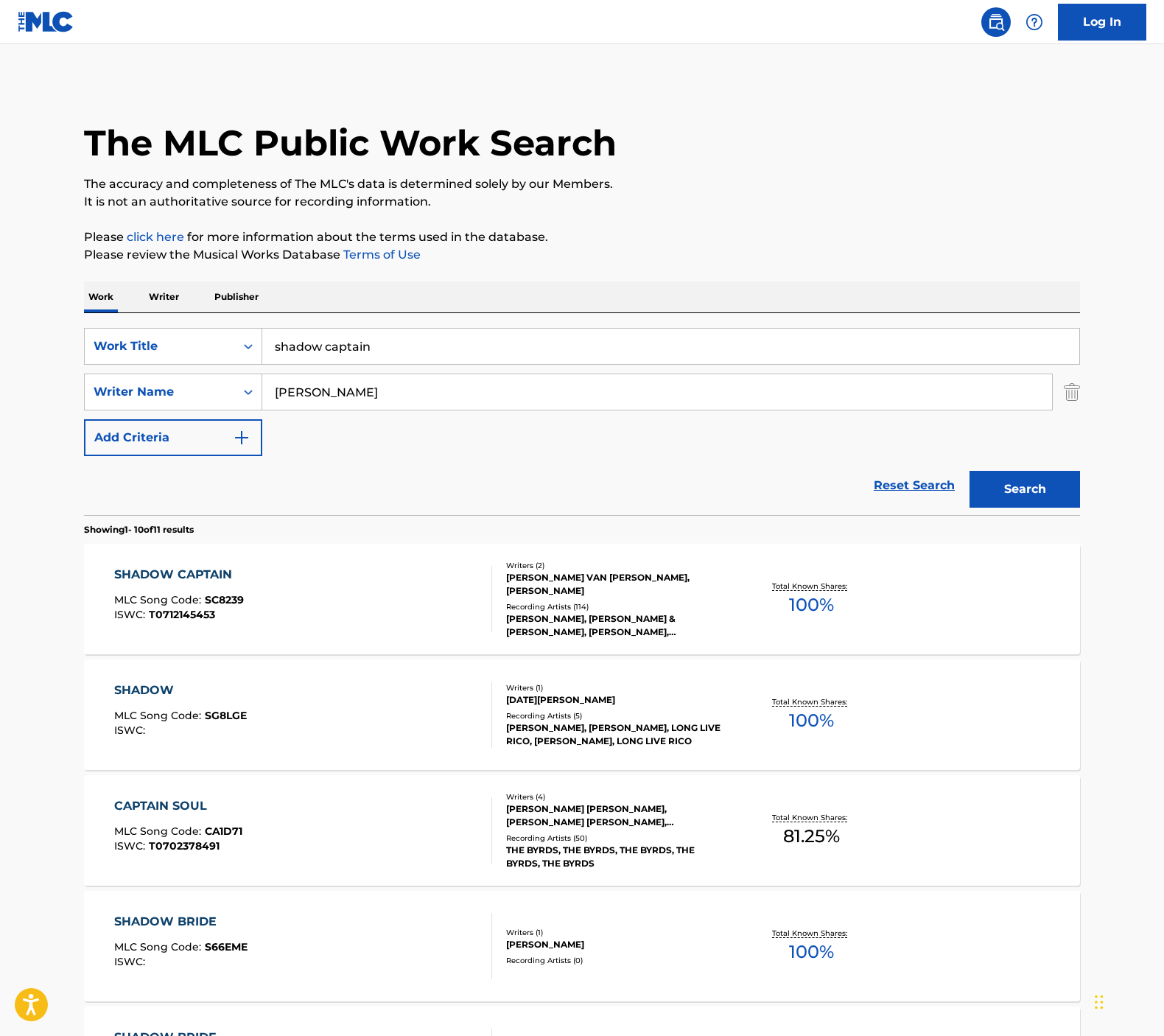
drag, startPoint x: 506, startPoint y: 340, endPoint x: 137, endPoint y: 292, distance: 372.1
click at [137, 292] on div "Work Writer Publisher SearchWithCriteriaad7fb6f8-5172-4b2d-b0d6-6034ea350187 Wo…" at bounding box center [581, 1026] width 996 height 1489
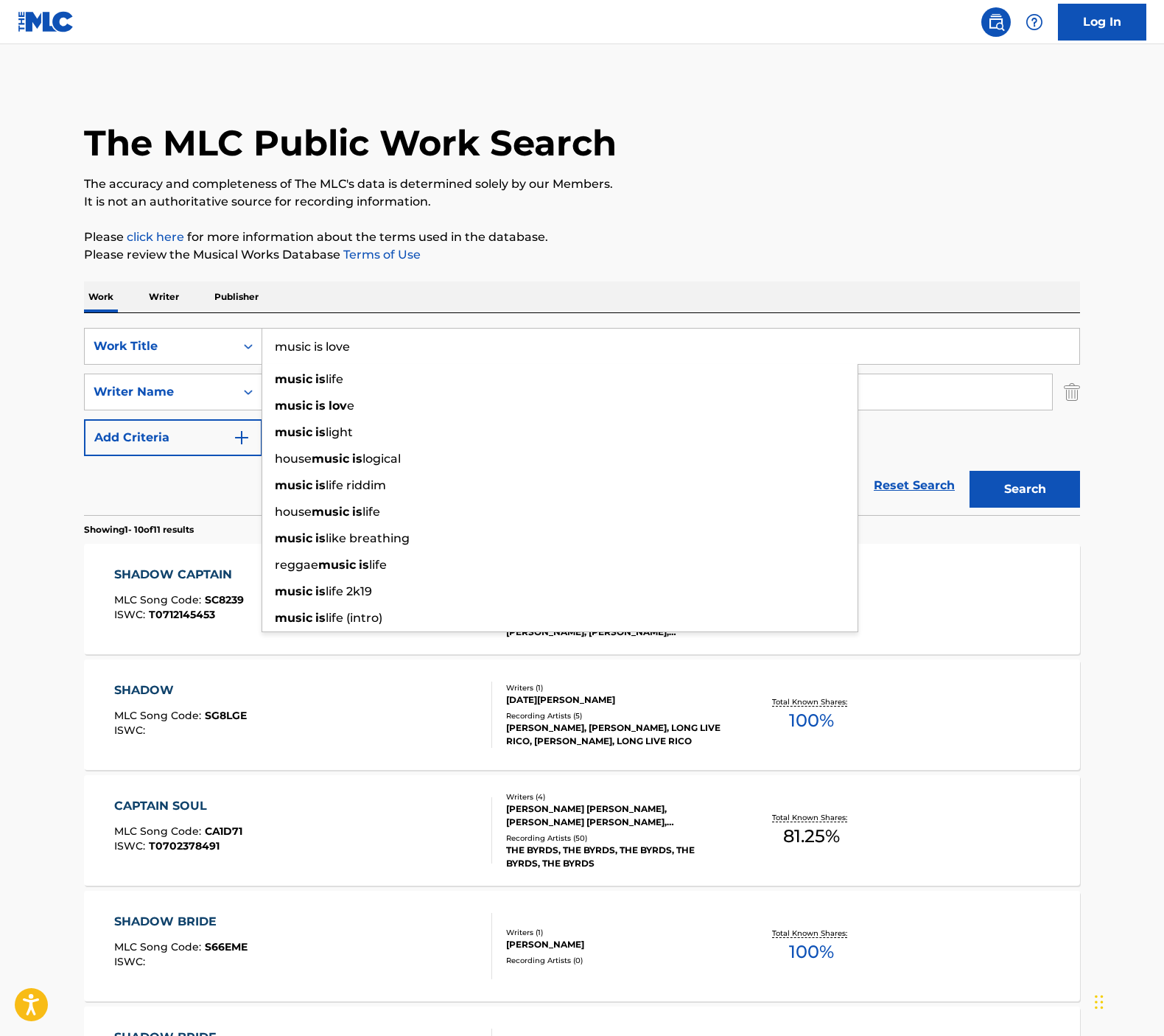
type input "music is love"
click at [1025, 489] on button "Search" at bounding box center [1025, 488] width 111 height 37
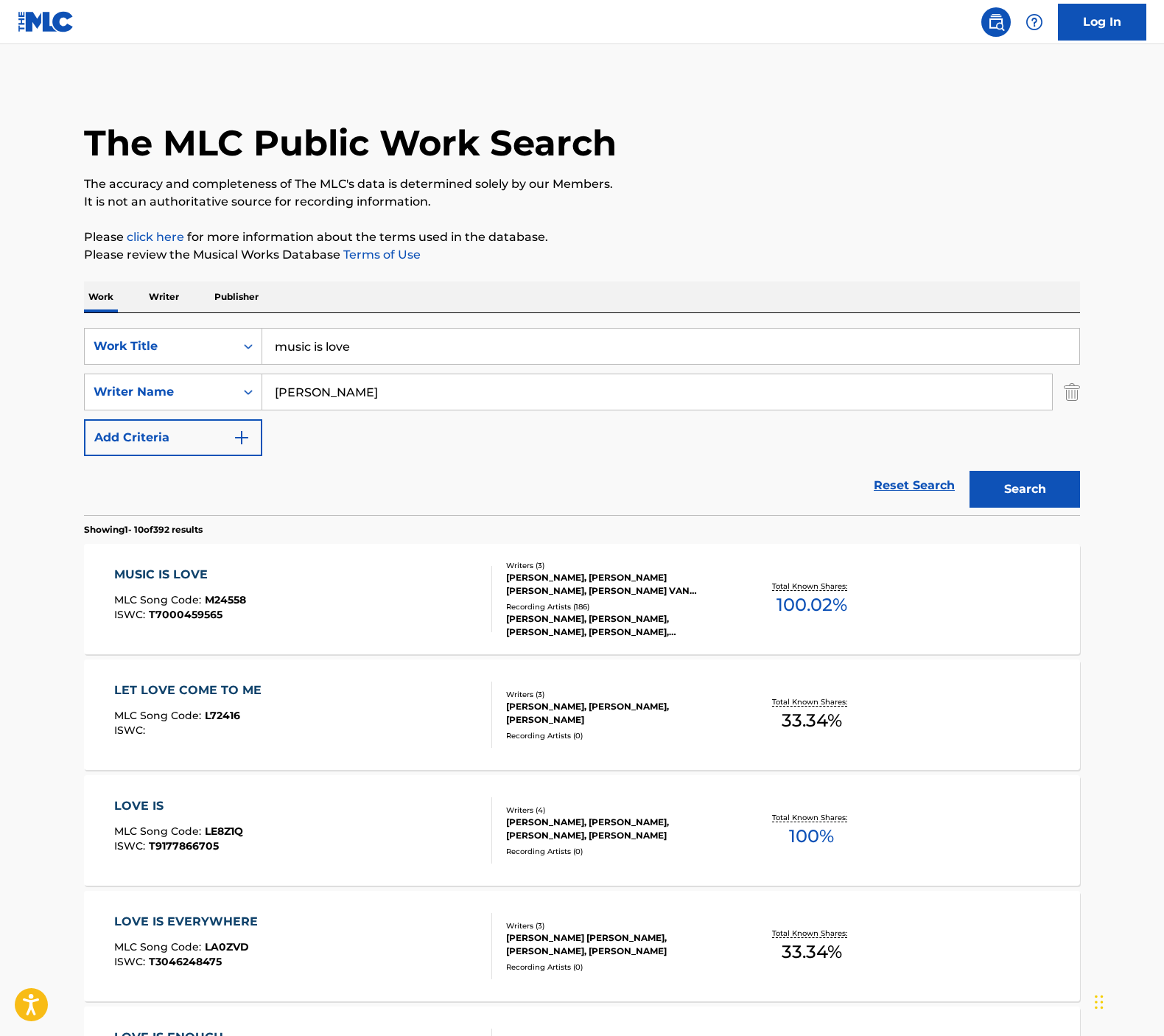
click at [762, 215] on div "The MLC Public Work Search The accuracy and completeness of The MLC's data is d…" at bounding box center [582, 925] width 1032 height 1690
click at [378, 584] on div "MUSIC IS LOVE MLC Song Code : M24558 ISWC : T7000459565" at bounding box center [304, 598] width 379 height 67
